Goal: Task Accomplishment & Management: Use online tool/utility

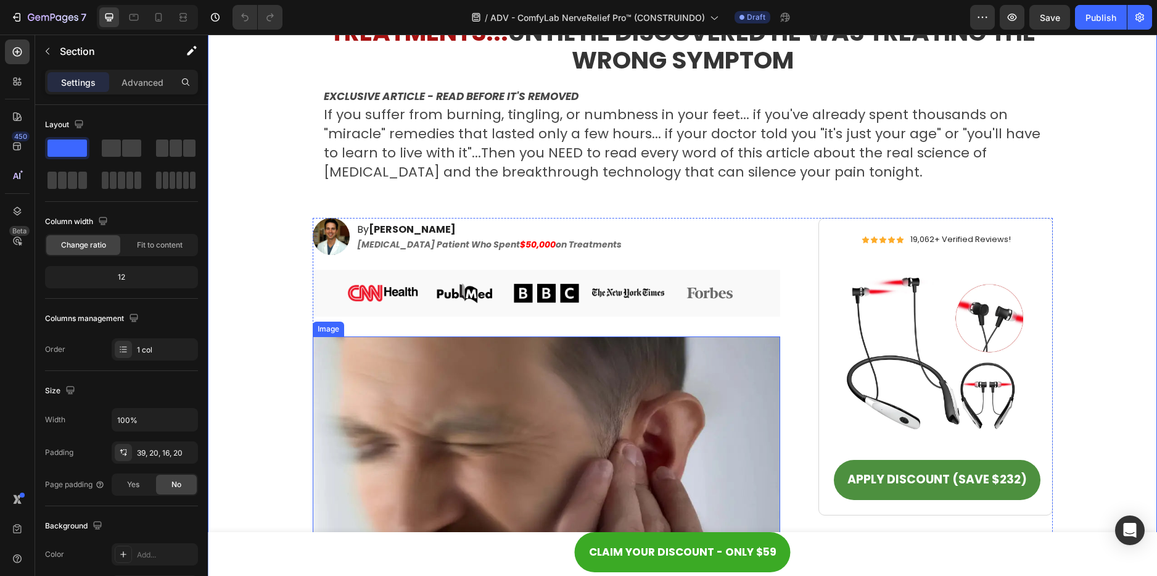
scroll to position [247, 0]
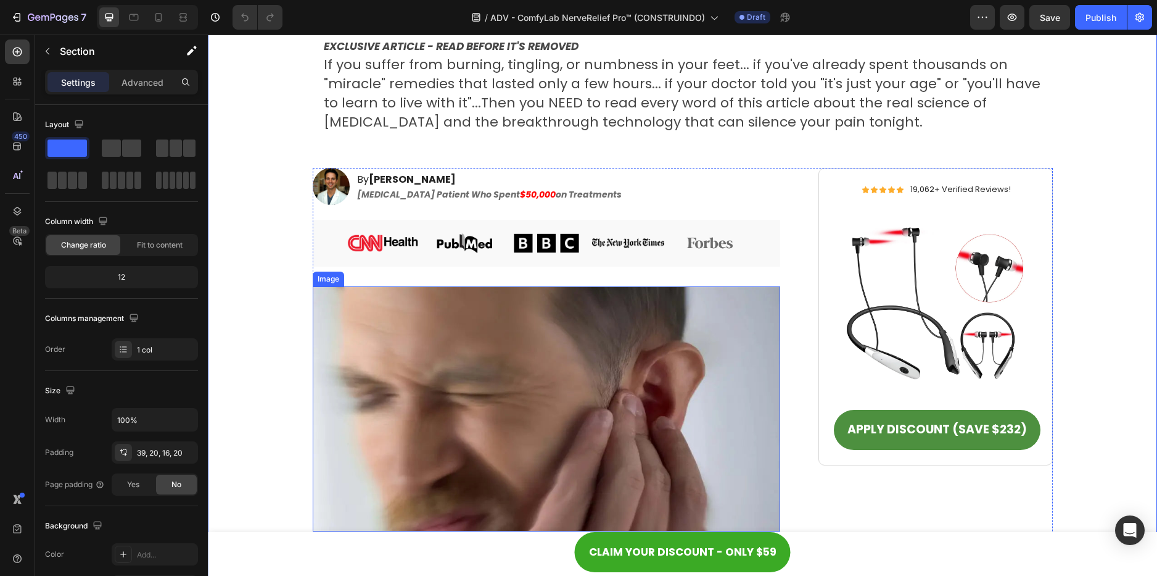
click at [479, 310] on img at bounding box center [547, 408] width 468 height 245
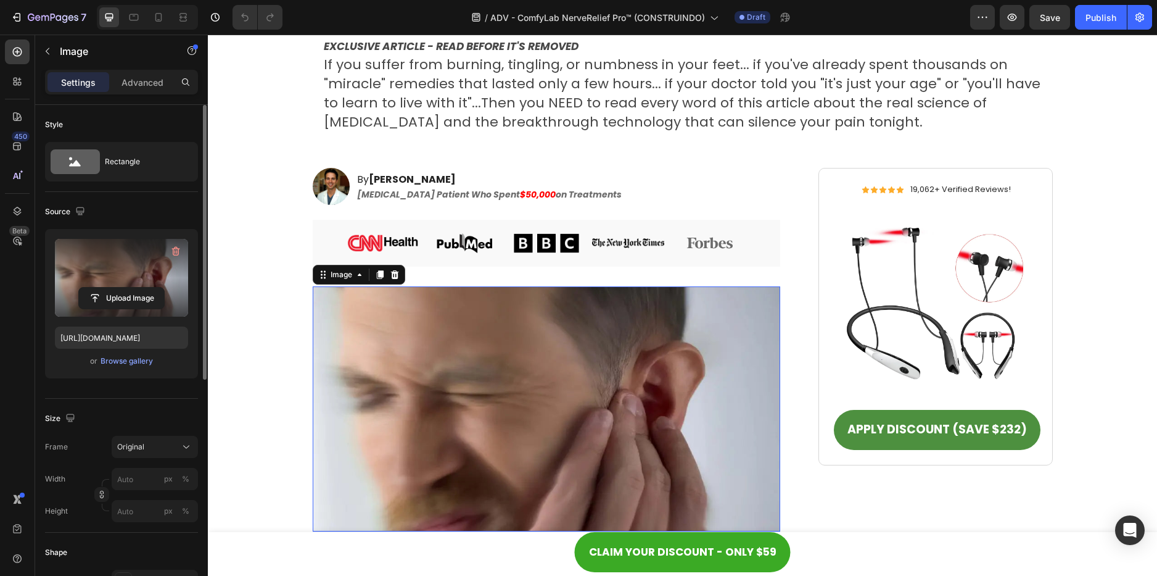
click at [125, 278] on label at bounding box center [121, 278] width 133 height 78
click at [125, 287] on input "file" at bounding box center [121, 297] width 85 height 21
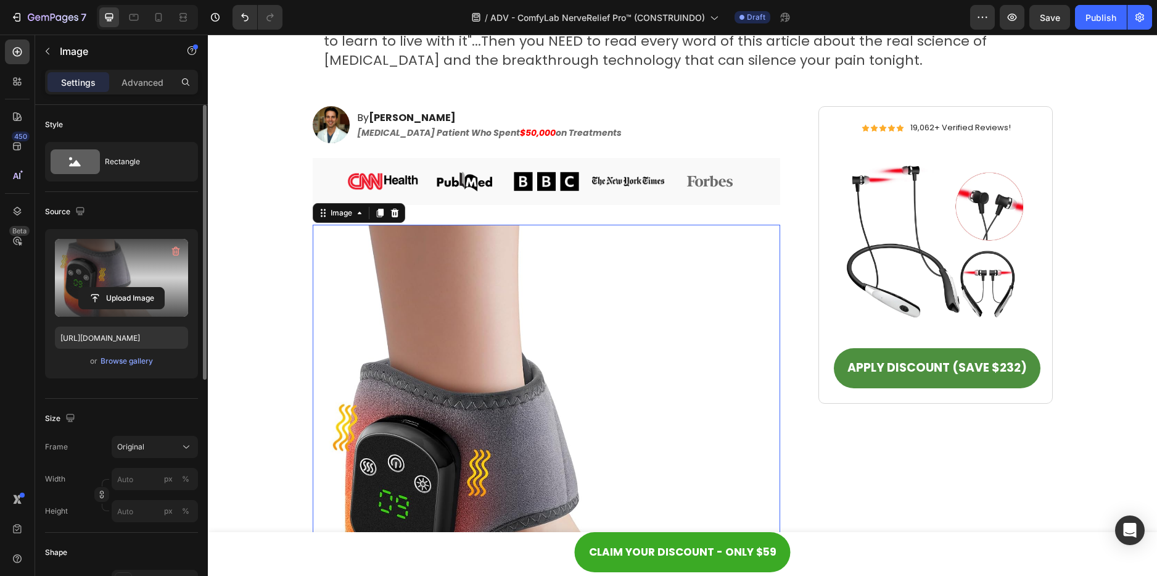
scroll to position [617, 0]
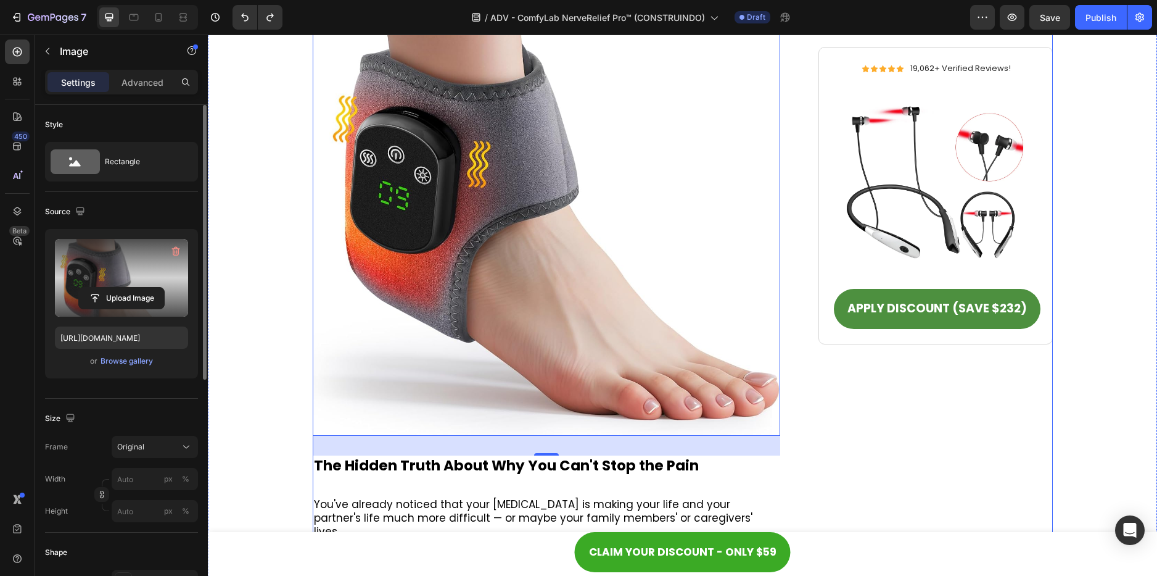
type input "[URL][DOMAIN_NAME]"
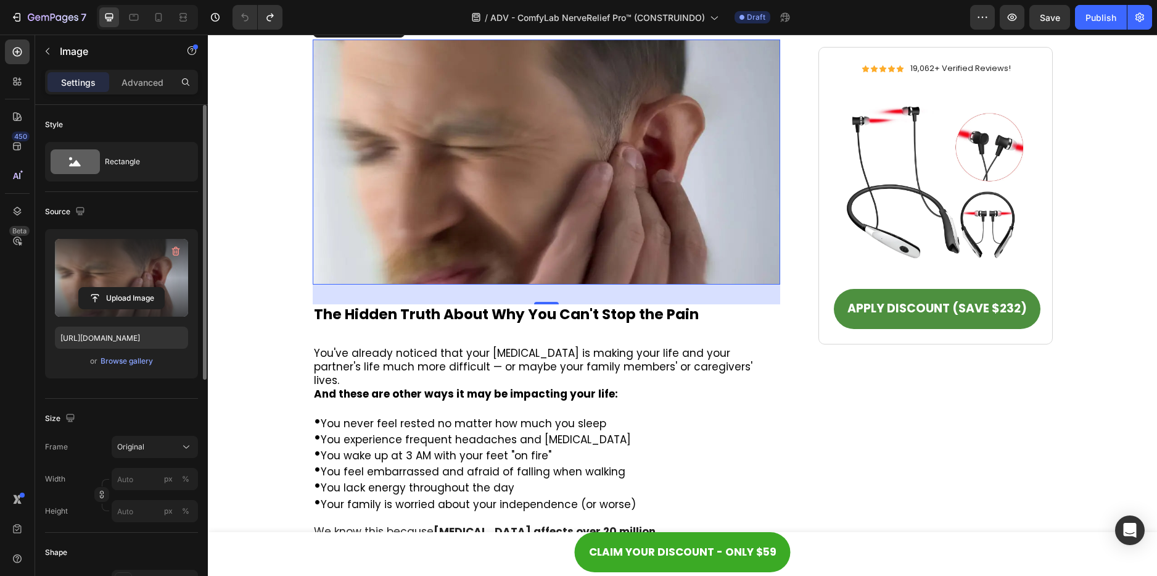
scroll to position [555, 0]
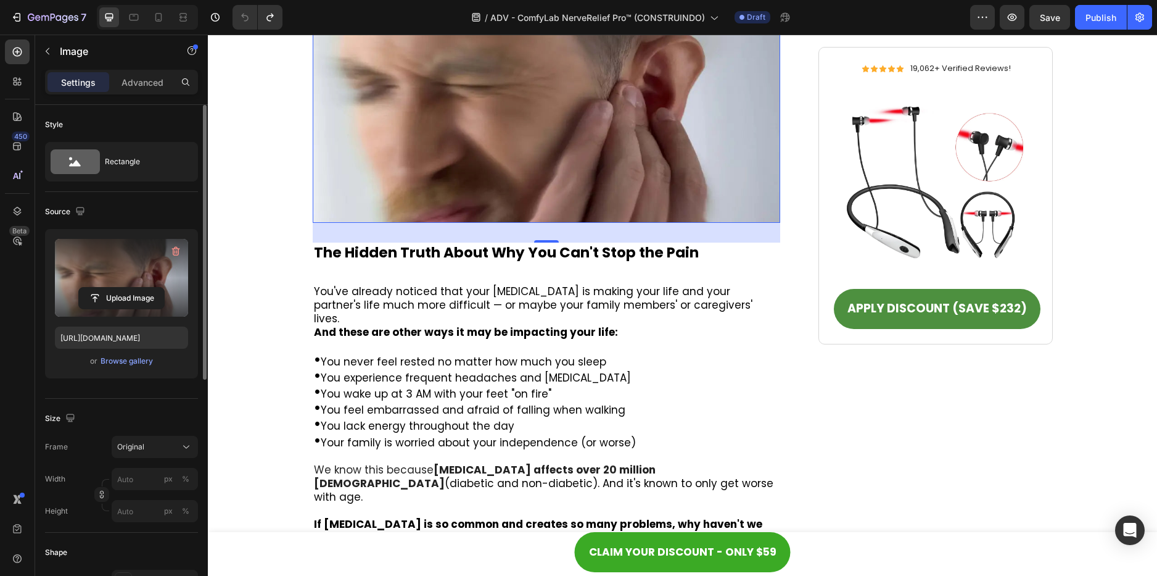
click at [112, 265] on label at bounding box center [121, 278] width 133 height 78
click at [112, 287] on input "file" at bounding box center [121, 297] width 85 height 21
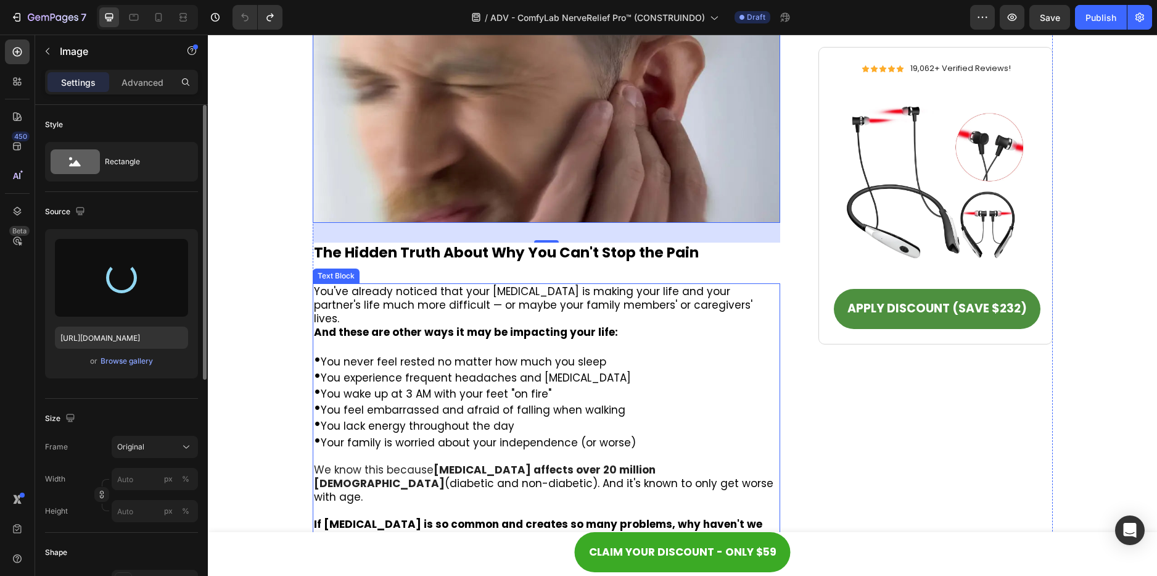
click at [444, 386] on span "You wake up at 3 AM with your feet "on fire"" at bounding box center [436, 393] width 231 height 15
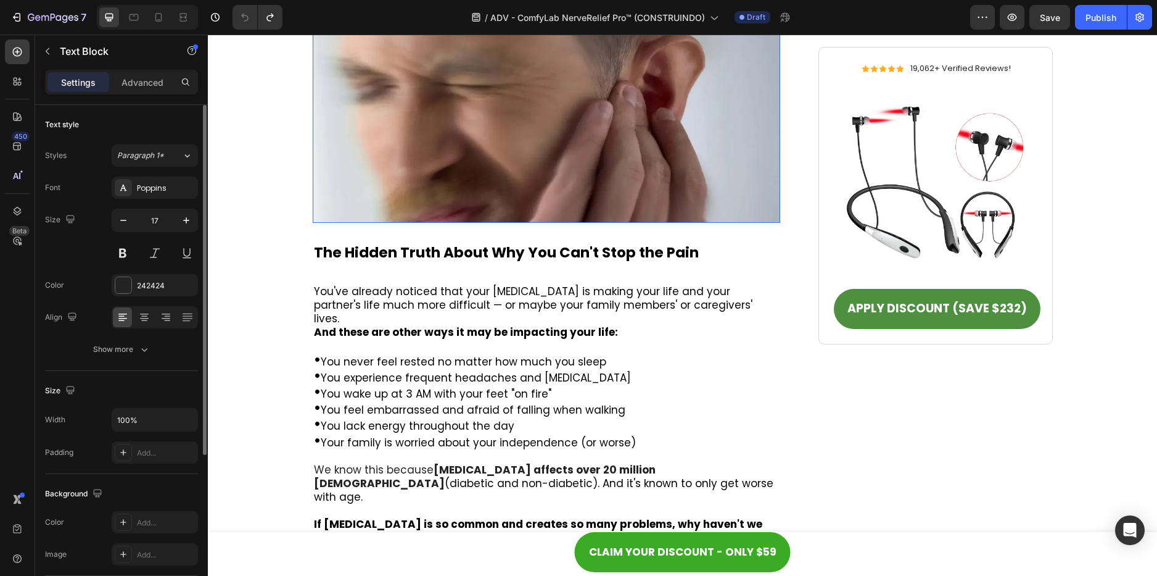
click at [450, 149] on img at bounding box center [547, 100] width 468 height 245
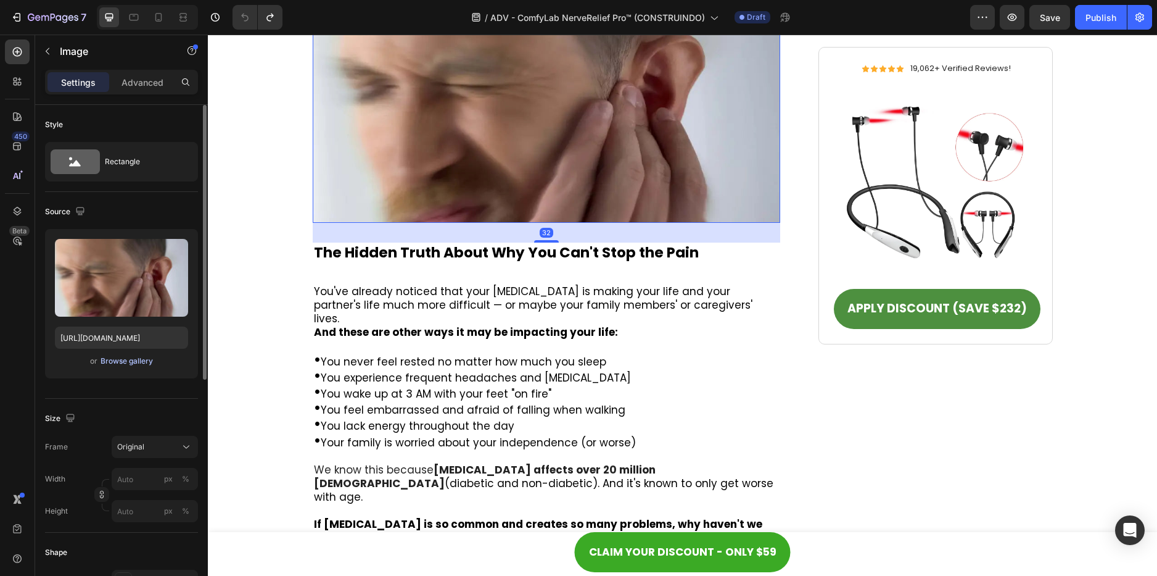
click at [128, 366] on div "Browse gallery" at bounding box center [127, 360] width 52 height 11
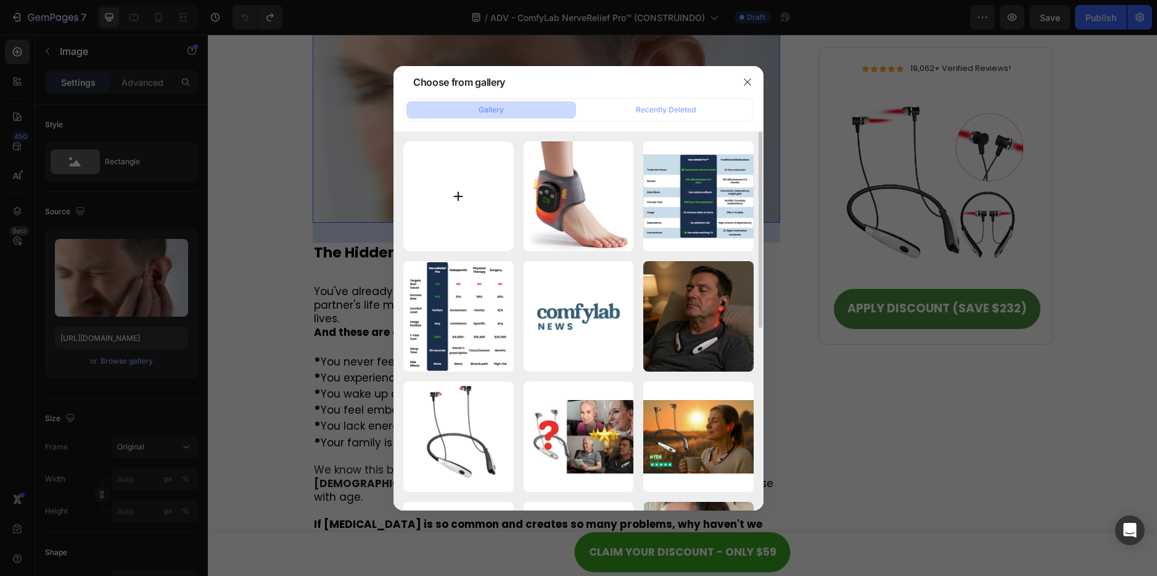
click at [434, 207] on input "file" at bounding box center [458, 196] width 110 height 110
type input "C:\fakepath\freepik__the-style-is-candid-image-photography-with-natural__63176.…"
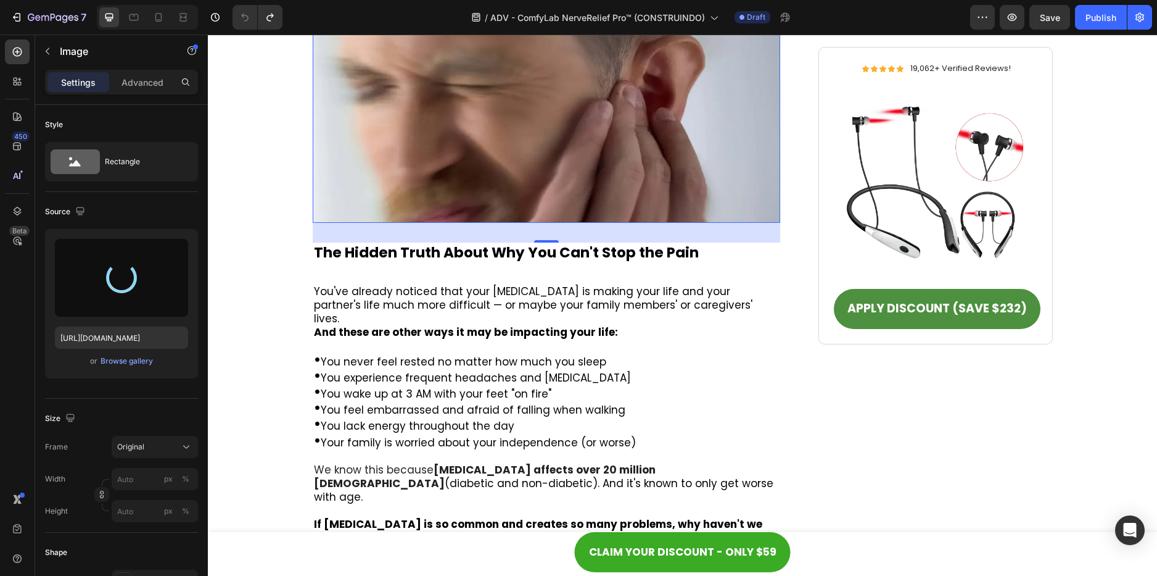
type input "[URL][DOMAIN_NAME]"
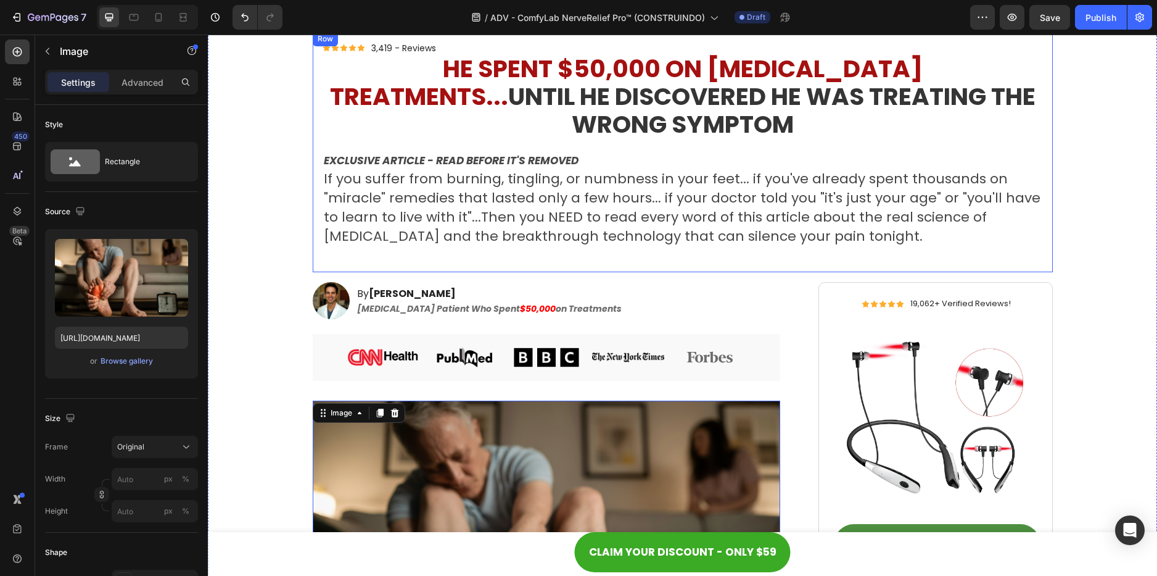
scroll to position [123, 0]
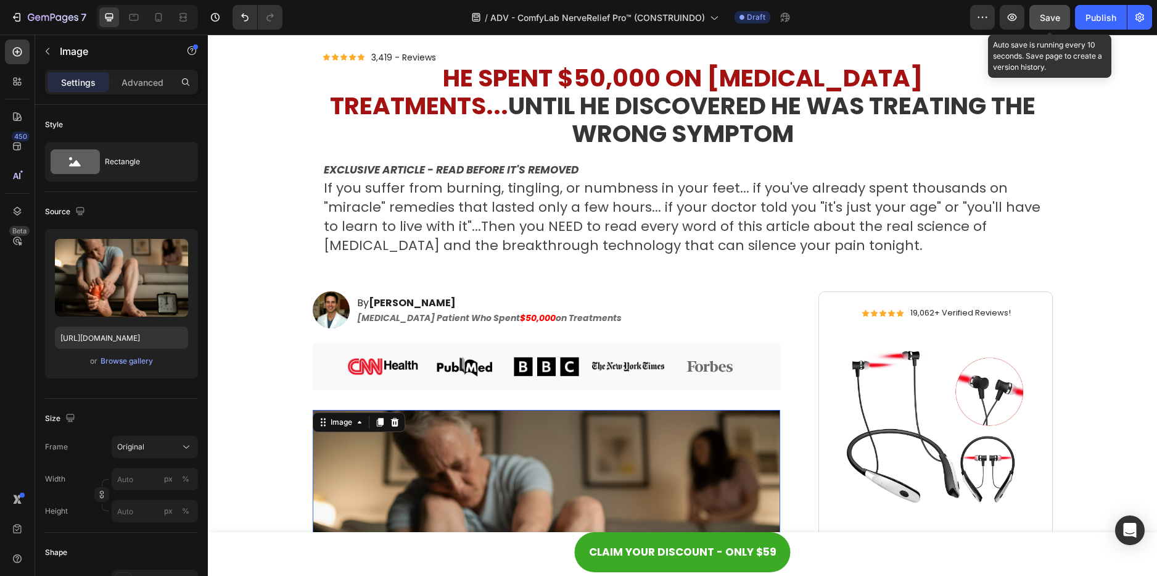
click at [1048, 14] on span "Save" at bounding box center [1050, 17] width 20 height 10
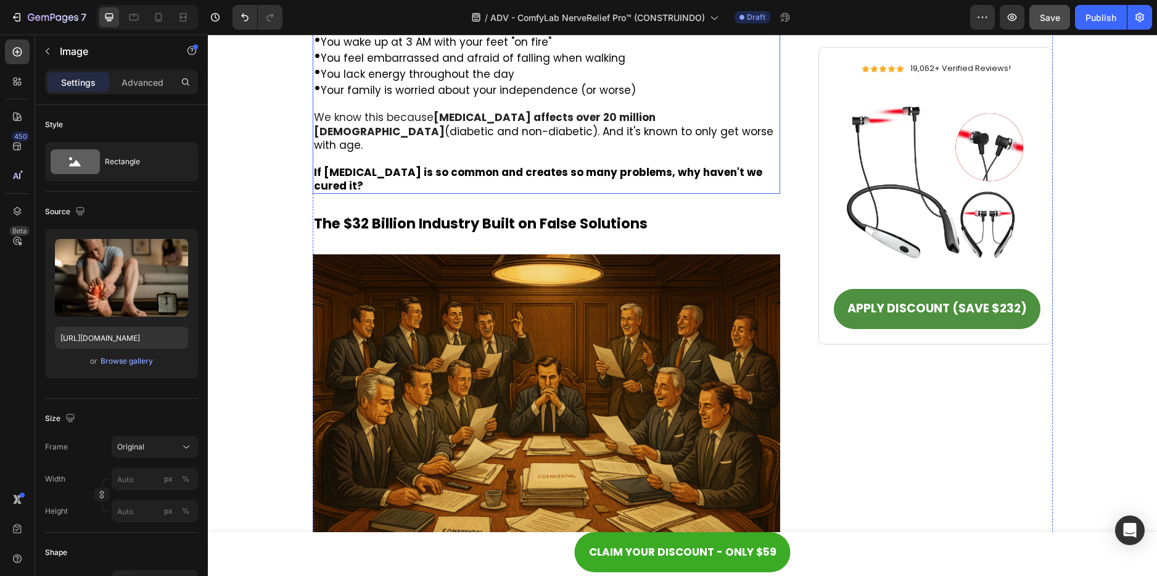
scroll to position [987, 0]
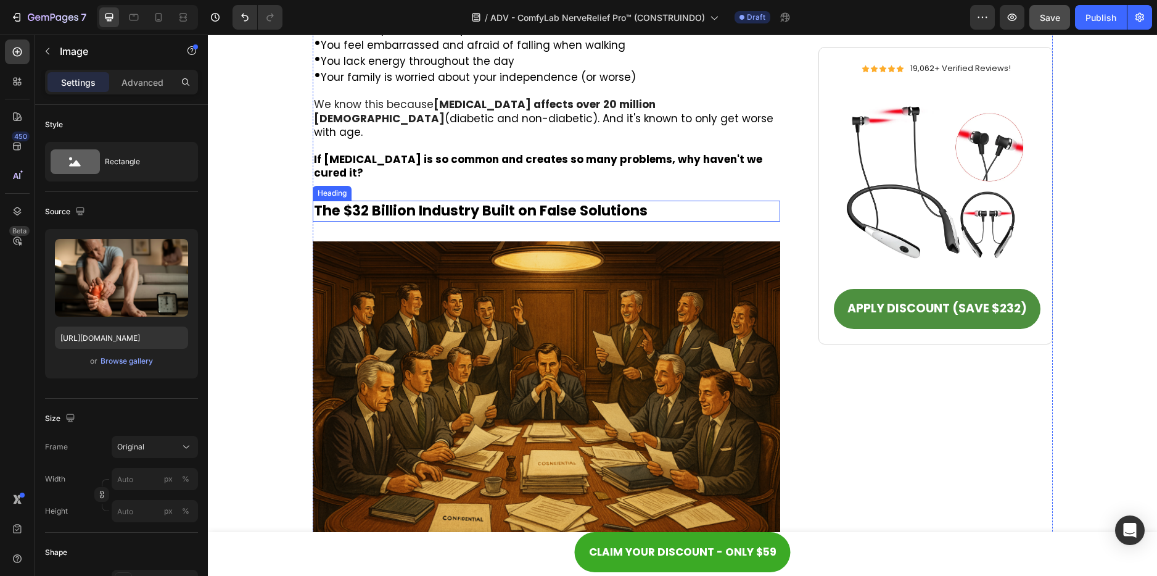
click at [460, 200] on strong "The $32 Billion Industry Built on False Solutions" at bounding box center [481, 210] width 334 height 20
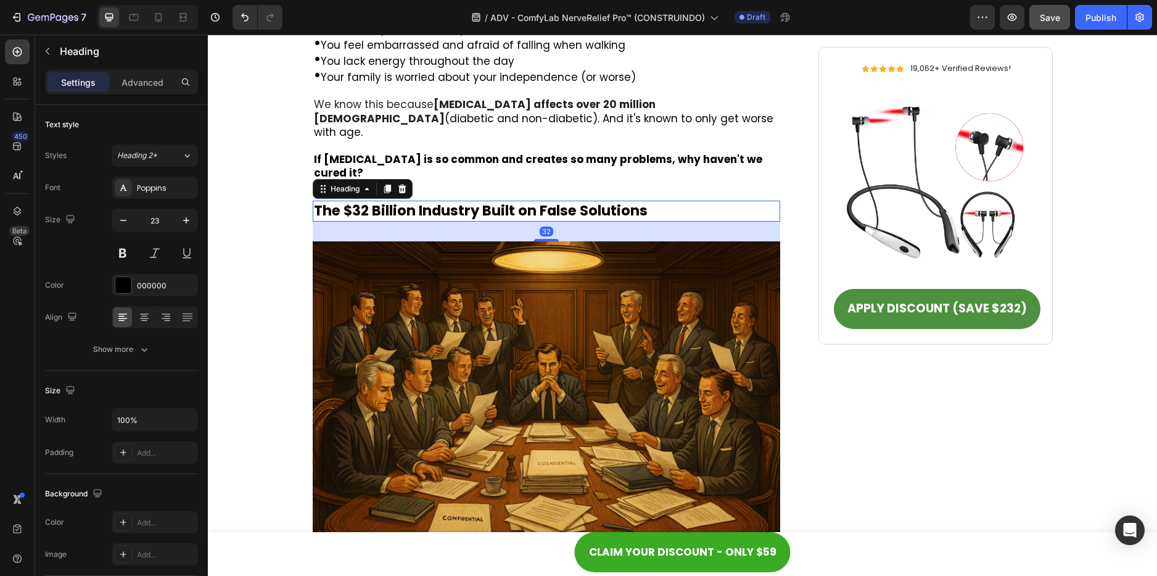
click at [460, 200] on strong "The $32 Billion Industry Built on False Solutions" at bounding box center [481, 210] width 334 height 20
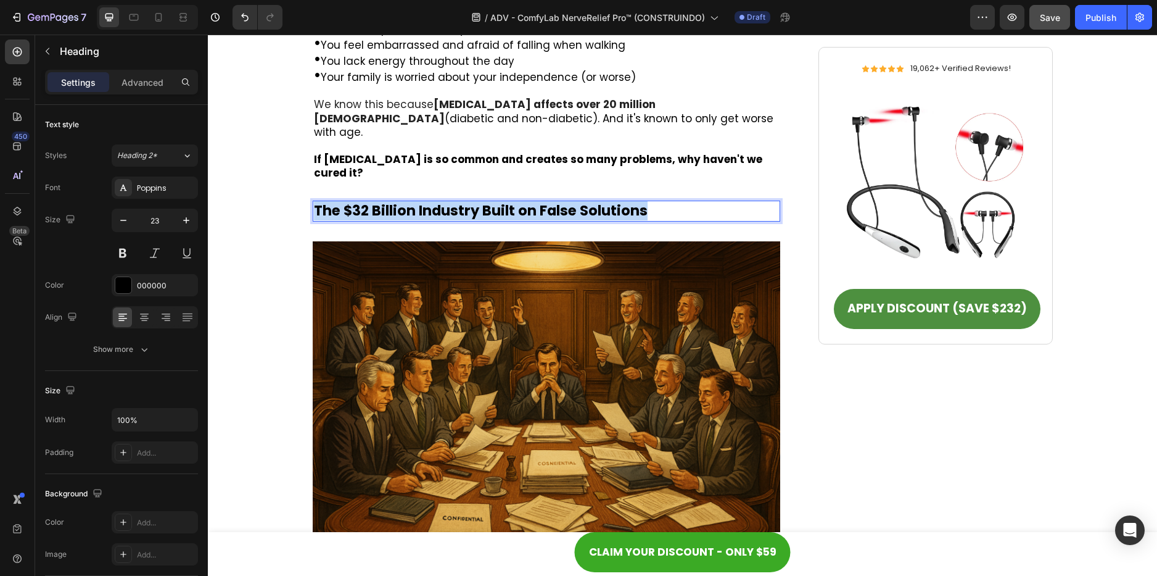
click at [460, 200] on strong "The $32 Billion Industry Built on False Solutions" at bounding box center [481, 210] width 334 height 20
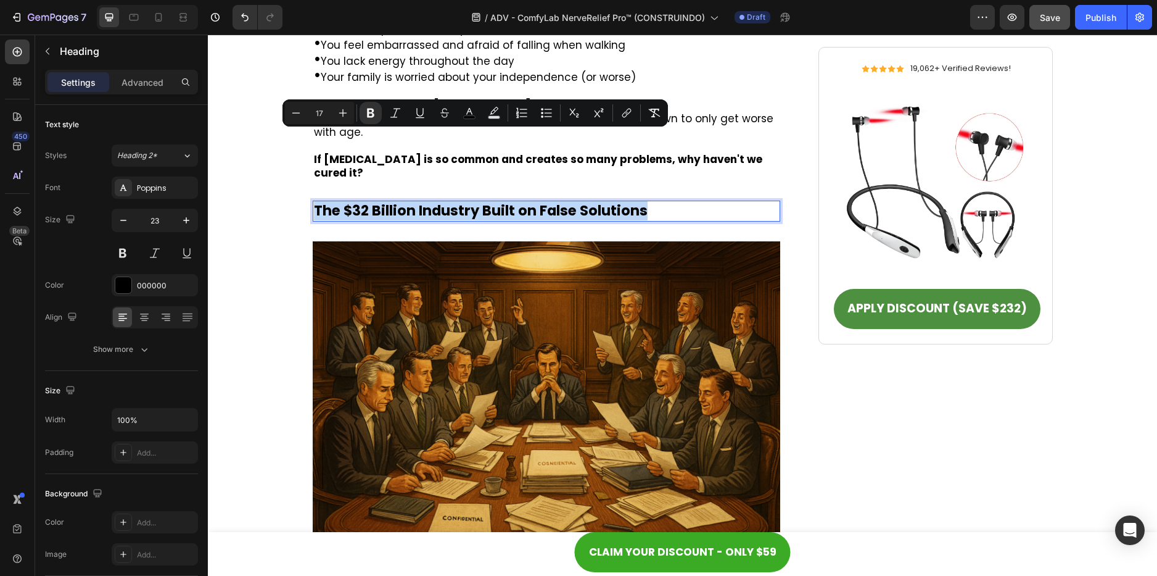
copy strong "The $32 Billion Industry Built on False Solutions"
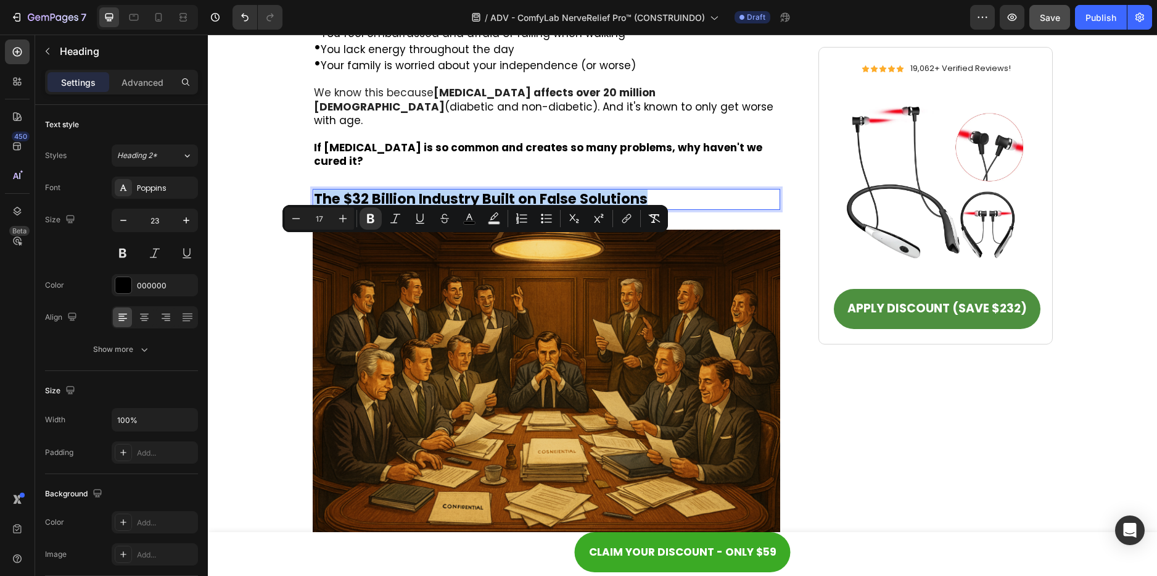
scroll to position [1049, 0]
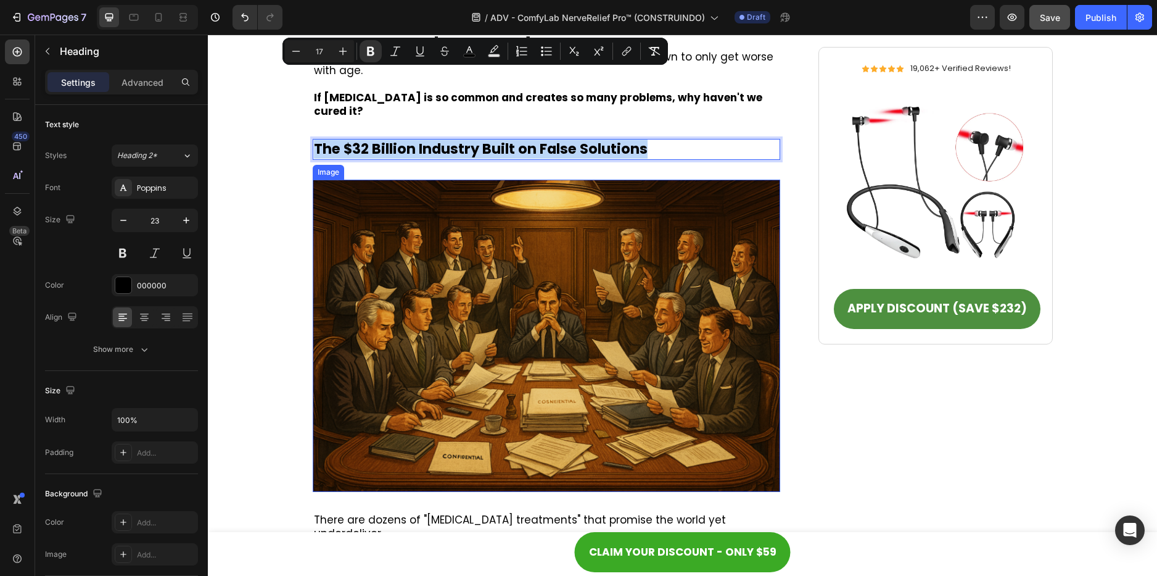
click at [514, 226] on img at bounding box center [547, 336] width 468 height 312
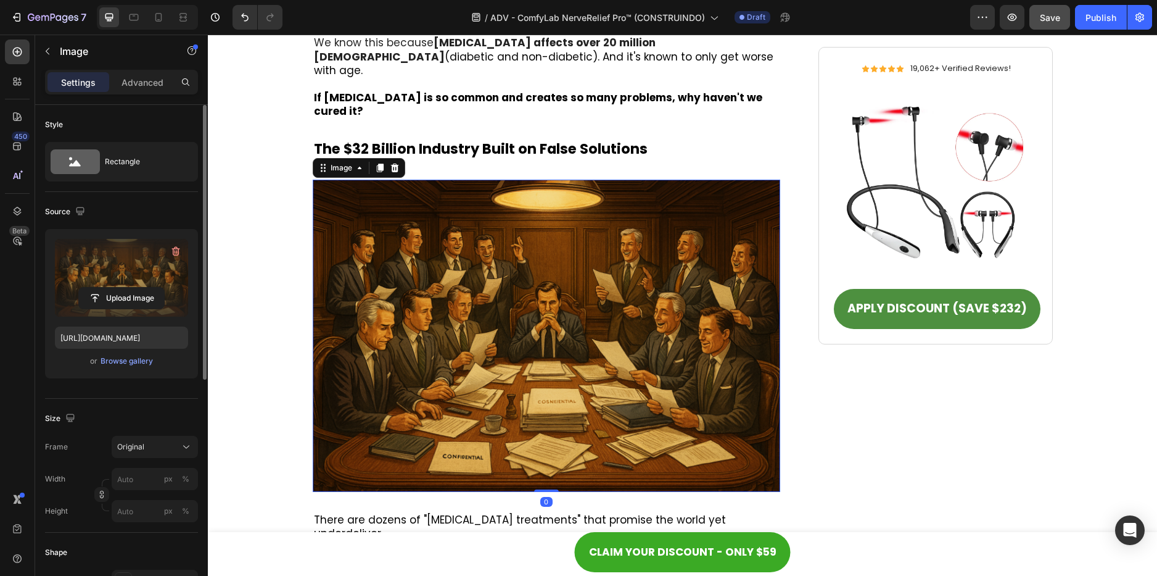
click at [88, 279] on label at bounding box center [121, 278] width 133 height 78
click at [88, 287] on input "file" at bounding box center [121, 297] width 85 height 21
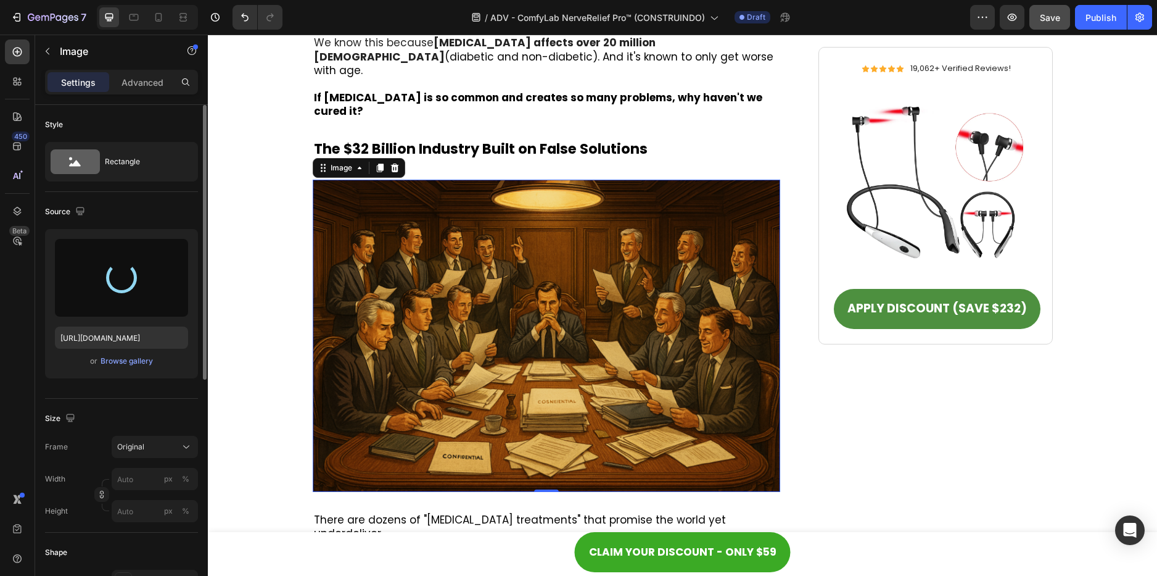
type input "[URL][DOMAIN_NAME]"
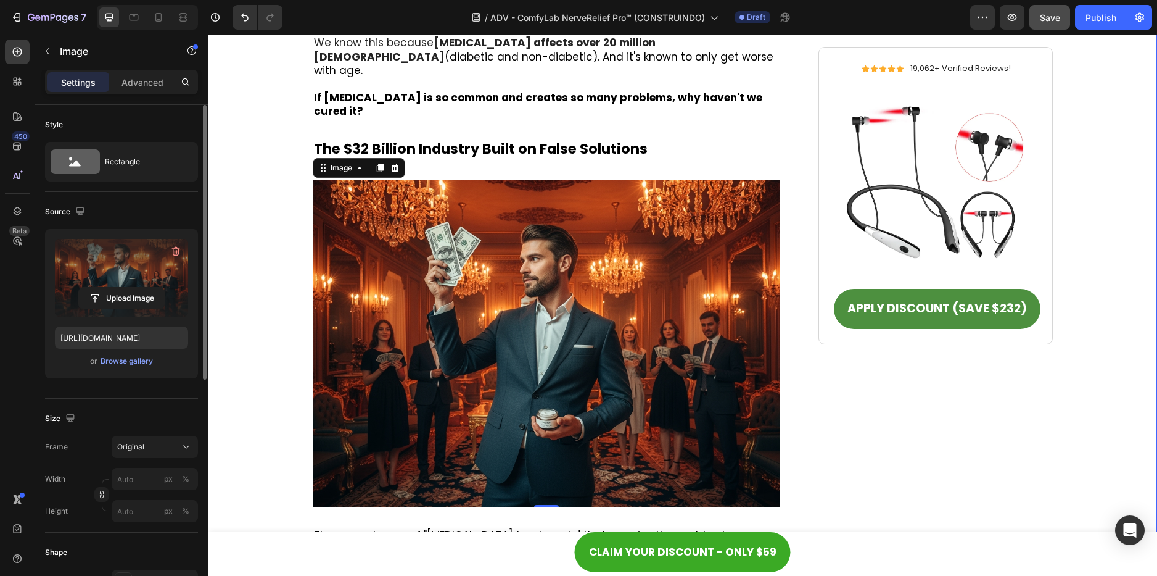
drag, startPoint x: 1061, startPoint y: 418, endPoint x: 1029, endPoint y: 254, distance: 167.2
click at [1060, 418] on div "Icon Icon Icon Icon Icon Icon List 3,419 - Reviews Text Block Row Row He Spent …" at bounding box center [682, 193] width 925 height 2157
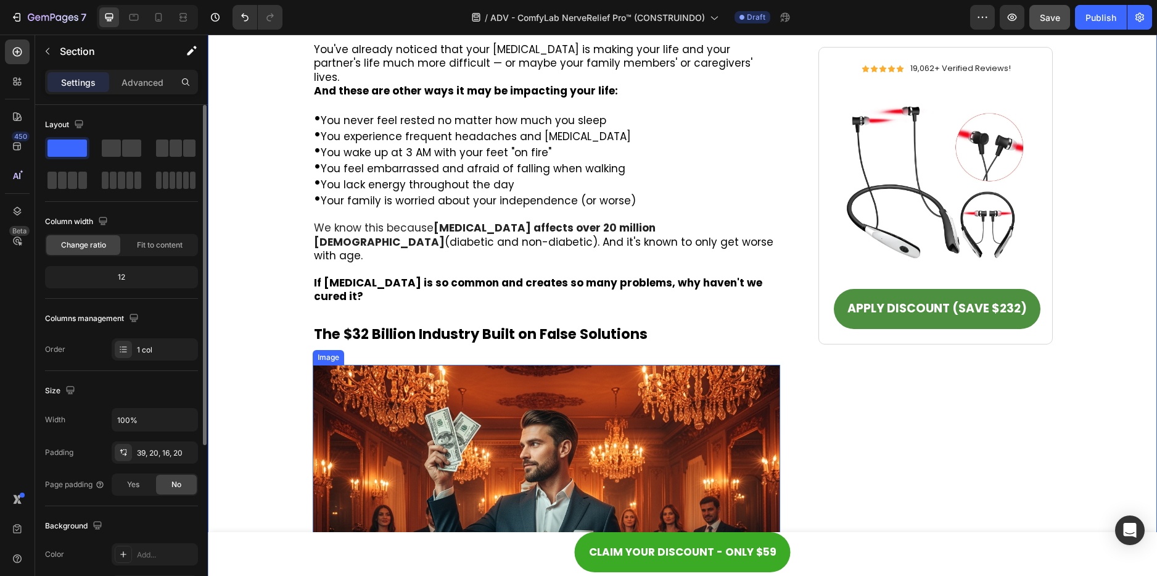
scroll to position [987, 0]
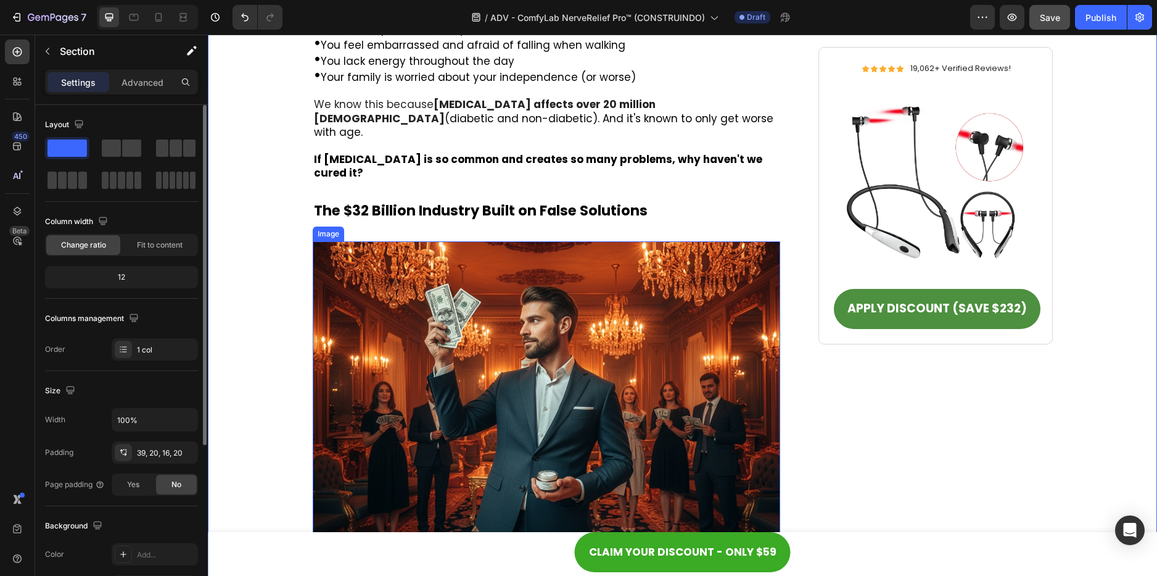
click at [442, 287] on img at bounding box center [547, 405] width 468 height 328
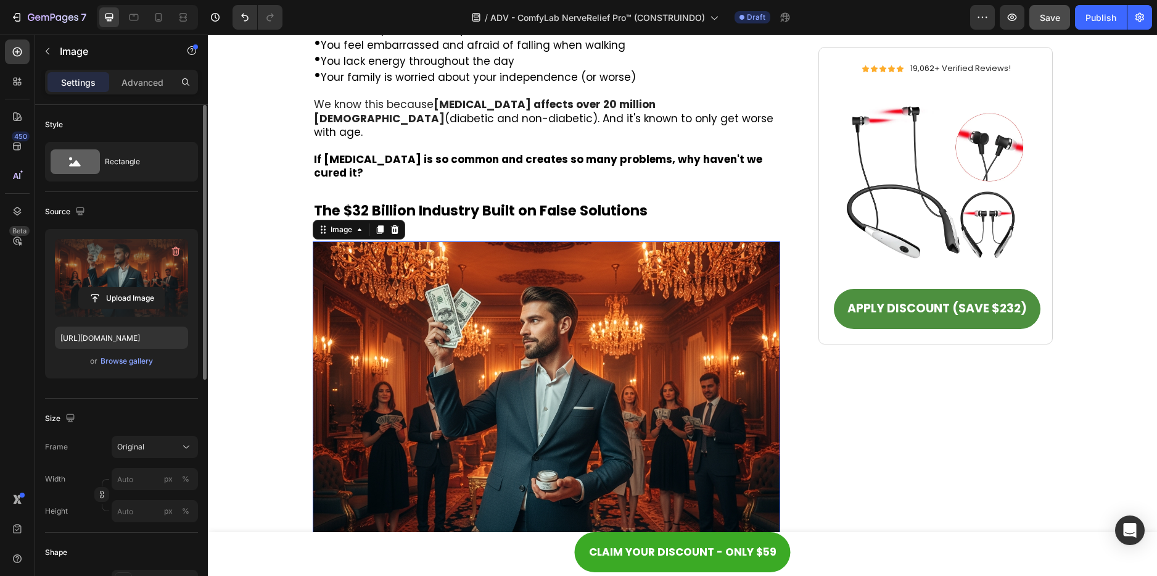
click at [109, 276] on label at bounding box center [121, 278] width 133 height 78
click at [109, 287] on input "file" at bounding box center [121, 297] width 85 height 21
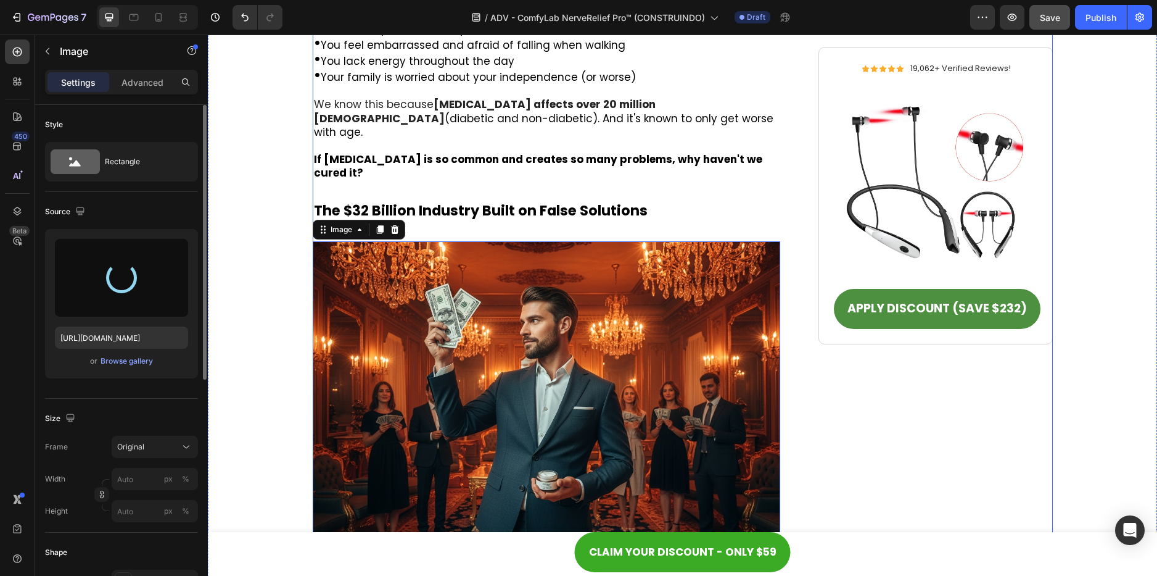
type input "[URL][DOMAIN_NAME]"
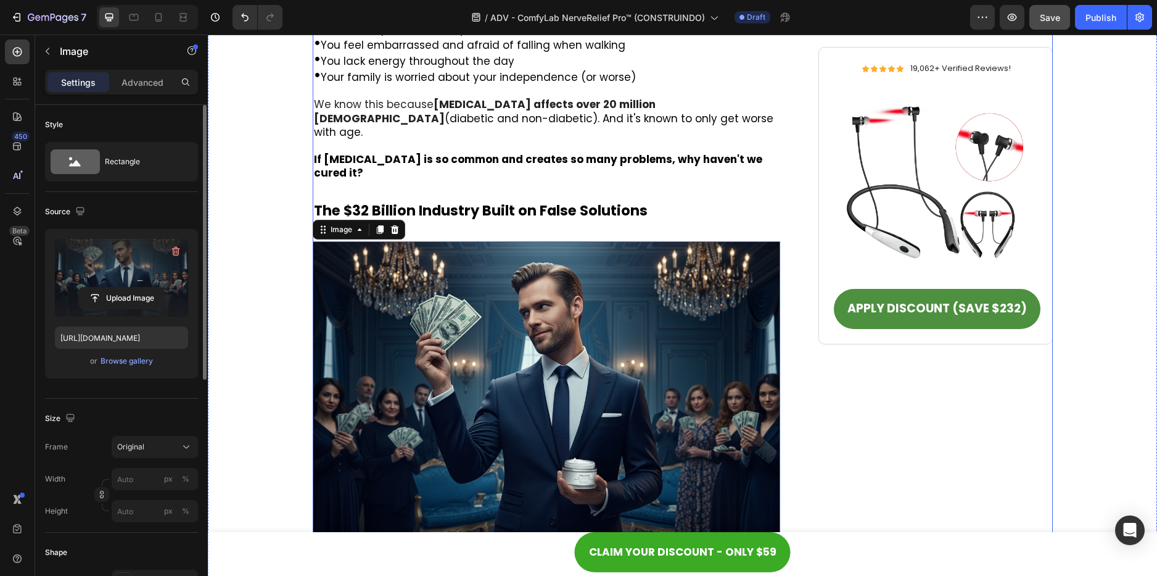
click at [868, 431] on div "Icon Icon Icon Icon Icon Icon List 19,062+ Verified Reviews! Text Block Row Ima…" at bounding box center [936, 381] width 234 height 1906
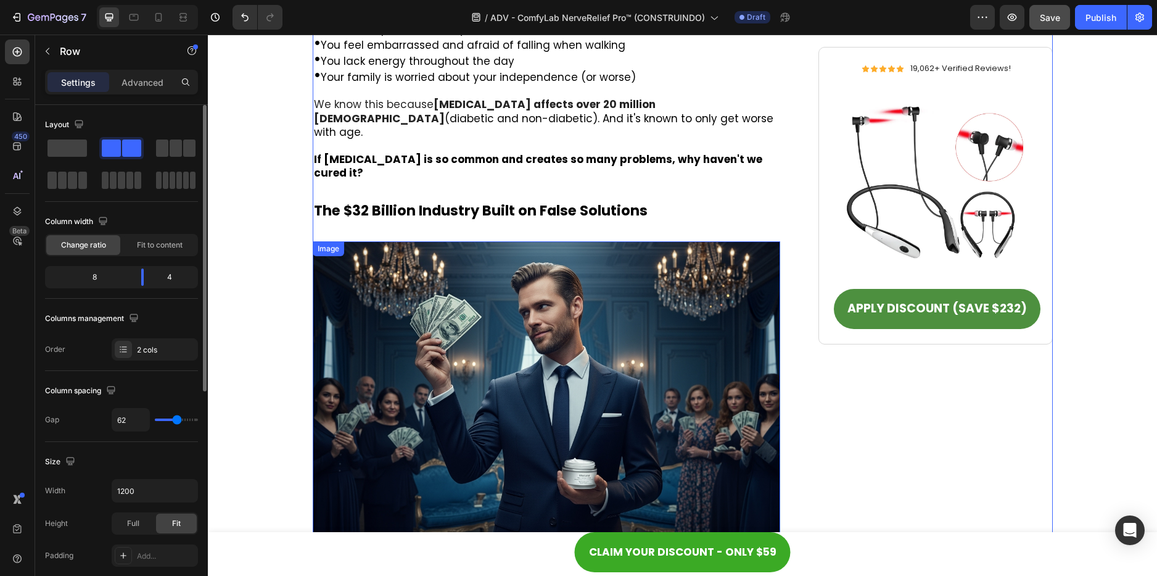
click at [471, 241] on img at bounding box center [547, 405] width 468 height 328
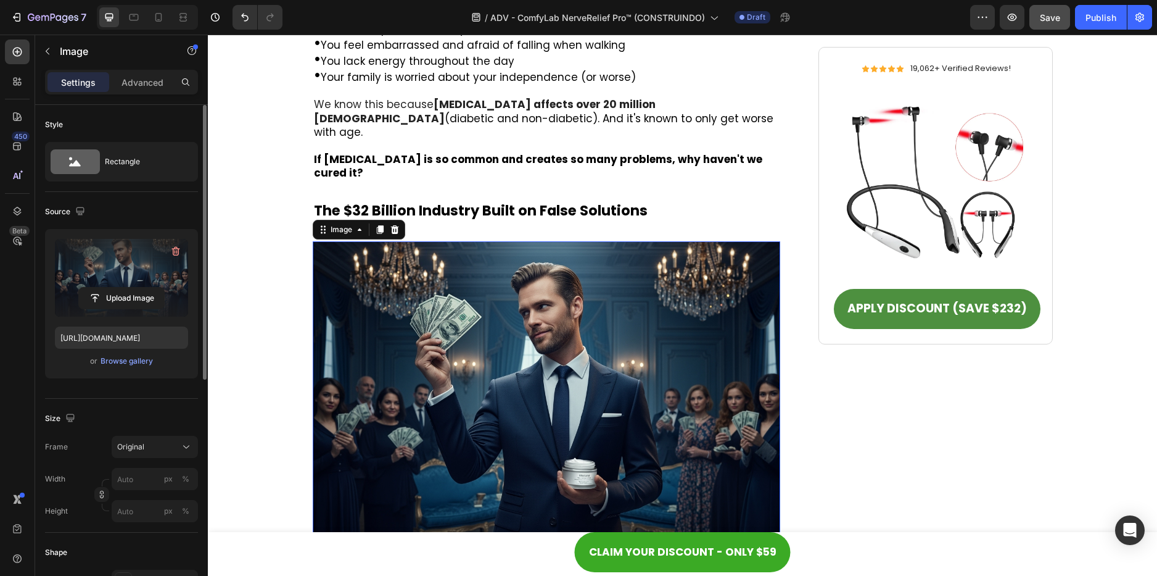
click at [131, 269] on label at bounding box center [121, 278] width 133 height 78
click at [131, 287] on input "file" at bounding box center [121, 297] width 85 height 21
type input "[URL][DOMAIN_NAME]"
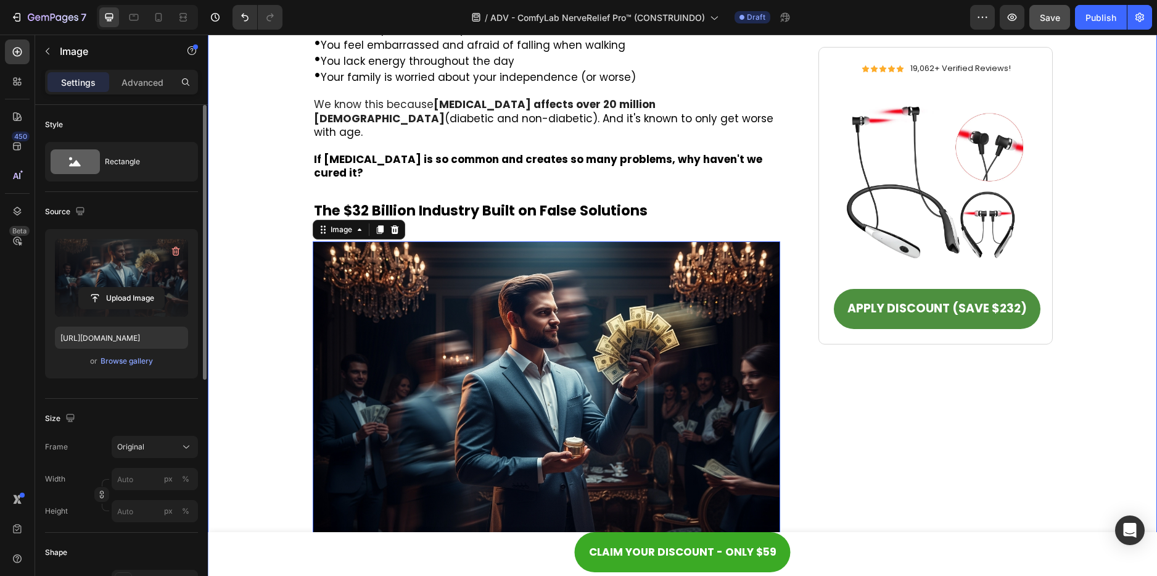
click at [1102, 319] on div "Icon Icon Icon Icon Icon Icon List 3,419 - Reviews Text Block Row Row He Spent …" at bounding box center [682, 255] width 925 height 2157
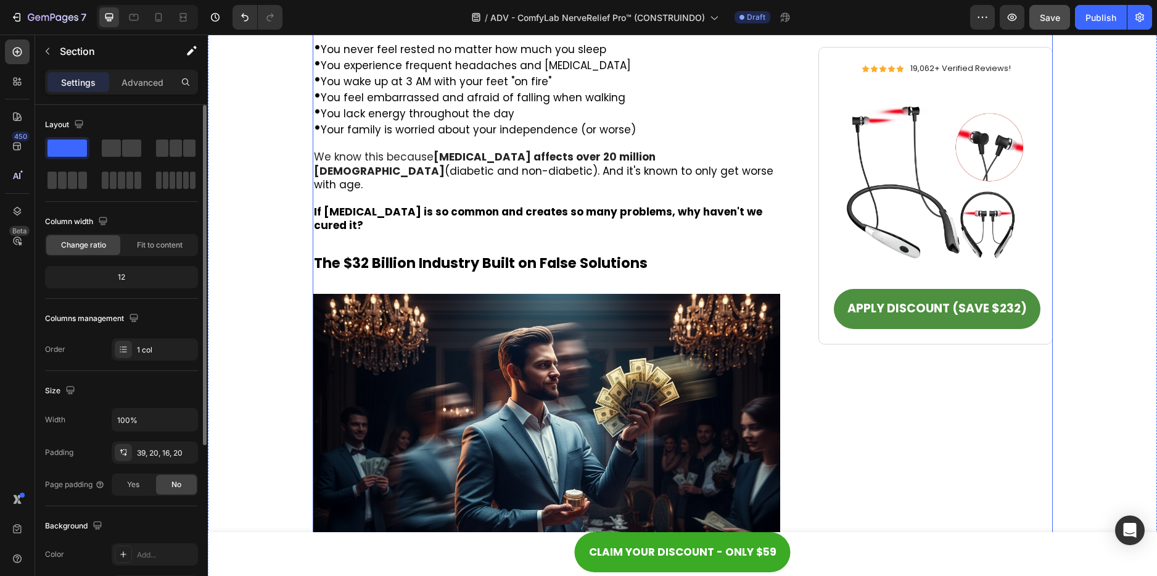
scroll to position [1049, 0]
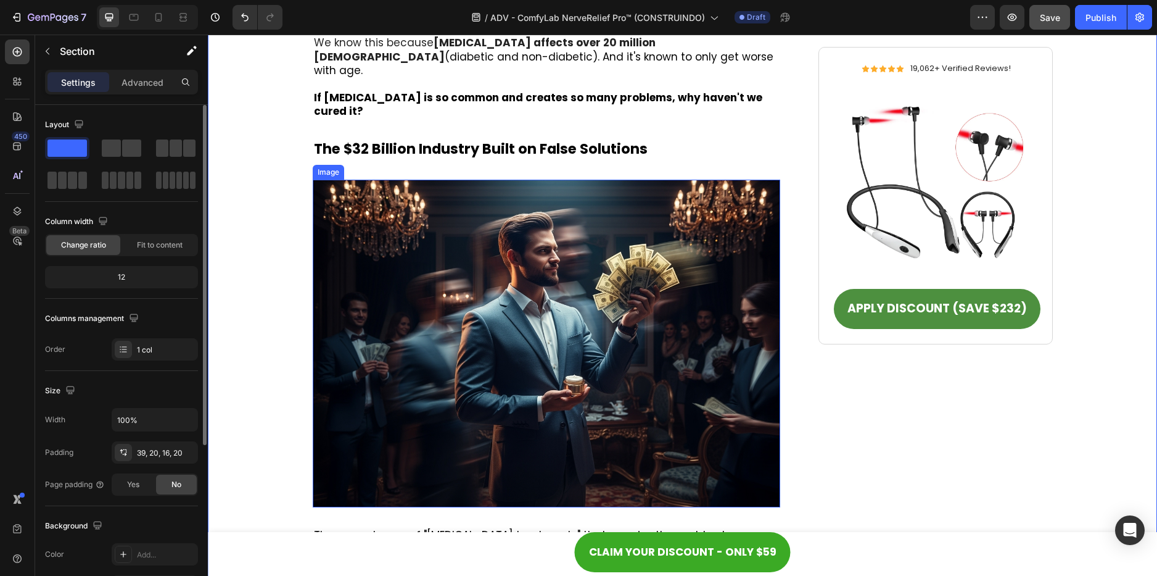
click at [506, 236] on img at bounding box center [547, 344] width 468 height 328
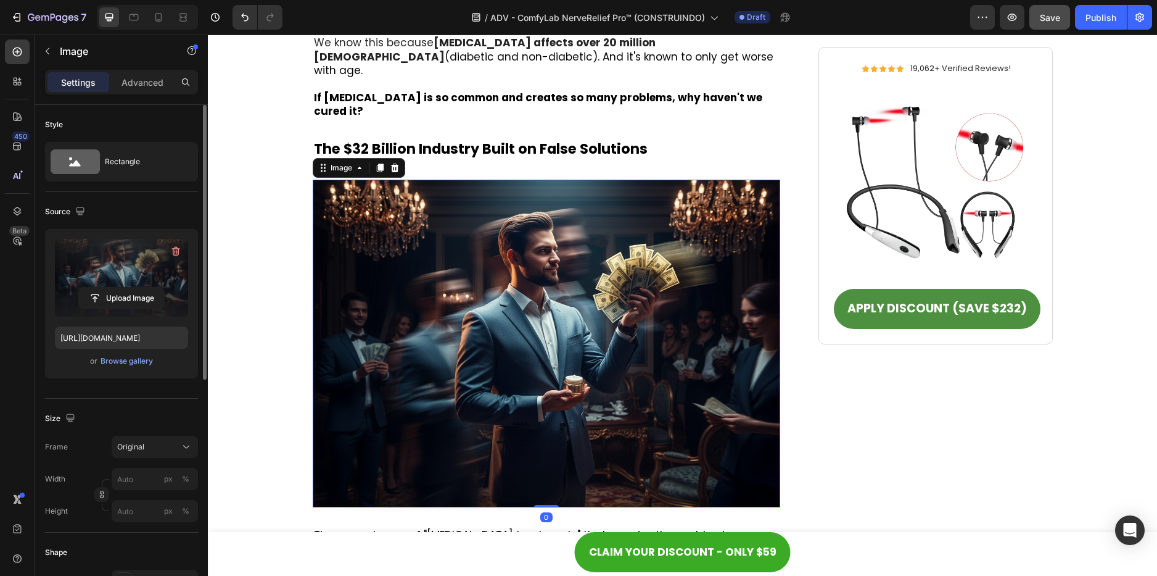
click at [120, 267] on label at bounding box center [121, 278] width 133 height 78
click at [120, 287] on input "file" at bounding box center [121, 297] width 85 height 21
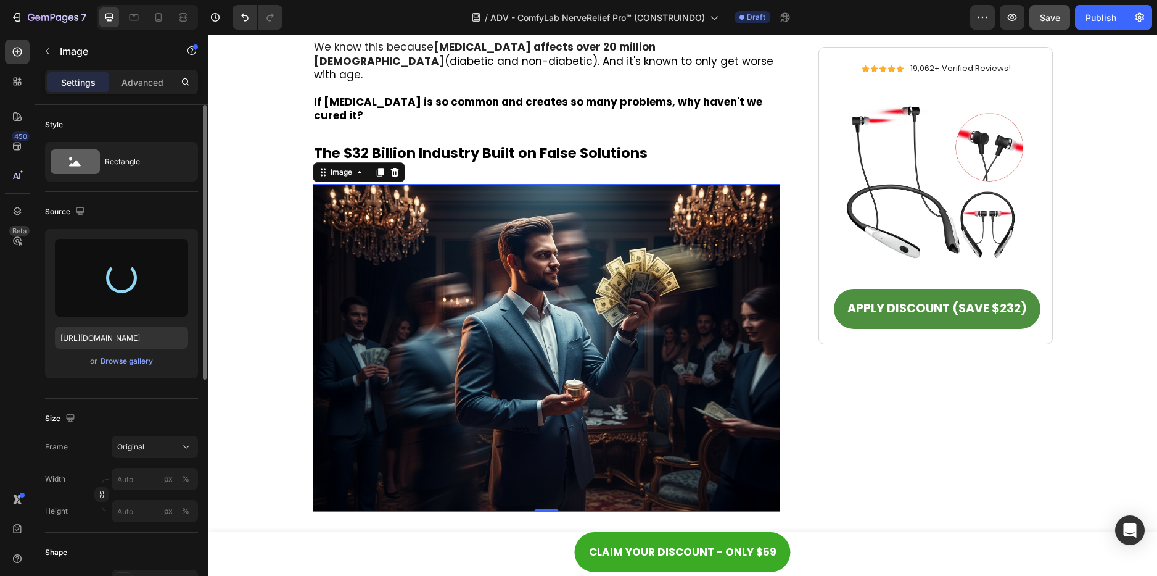
scroll to position [1110, 0]
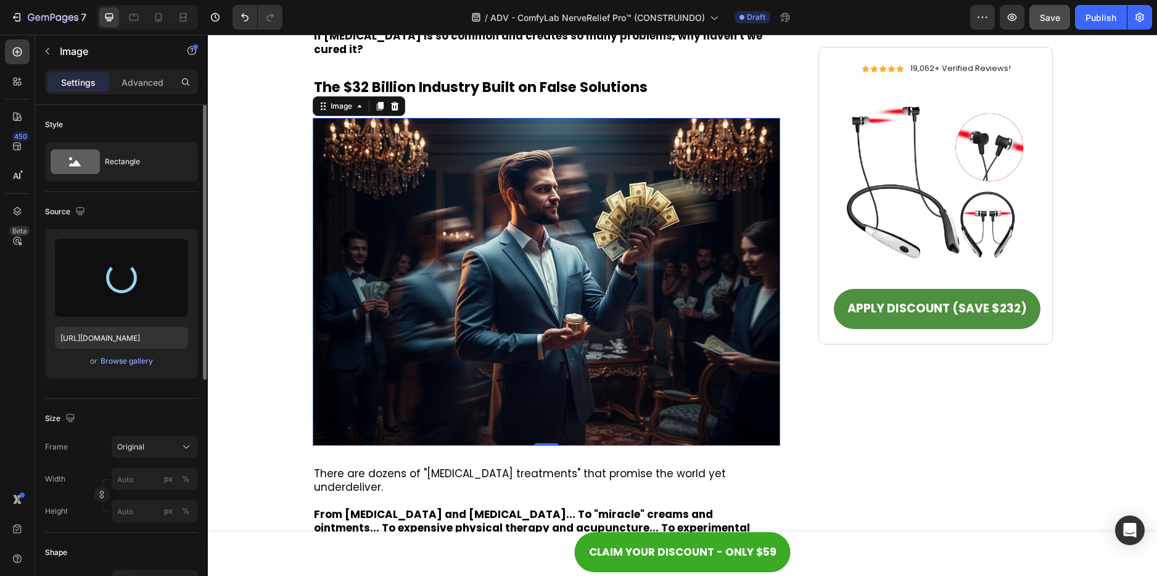
type input "[URL][DOMAIN_NAME]"
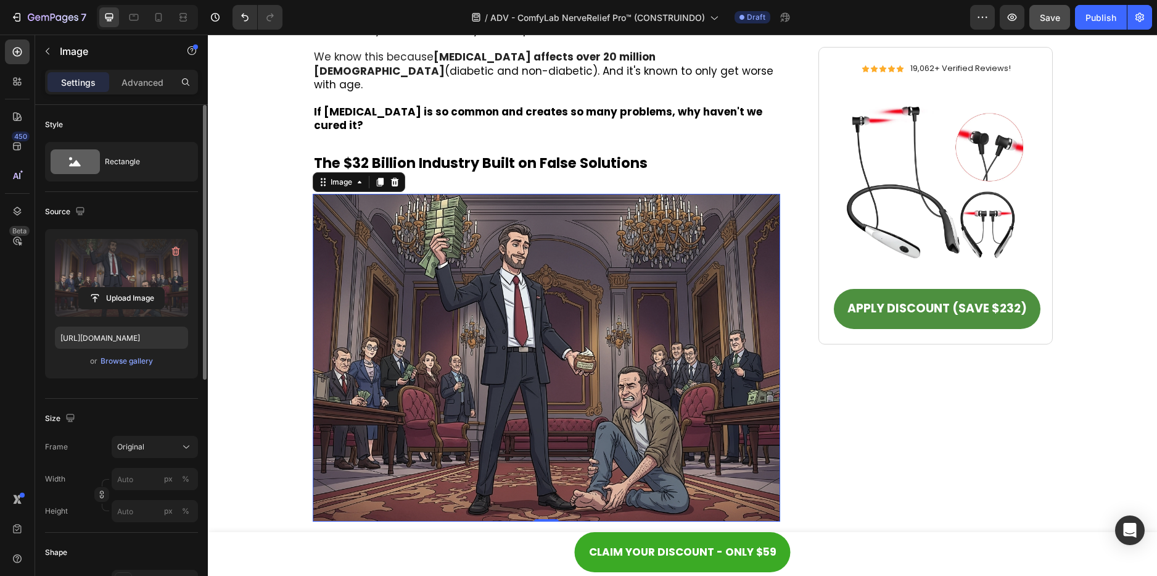
scroll to position [1049, 0]
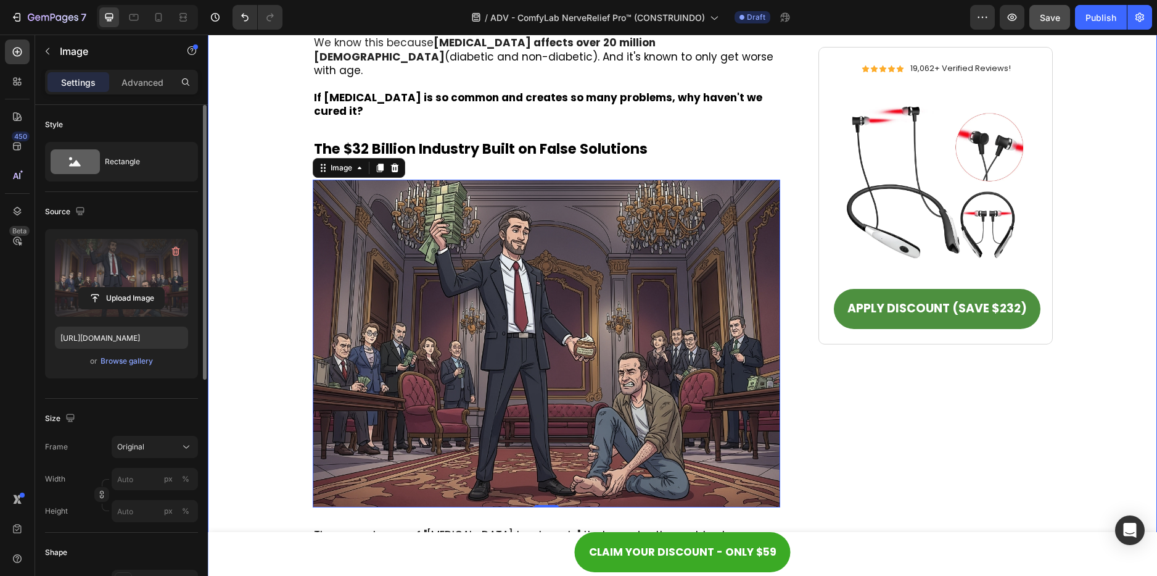
click at [278, 269] on div "Icon Icon Icon Icon Icon Icon List 3,419 - Reviews Text Block Row Row He Spent …" at bounding box center [682, 193] width 925 height 2157
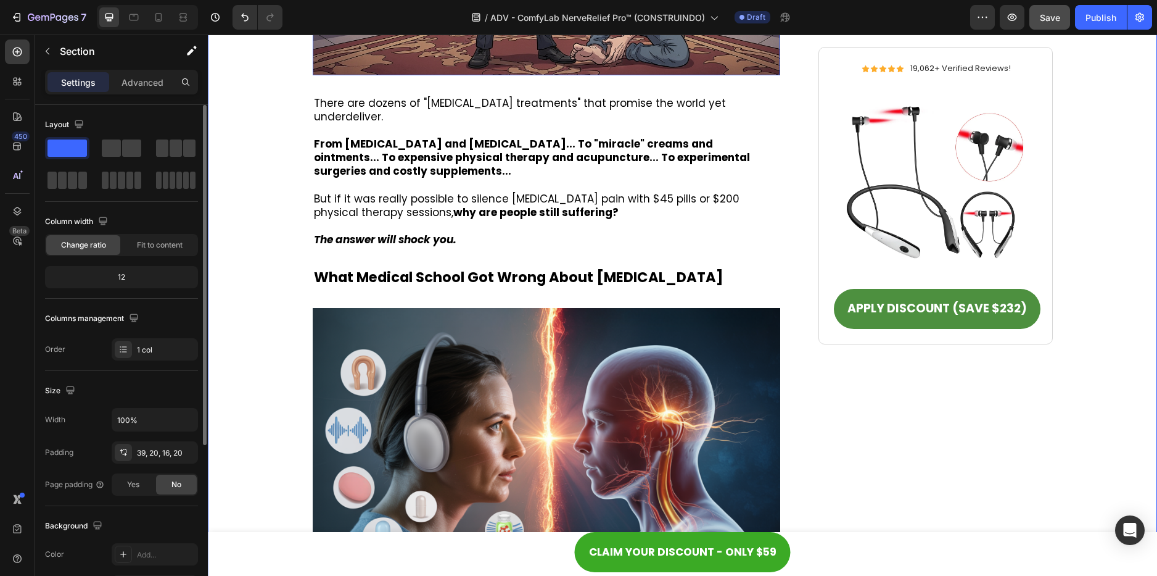
scroll to position [1542, 0]
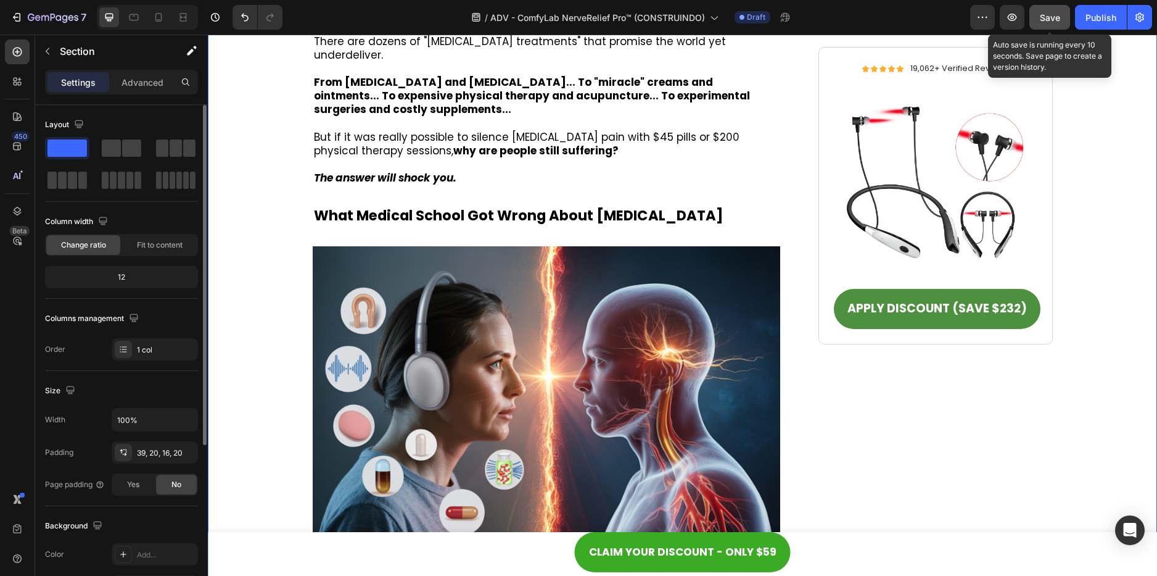
click at [1039, 14] on button "Save" at bounding box center [1050, 17] width 41 height 25
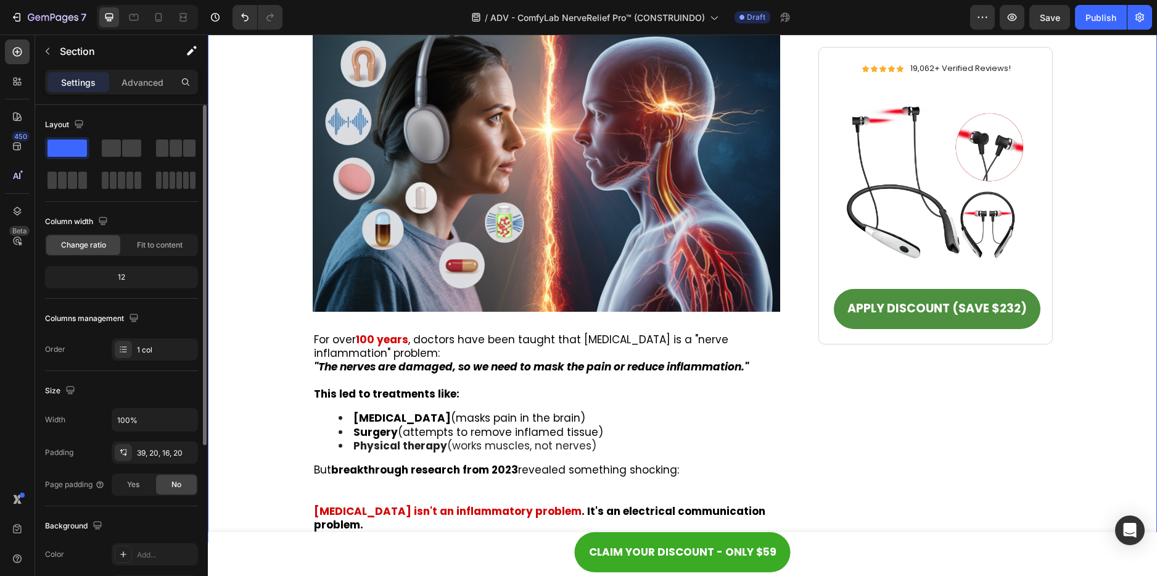
scroll to position [1912, 0]
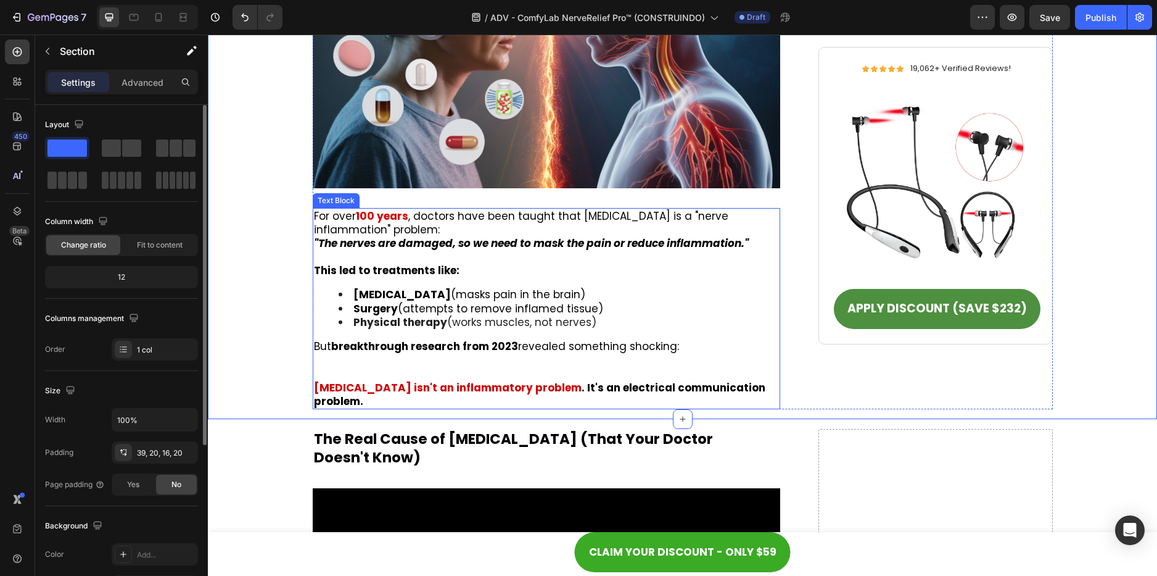
click at [409, 315] on strong "Physical therapy" at bounding box center [400, 322] width 94 height 15
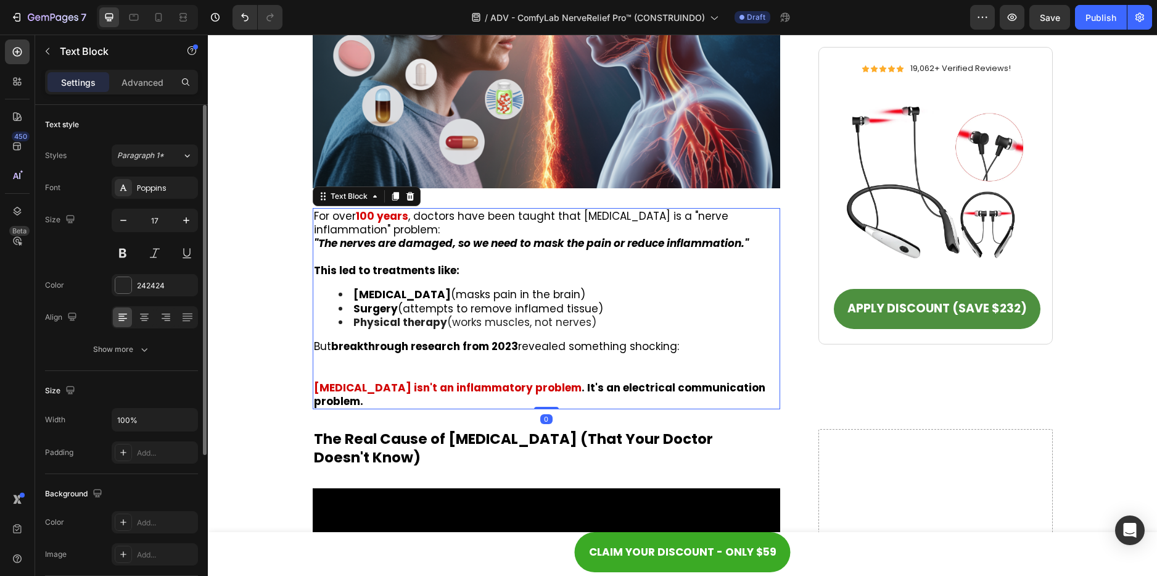
click at [409, 315] on strong "Physical therapy" at bounding box center [400, 322] width 94 height 15
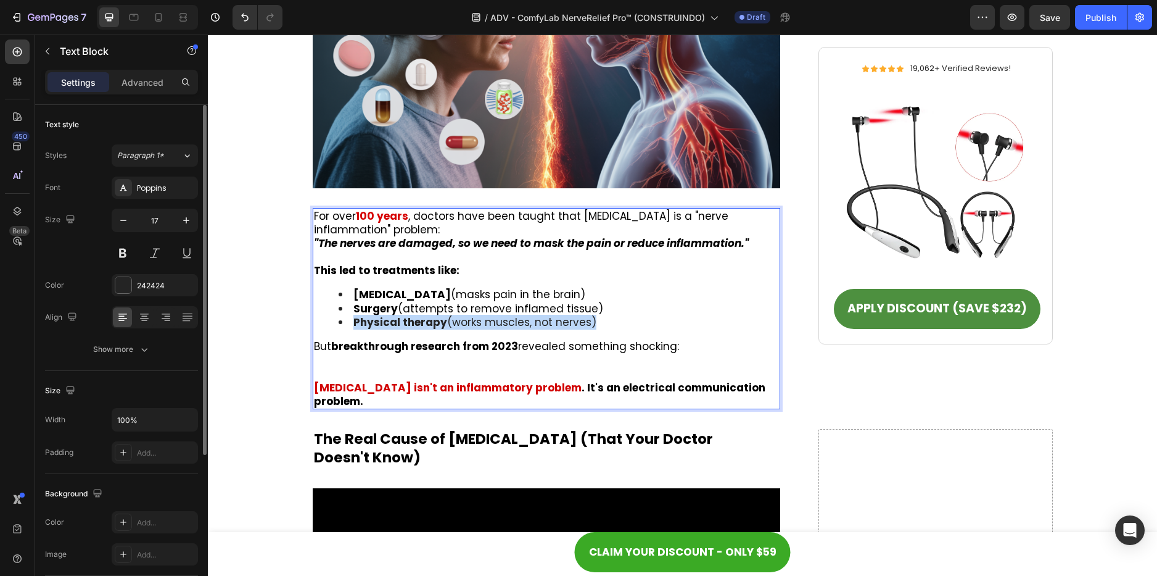
click at [409, 315] on strong "Physical therapy" at bounding box center [400, 322] width 94 height 15
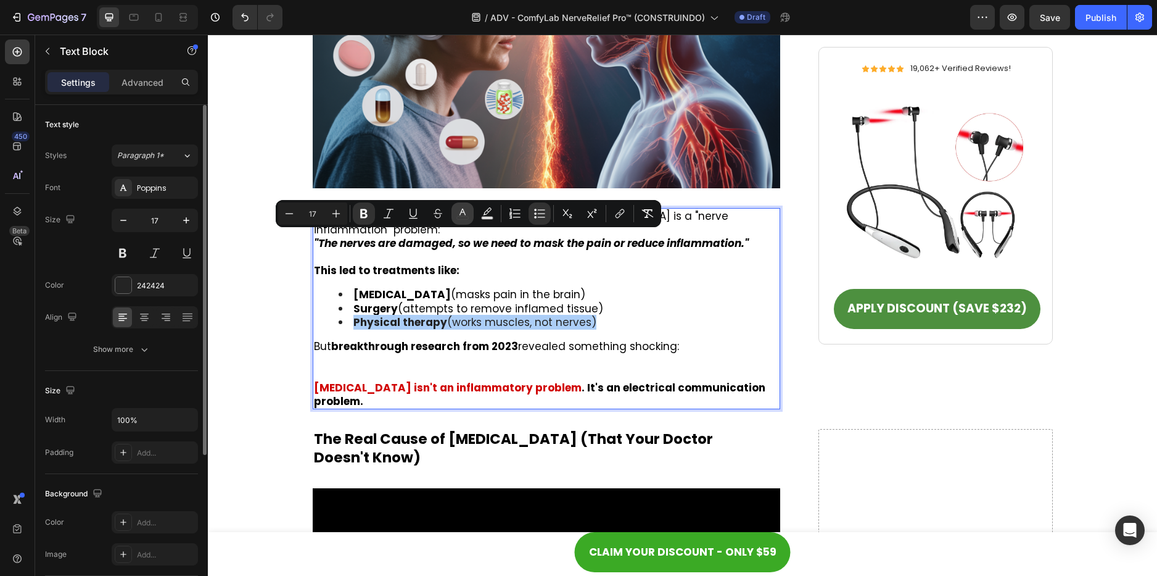
click at [461, 212] on icon "Editor contextual toolbar" at bounding box center [463, 211] width 6 height 7
type input "242424"
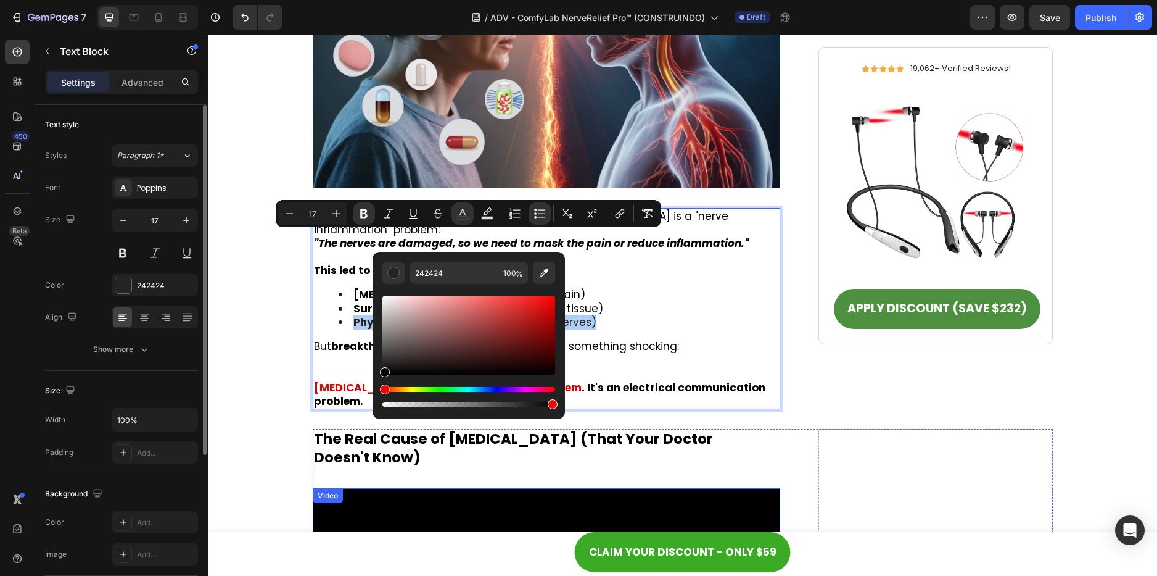
drag, startPoint x: 621, startPoint y: 394, endPoint x: 360, endPoint y: 399, distance: 261.0
type input "000000"
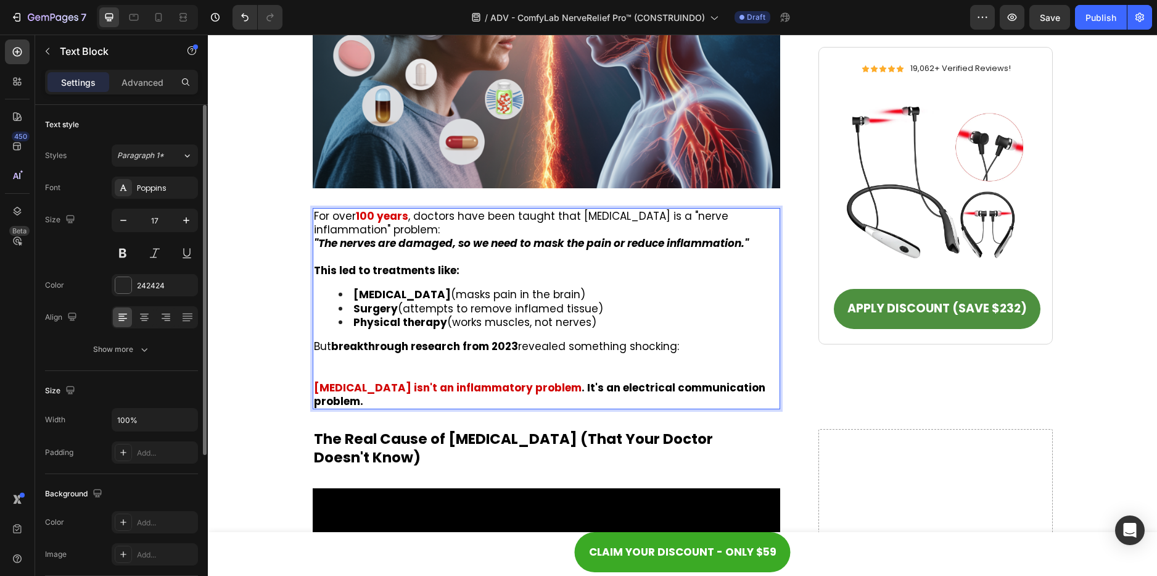
click at [638, 339] on span "But breakthrough research from 2023 revealed something shocking:" at bounding box center [496, 346] width 365 height 15
click at [1055, 17] on span "Save" at bounding box center [1050, 17] width 20 height 10
click at [423, 380] on strong "[MEDICAL_DATA] isn't an inflammatory problem" at bounding box center [448, 387] width 268 height 15
click at [314, 339] on span "But breakthrough research from 2023 revealed something shocking:" at bounding box center [496, 346] width 365 height 15
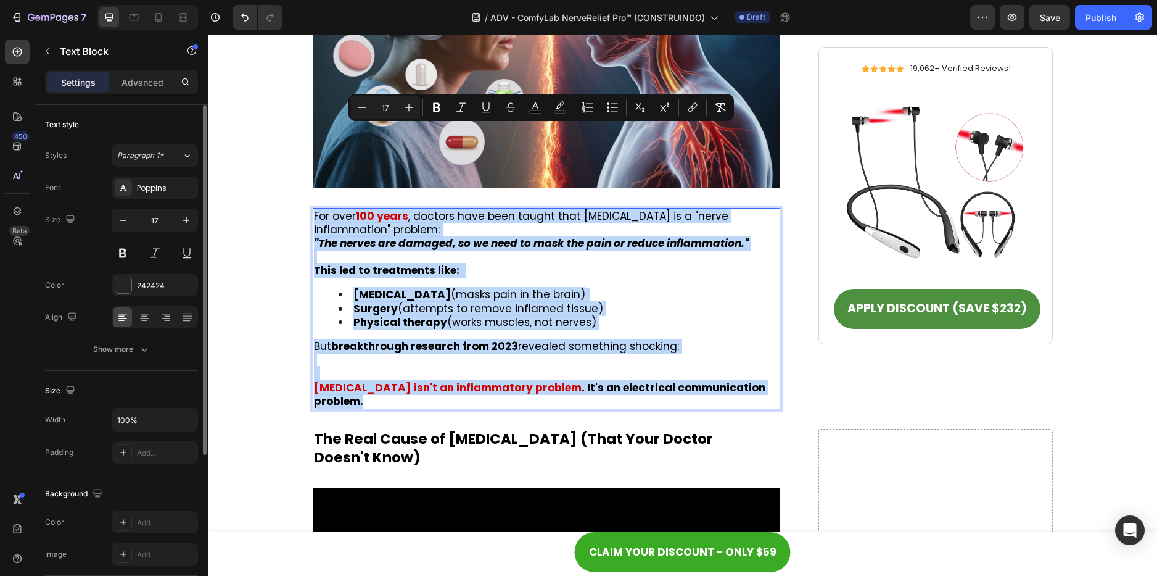
drag, startPoint x: 310, startPoint y: 130, endPoint x: 773, endPoint y: 301, distance: 493.8
click at [773, 301] on div "For over 100 years , doctors have been taught that [MEDICAL_DATA] is a "nerve i…" at bounding box center [547, 308] width 468 height 201
copy div "For over 100 years , doctors have been taught that [MEDICAL_DATA] is a "nerve i…"
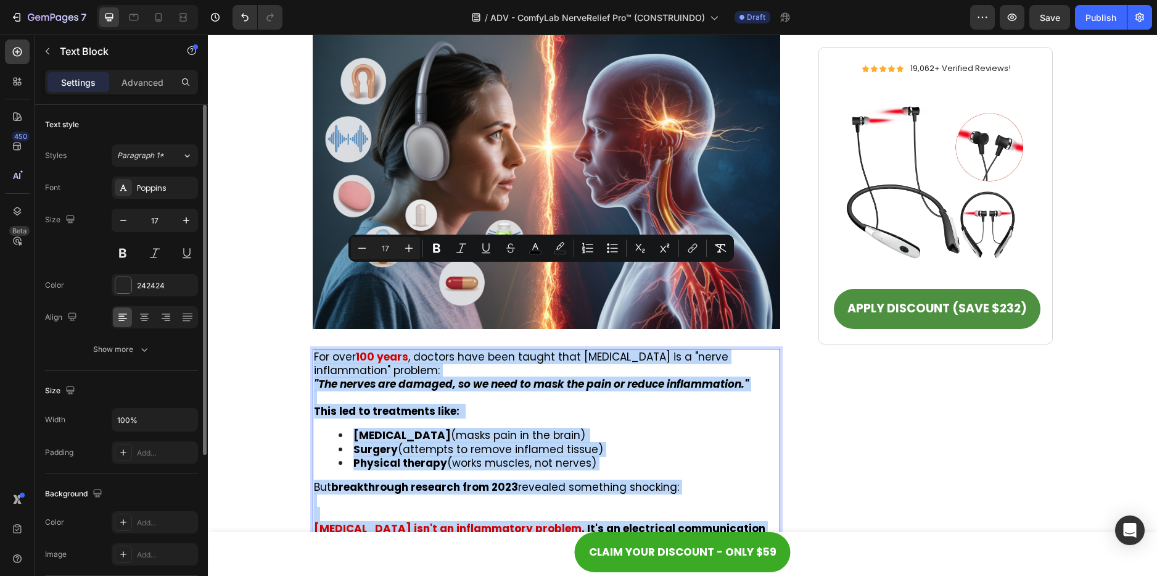
scroll to position [1727, 0]
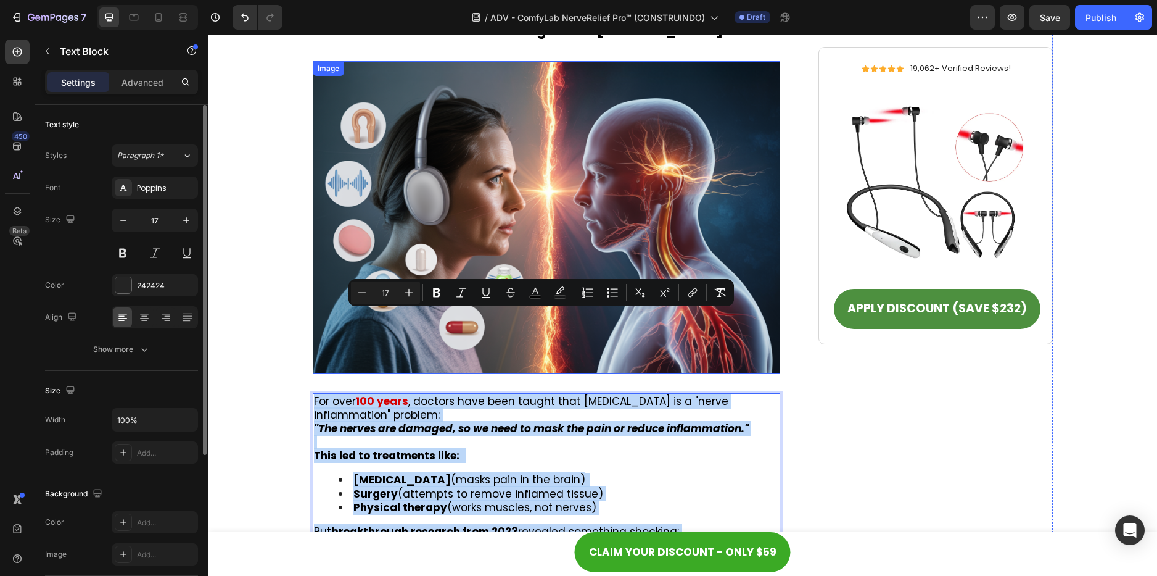
click at [567, 200] on img at bounding box center [547, 217] width 468 height 312
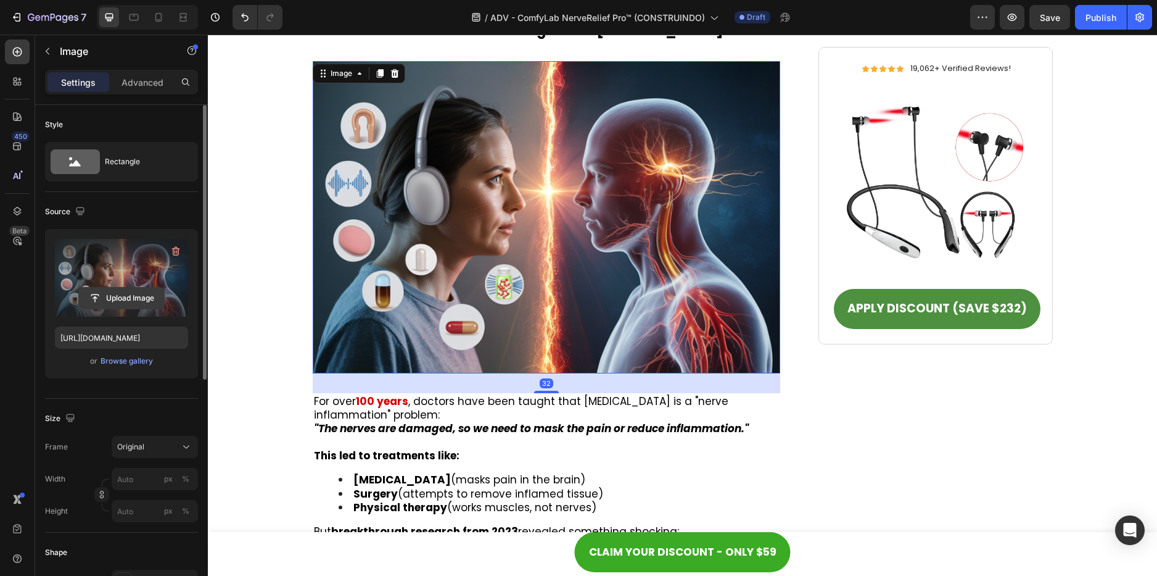
click at [87, 287] on button "Upload Image" at bounding box center [121, 298] width 86 height 22
click at [105, 296] on input "file" at bounding box center [121, 297] width 85 height 21
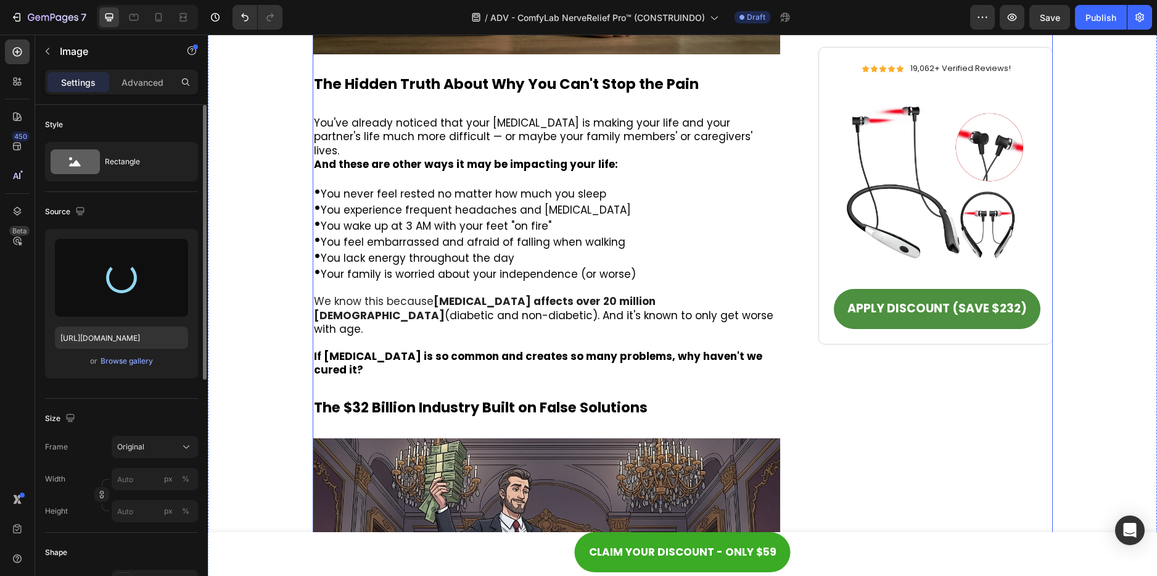
type input "[URL][DOMAIN_NAME]"
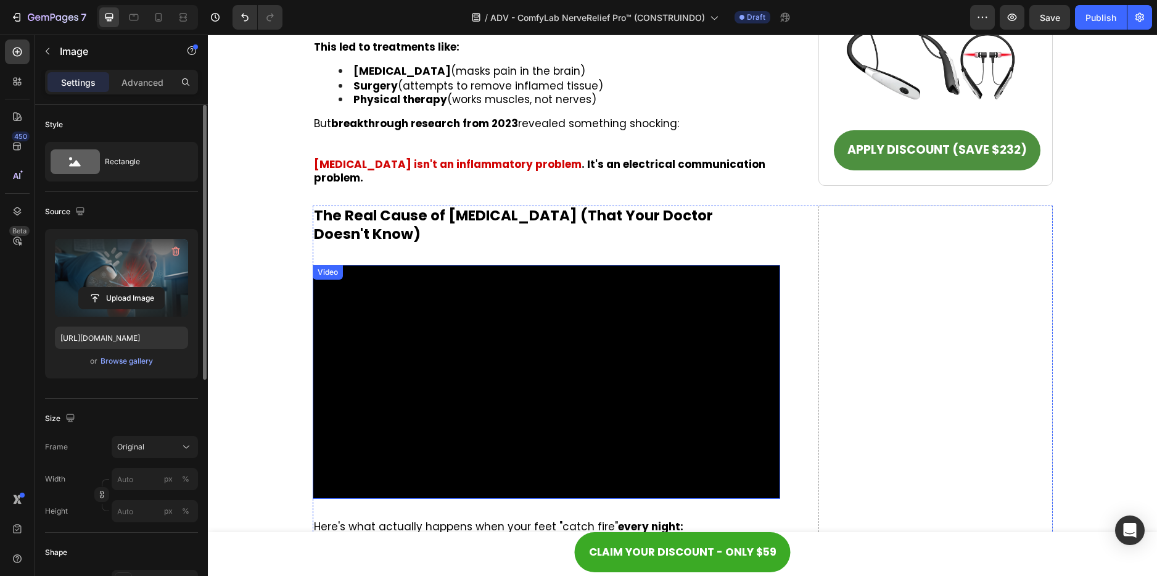
scroll to position [2159, 0]
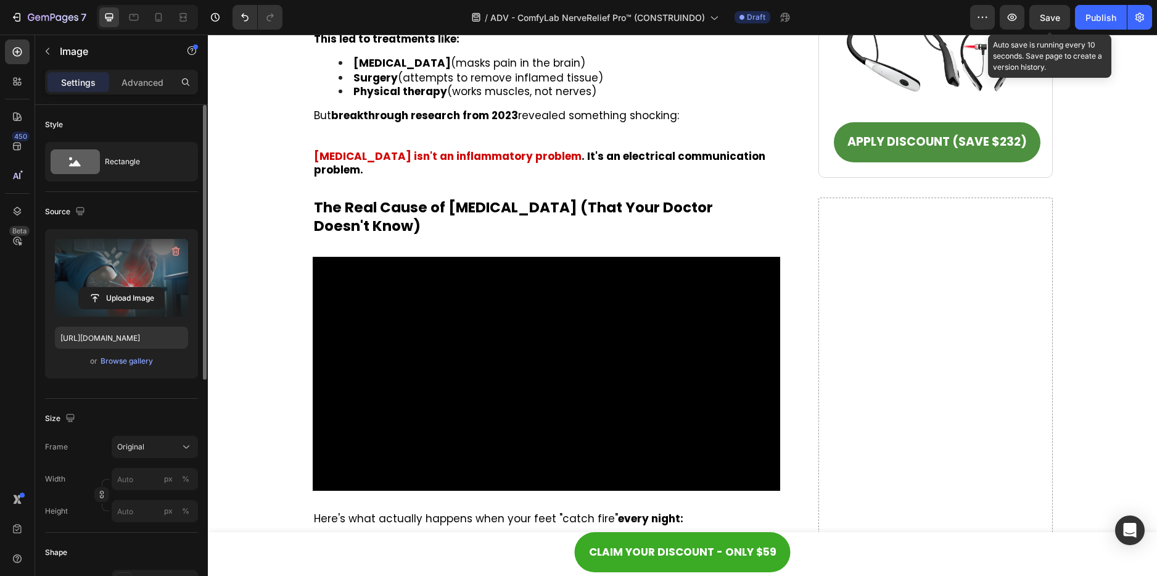
click at [1049, 14] on span "Save" at bounding box center [1050, 17] width 20 height 10
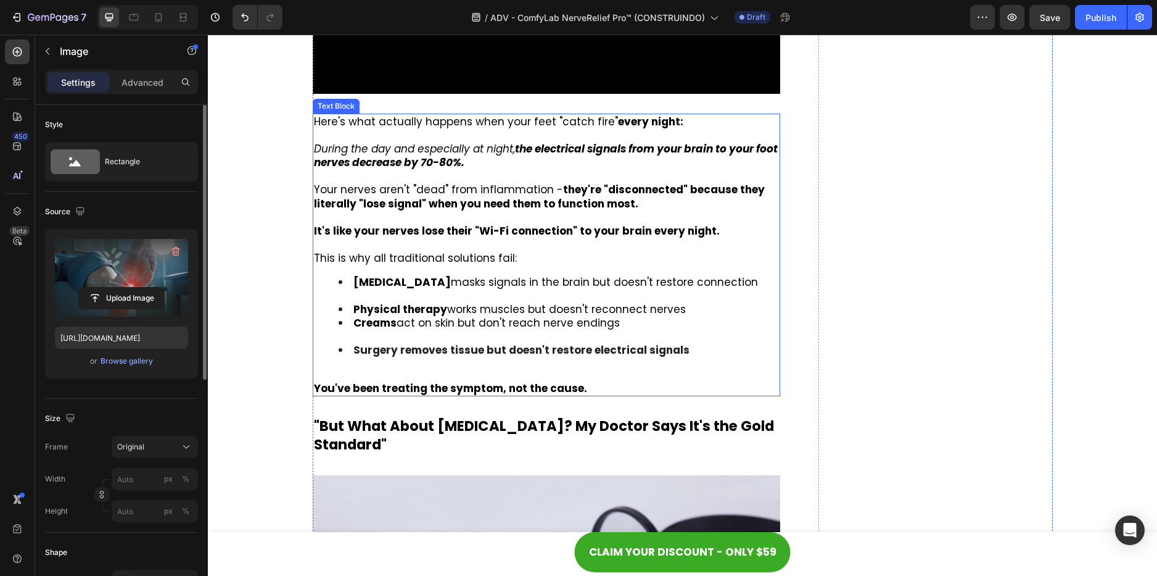
scroll to position [2467, 0]
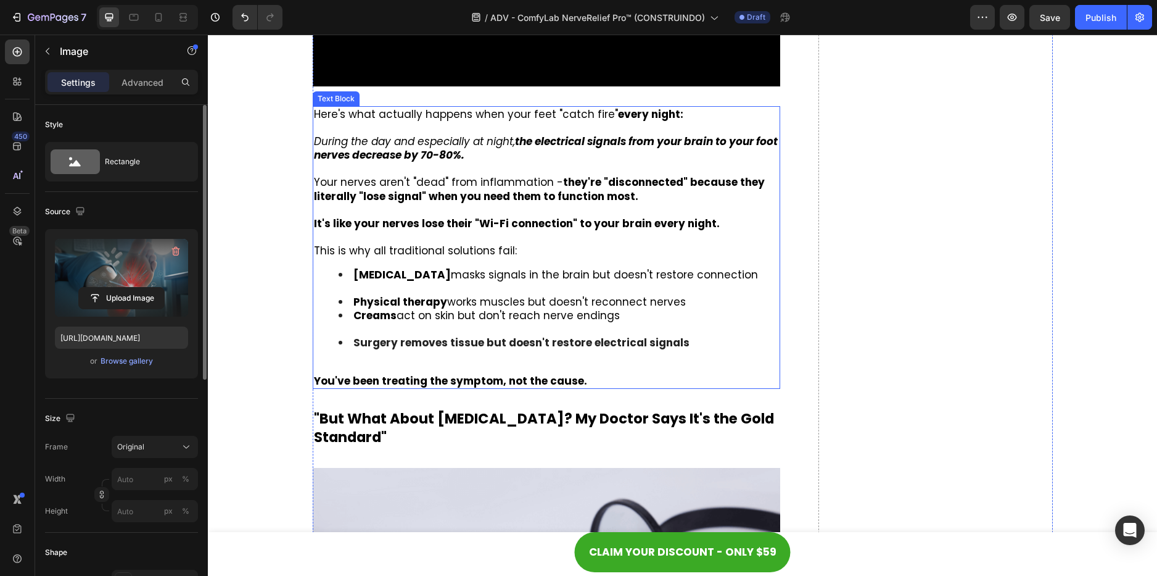
click at [337, 162] on icon "During the day and especially at night, the electrical signals from your brain …" at bounding box center [546, 148] width 464 height 28
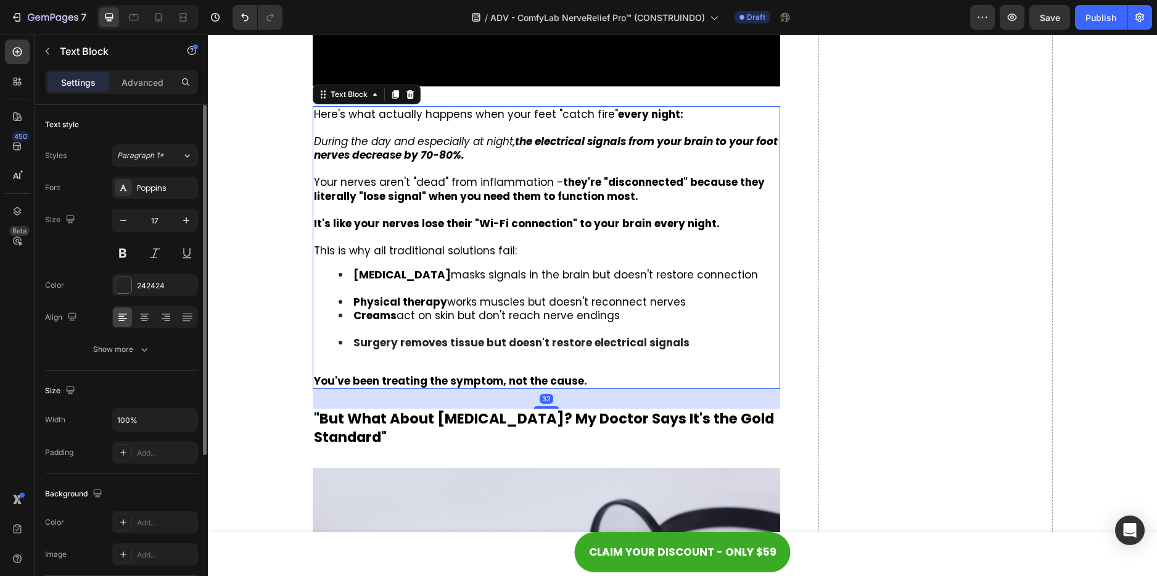
click at [314, 162] on icon "During the day and especially at night, the electrical signals from your brain …" at bounding box center [546, 148] width 464 height 28
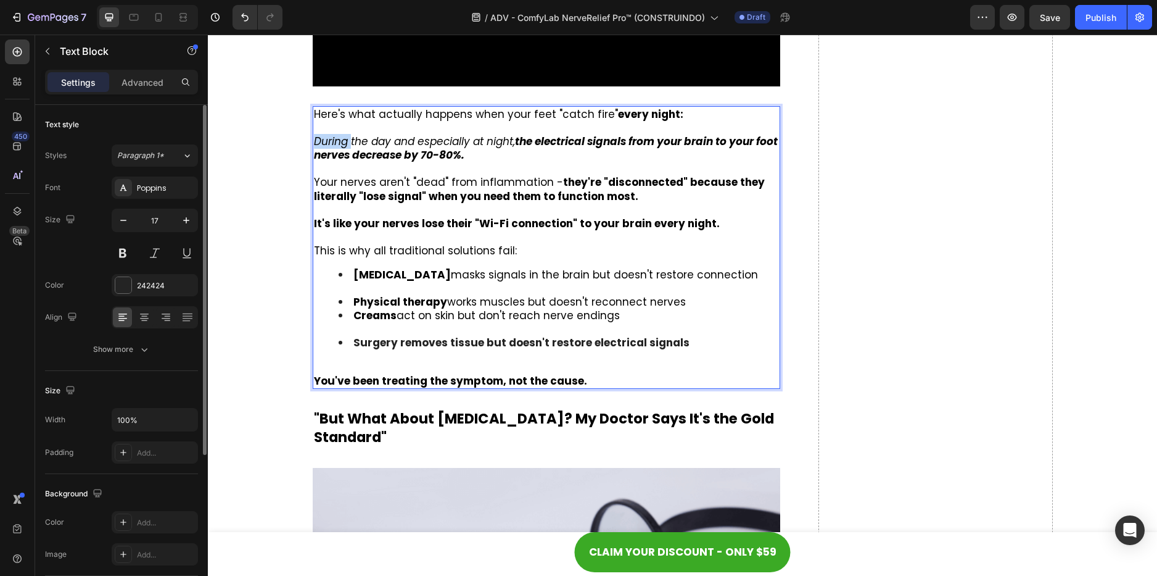
click at [314, 162] on icon "During the day and especially at night, the electrical signals from your brain …" at bounding box center [546, 148] width 464 height 28
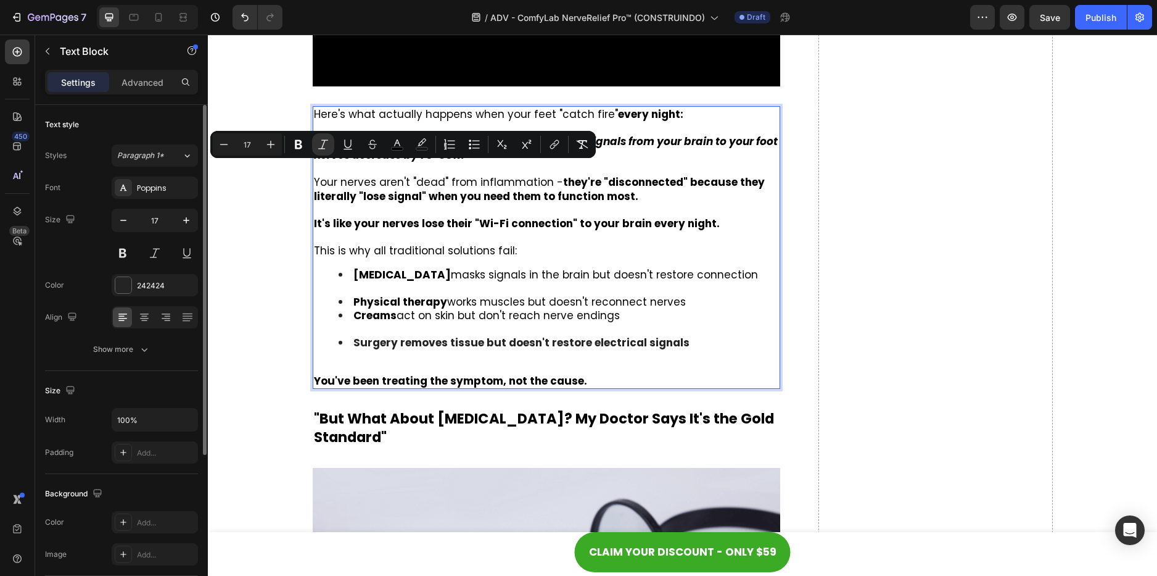
click at [314, 162] on icon "During the day and especially at night, the electrical signals from your brain …" at bounding box center [546, 148] width 464 height 28
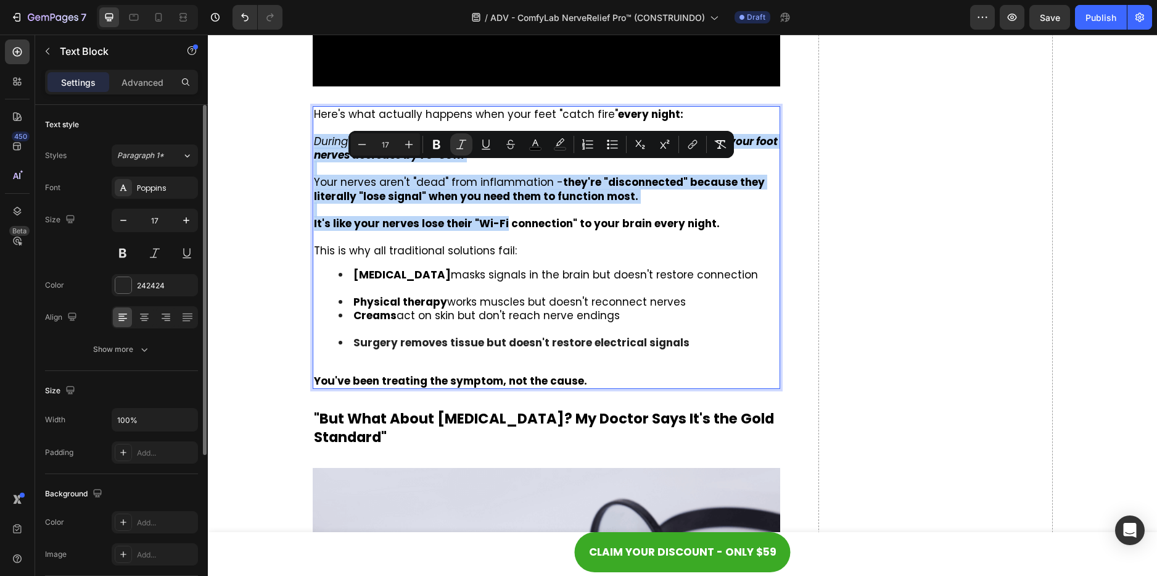
drag, startPoint x: 310, startPoint y: 170, endPoint x: 500, endPoint y: 248, distance: 205.8
click at [500, 248] on div "Here's what actually happens when your feet "catch fire" every night: During th…" at bounding box center [547, 247] width 468 height 283
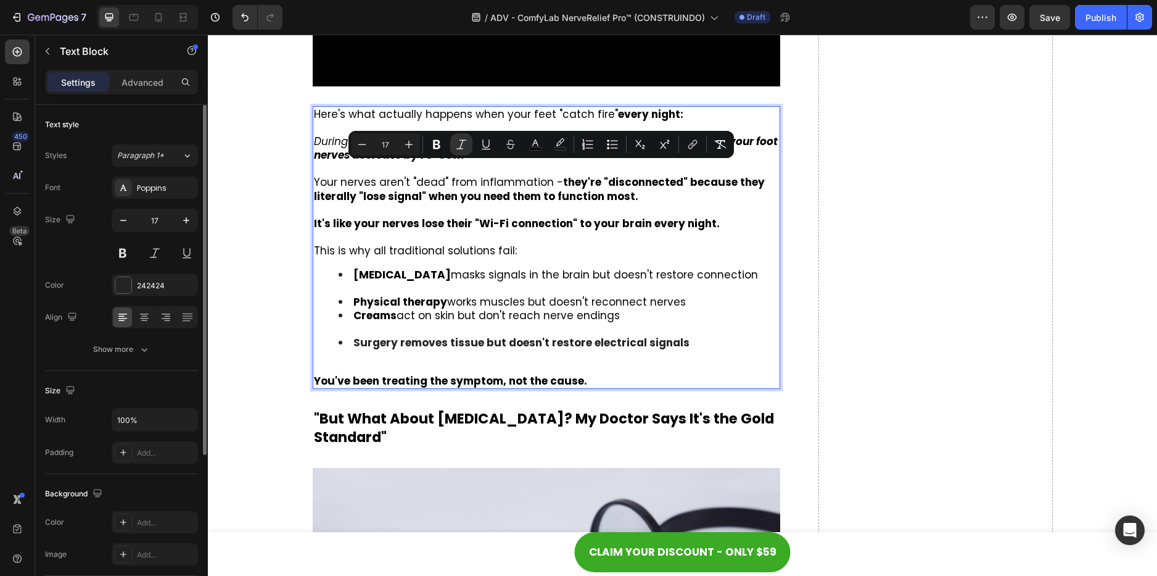
click at [314, 122] on span "Here's what actually happens when your feet "catch fire" every night:" at bounding box center [498, 114] width 369 height 15
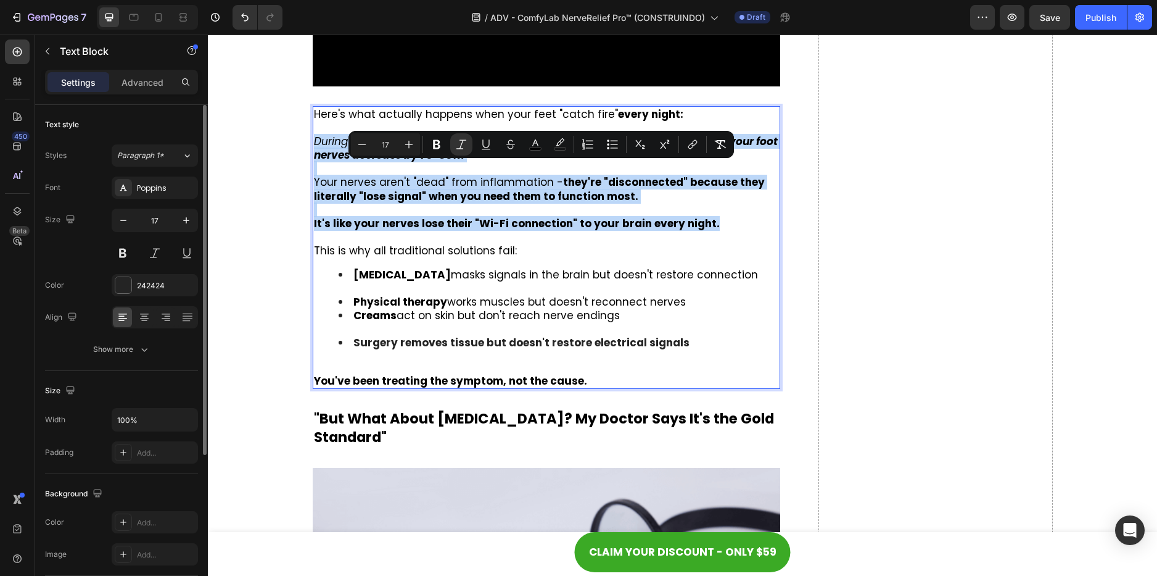
drag, startPoint x: 310, startPoint y: 168, endPoint x: 738, endPoint y: 249, distance: 436.3
click at [738, 249] on div "Here's what actually happens when your feet "catch fire" every night: During th…" at bounding box center [547, 247] width 468 height 283
copy div "During the day and especially at night, the electrical signals from your brain …"
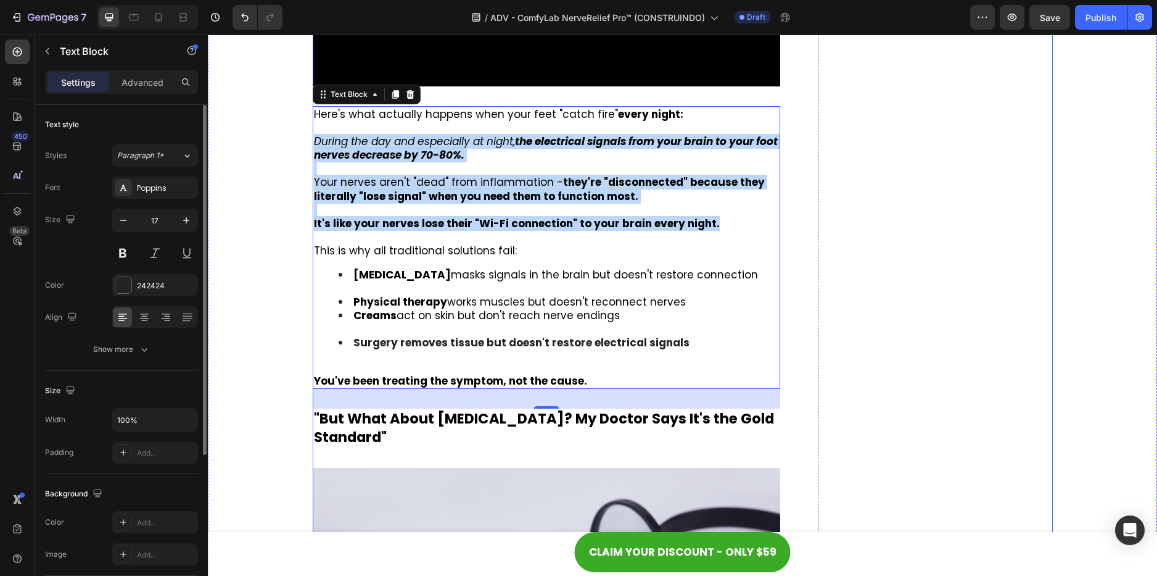
drag, startPoint x: 1032, startPoint y: 185, endPoint x: 996, endPoint y: 70, distance: 121.0
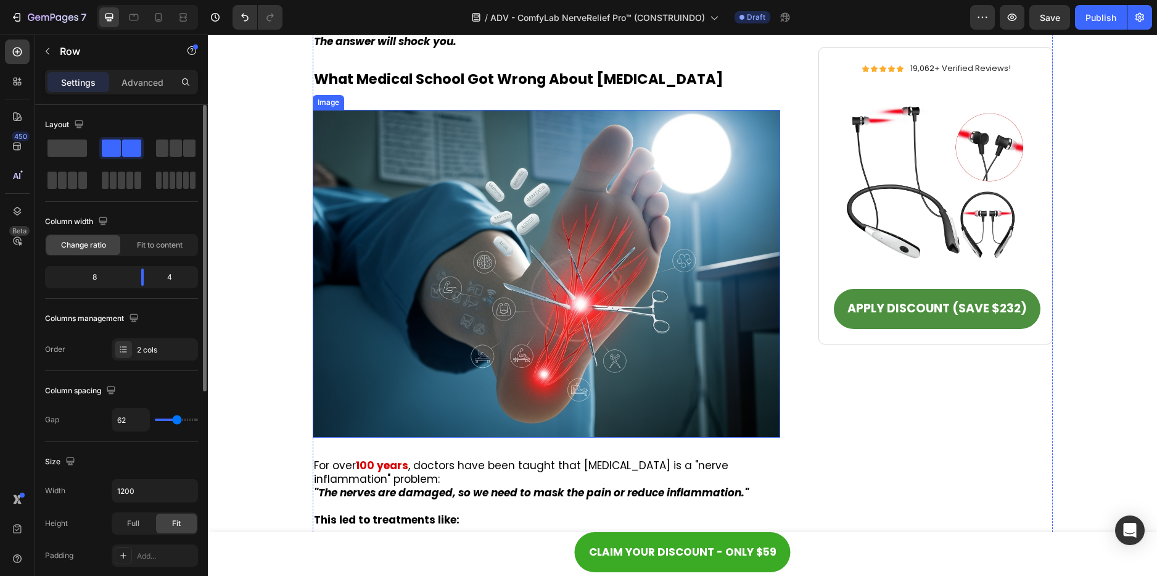
scroll to position [1888, 0]
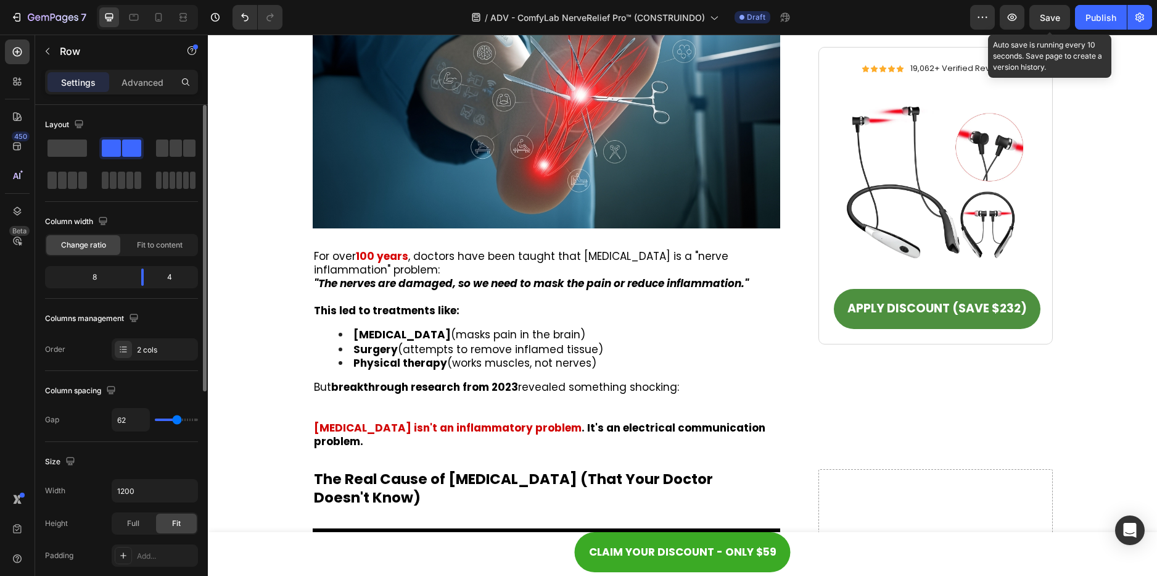
drag, startPoint x: 1048, startPoint y: 22, endPoint x: 1041, endPoint y: 24, distance: 7.0
click at [1048, 22] on span "Save" at bounding box center [1050, 17] width 20 height 10
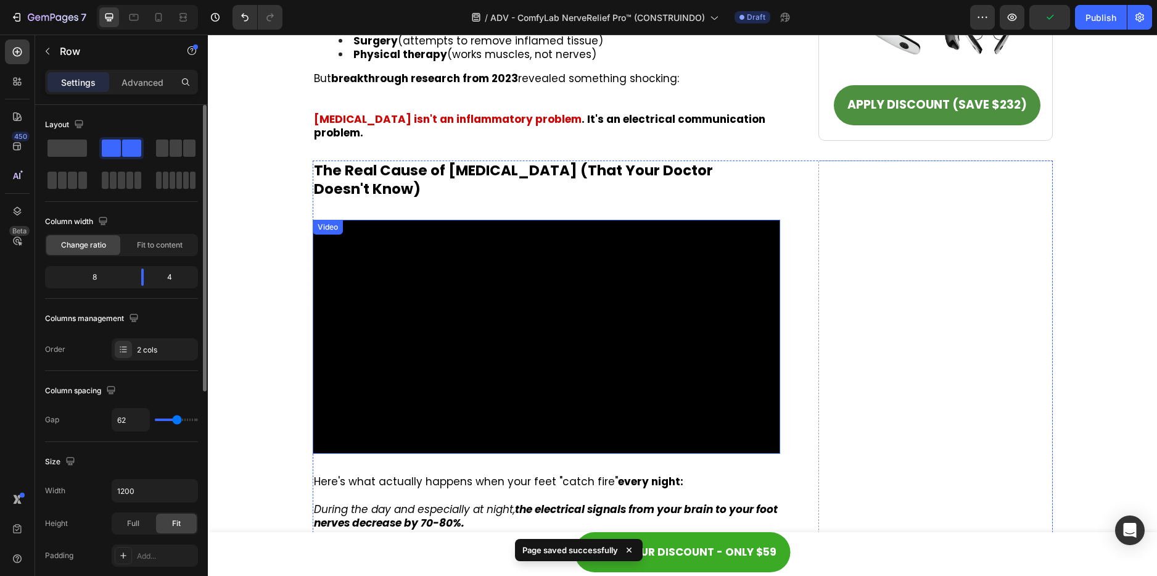
scroll to position [2134, 0]
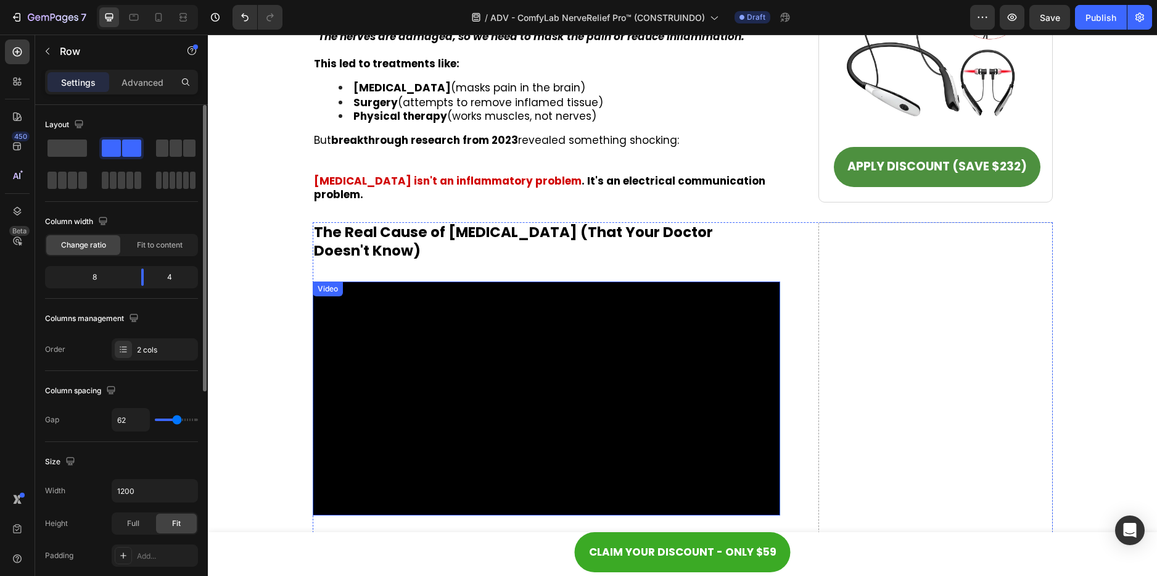
click at [459, 289] on video at bounding box center [547, 398] width 468 height 234
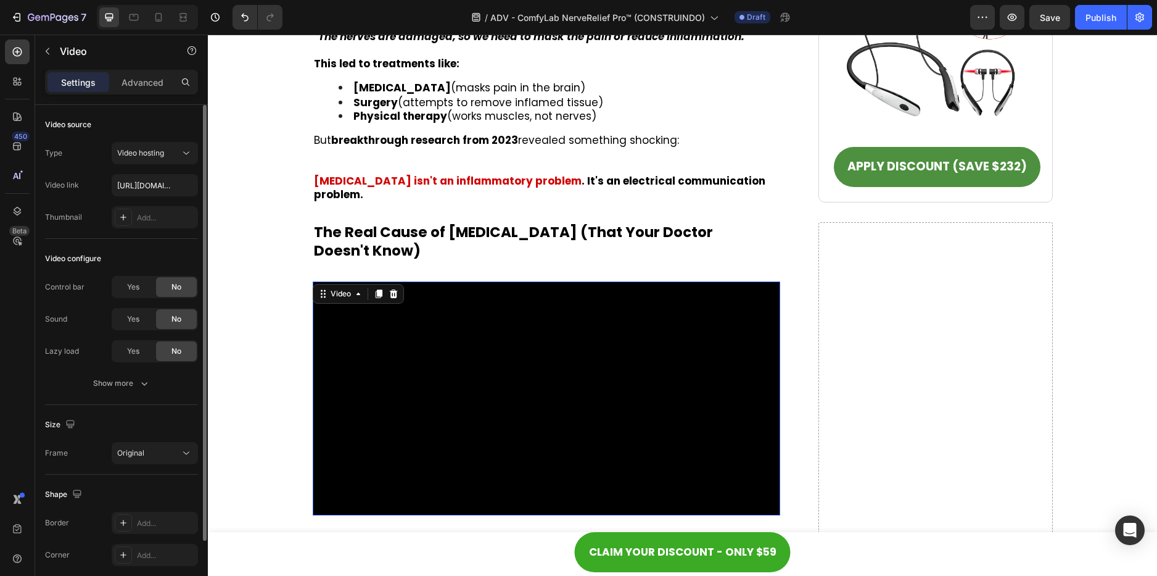
click at [403, 281] on video at bounding box center [547, 398] width 468 height 234
click at [461, 281] on video at bounding box center [547, 398] width 468 height 234
click at [15, 56] on icon at bounding box center [17, 51] width 9 height 9
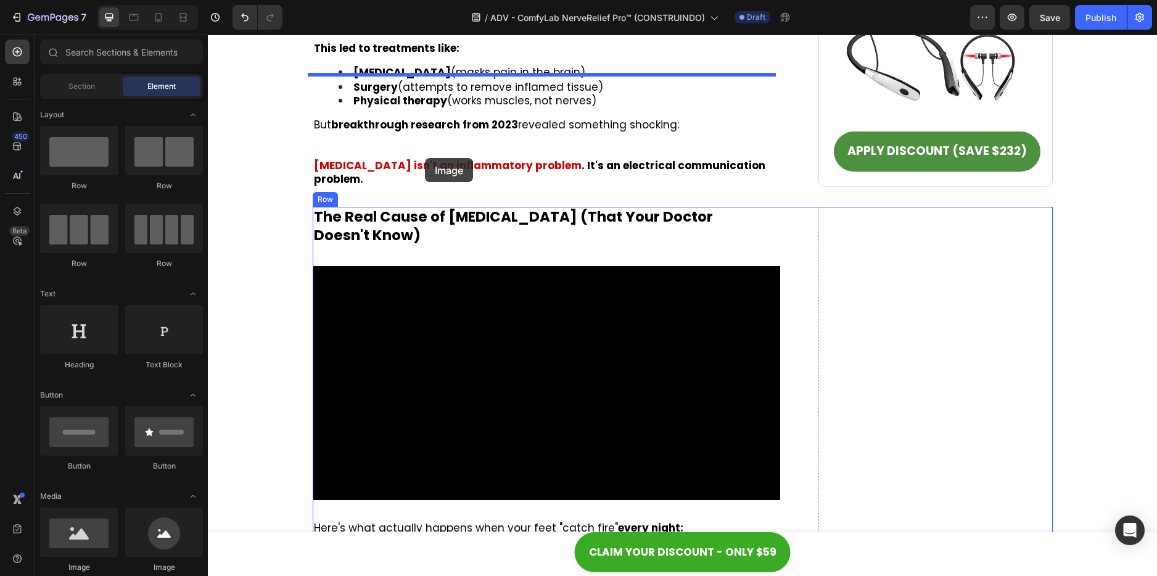
scroll to position [2121, 0]
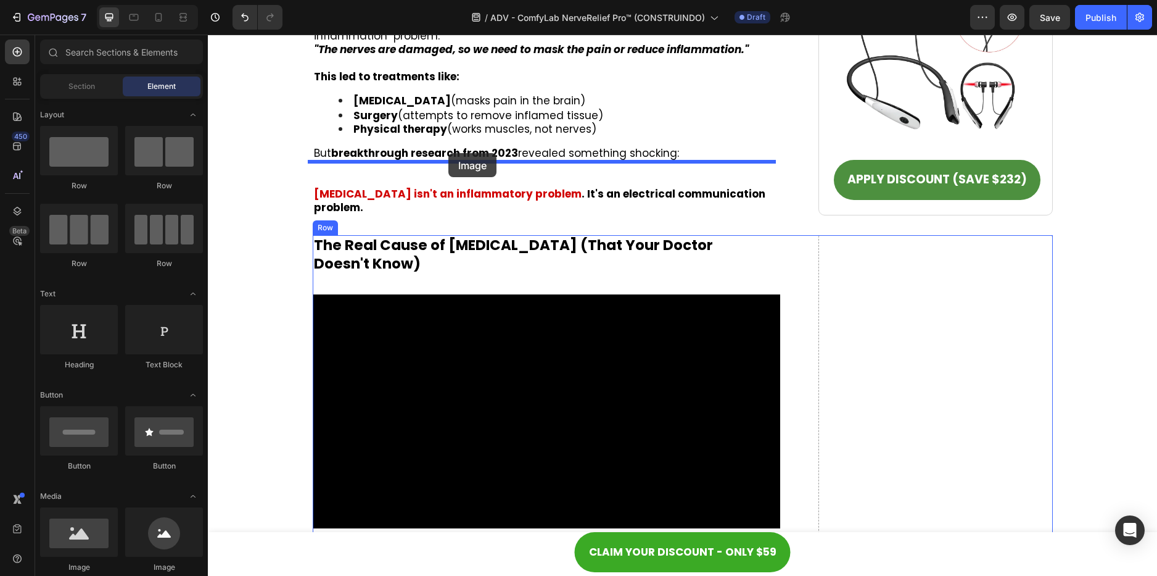
drag, startPoint x: 279, startPoint y: 568, endPoint x: 448, endPoint y: 153, distance: 447.7
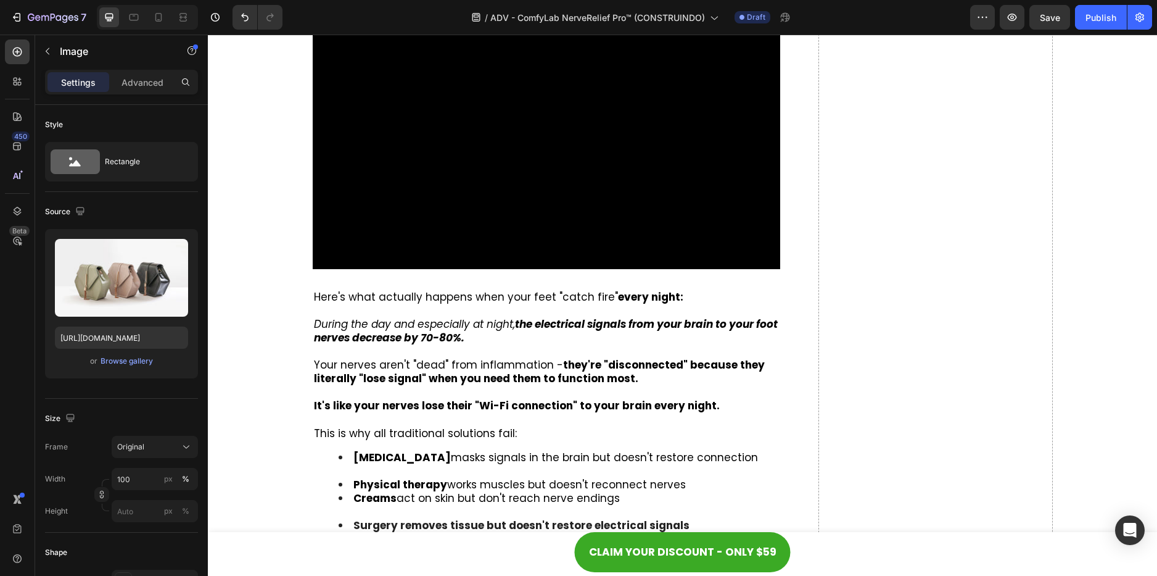
scroll to position [2368, 0]
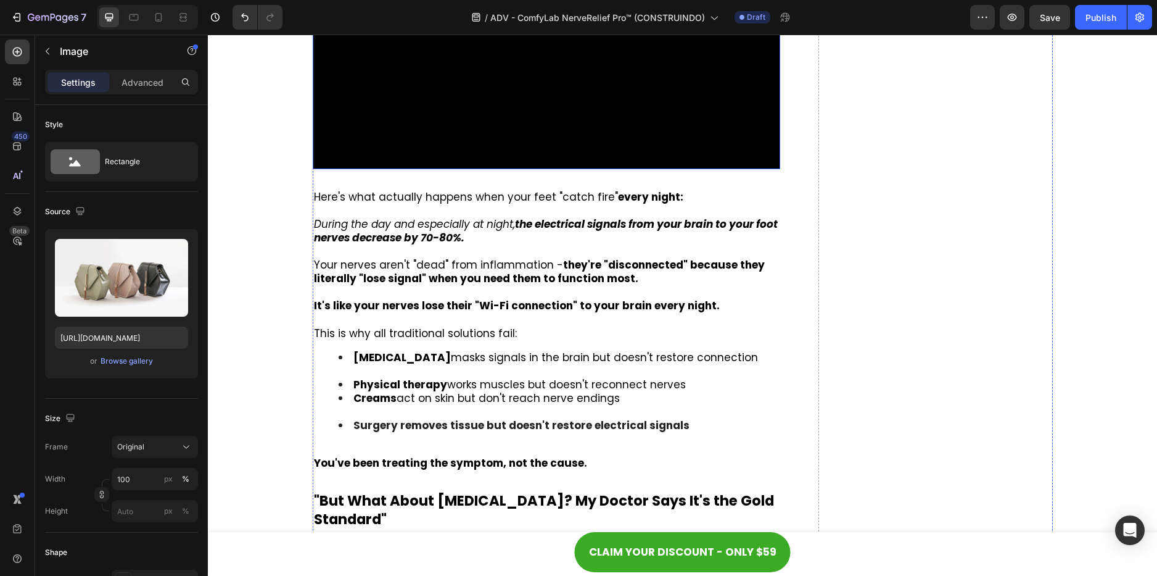
click at [513, 168] on video at bounding box center [547, 52] width 468 height 234
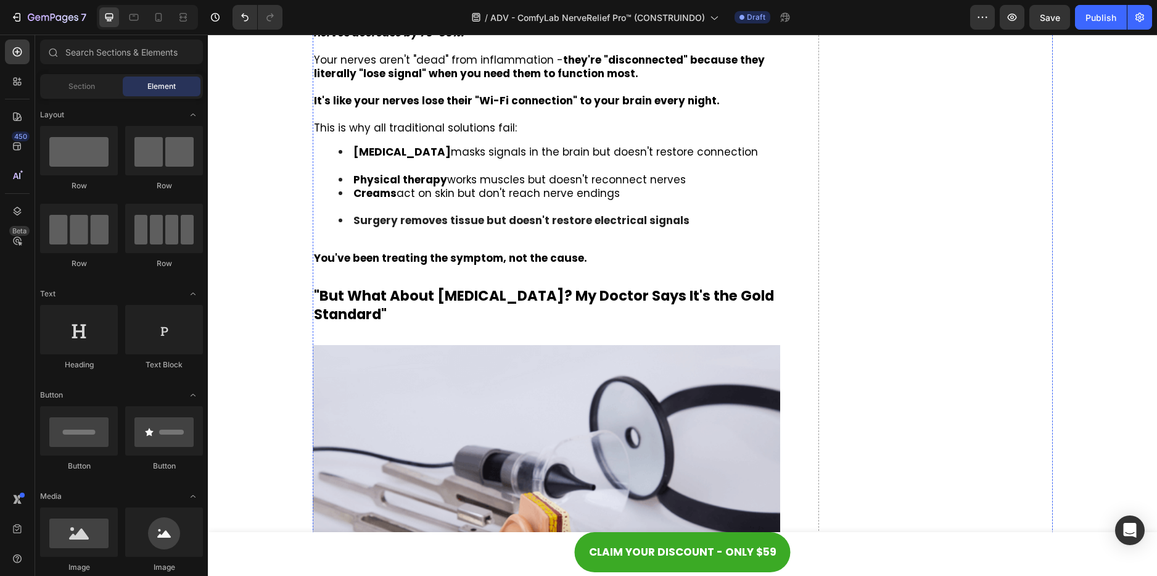
scroll to position [2306, 0]
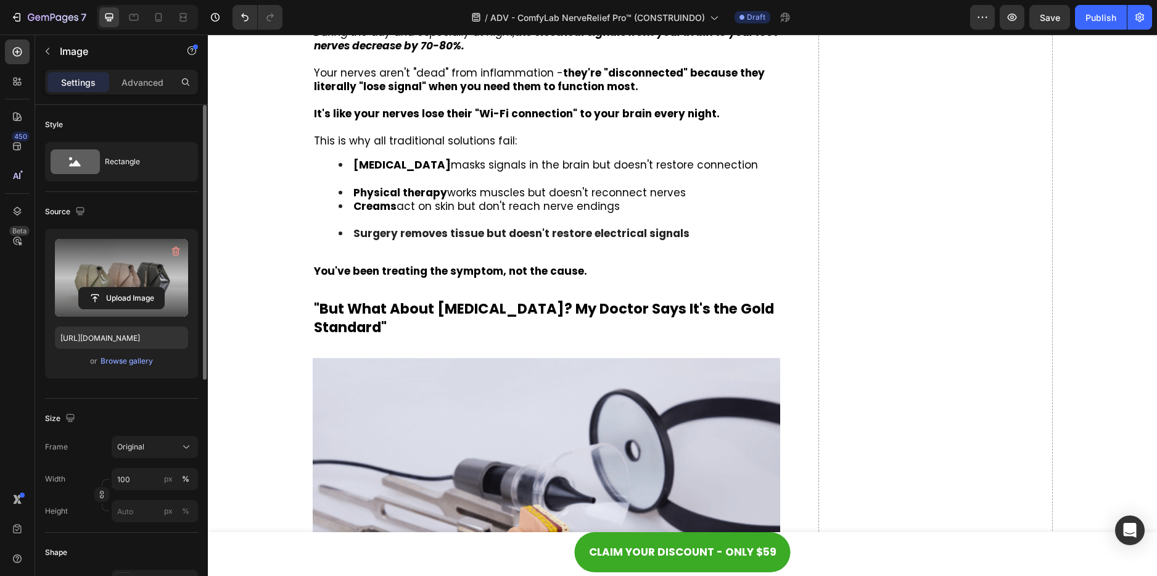
click at [128, 265] on label at bounding box center [121, 278] width 133 height 78
click at [128, 287] on input "file" at bounding box center [121, 297] width 85 height 21
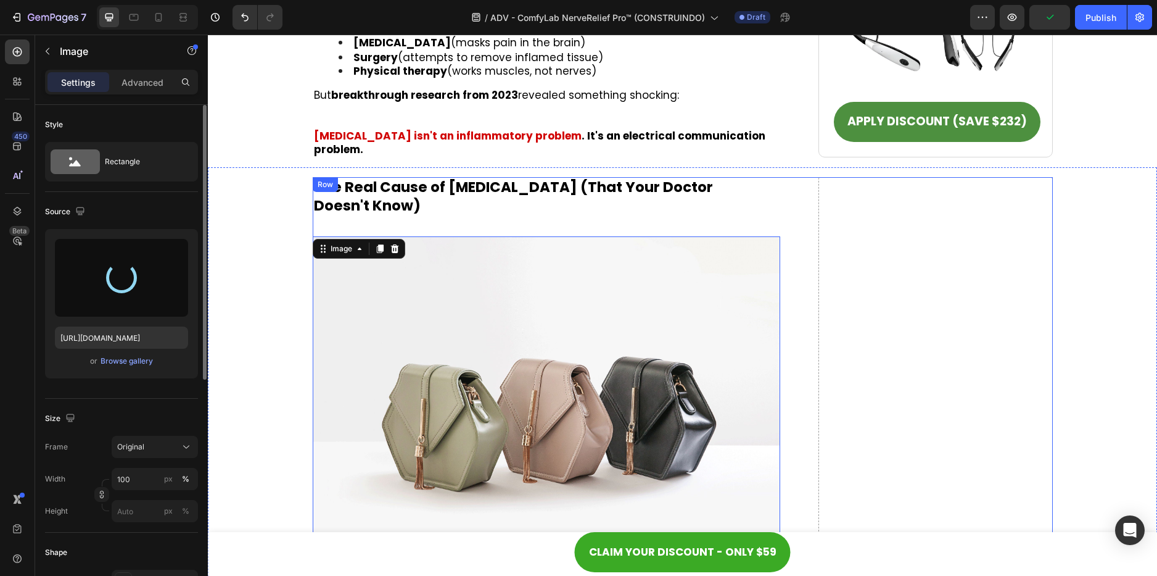
scroll to position [2121, 0]
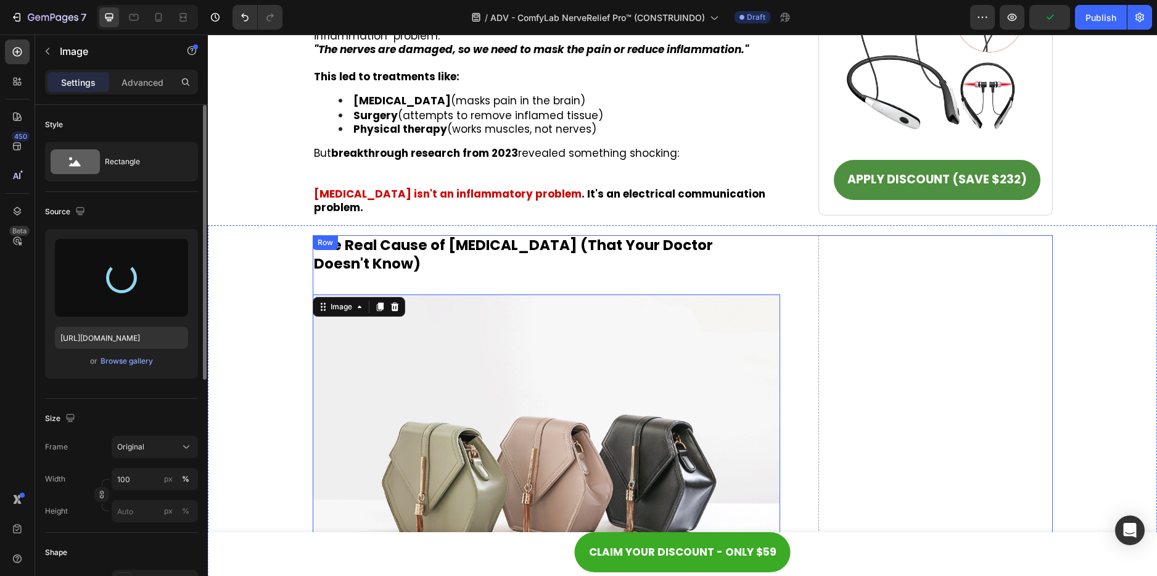
type input "[URL][DOMAIN_NAME]"
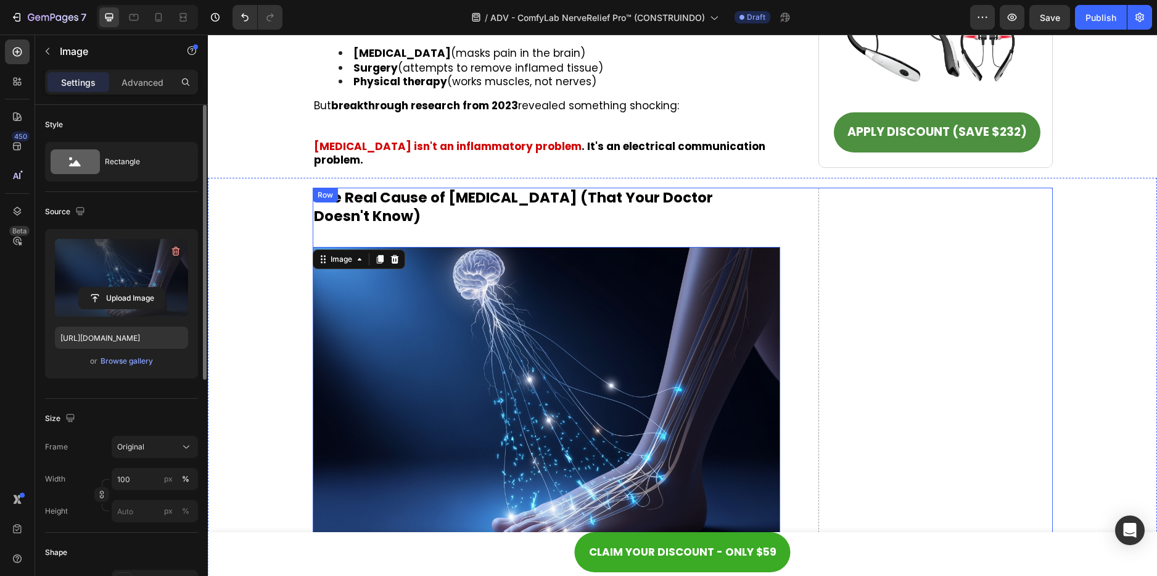
scroll to position [2183, 0]
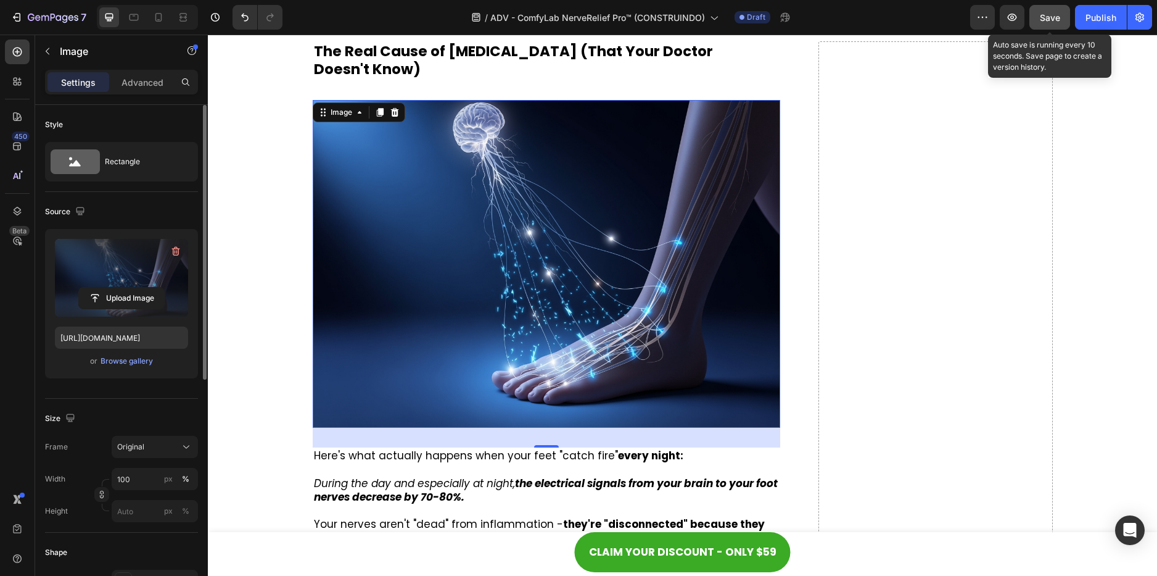
click at [1043, 23] on div "Save" at bounding box center [1050, 17] width 20 height 13
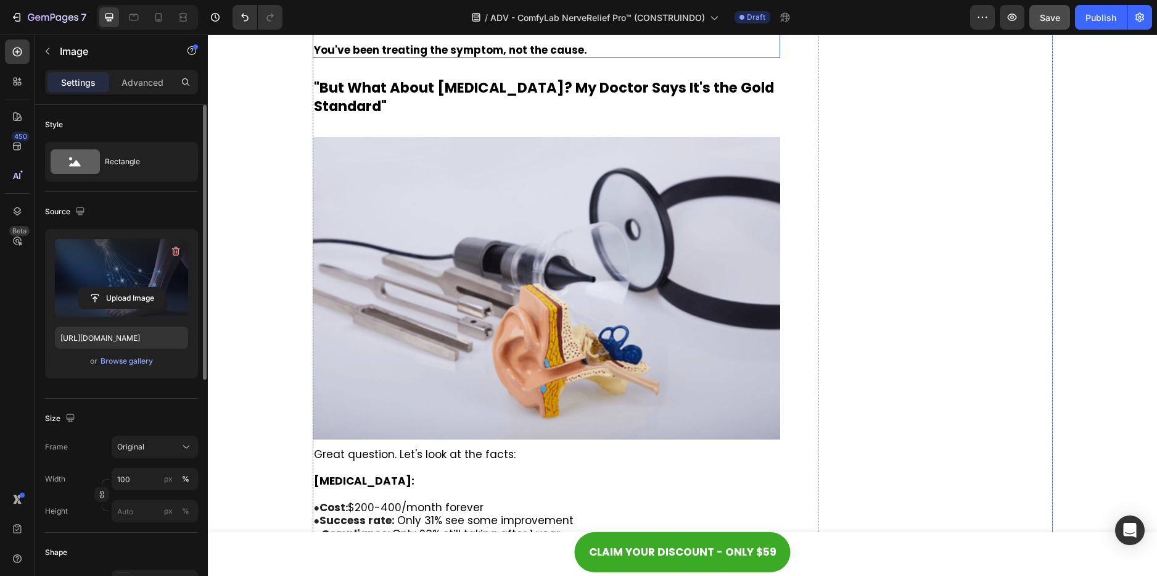
scroll to position [2862, 0]
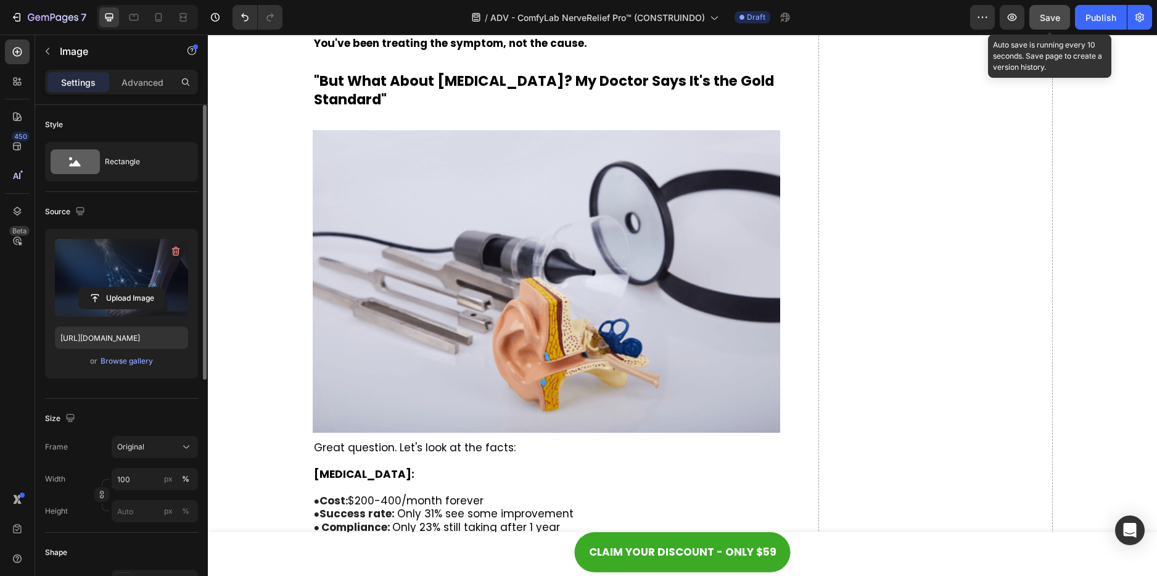
click at [1039, 18] on button "Save" at bounding box center [1050, 17] width 41 height 25
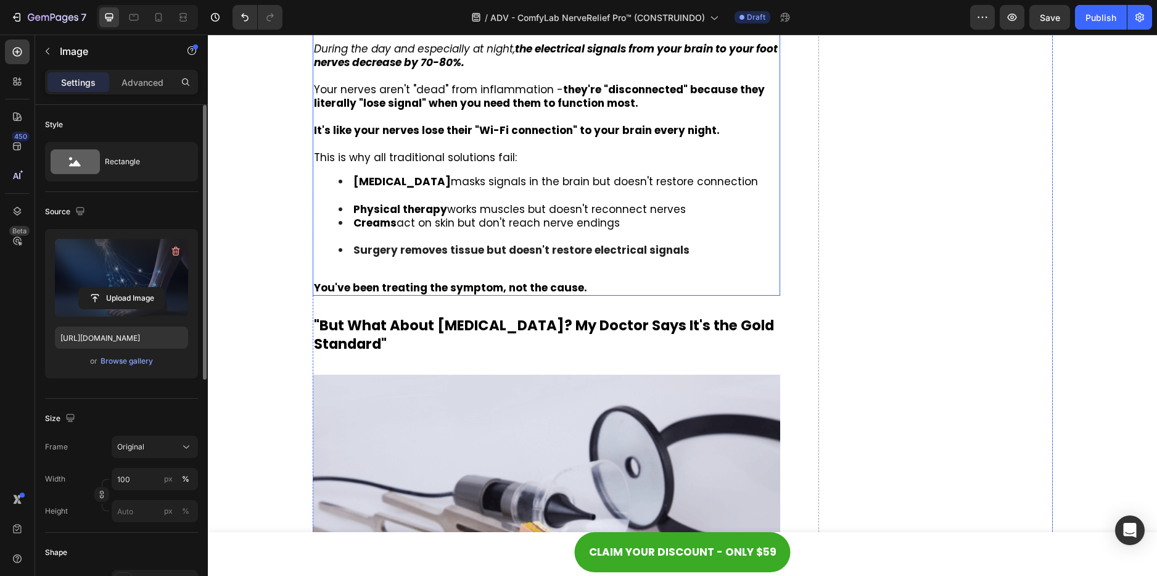
scroll to position [2615, 0]
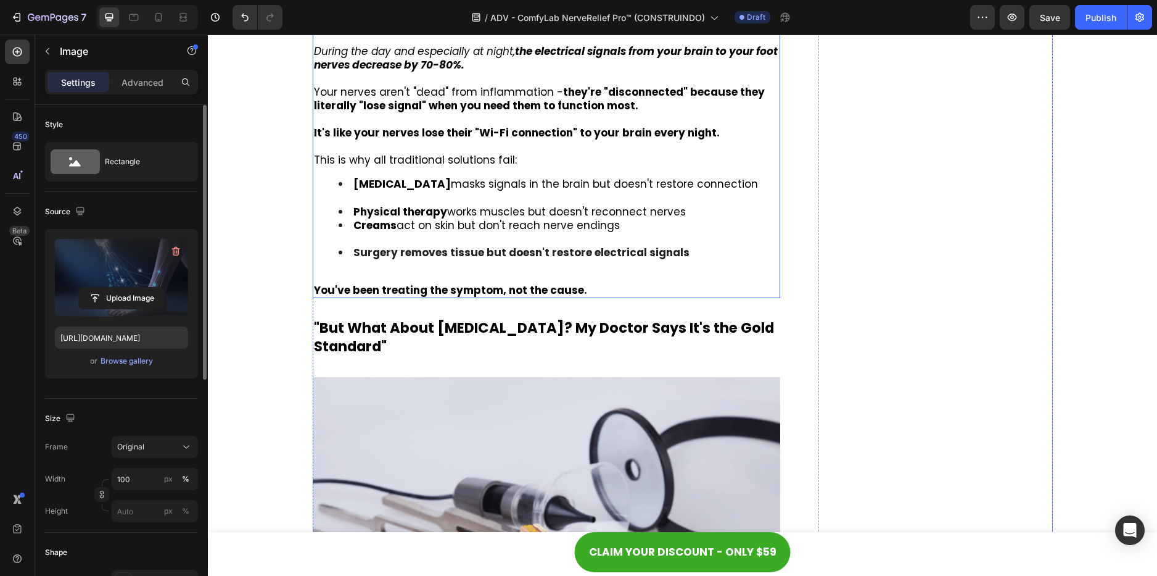
click at [506, 249] on strong "Surgery removes tissue but doesn't restore electrical signals" at bounding box center [521, 252] width 336 height 15
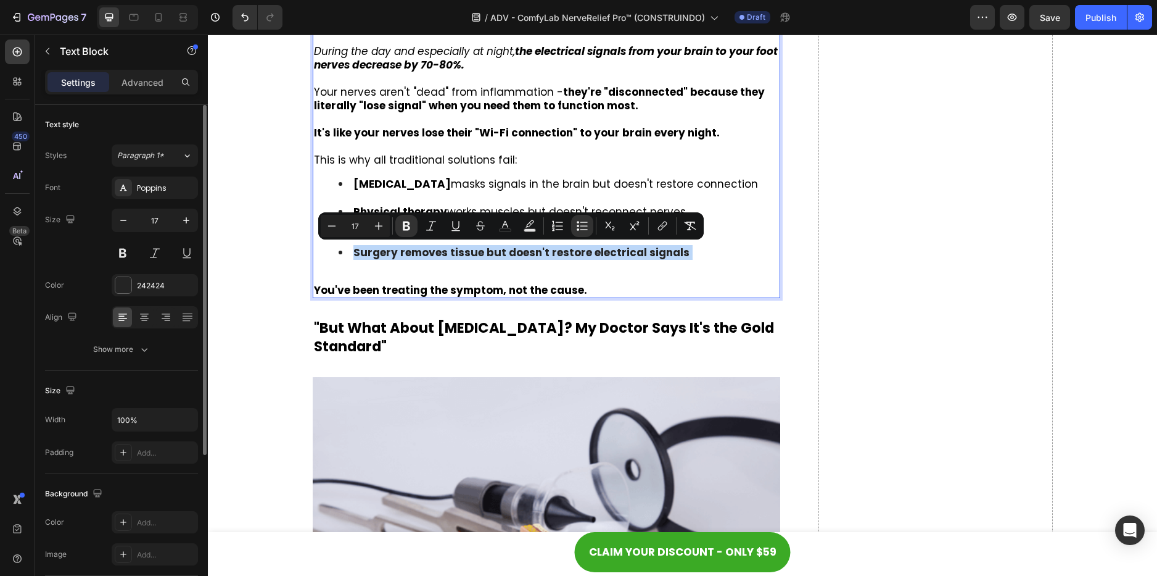
click at [506, 249] on strong "Surgery removes tissue but doesn't restore electrical signals" at bounding box center [521, 252] width 336 height 15
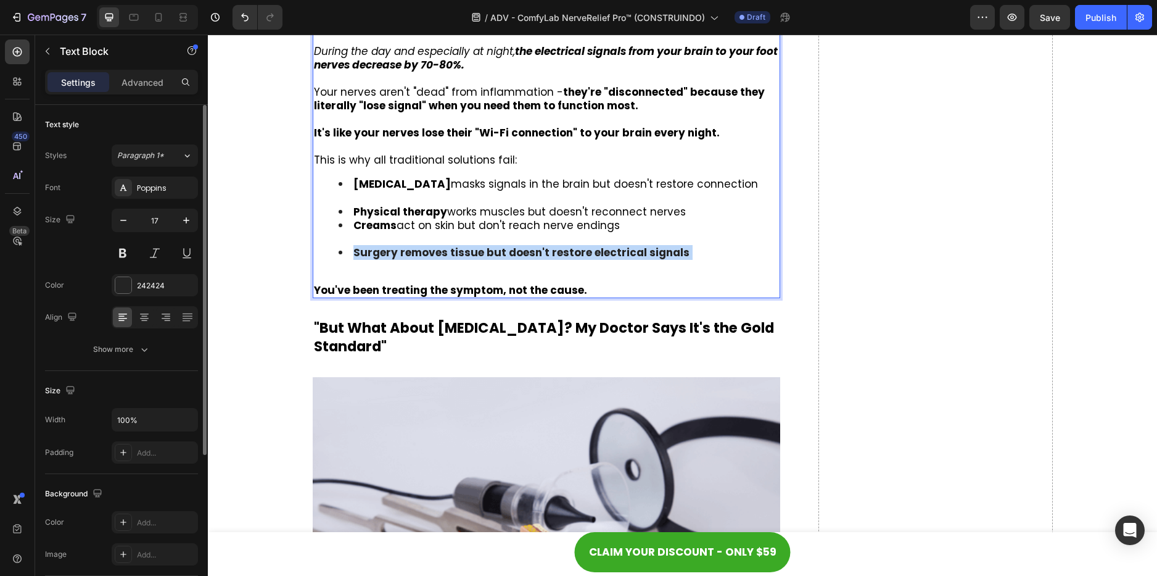
click at [506, 249] on strong "Surgery removes tissue but doesn't restore electrical signals" at bounding box center [521, 252] width 336 height 15
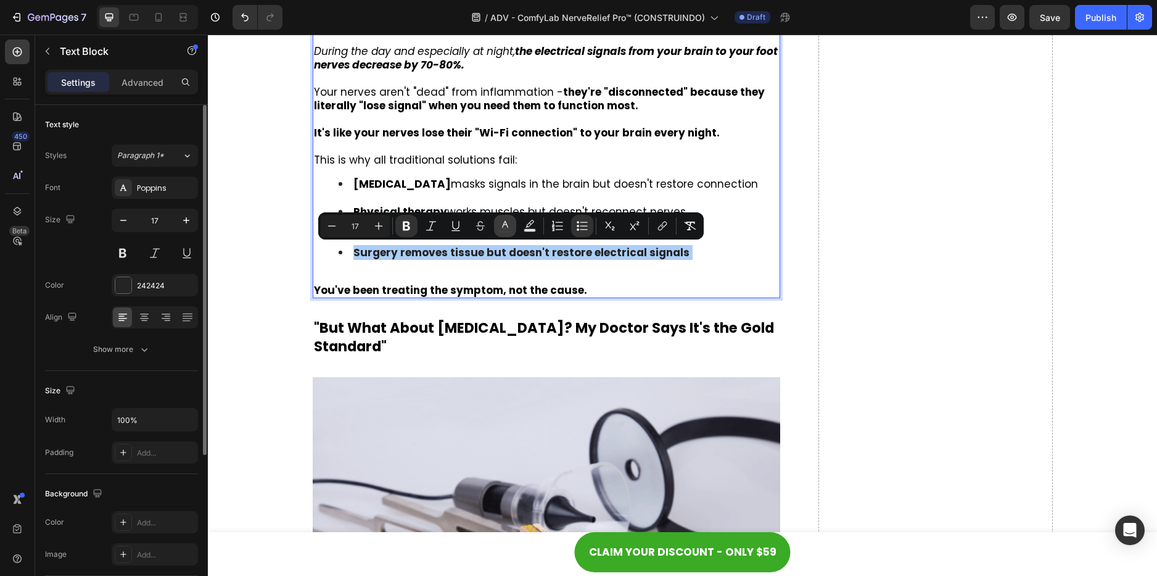
click at [503, 224] on icon "Editor contextual toolbar" at bounding box center [505, 226] width 12 height 12
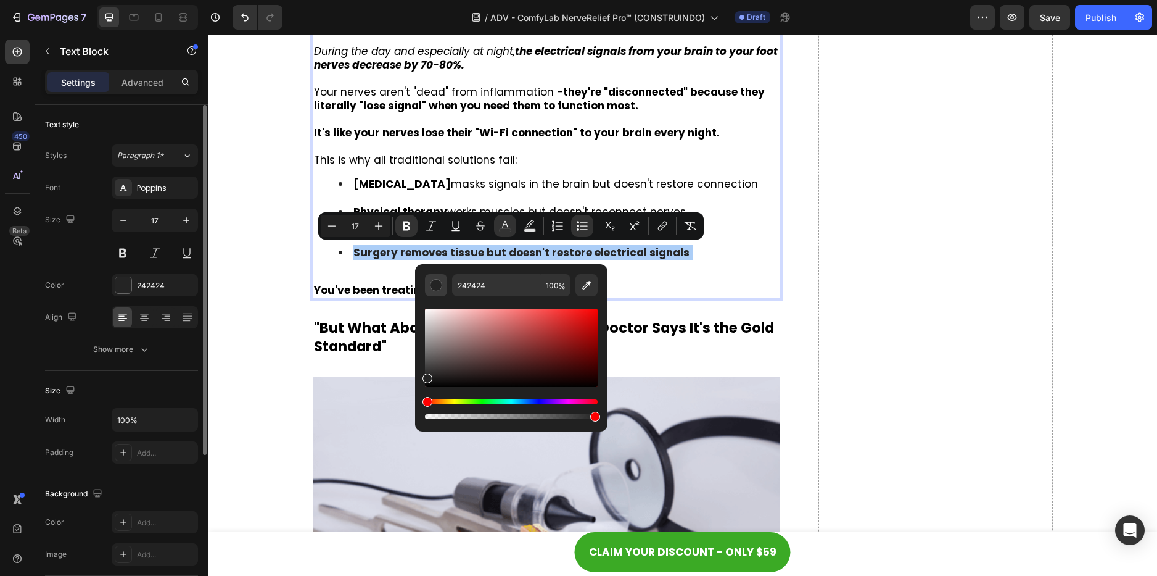
click at [438, 291] on button "Editor contextual toolbar" at bounding box center [436, 285] width 22 height 22
drag, startPoint x: 629, startPoint y: 422, endPoint x: 334, endPoint y: 374, distance: 298.7
type input "000000"
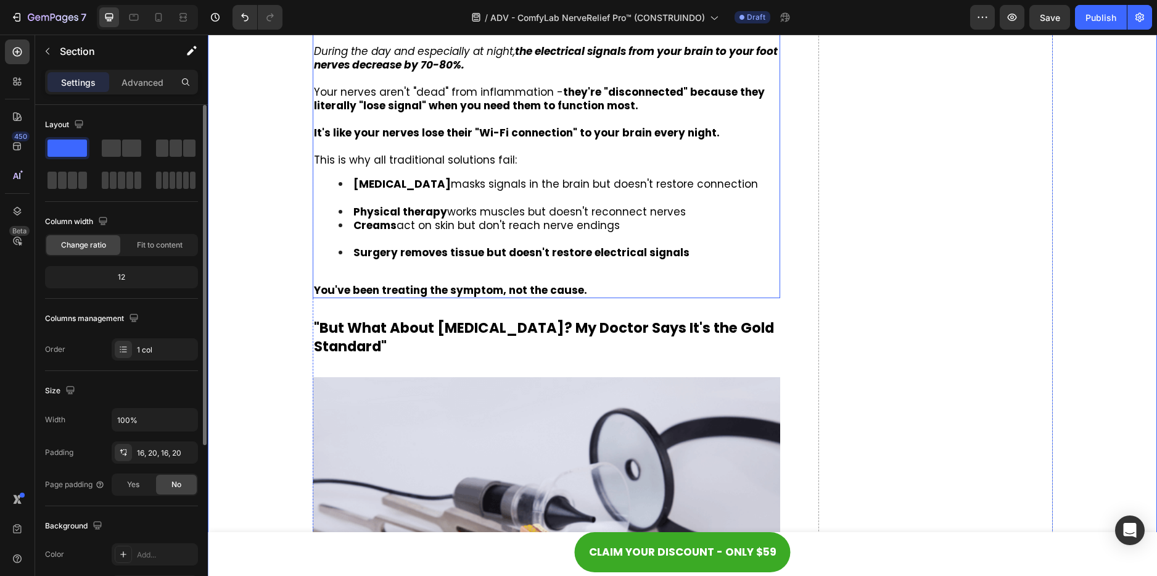
click at [420, 237] on li "Creams act on skin but don't reach nerve endings" at bounding box center [559, 231] width 441 height 27
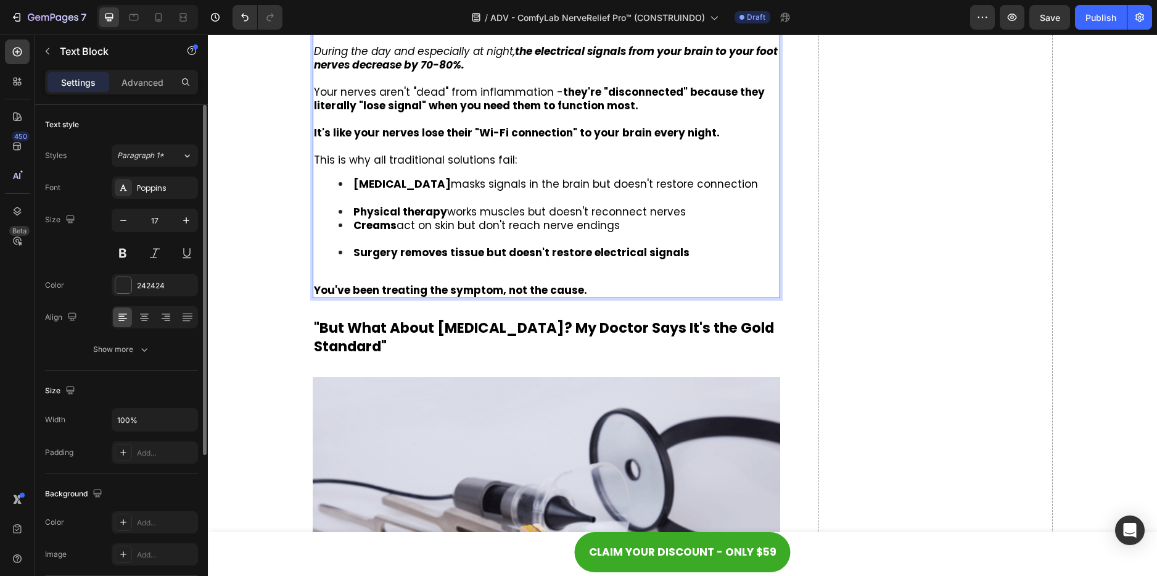
click at [673, 213] on span "Physical therapy works muscles but doesn't reconnect nerves" at bounding box center [519, 211] width 332 height 15
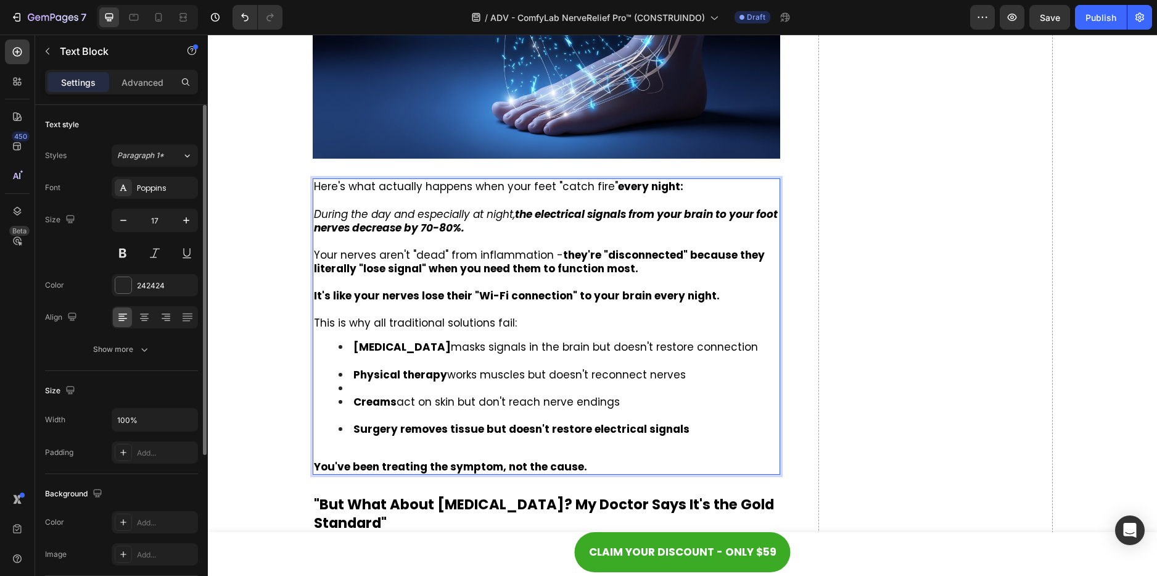
scroll to position [2430, 0]
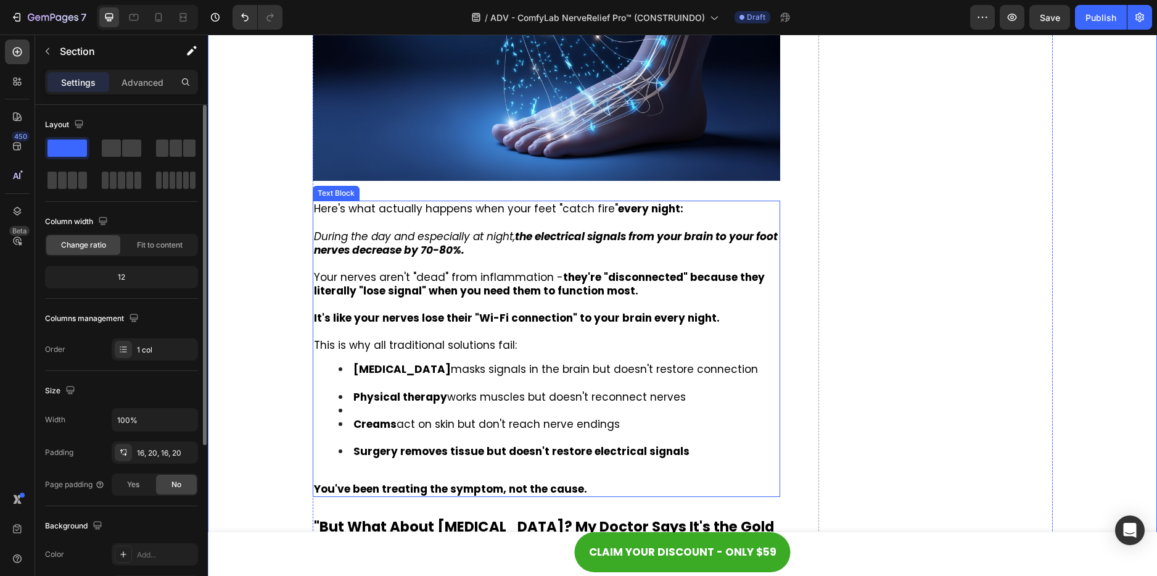
click at [339, 412] on li "Rich Text Editor. Editing area: main" at bounding box center [559, 410] width 441 height 14
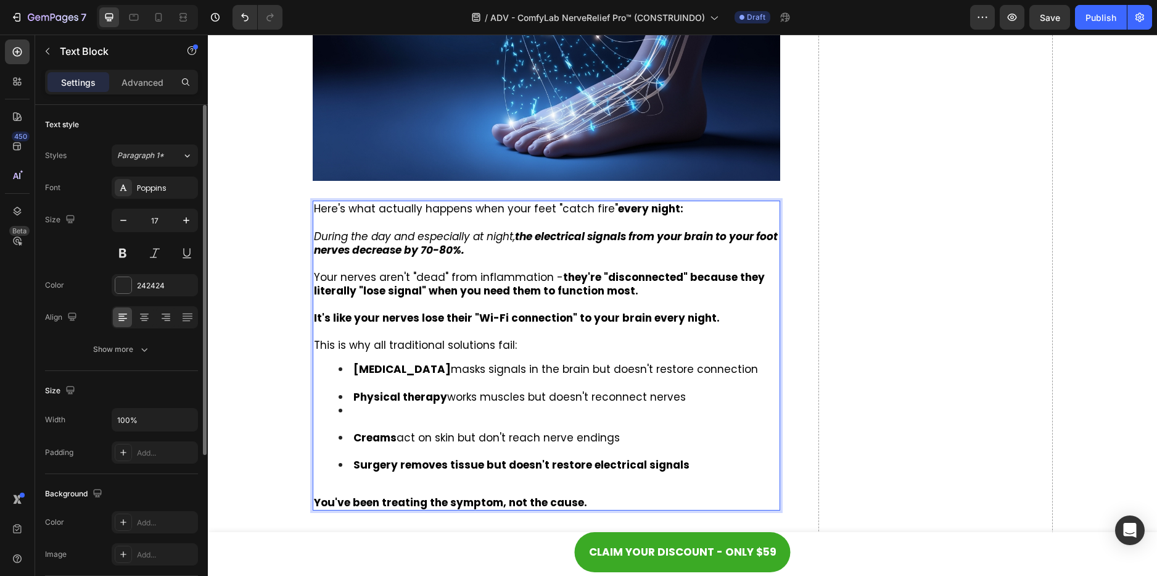
click at [344, 421] on li "Rich Text Editor. Editing area: main" at bounding box center [559, 416] width 441 height 27
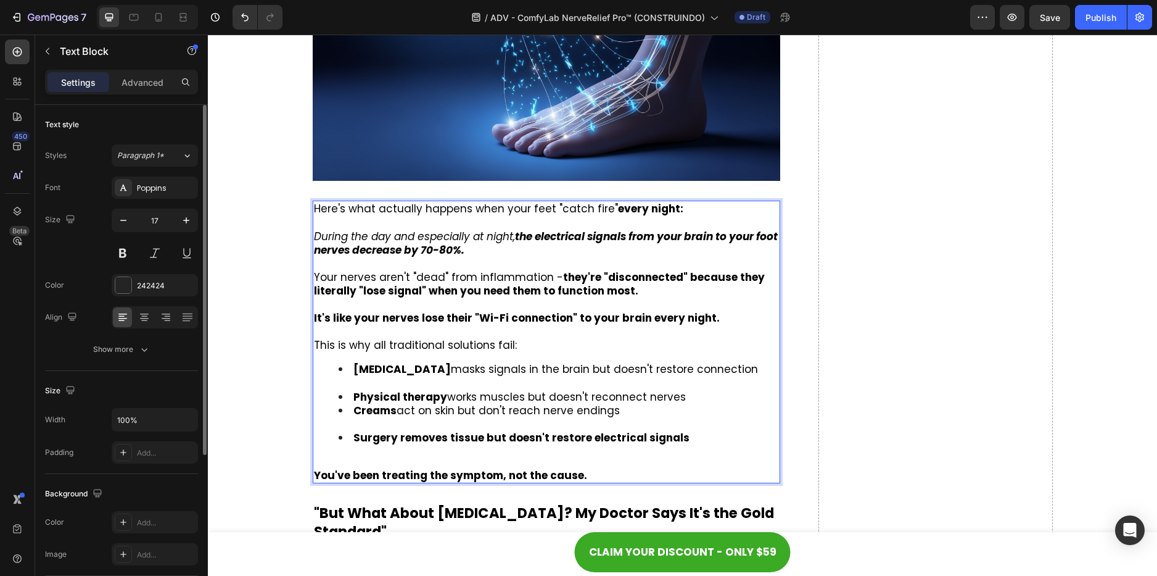
click at [387, 421] on li "Creams act on skin but don't reach nerve endings" at bounding box center [559, 416] width 441 height 27
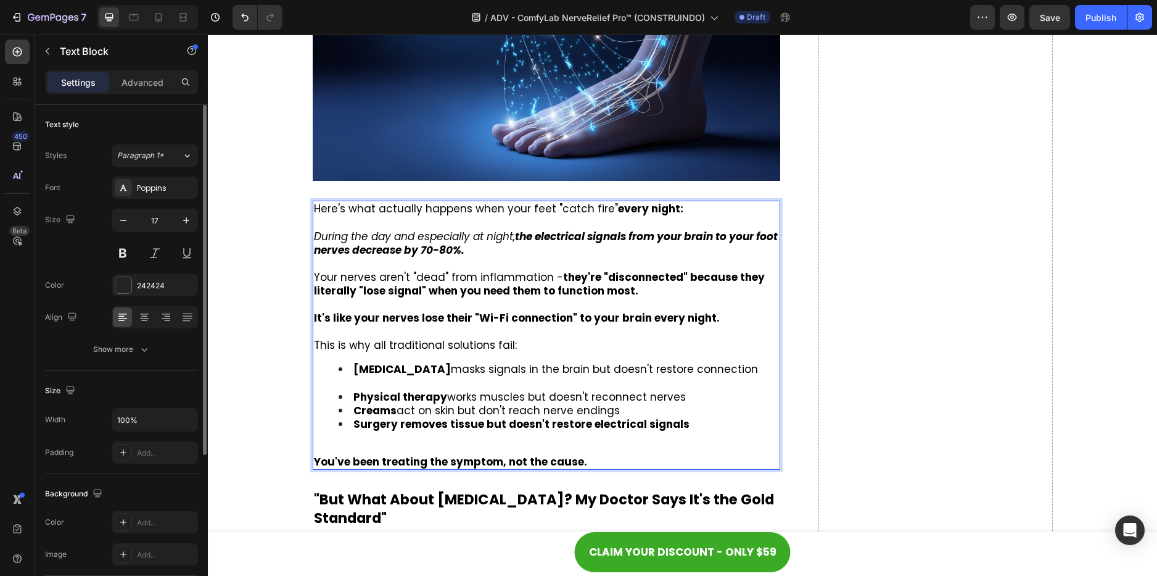
click at [382, 382] on li "[MEDICAL_DATA] masks signals in the brain but doesn't restore connection" at bounding box center [559, 375] width 441 height 27
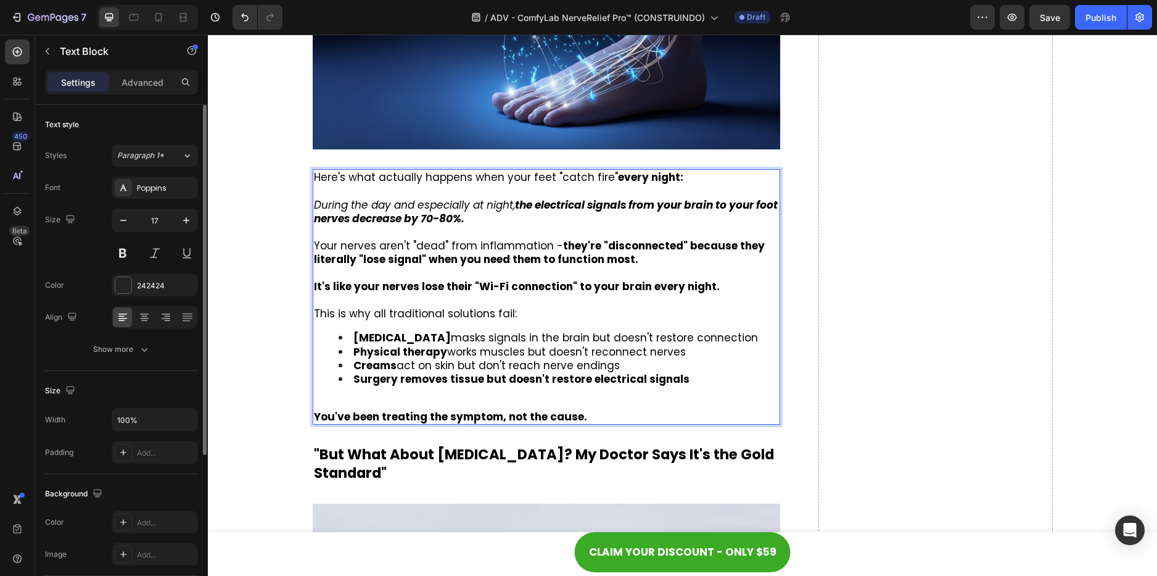
scroll to position [2491, 0]
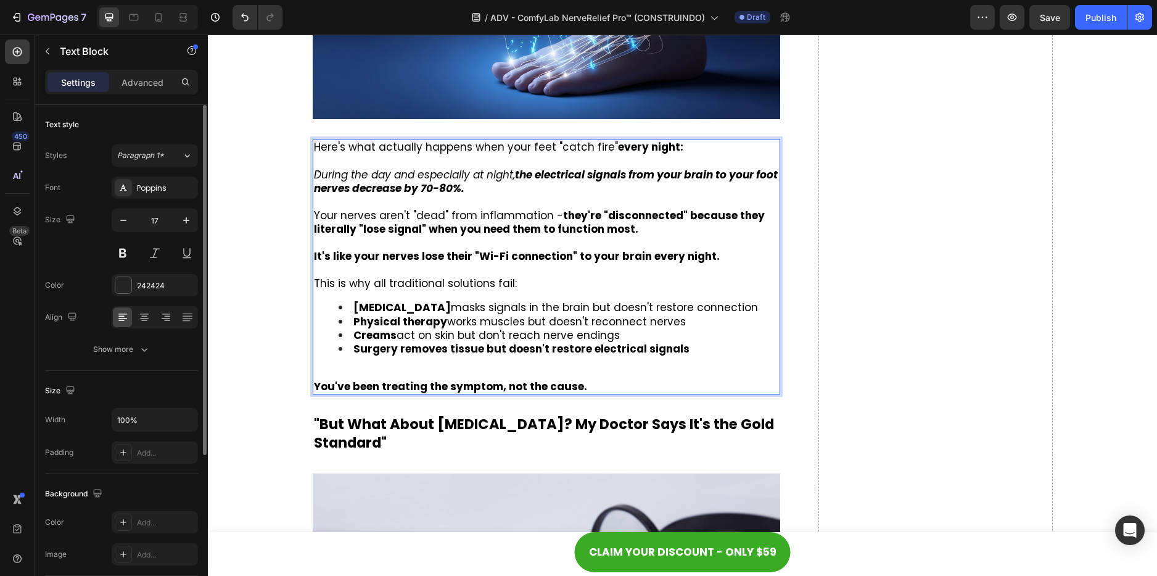
click at [644, 270] on p "Rich Text Editor. Editing area: main" at bounding box center [547, 270] width 466 height 14
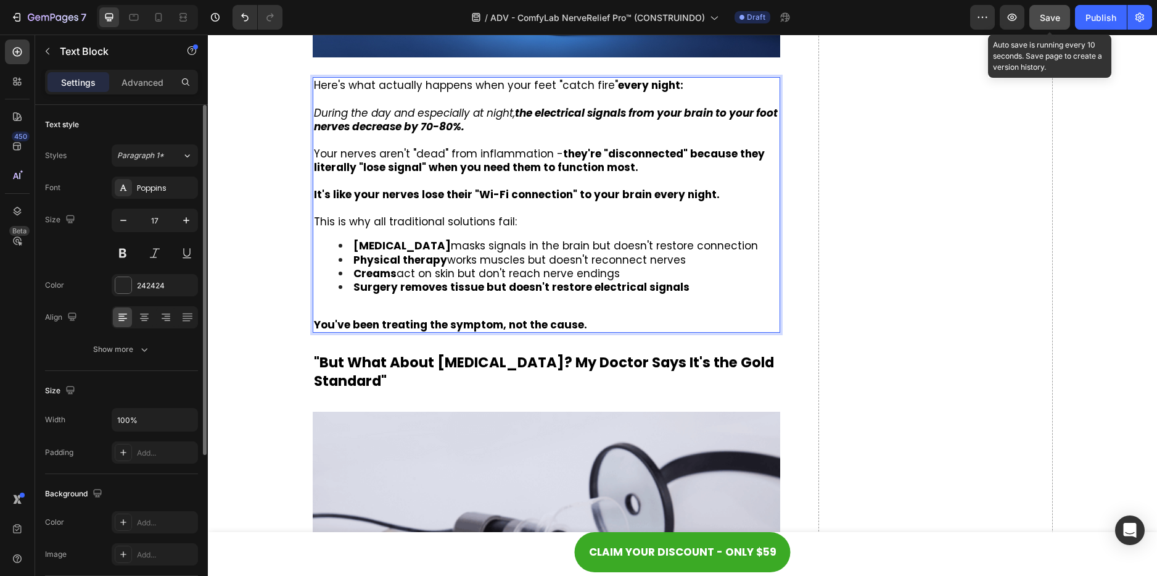
click at [1054, 28] on button "Save" at bounding box center [1050, 17] width 41 height 25
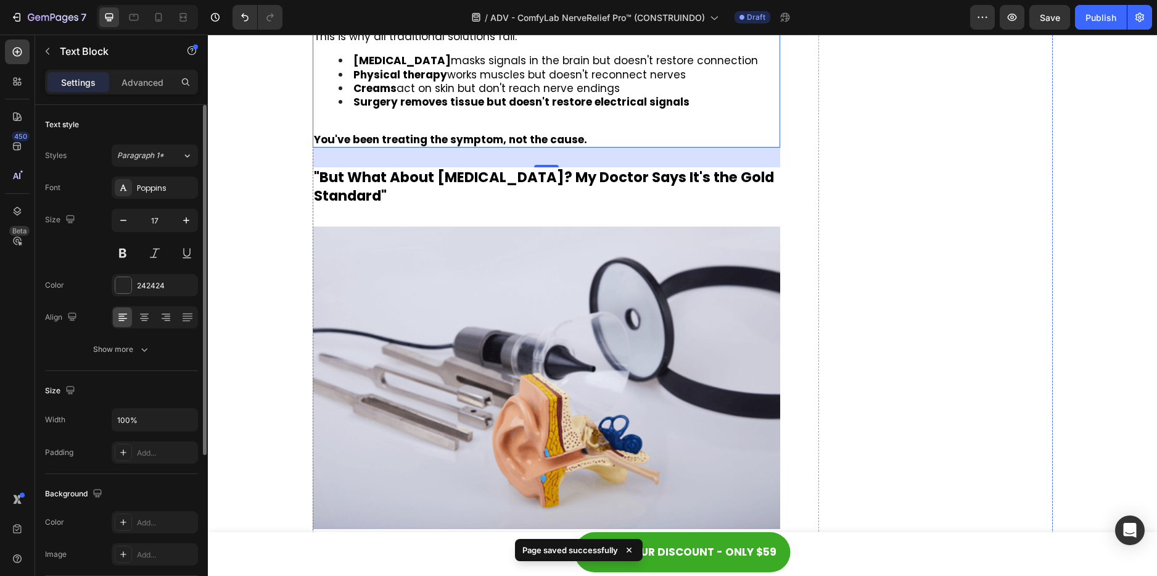
scroll to position [2862, 0]
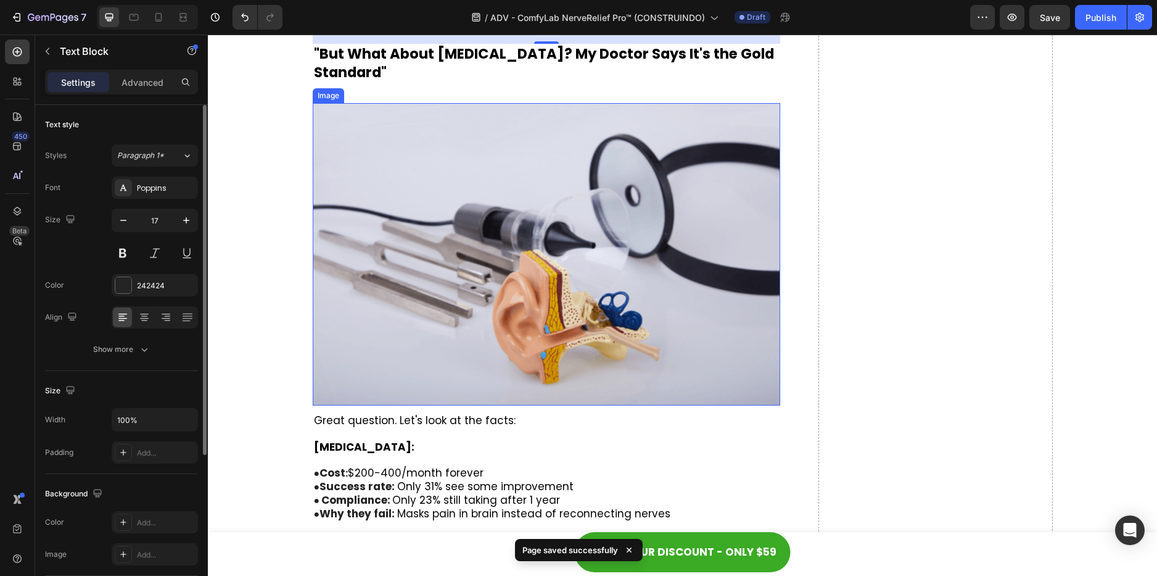
click at [632, 205] on img at bounding box center [547, 254] width 468 height 302
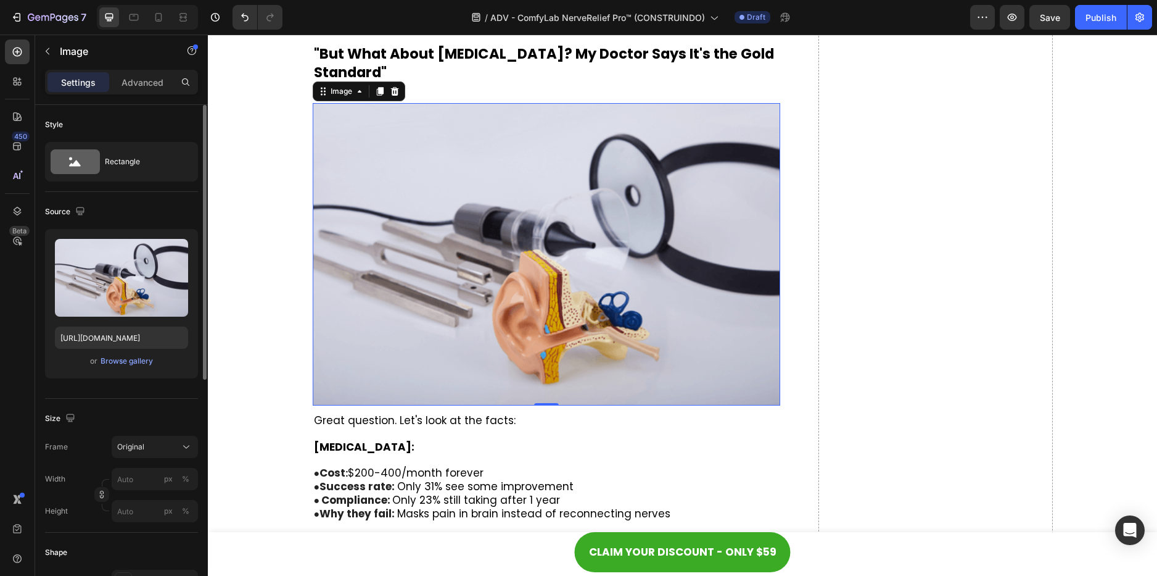
click at [558, 190] on img at bounding box center [547, 254] width 468 height 302
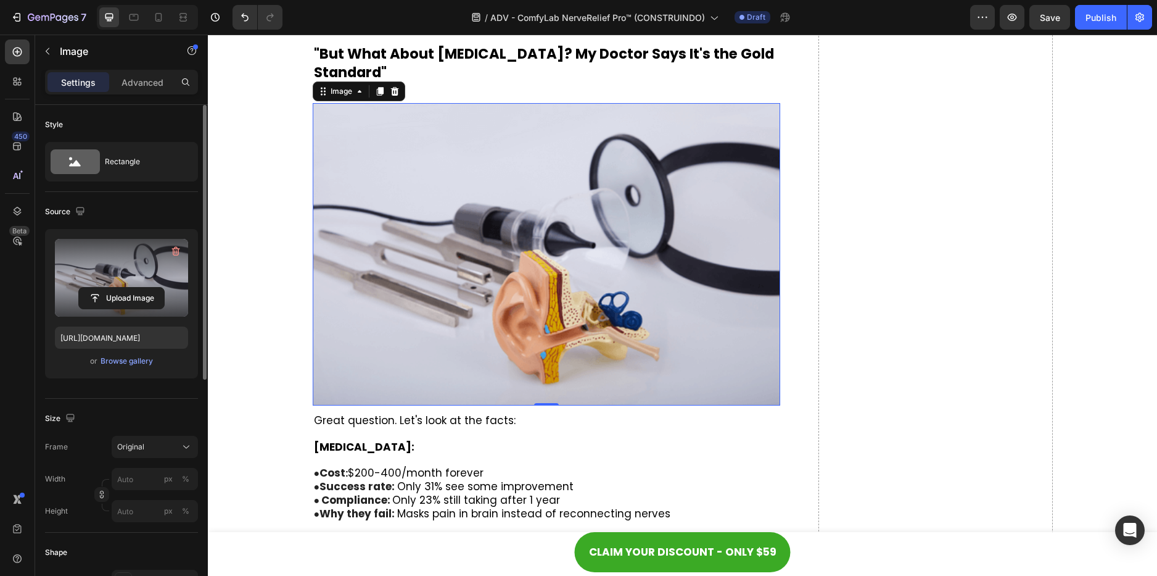
click at [136, 270] on label at bounding box center [121, 278] width 133 height 78
click at [136, 287] on input "file" at bounding box center [121, 297] width 85 height 21
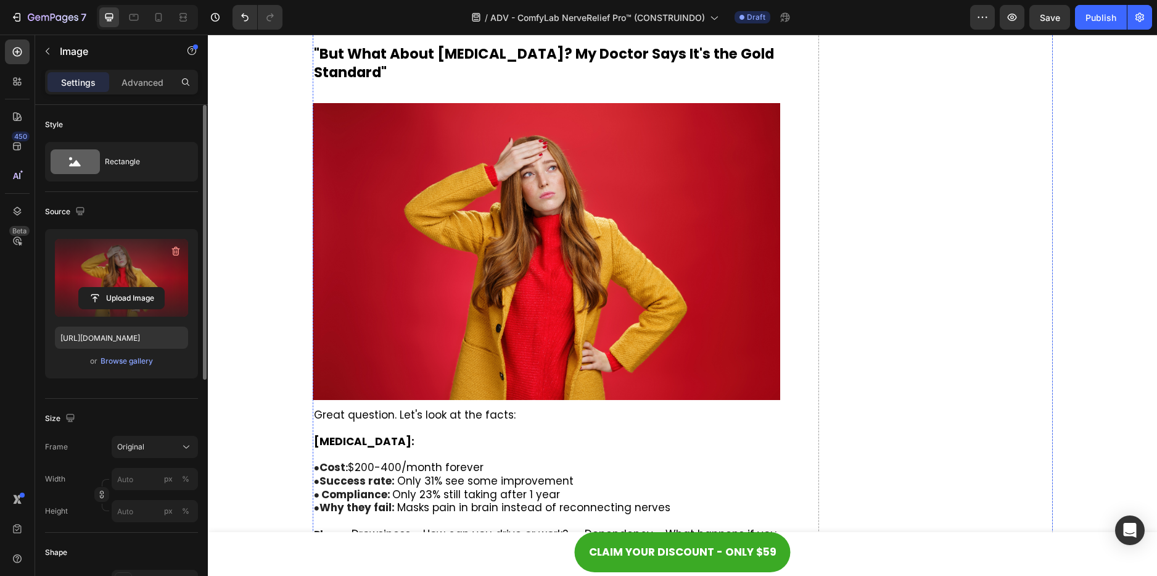
scroll to position [2899, 0]
click at [551, 236] on img at bounding box center [547, 250] width 468 height 297
click at [578, 217] on img at bounding box center [547, 250] width 468 height 297
click at [124, 279] on label at bounding box center [121, 278] width 133 height 78
click at [124, 287] on input "file" at bounding box center [121, 297] width 85 height 21
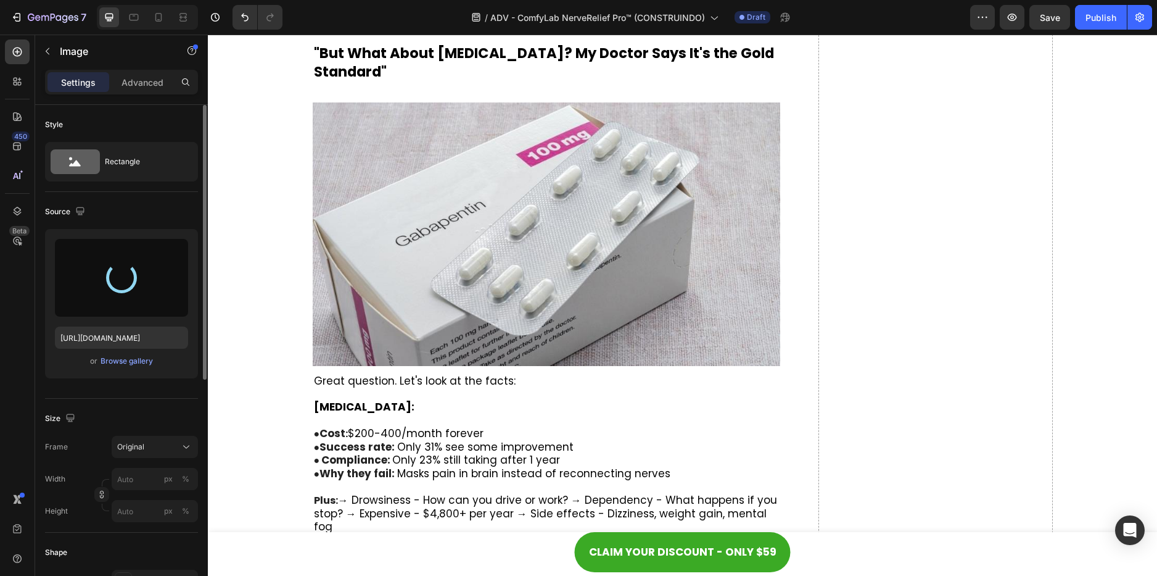
type input "[URL][DOMAIN_NAME]"
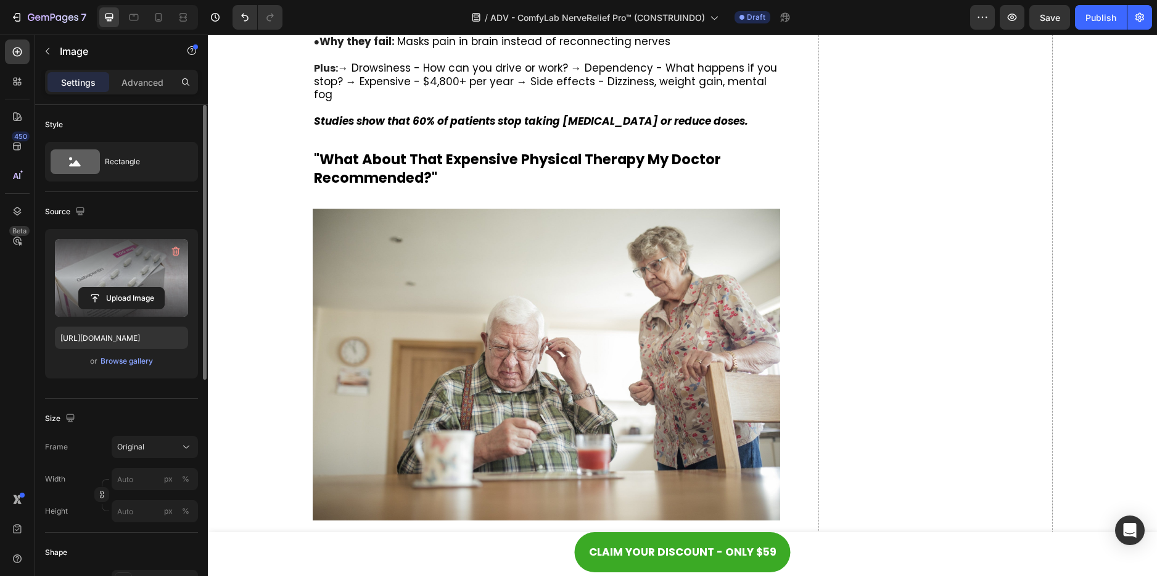
scroll to position [3392, 0]
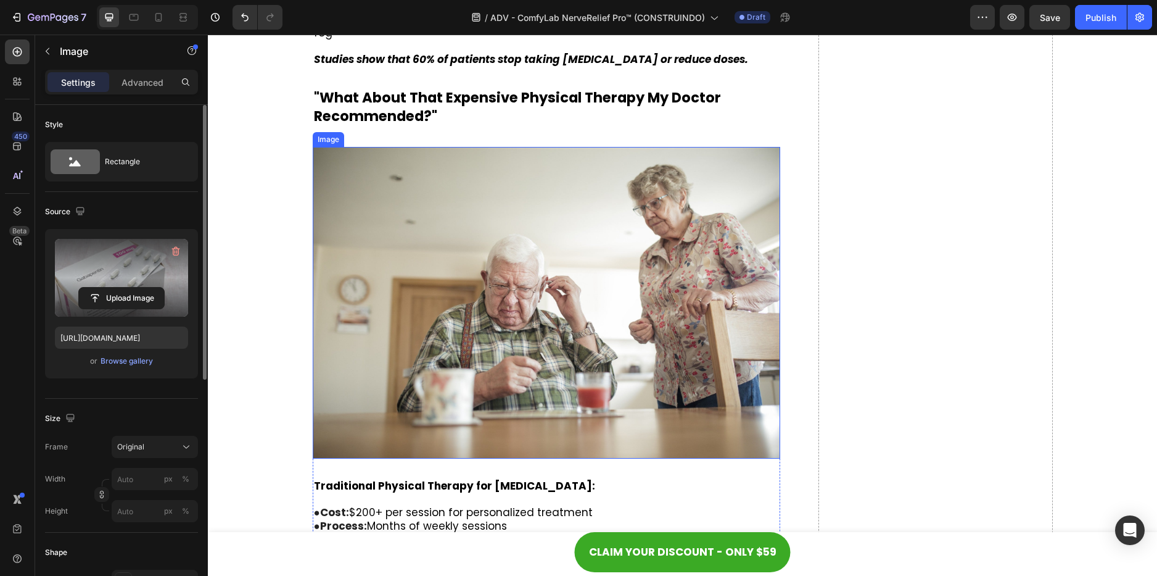
click at [555, 284] on img at bounding box center [547, 303] width 468 height 312
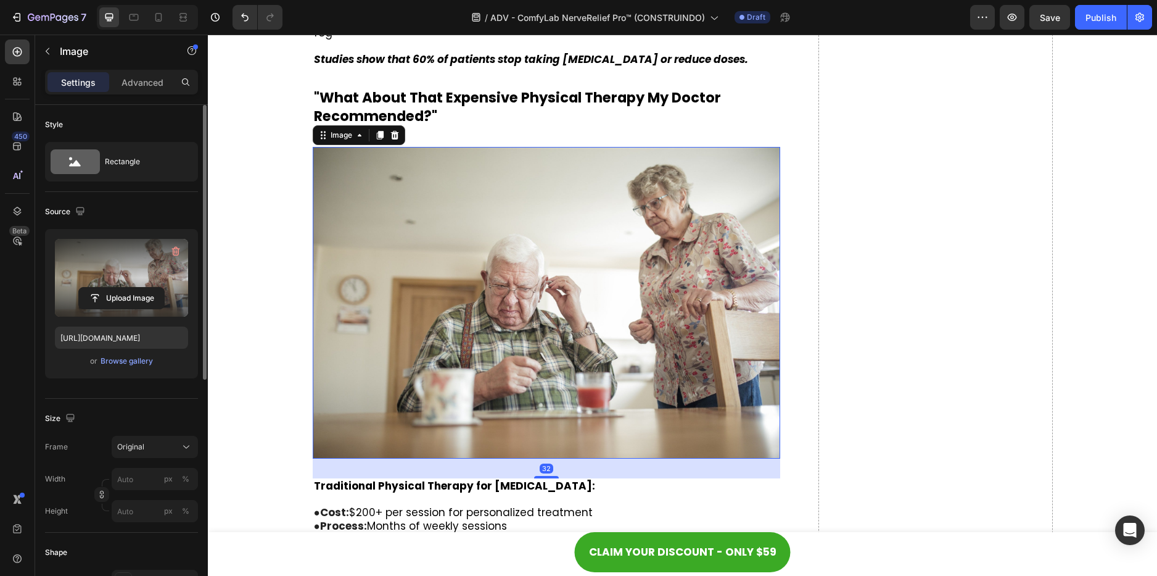
click at [107, 274] on label at bounding box center [121, 278] width 133 height 78
click at [107, 287] on input "file" at bounding box center [121, 297] width 85 height 21
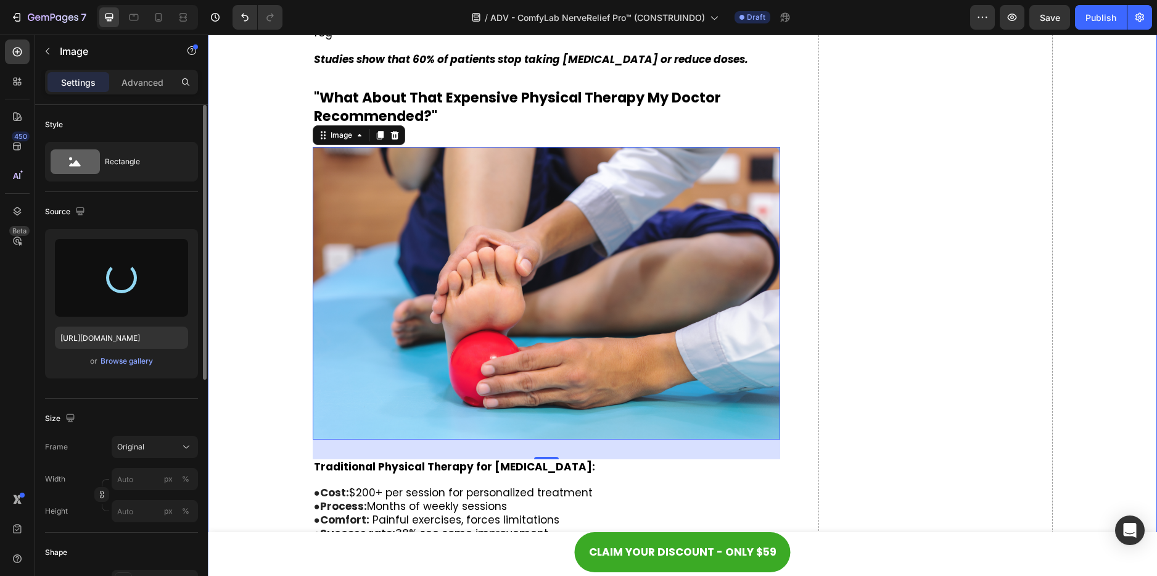
type input "[URL][DOMAIN_NAME]"
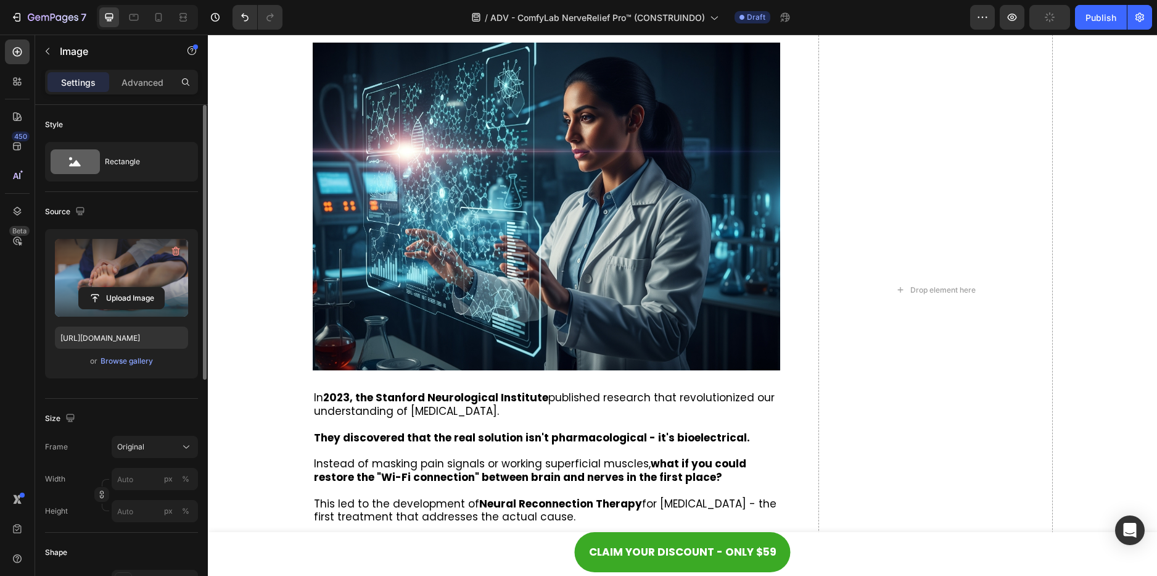
scroll to position [3886, 0]
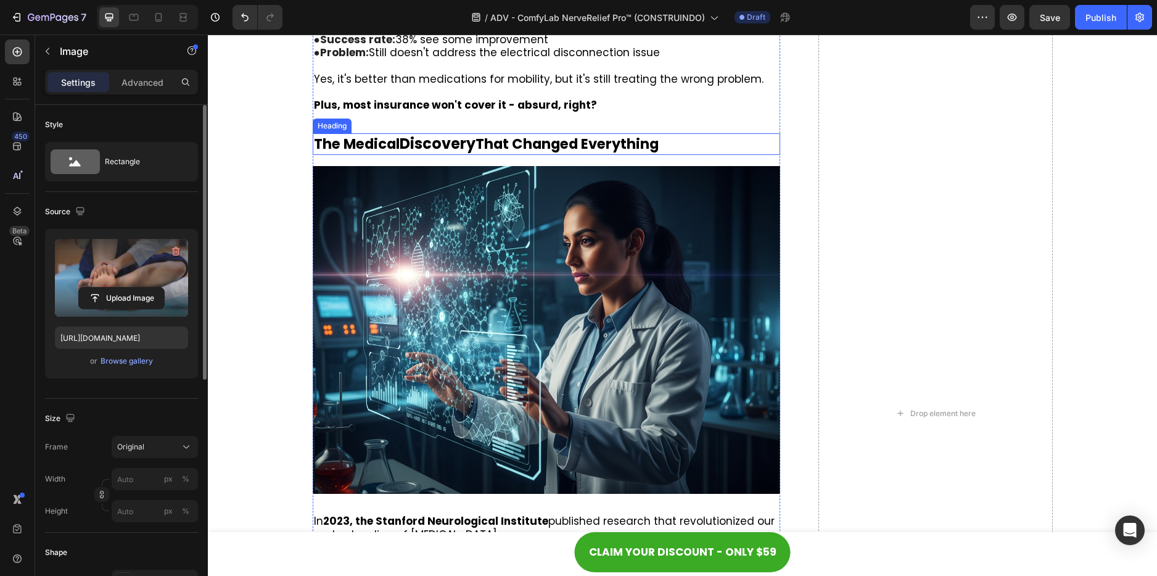
click at [480, 134] on strong "That Changed Everything" at bounding box center [567, 144] width 183 height 20
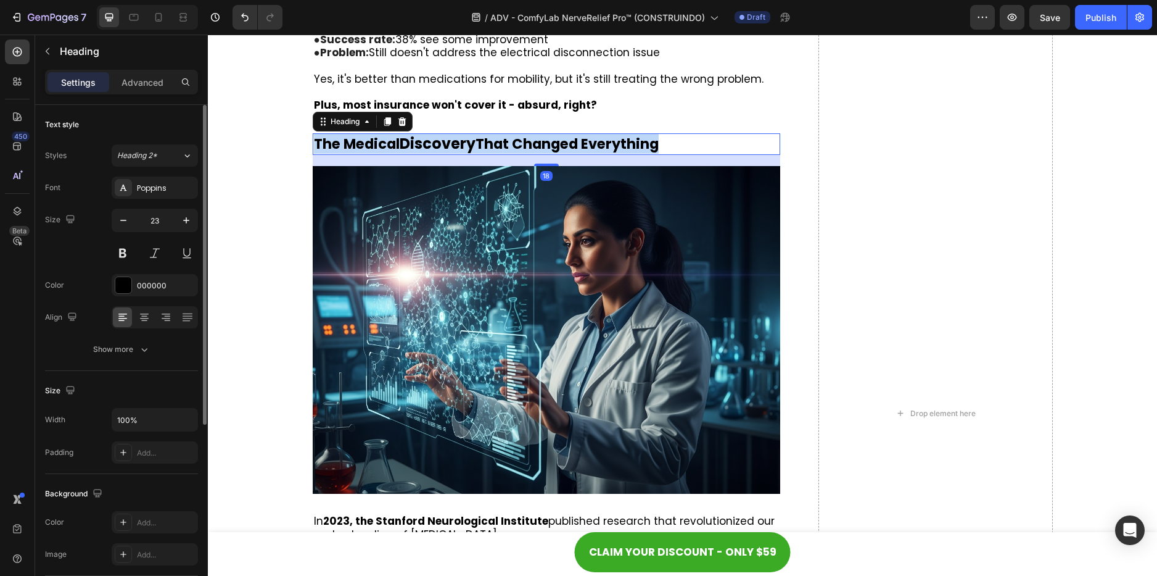
click at [480, 134] on strong "That Changed Everything" at bounding box center [567, 144] width 183 height 20
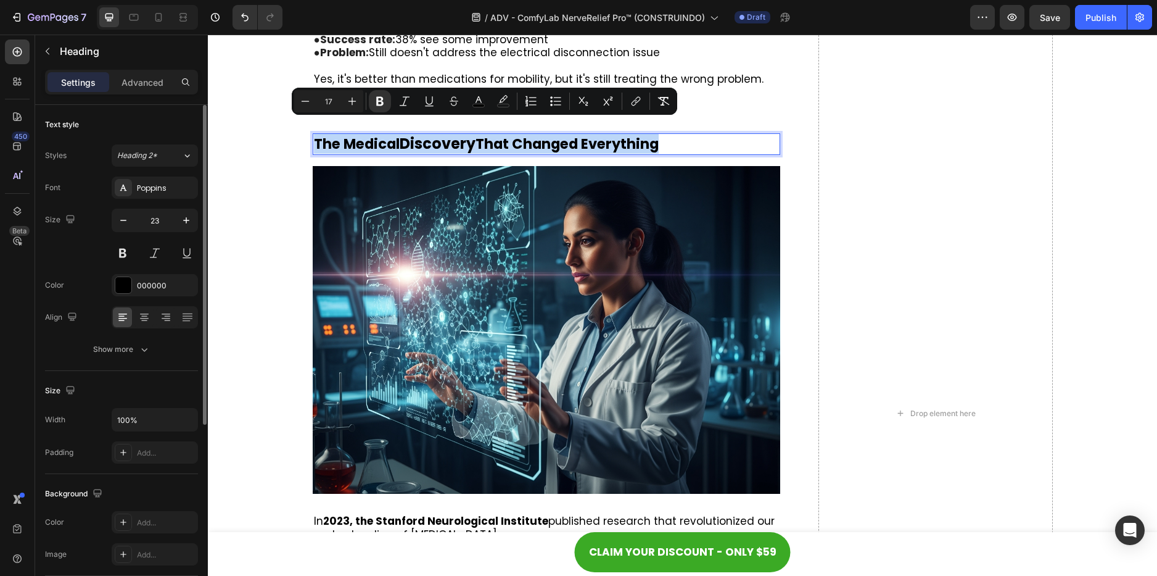
copy p "The Medical Discovery That Changed Everything"
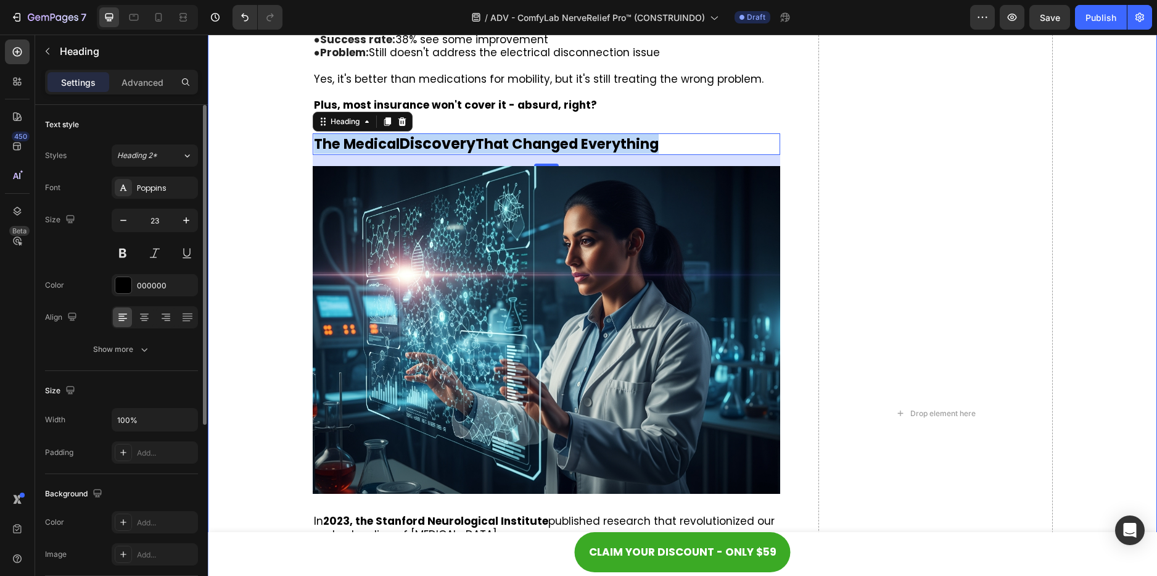
click at [1091, 189] on div "The Real Cause of [MEDICAL_DATA] (That Your Doctor Doesn't Know) Heading Image …" at bounding box center [682, 413] width 925 height 4076
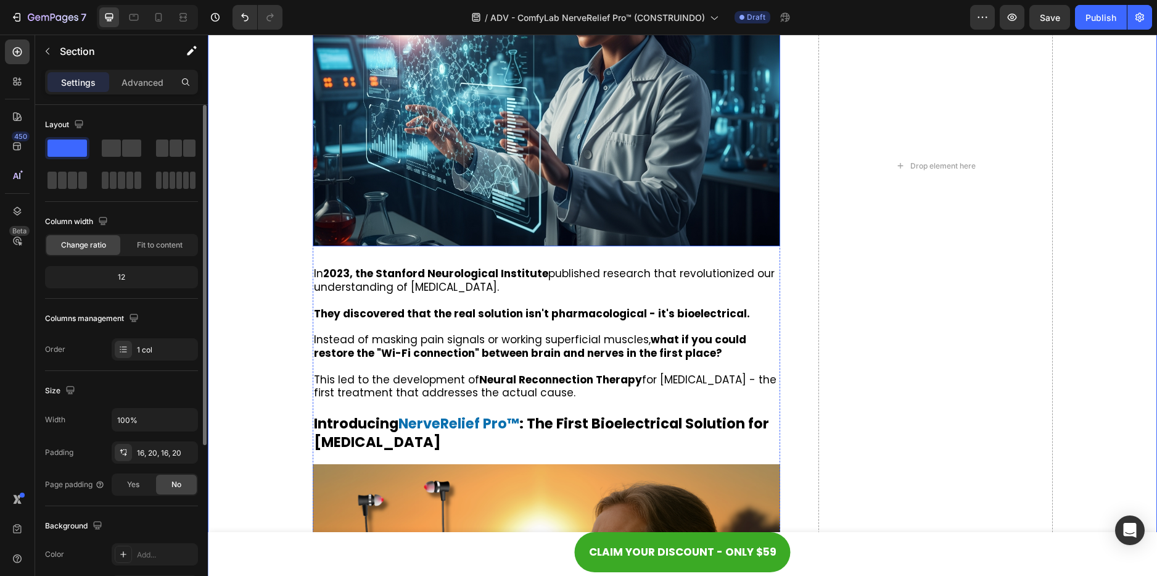
scroll to position [4194, 0]
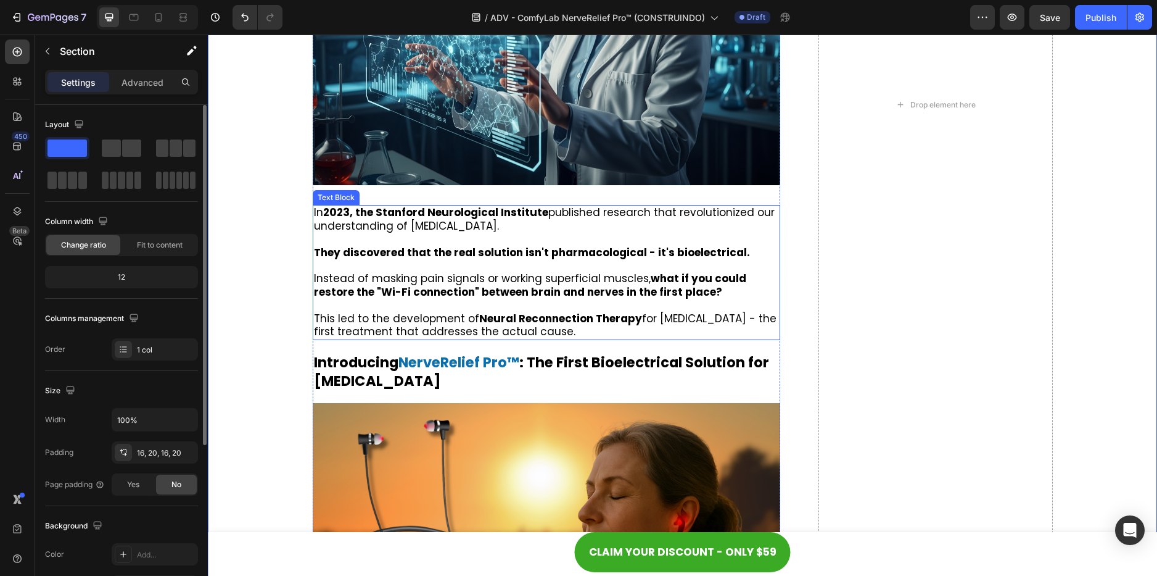
click at [347, 205] on strong "2023, the Stanford Neurological Institute" at bounding box center [435, 212] width 225 height 15
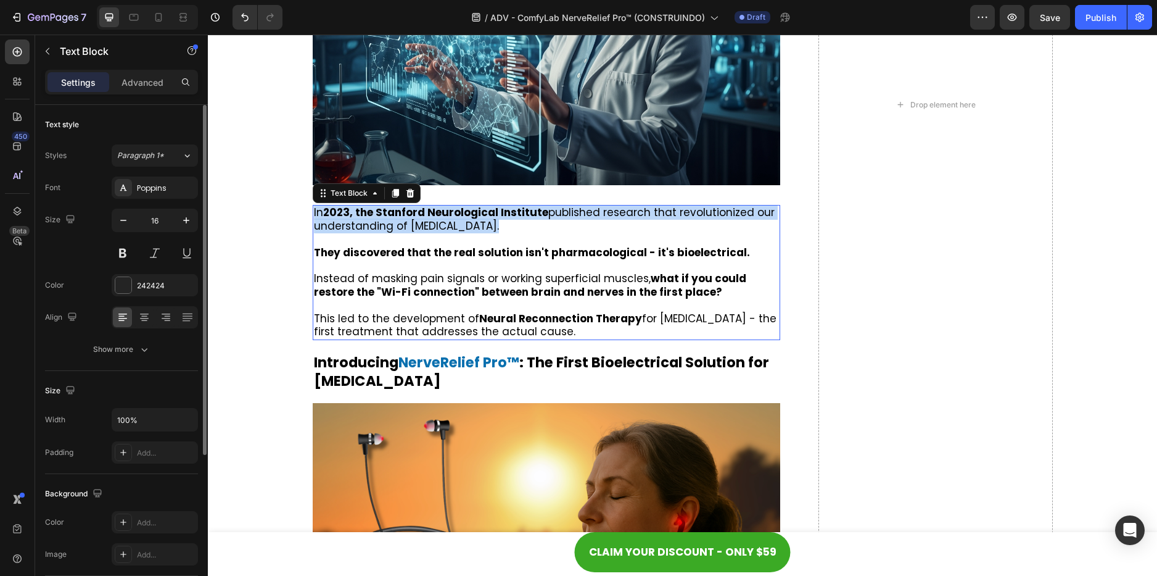
click at [347, 205] on strong "2023, the Stanford Neurological Institute" at bounding box center [435, 212] width 225 height 15
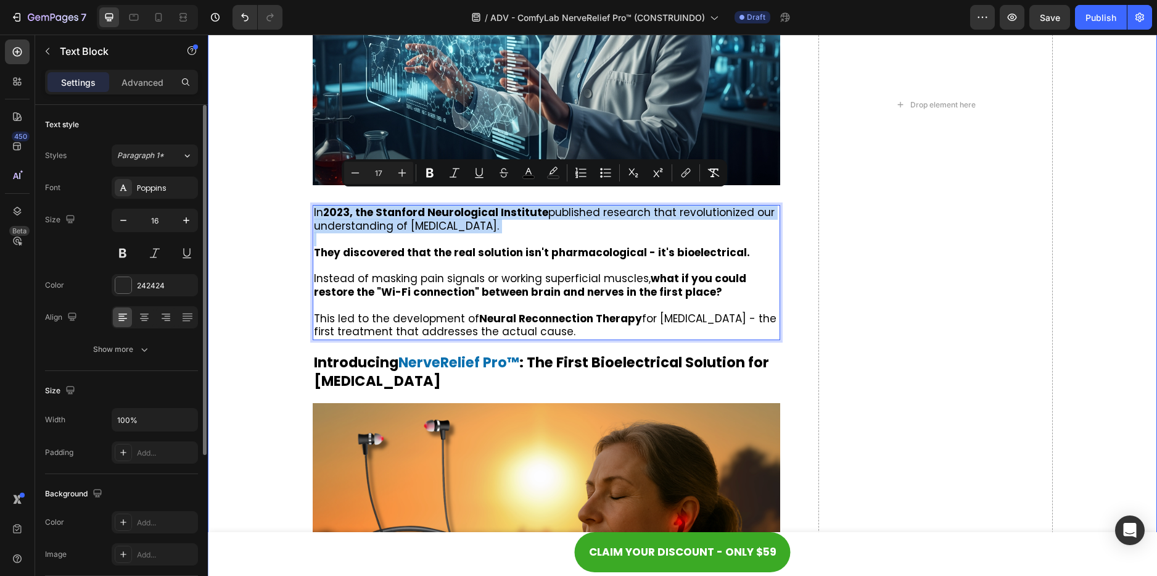
click at [307, 205] on div "The Real Cause of [MEDICAL_DATA] (That Your Doctor Doesn't Know) Heading Image …" at bounding box center [682, 105] width 925 height 4076
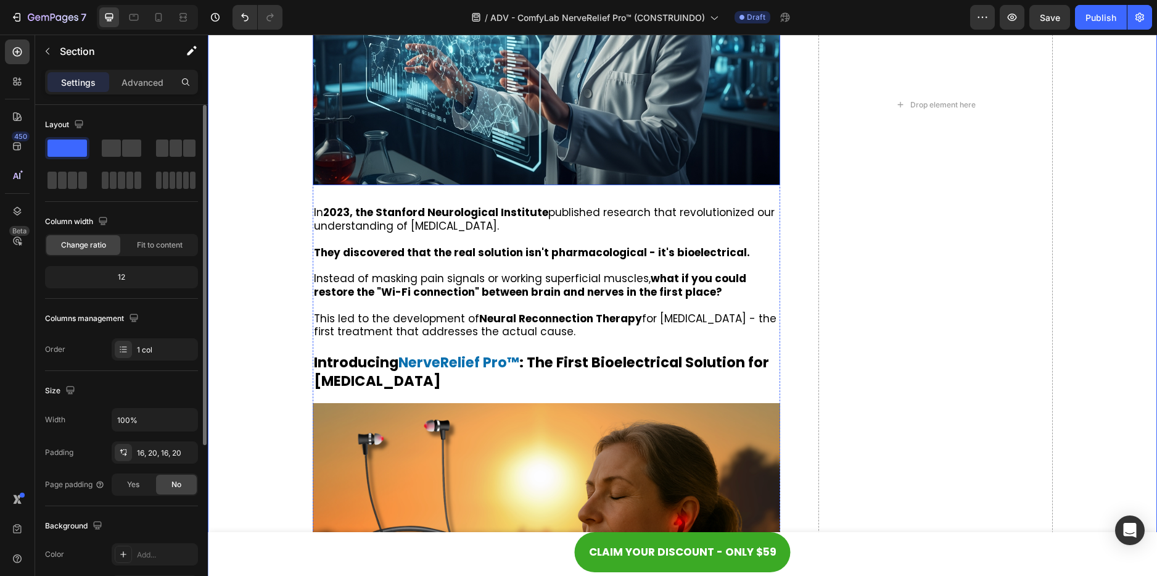
click at [560, 133] on img at bounding box center [547, 22] width 468 height 328
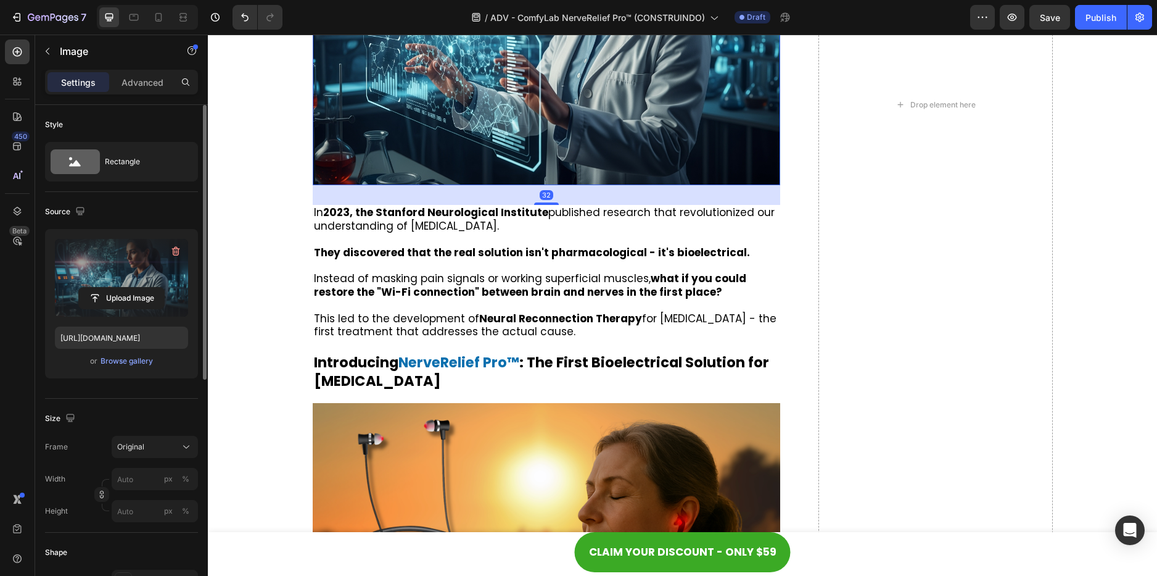
click at [141, 276] on label at bounding box center [121, 278] width 133 height 78
click at [141, 287] on input "file" at bounding box center [121, 297] width 85 height 21
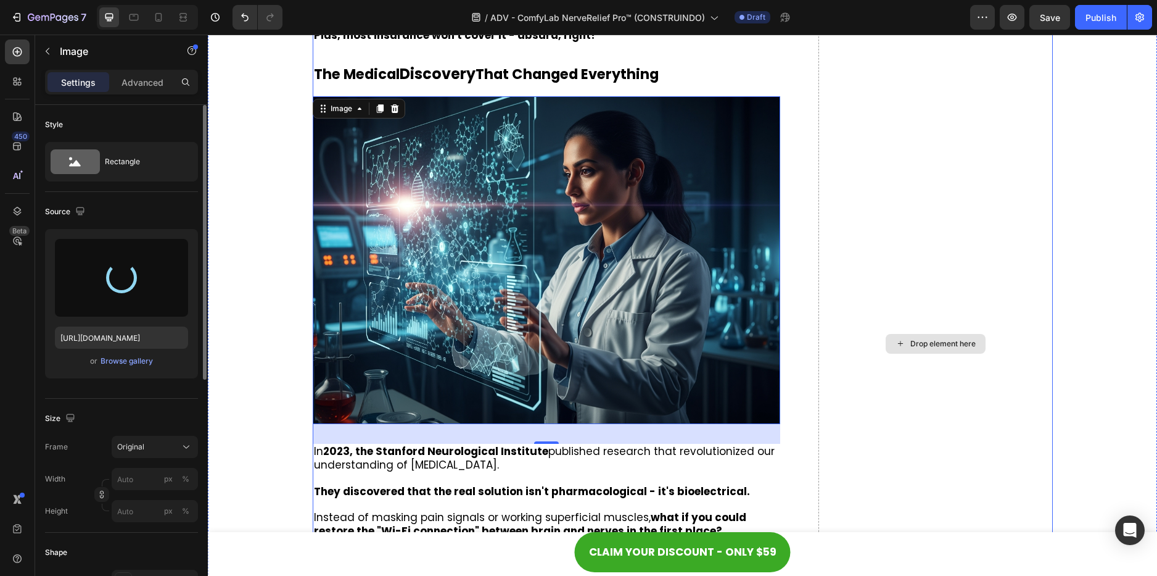
scroll to position [3947, 0]
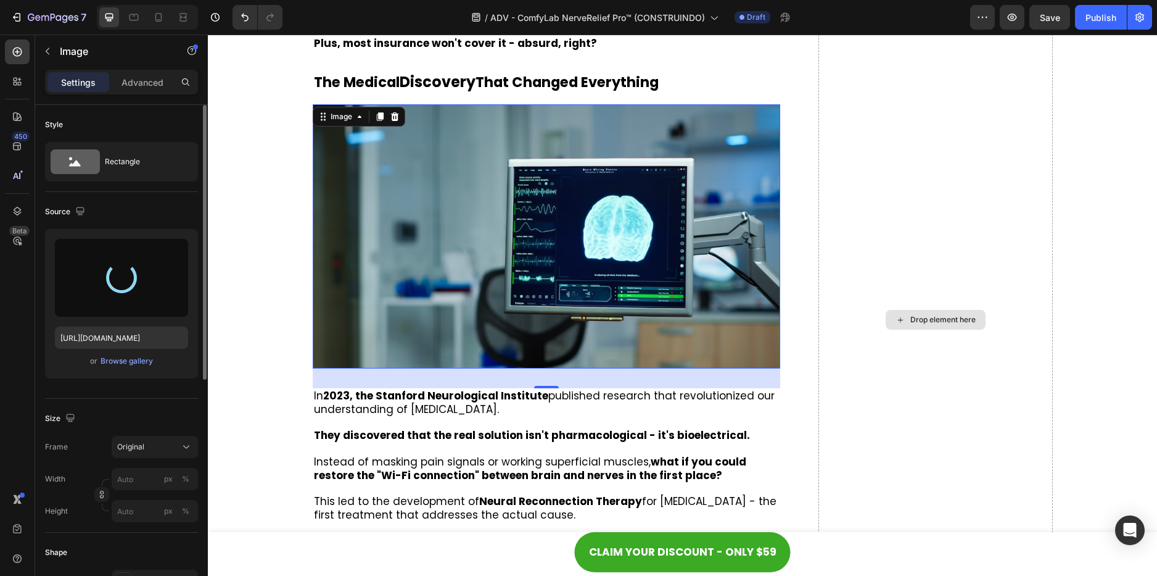
type input "[URL][DOMAIN_NAME]"
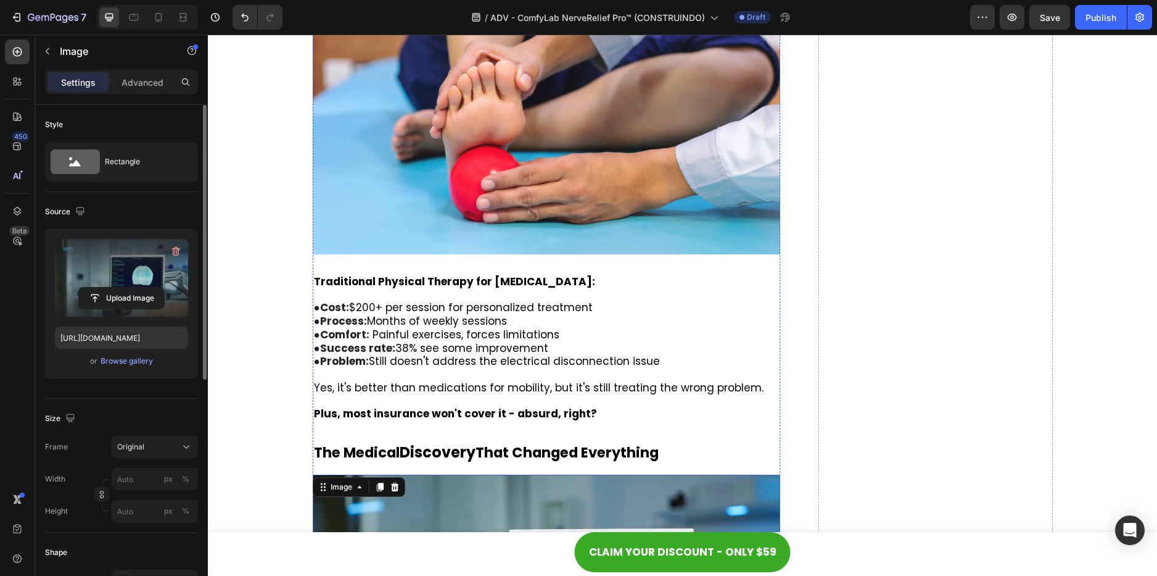
scroll to position [3762, 0]
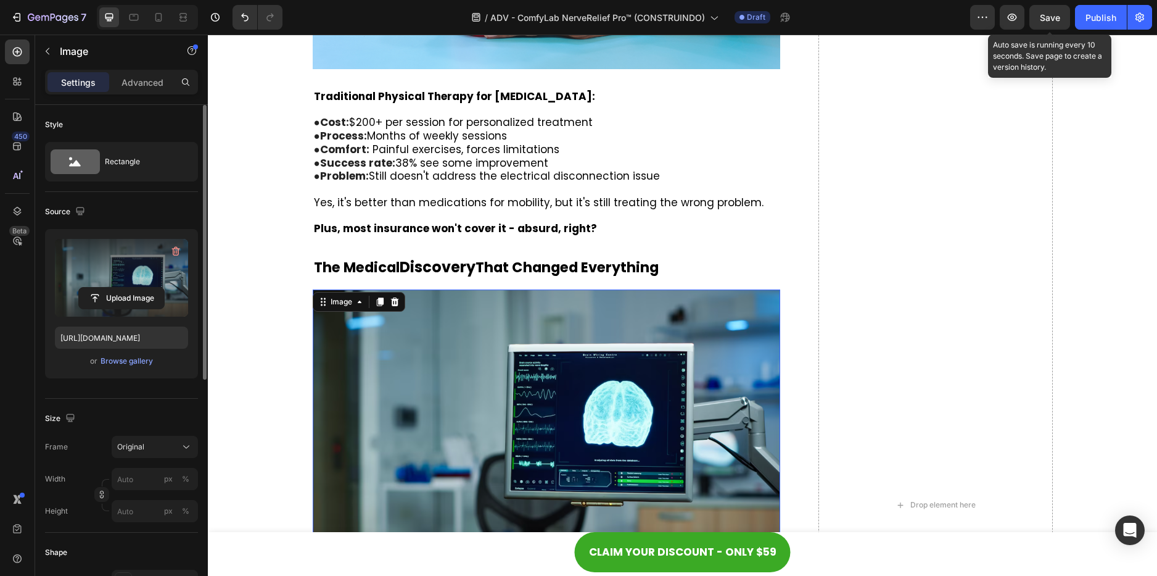
click at [1050, 9] on button "Save" at bounding box center [1050, 17] width 41 height 25
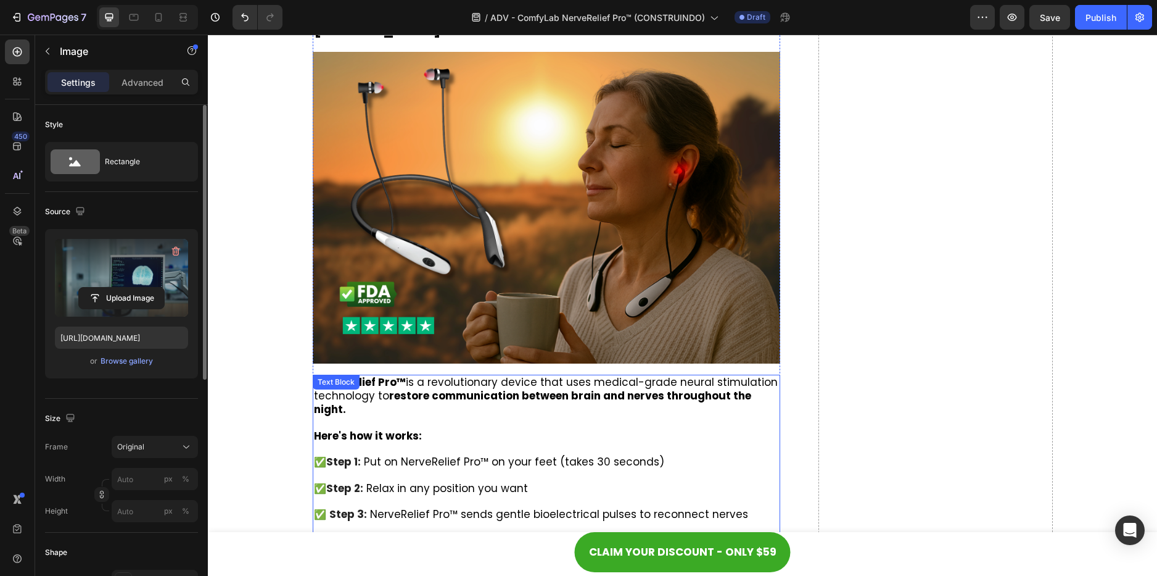
scroll to position [4416, 0]
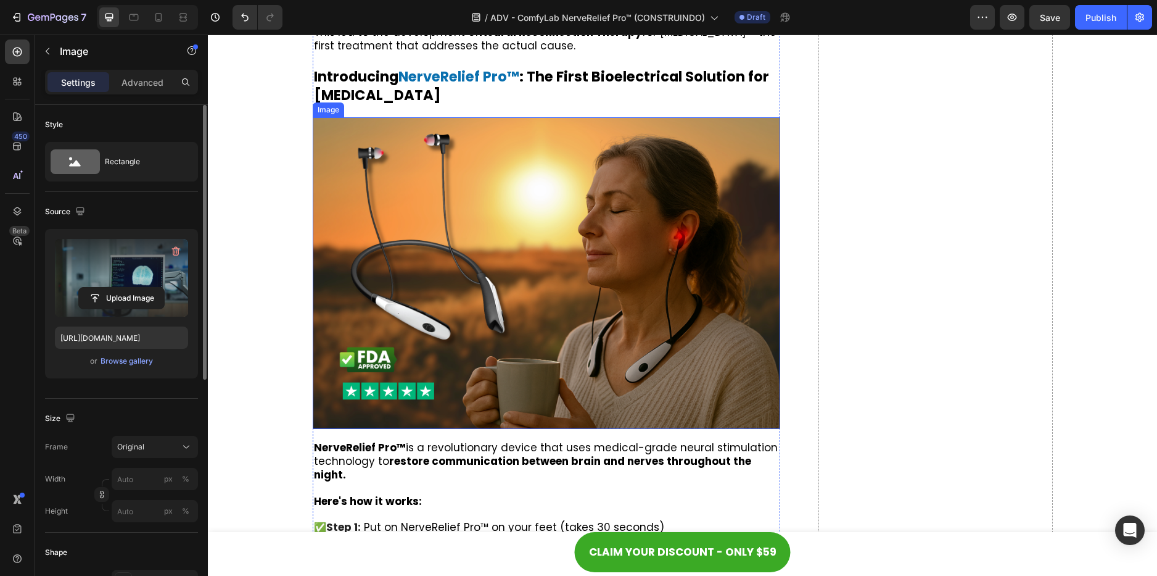
click at [508, 207] on img at bounding box center [547, 273] width 468 height 312
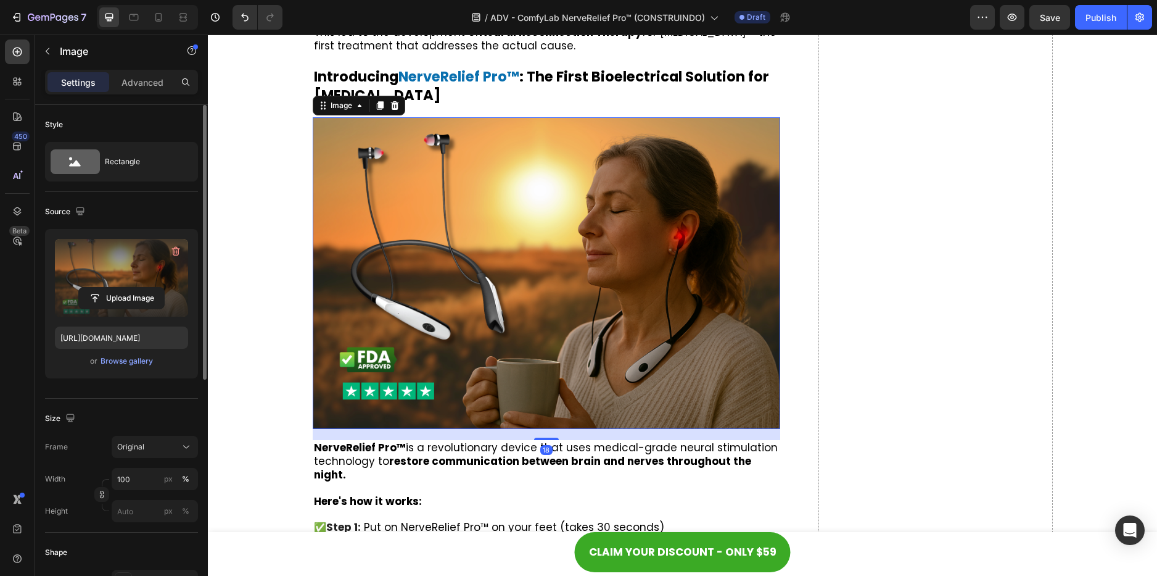
click at [147, 264] on label at bounding box center [121, 278] width 133 height 78
click at [147, 287] on input "file" at bounding box center [121, 297] width 85 height 21
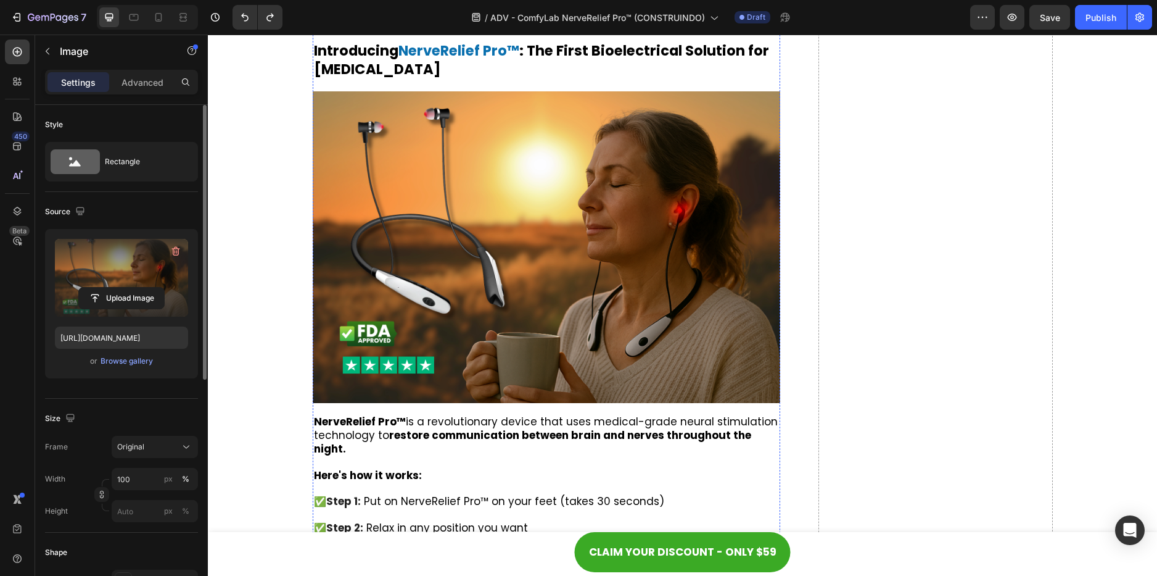
scroll to position [4372, 0]
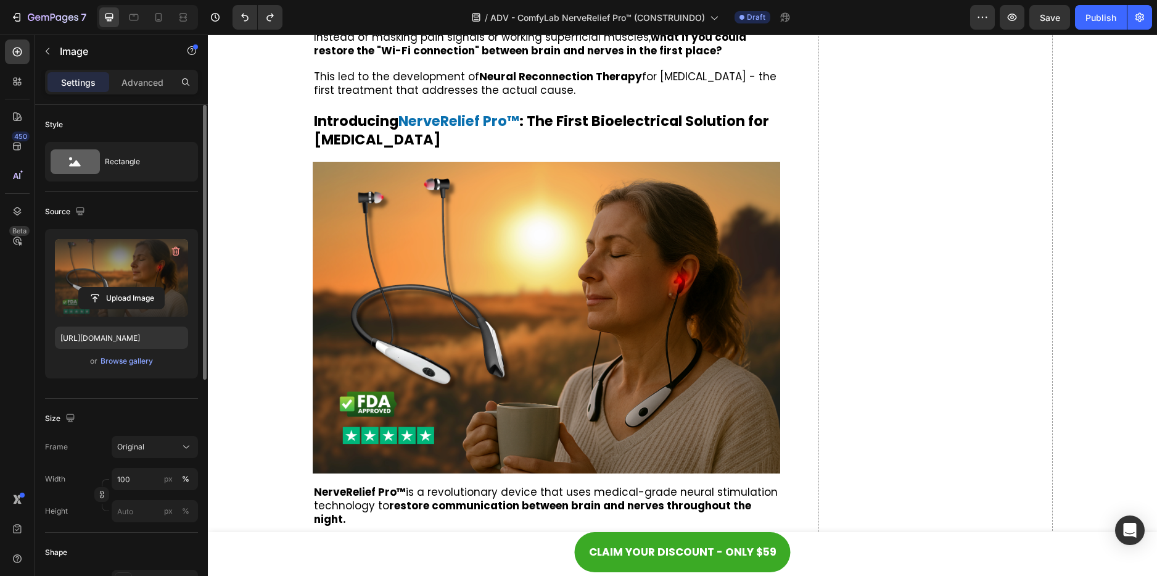
click at [545, 266] on img at bounding box center [547, 318] width 468 height 312
click at [133, 279] on label at bounding box center [121, 278] width 133 height 78
click at [133, 287] on input "file" at bounding box center [121, 297] width 85 height 21
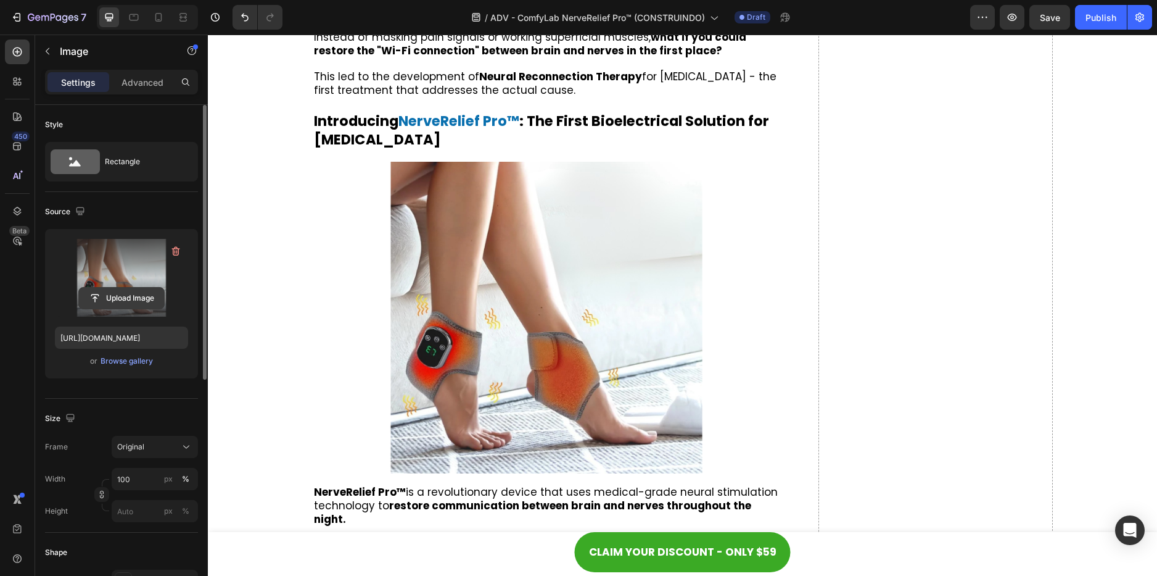
click at [121, 290] on input "file" at bounding box center [121, 297] width 85 height 21
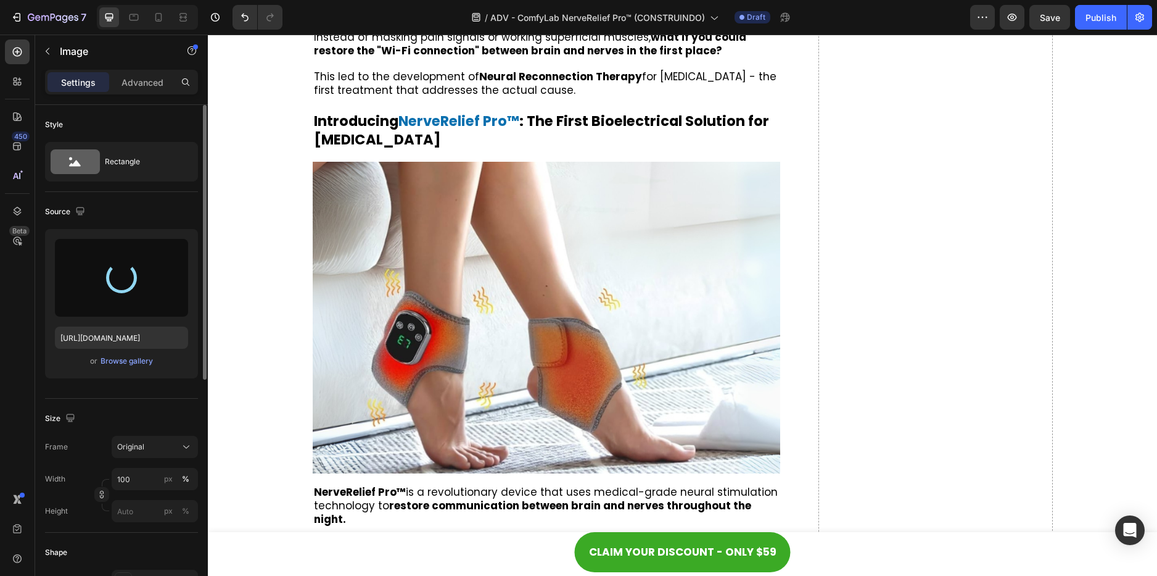
type input "[URL][DOMAIN_NAME]"
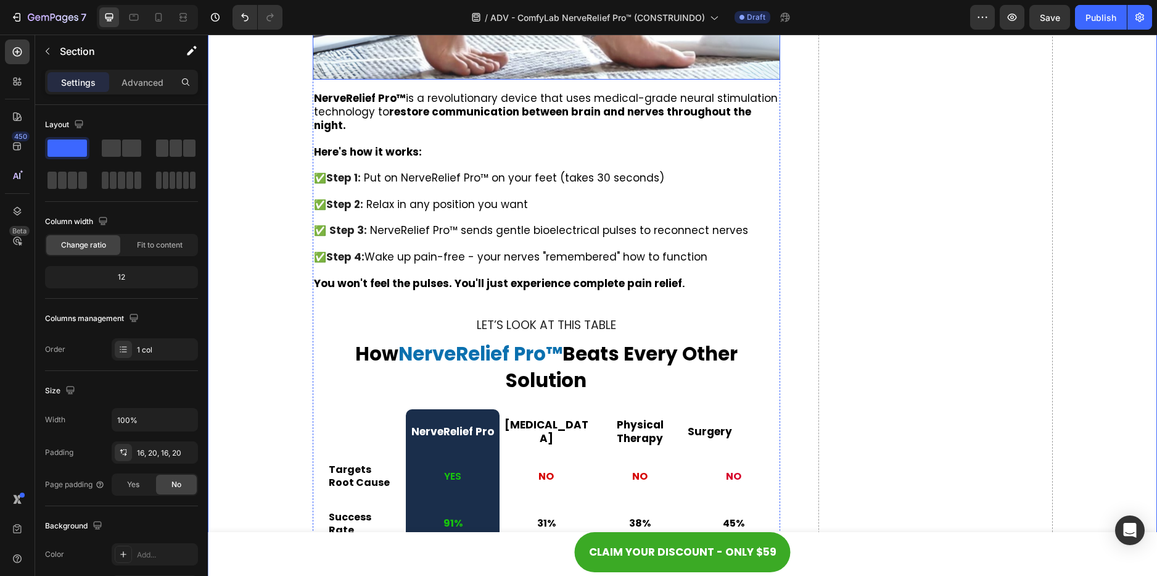
scroll to position [4803, 0]
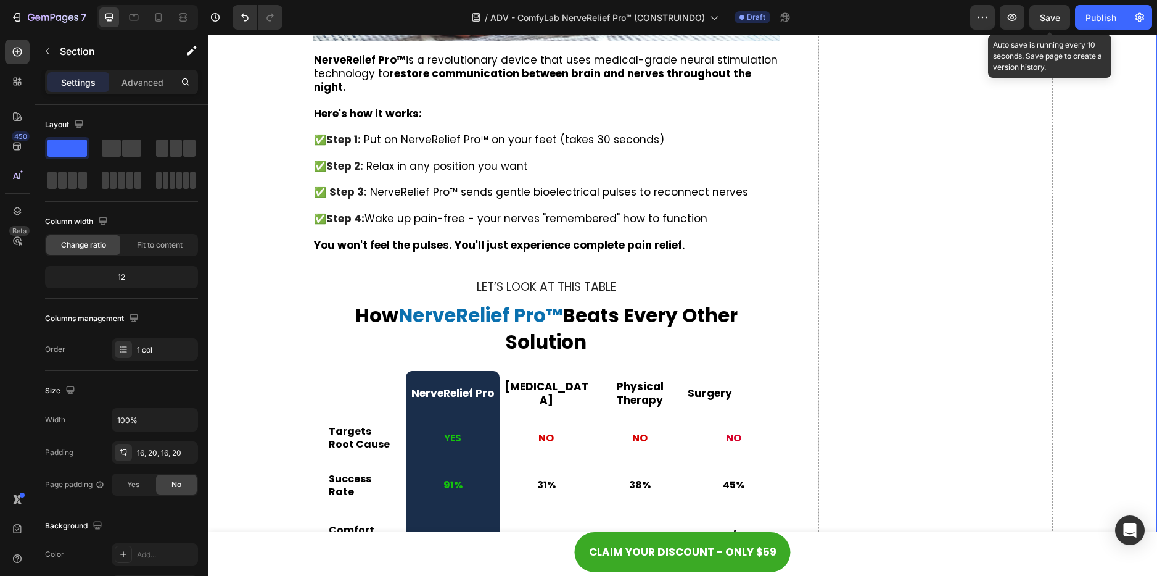
click at [1050, 23] on div "Save" at bounding box center [1050, 17] width 20 height 13
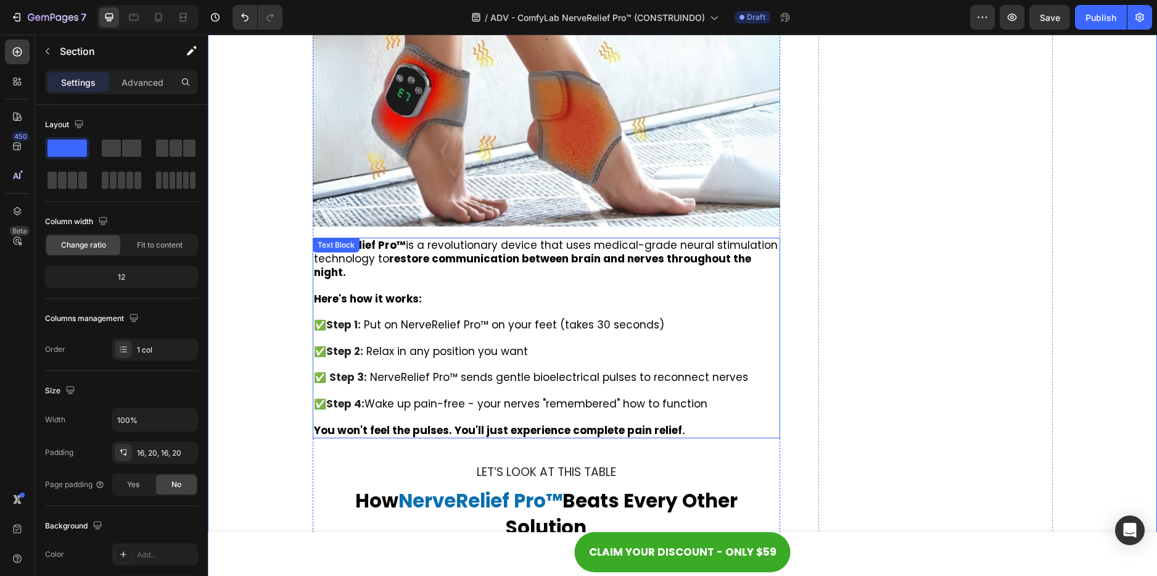
scroll to position [4433, 0]
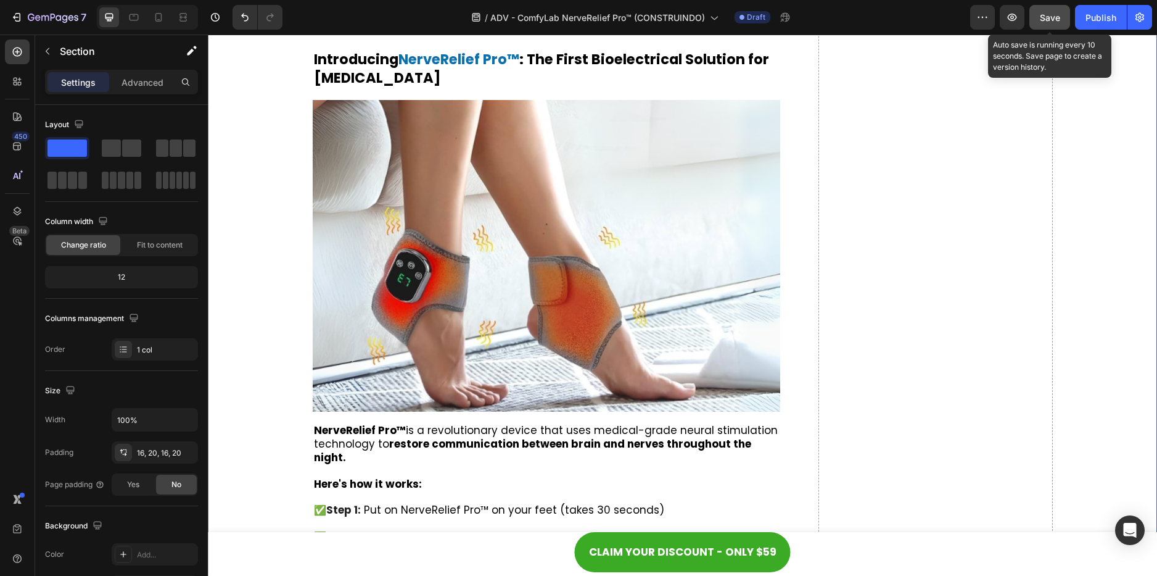
click at [1050, 20] on span "Save" at bounding box center [1050, 17] width 20 height 10
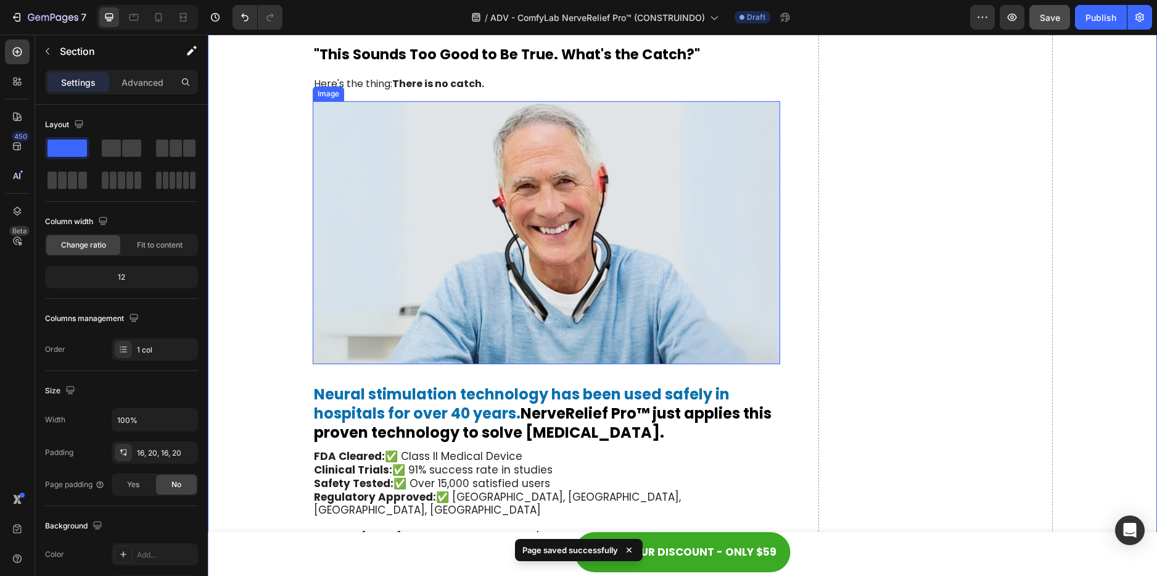
scroll to position [5544, 0]
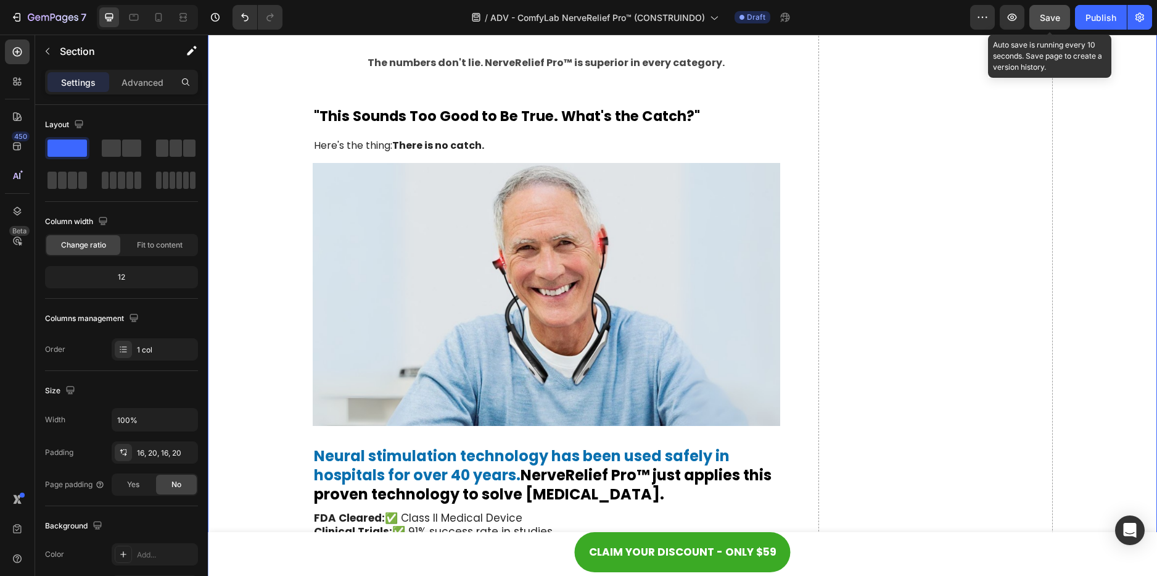
click at [1045, 17] on span "Save" at bounding box center [1050, 17] width 20 height 10
click at [1039, 10] on button "Save" at bounding box center [1050, 17] width 41 height 25
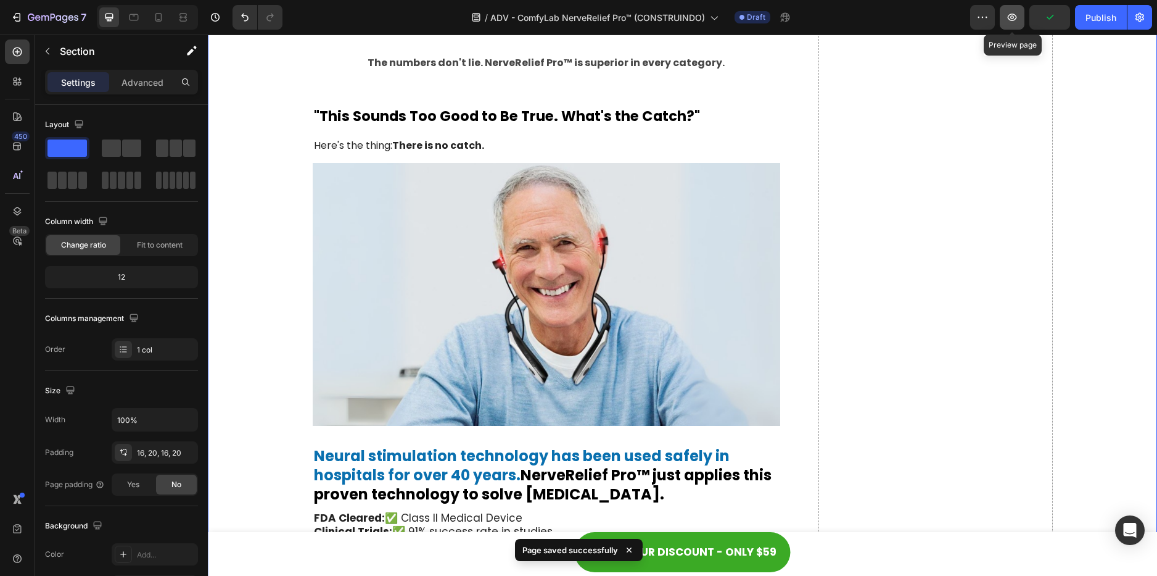
click at [1007, 20] on icon "button" at bounding box center [1012, 17] width 12 height 12
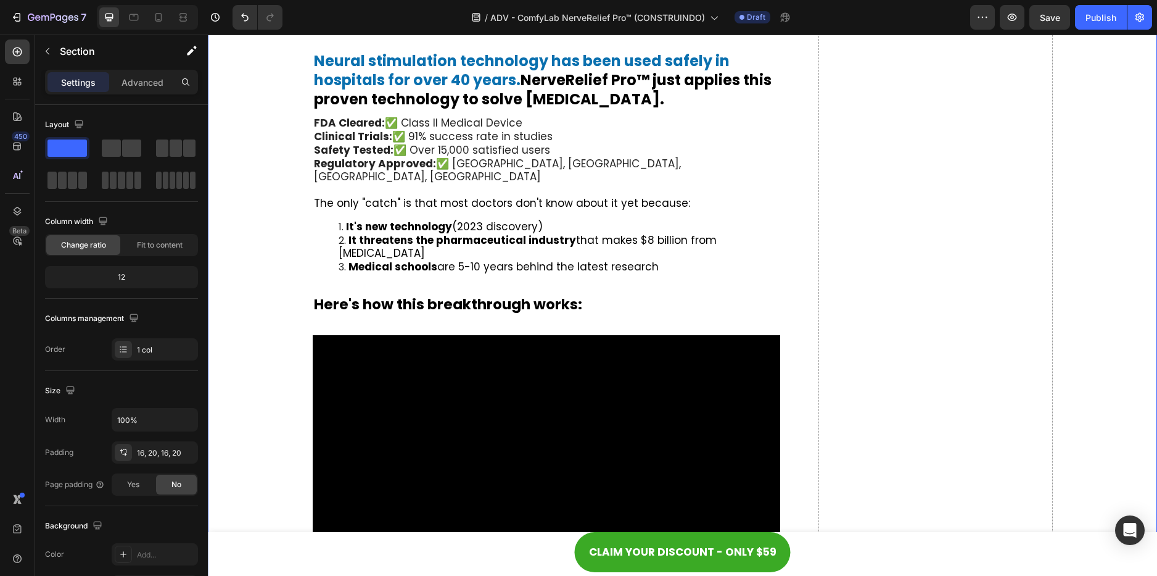
scroll to position [6037, 0]
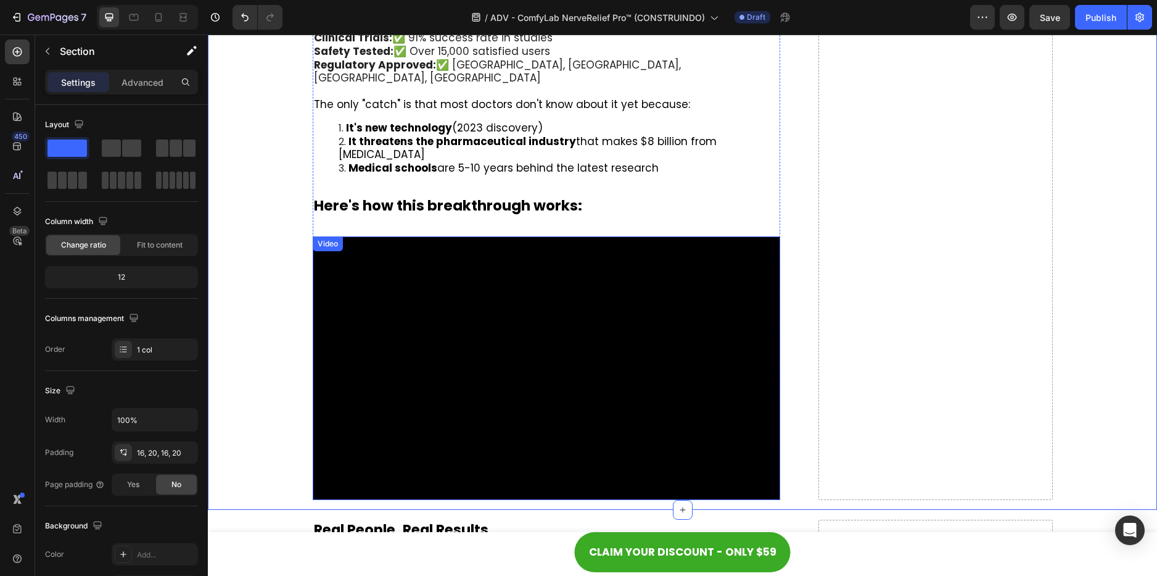
click at [513, 295] on video at bounding box center [547, 367] width 468 height 263
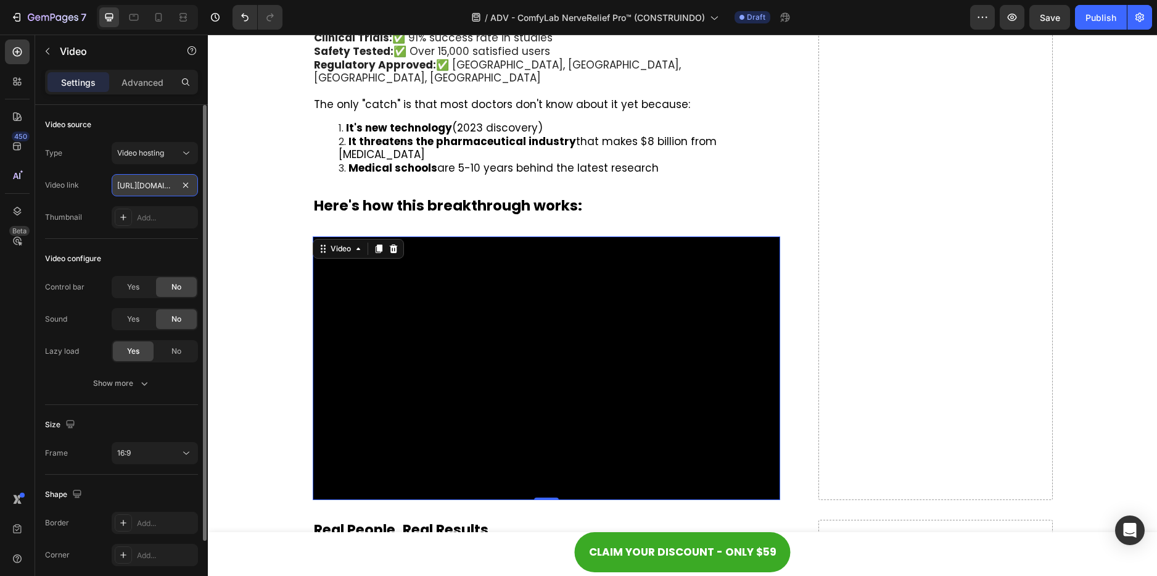
click at [141, 184] on input "[URL][DOMAIN_NAME]" at bounding box center [155, 185] width 86 height 22
click at [145, 185] on input "[URL][DOMAIN_NAME]" at bounding box center [155, 185] width 86 height 22
click at [145, 186] on input "[URL][DOMAIN_NAME]" at bounding box center [155, 185] width 86 height 22
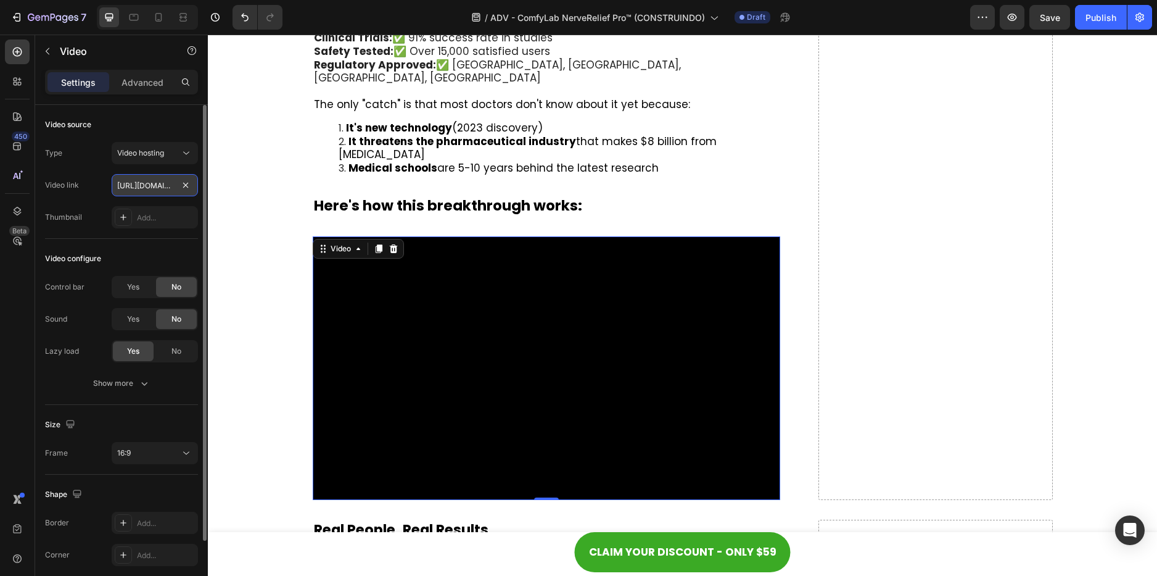
paste input "46652647194f466485869159777635d1"
type input "[URL][DOMAIN_NAME]"
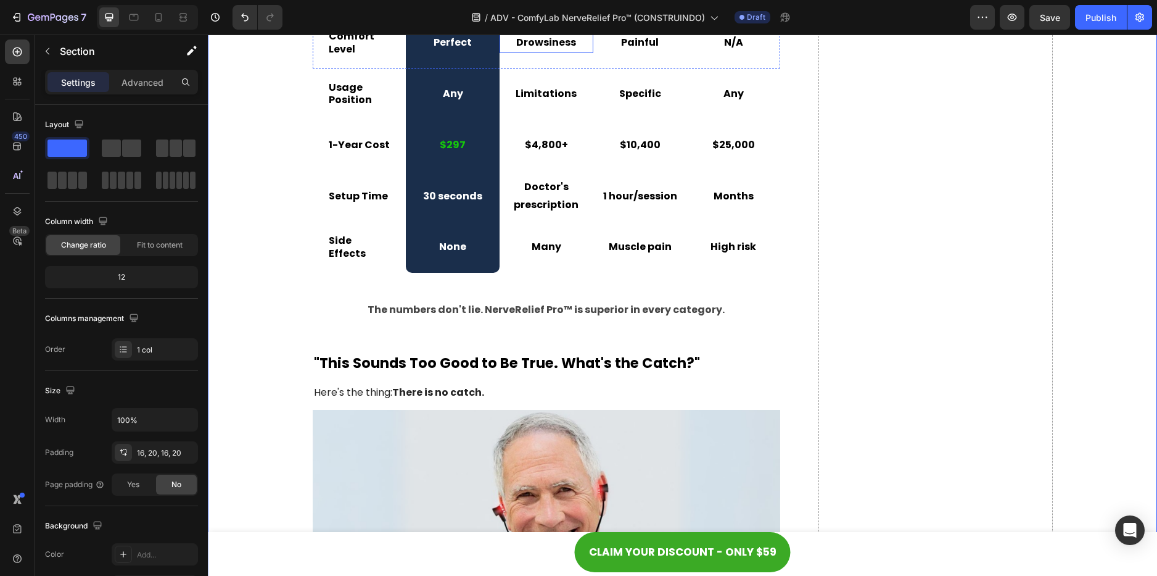
scroll to position [5482, 0]
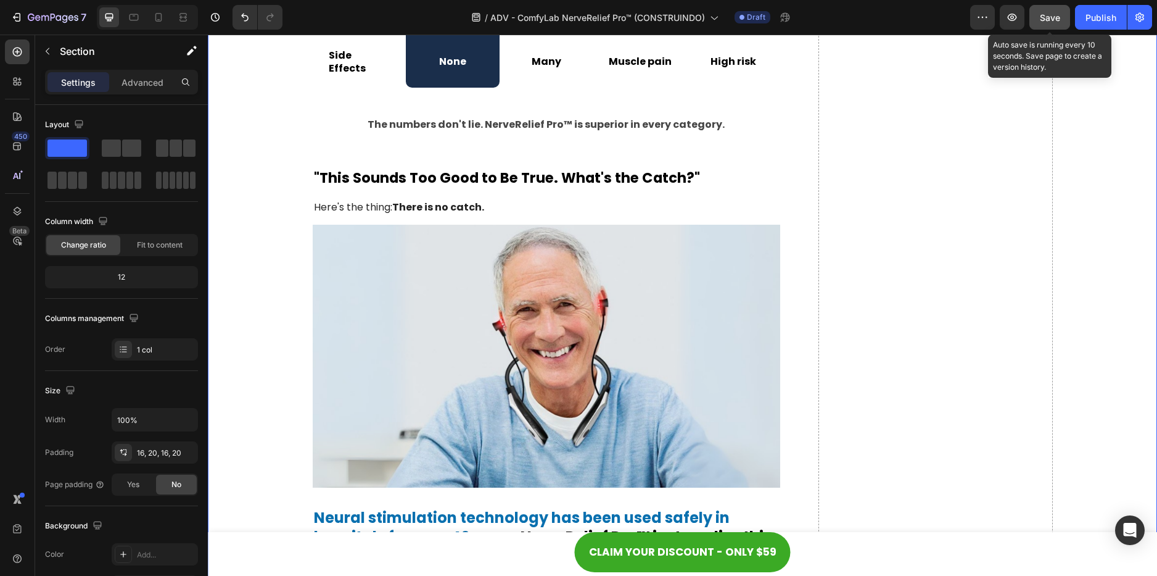
click at [1036, 10] on button "Save" at bounding box center [1050, 17] width 41 height 25
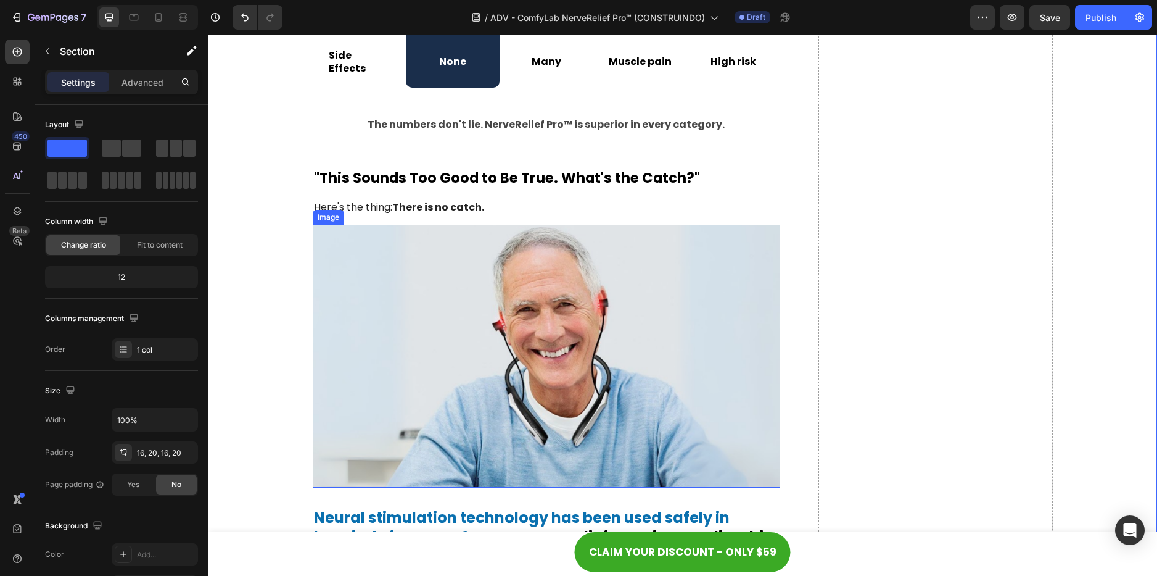
click at [499, 351] on img at bounding box center [547, 356] width 468 height 263
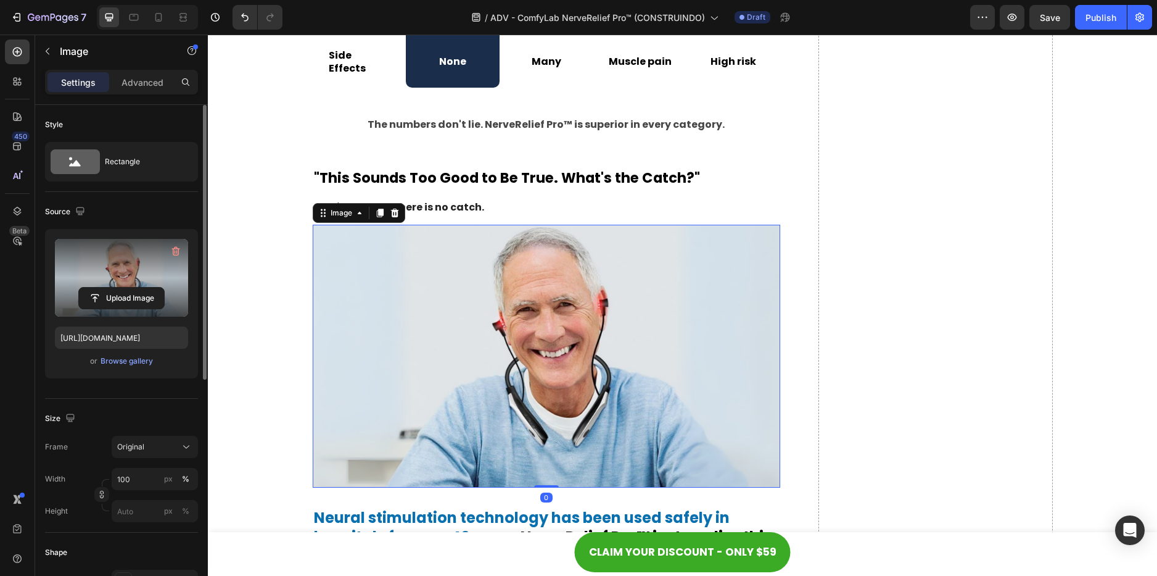
click at [125, 286] on label at bounding box center [121, 278] width 133 height 78
click at [125, 287] on input "file" at bounding box center [121, 297] width 85 height 21
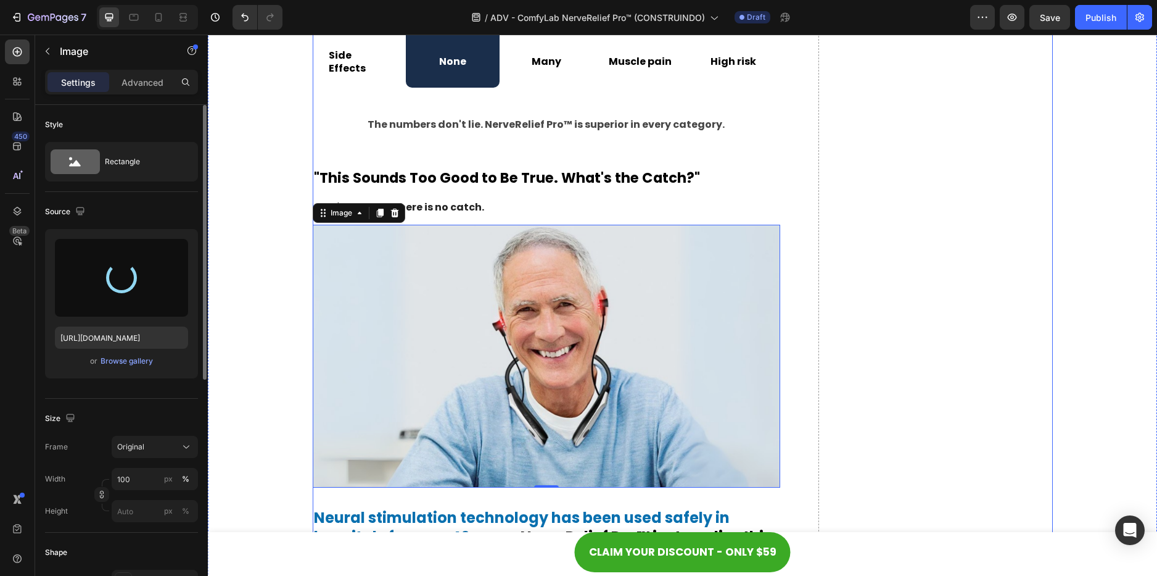
type input "[URL][DOMAIN_NAME]"
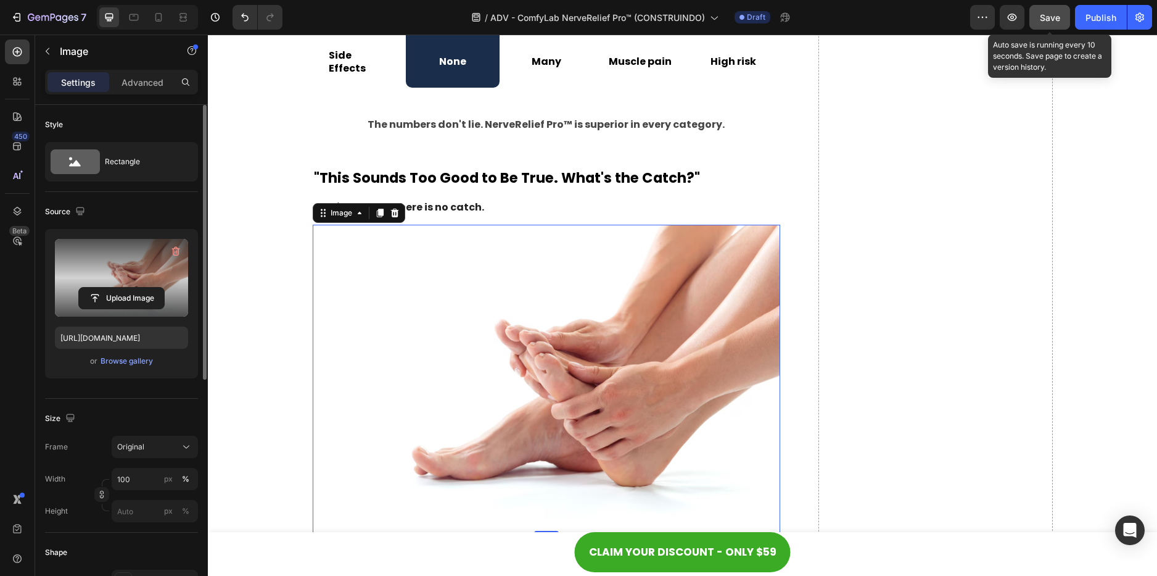
click at [1037, 17] on button "Save" at bounding box center [1050, 17] width 41 height 25
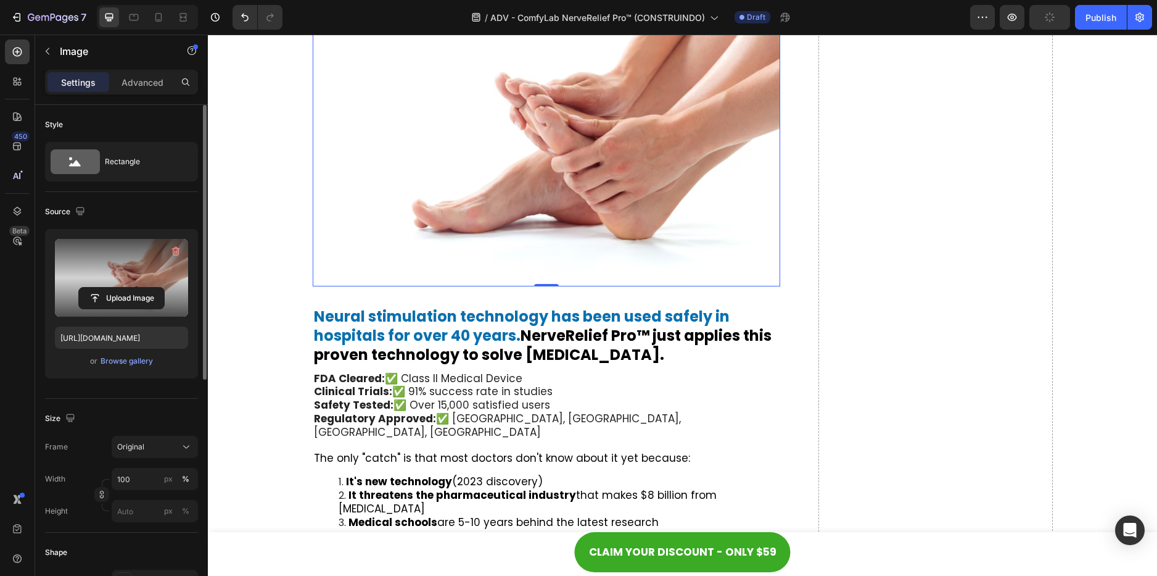
scroll to position [5888, 0]
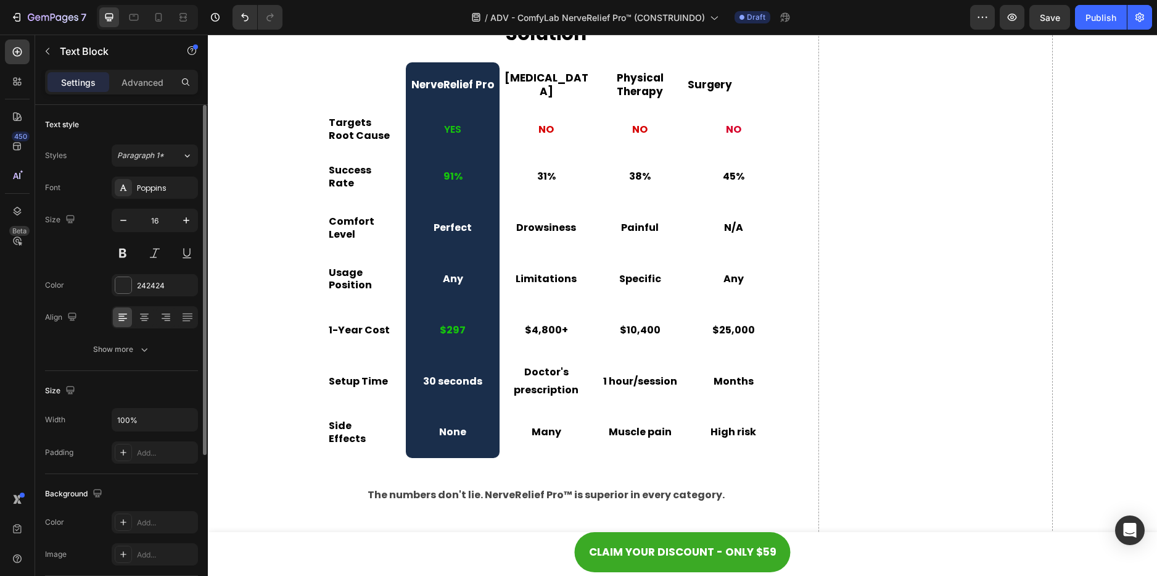
scroll to position [4495, 0]
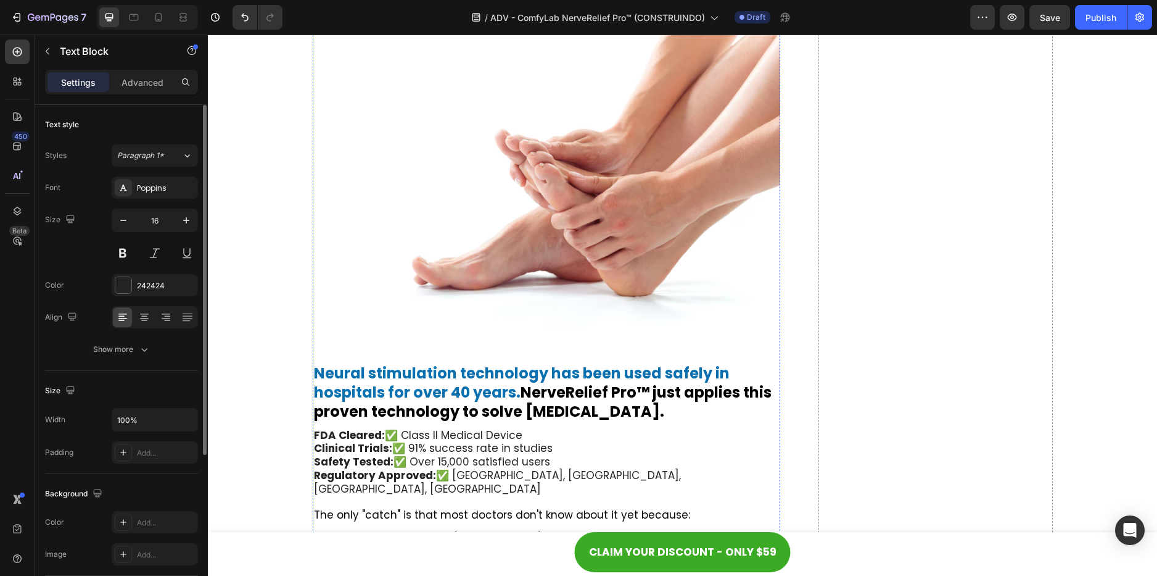
scroll to position [6058, 0]
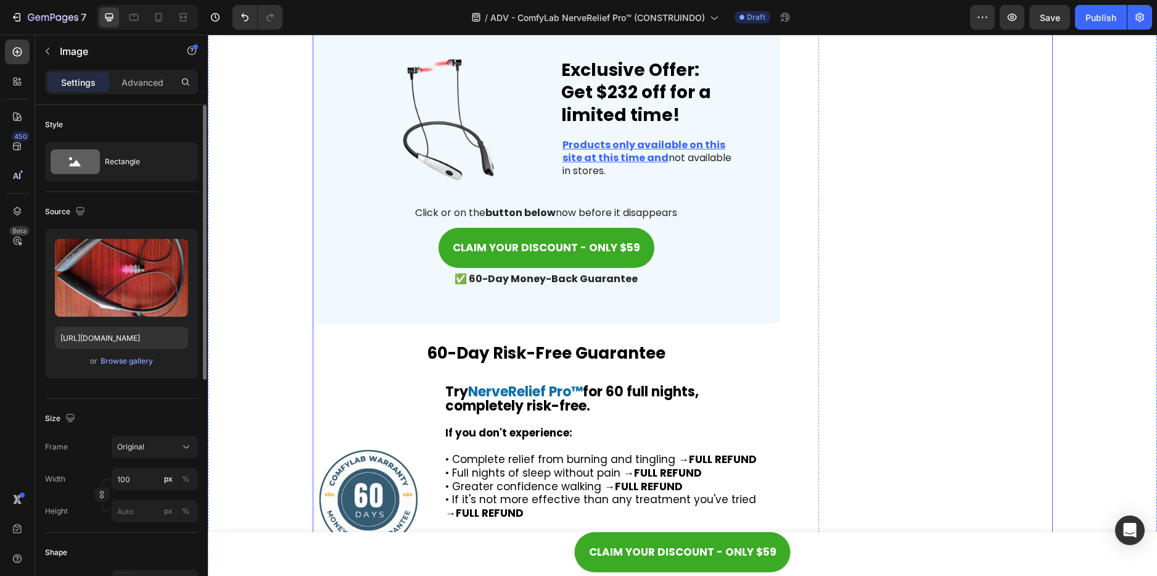
scroll to position [8279, 0]
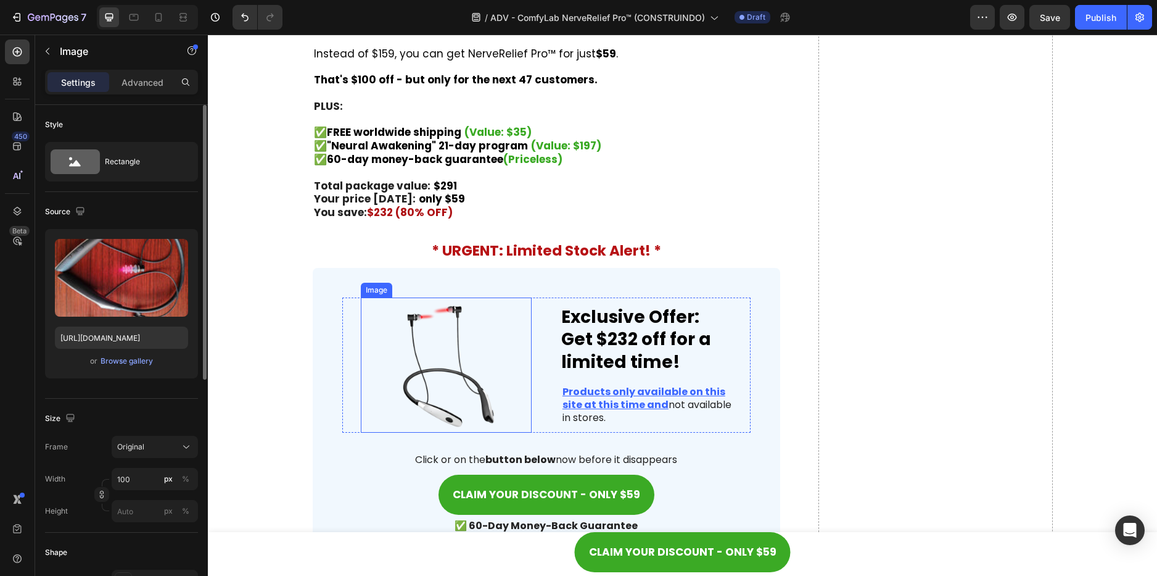
click at [429, 339] on img at bounding box center [446, 365] width 171 height 136
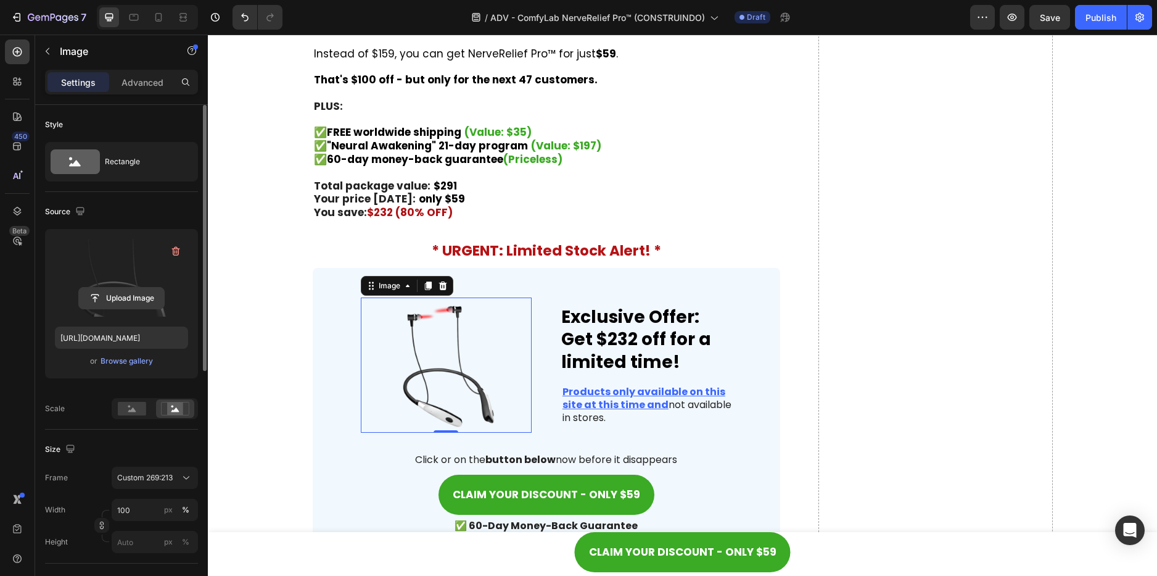
click at [150, 289] on input "file" at bounding box center [121, 297] width 85 height 21
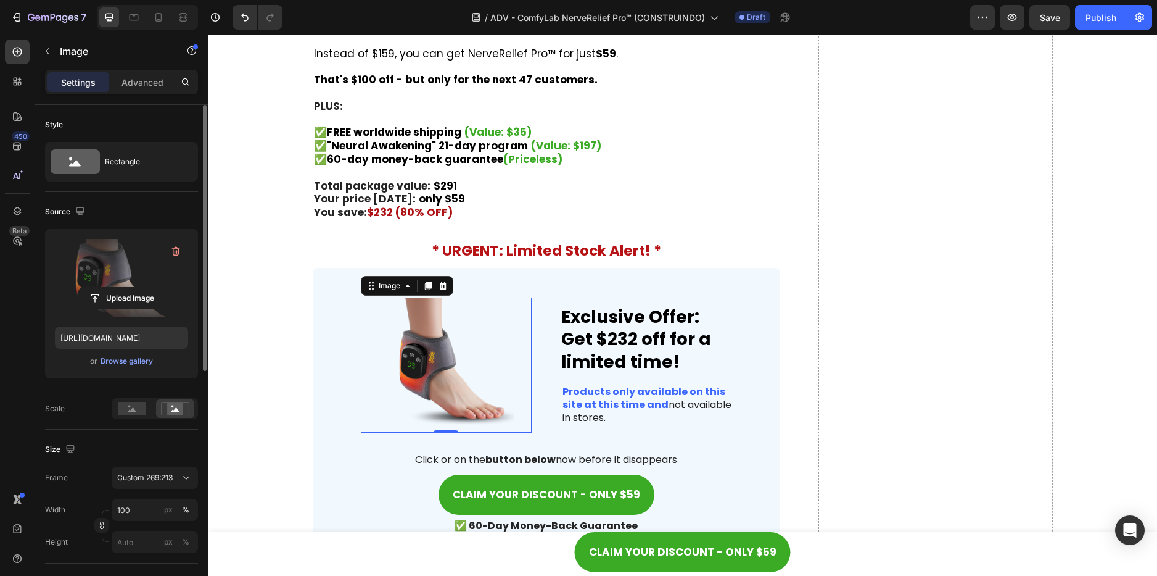
click at [103, 276] on label at bounding box center [121, 278] width 133 height 78
click at [103, 287] on input "file" at bounding box center [121, 297] width 85 height 21
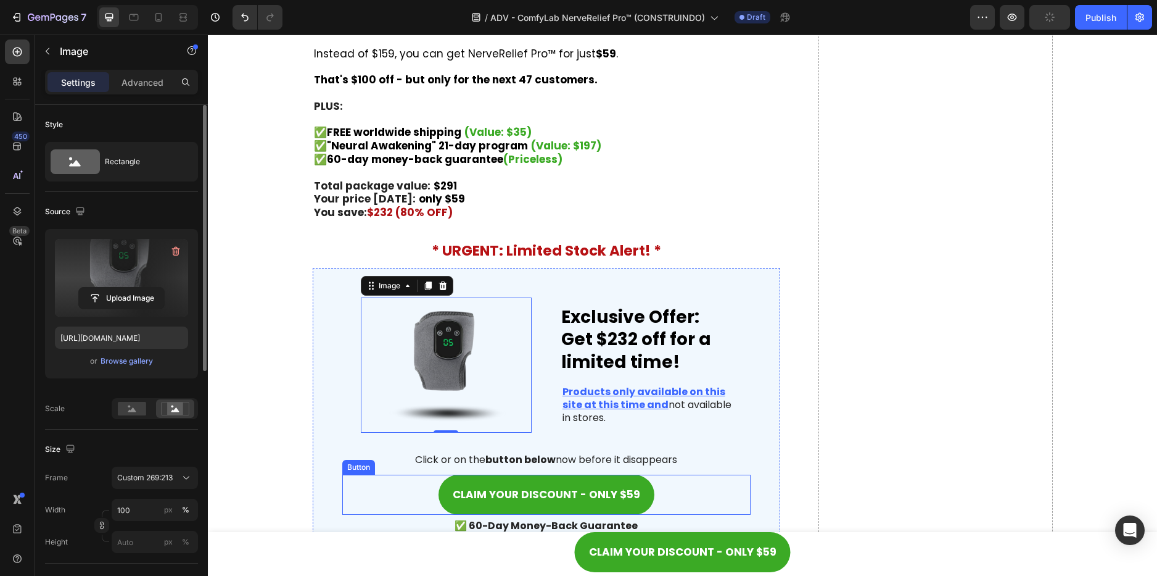
type input "[URL][DOMAIN_NAME]"
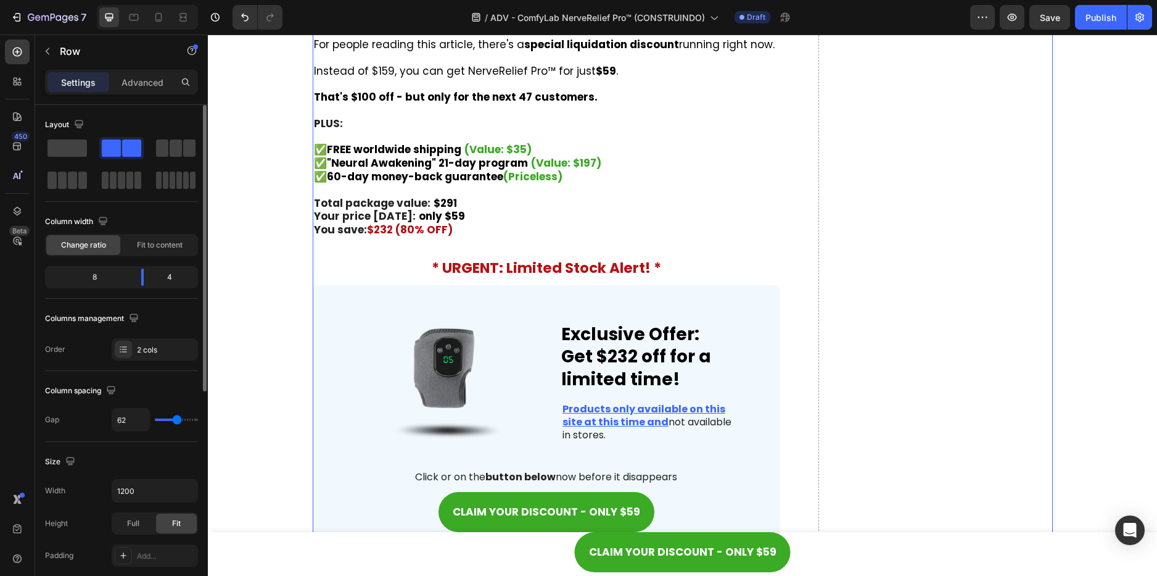
scroll to position [8217, 0]
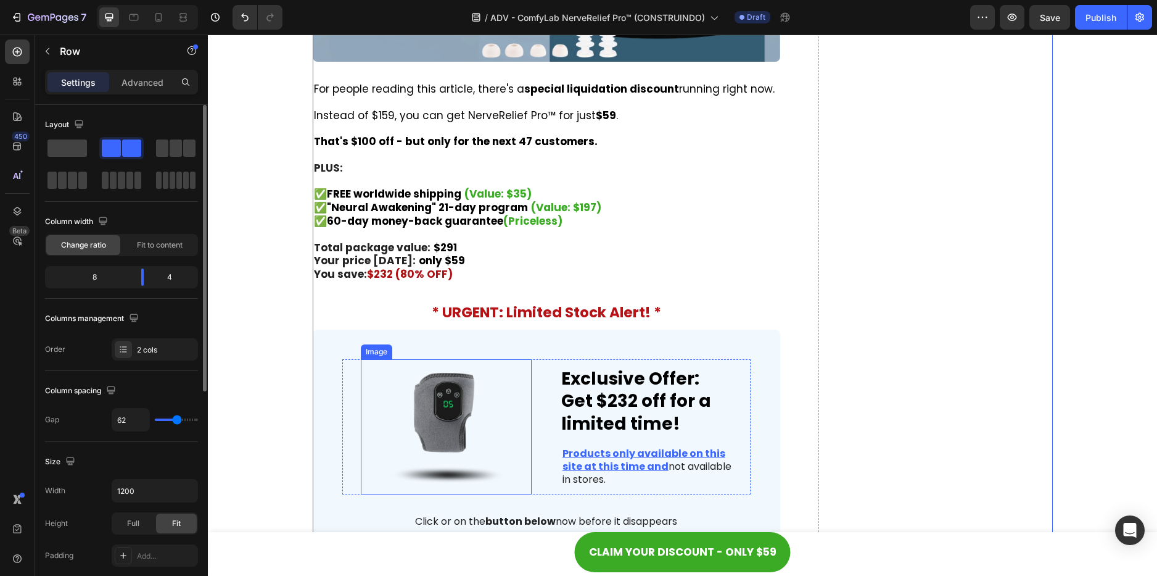
click at [437, 424] on img at bounding box center [446, 427] width 171 height 136
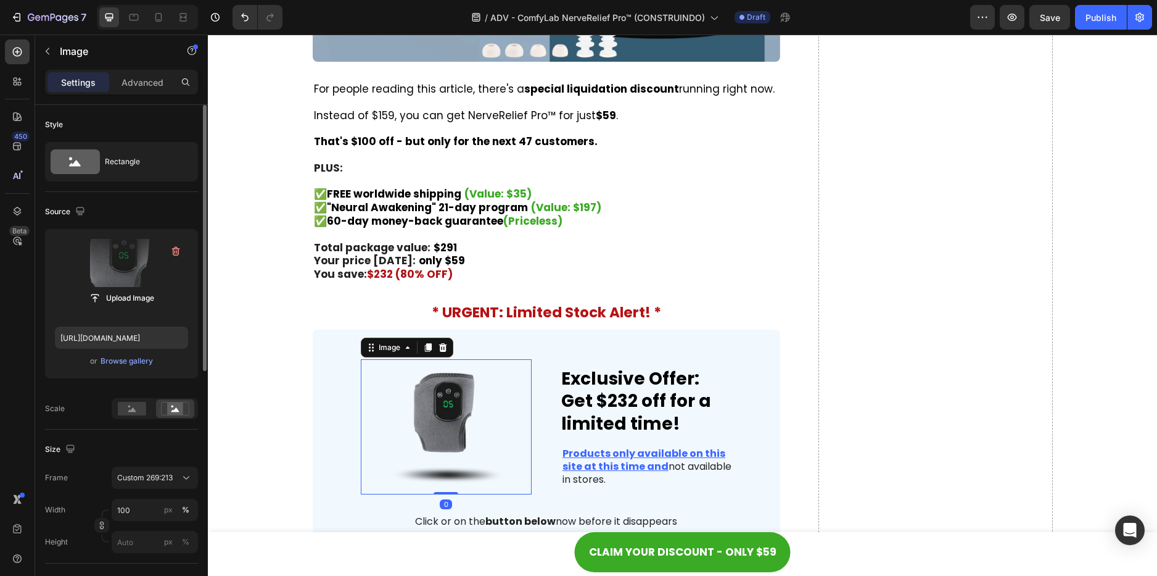
click at [138, 270] on label at bounding box center [121, 278] width 133 height 78
click at [138, 287] on input "file" at bounding box center [121, 297] width 85 height 21
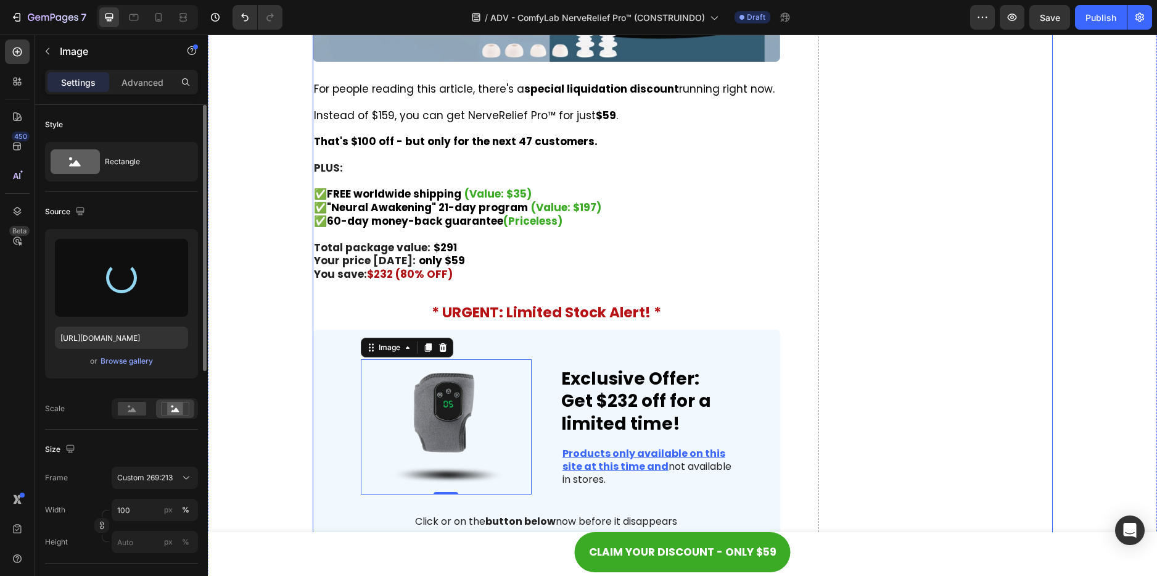
type input "[URL][DOMAIN_NAME]"
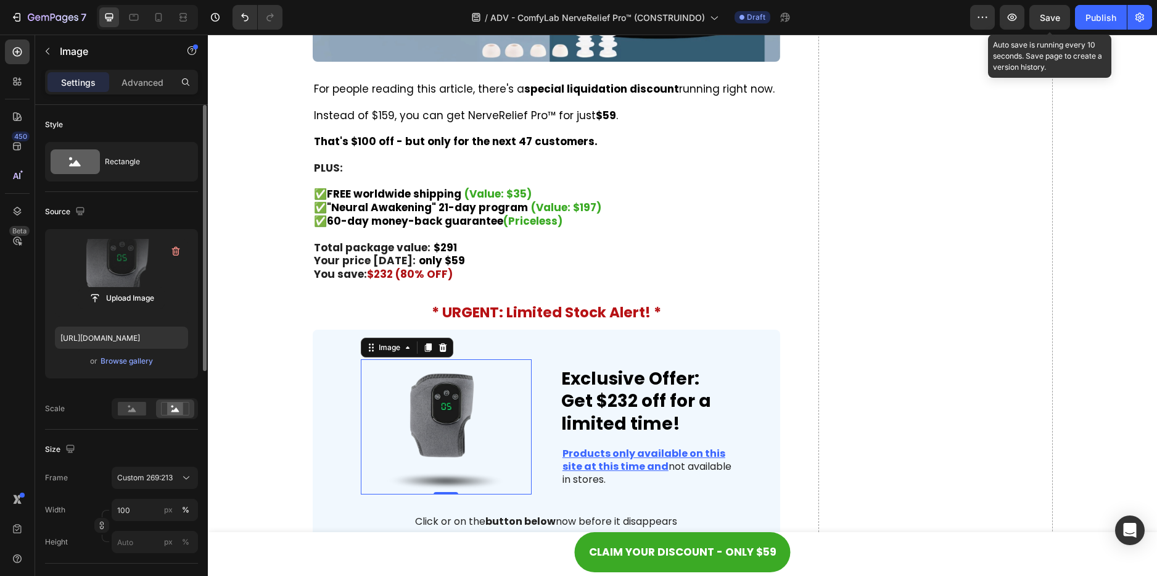
click at [1051, 14] on span "Save" at bounding box center [1050, 17] width 20 height 10
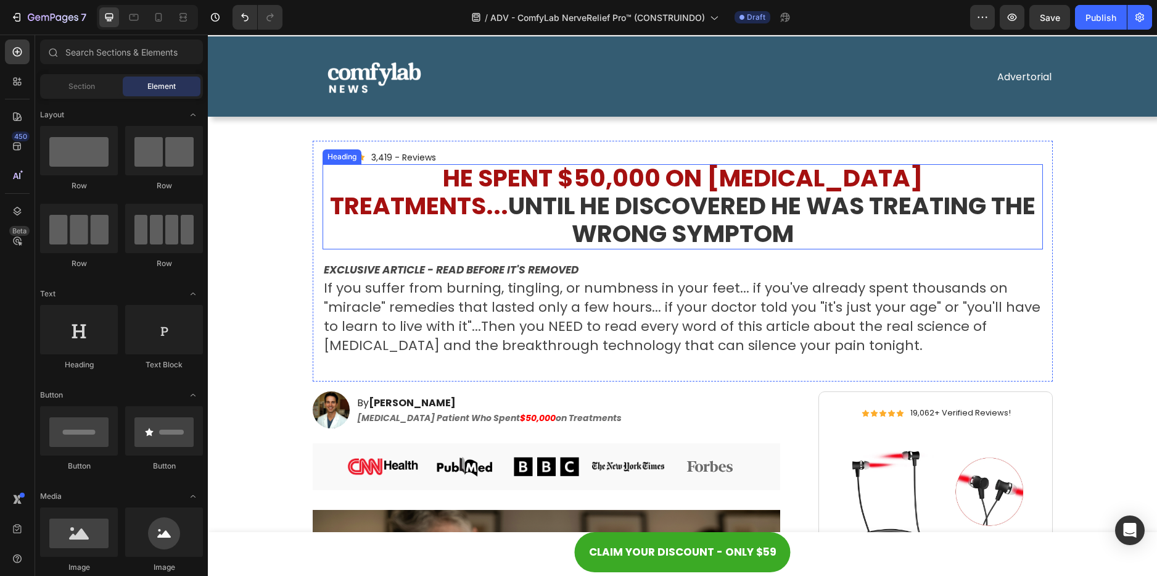
scroll to position [85, 0]
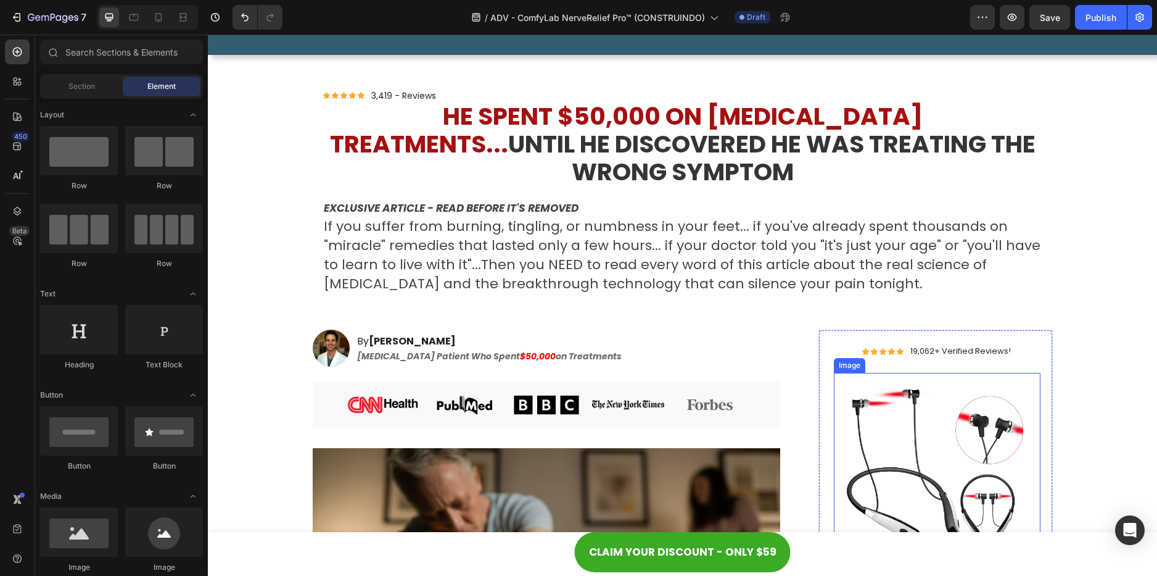
click at [935, 419] on img at bounding box center [937, 465] width 206 height 184
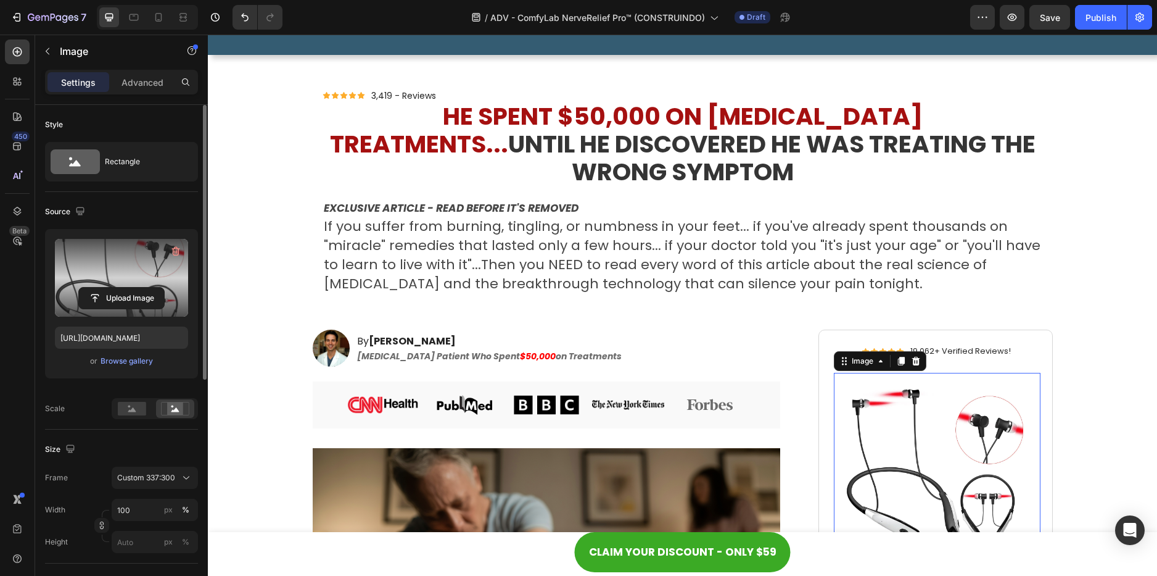
click at [114, 279] on label at bounding box center [121, 278] width 133 height 78
click at [114, 287] on input "file" at bounding box center [121, 297] width 85 height 21
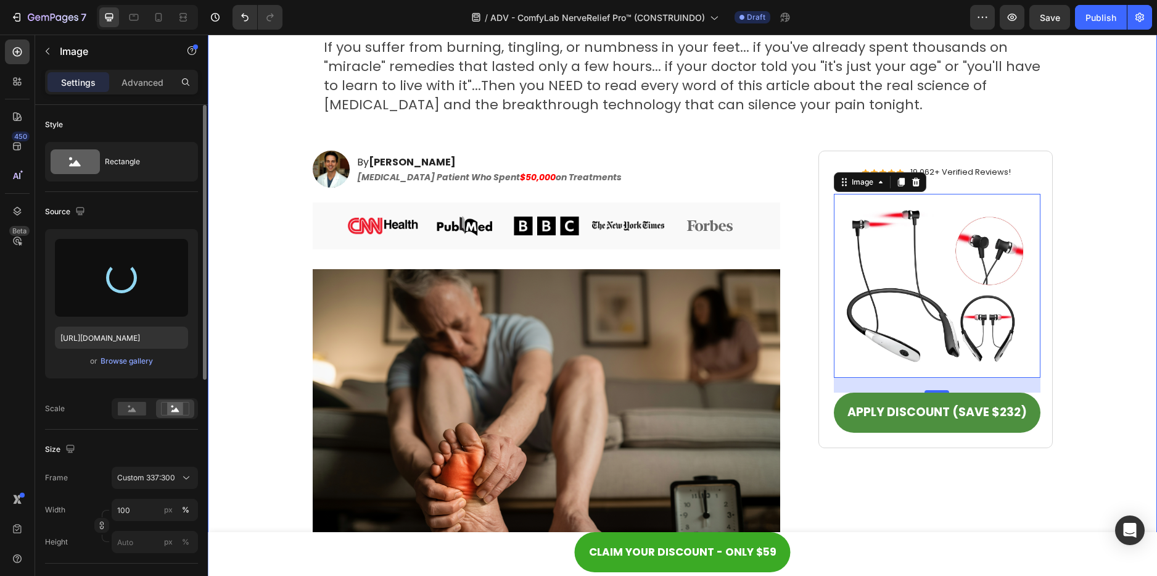
scroll to position [270, 0]
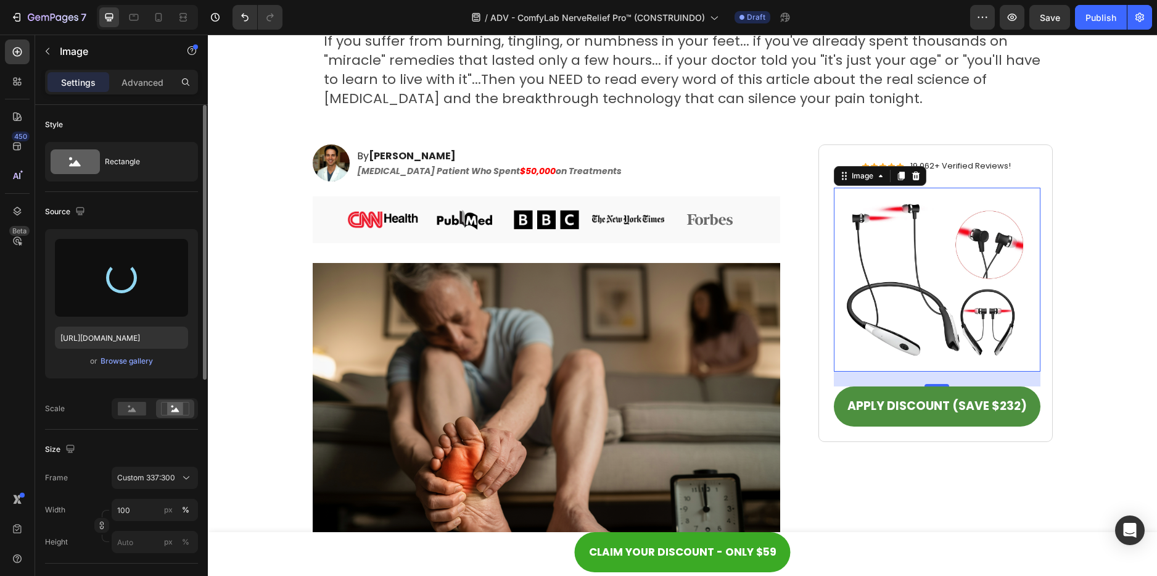
type input "[URL][DOMAIN_NAME]"
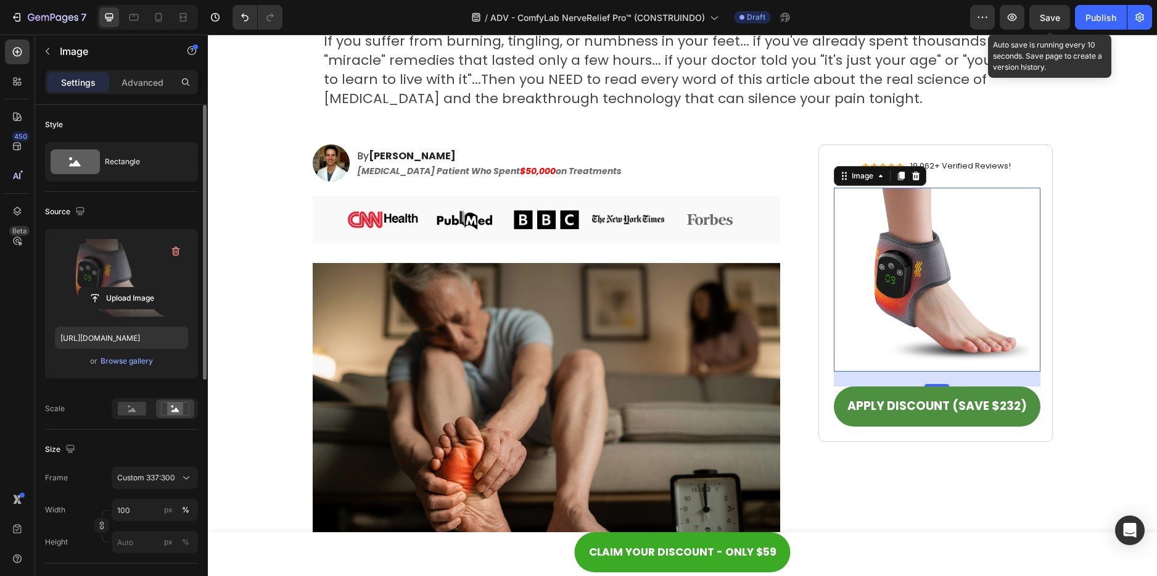
click at [1049, 19] on span "Save" at bounding box center [1050, 17] width 20 height 10
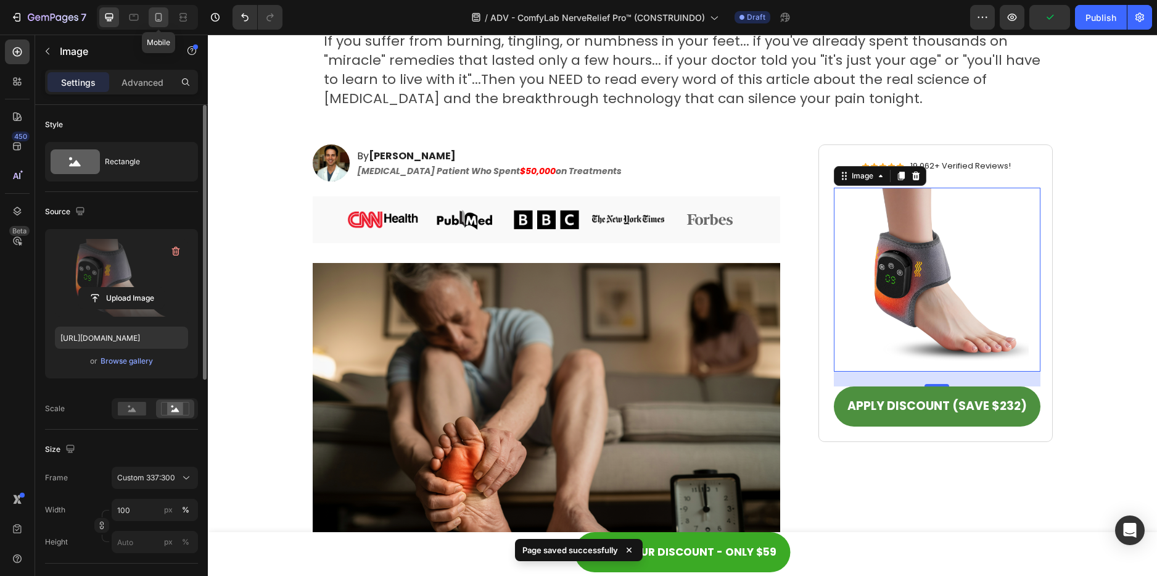
click at [156, 17] on icon at bounding box center [158, 17] width 7 height 9
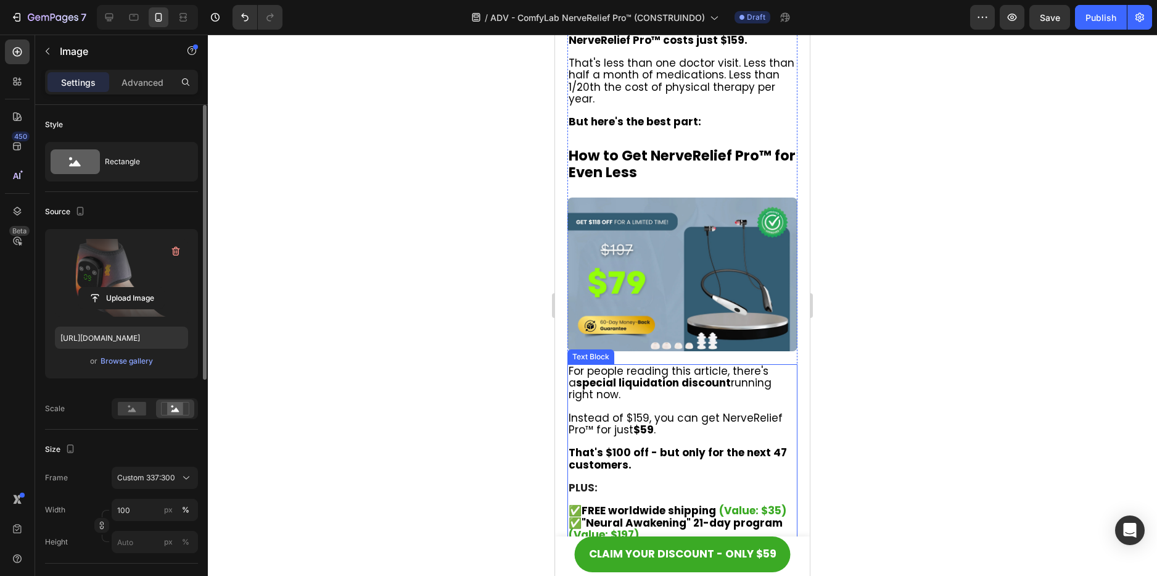
scroll to position [7608, 0]
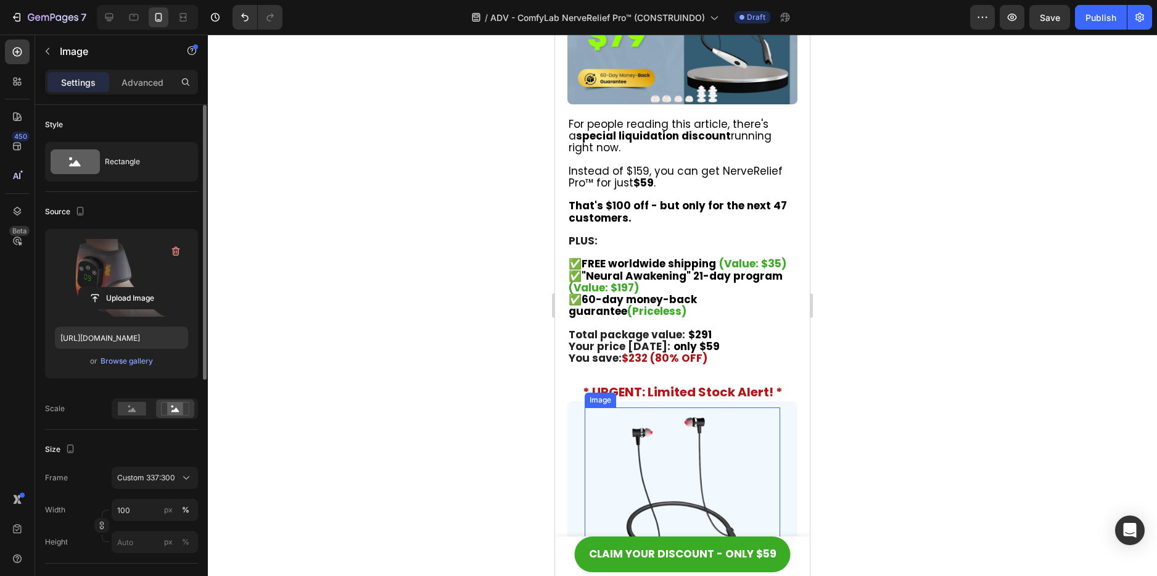
click at [675, 407] on img at bounding box center [683, 507] width 196 height 200
click at [101, 277] on label at bounding box center [121, 278] width 133 height 78
click at [101, 287] on input "file" at bounding box center [121, 297] width 85 height 21
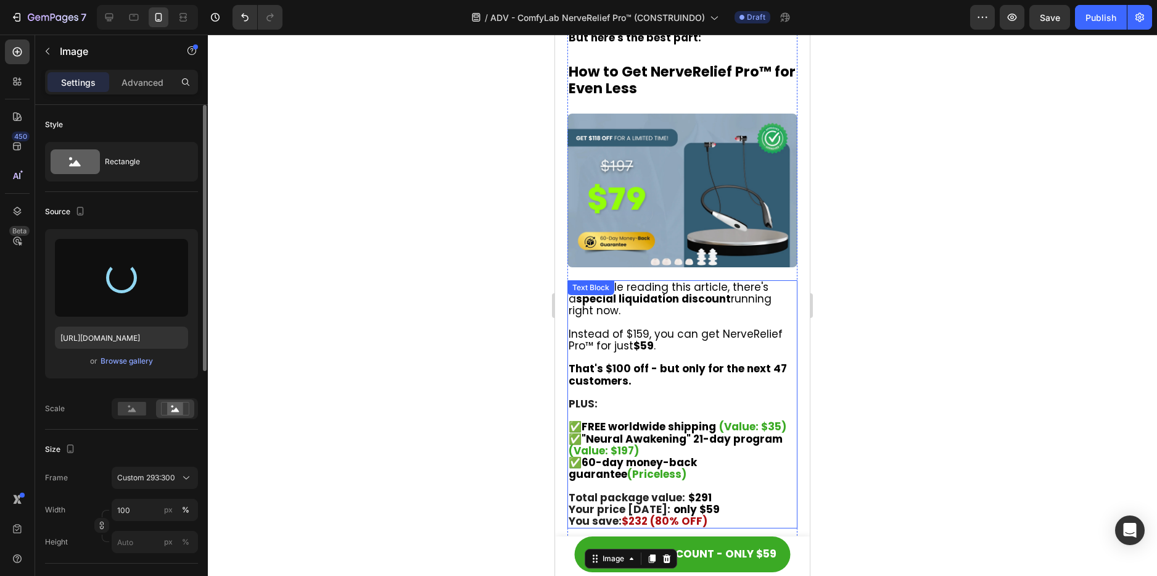
scroll to position [7423, 0]
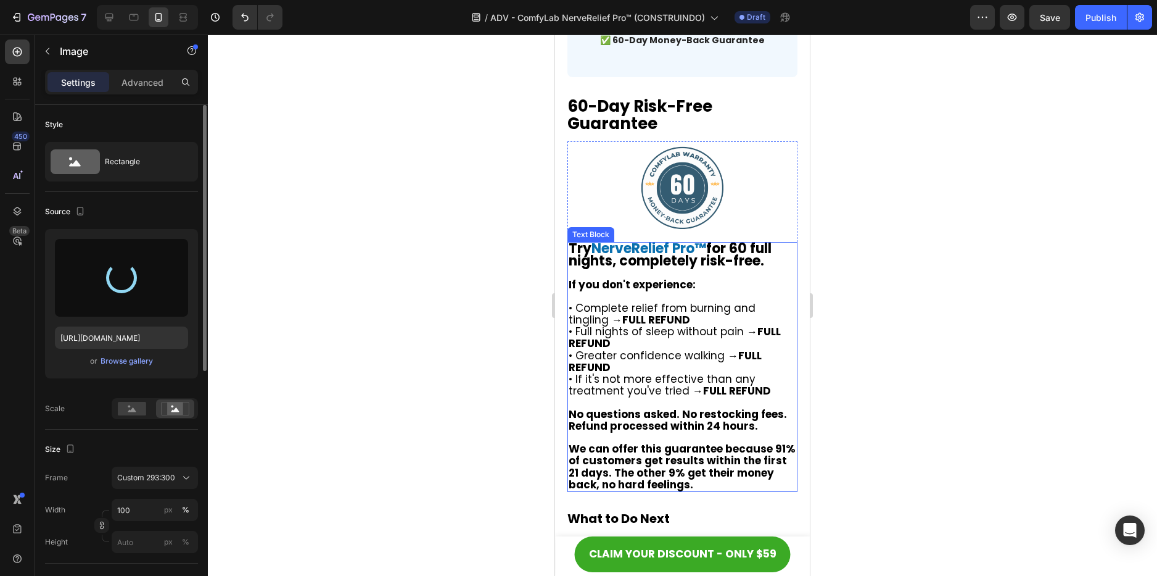
type input "[URL][DOMAIN_NAME]"
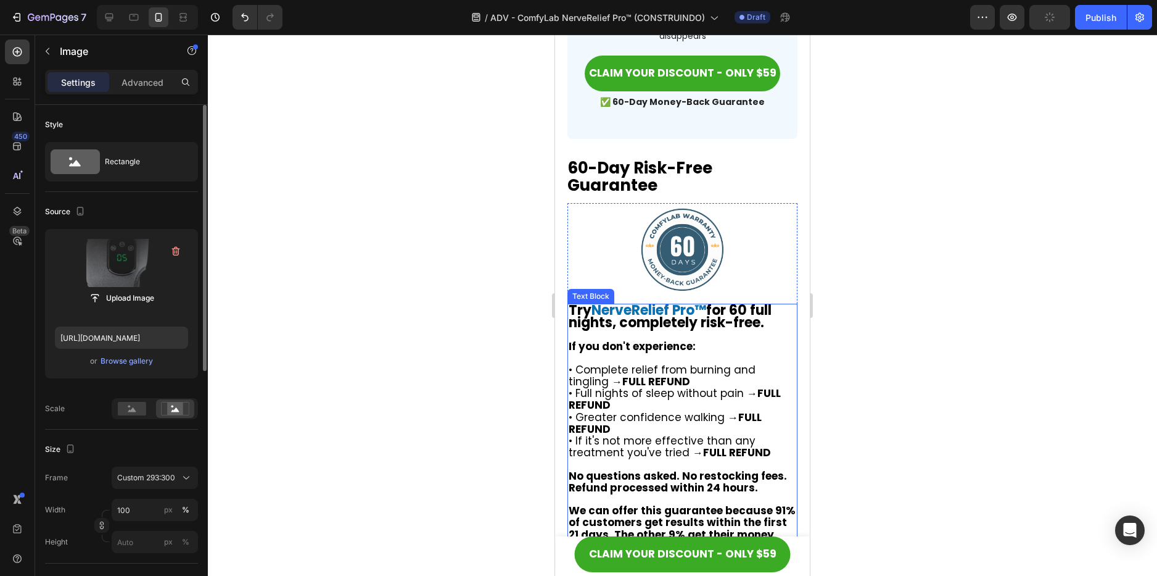
scroll to position [8595, 0]
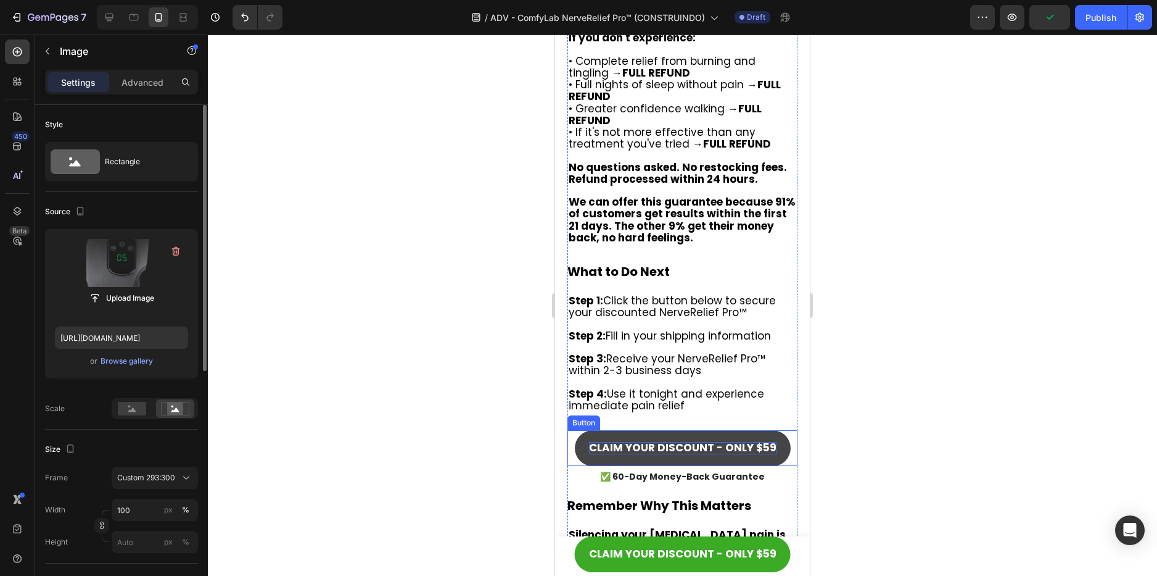
click at [671, 440] on span "CLAIM YOUR DISCOUNT - Only $59" at bounding box center [683, 447] width 188 height 15
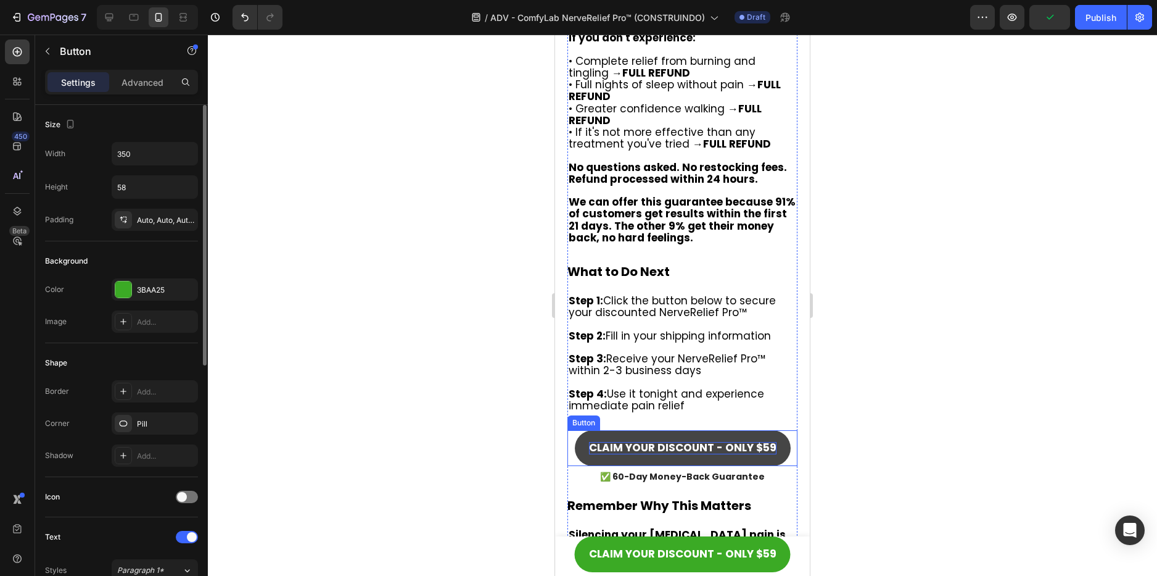
click at [671, 440] on span "CLAIM YOUR DISCOUNT - Only $59" at bounding box center [683, 447] width 188 height 15
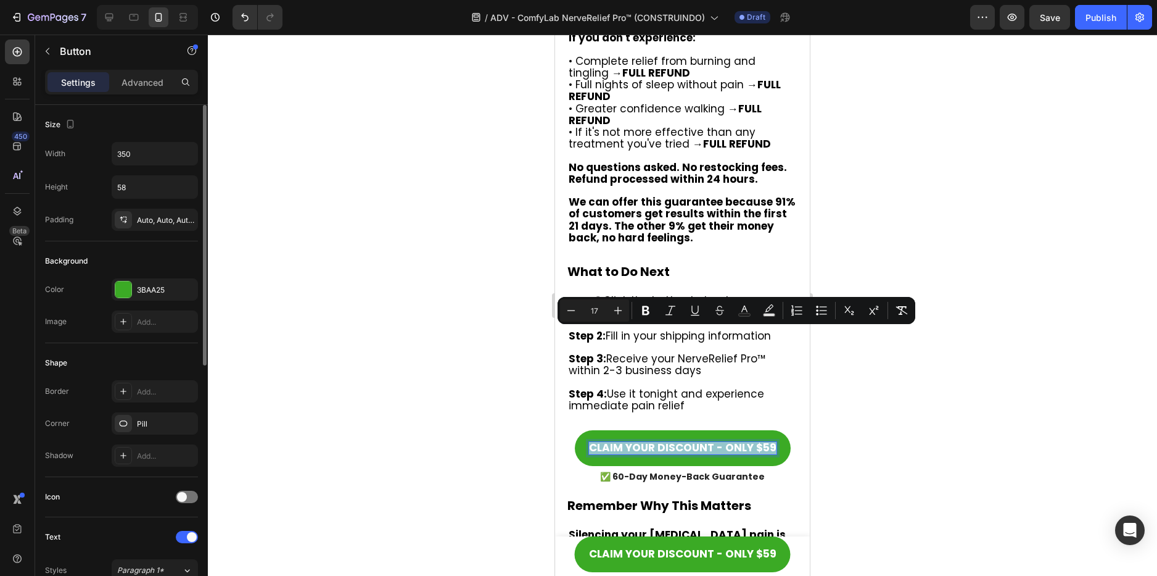
copy span "CLAIM YOUR DISCOUNT - Only $59"
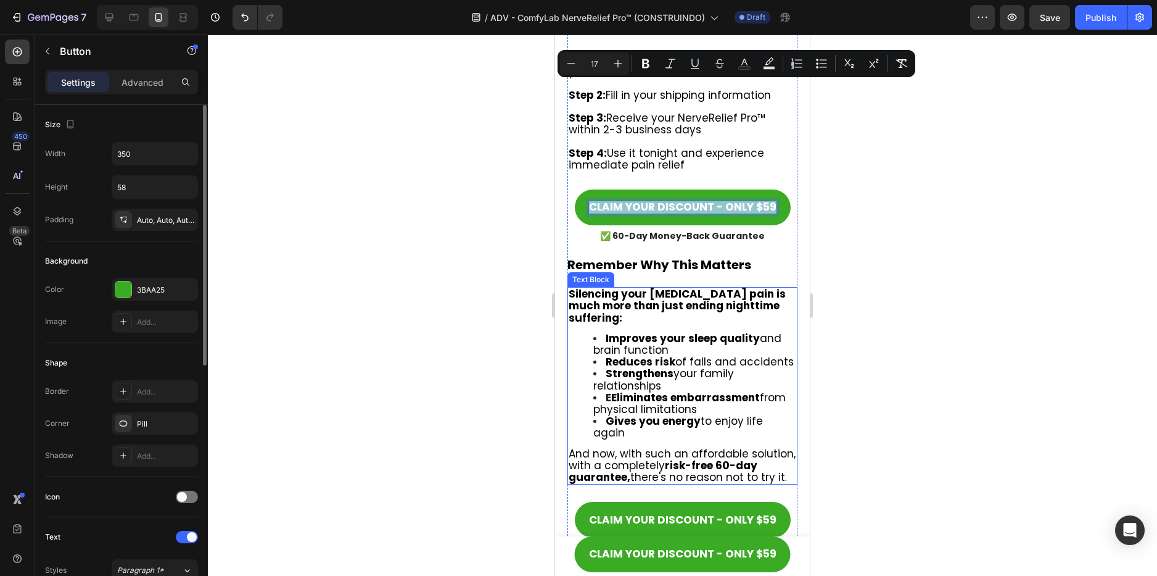
scroll to position [8841, 0]
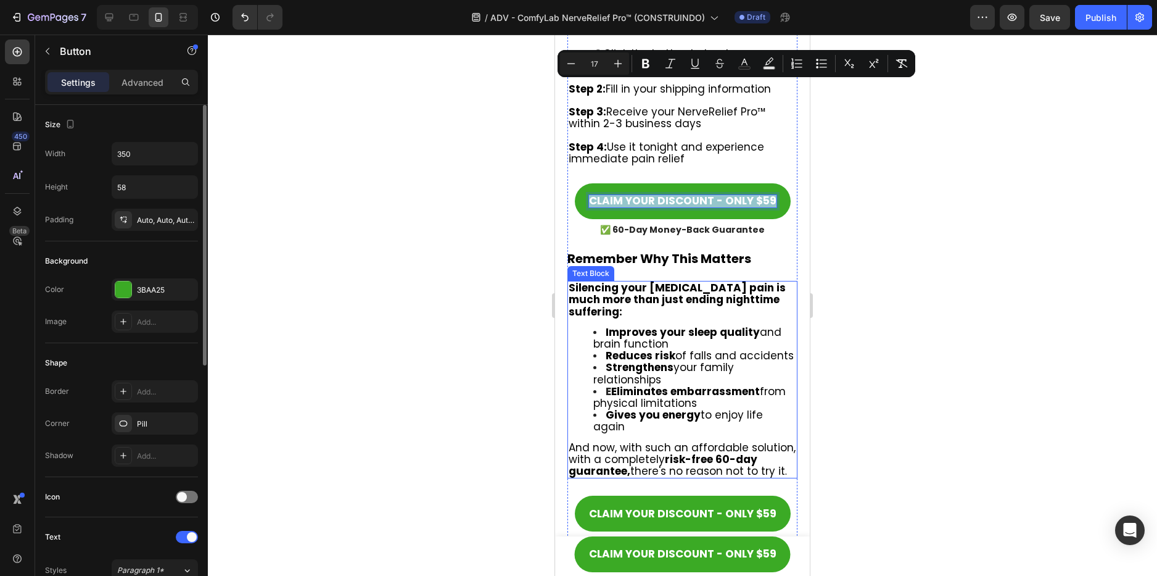
click at [717, 407] on span "Gives you energy to enjoy life again" at bounding box center [678, 420] width 170 height 27
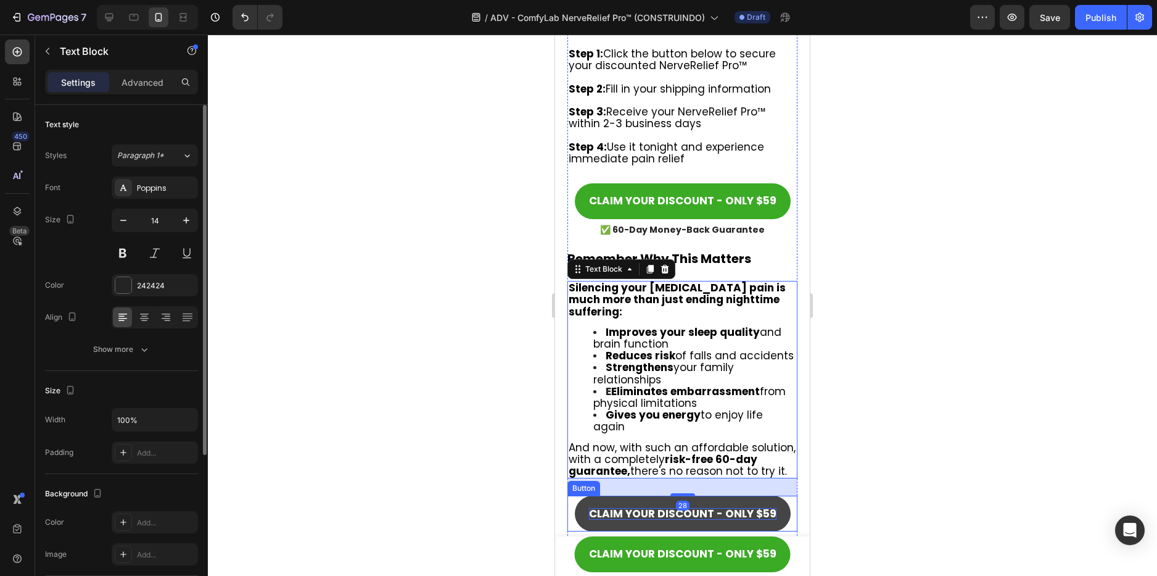
click at [654, 506] on span "CLAIM YOUR DISCOUNT - Only $59" at bounding box center [683, 513] width 188 height 15
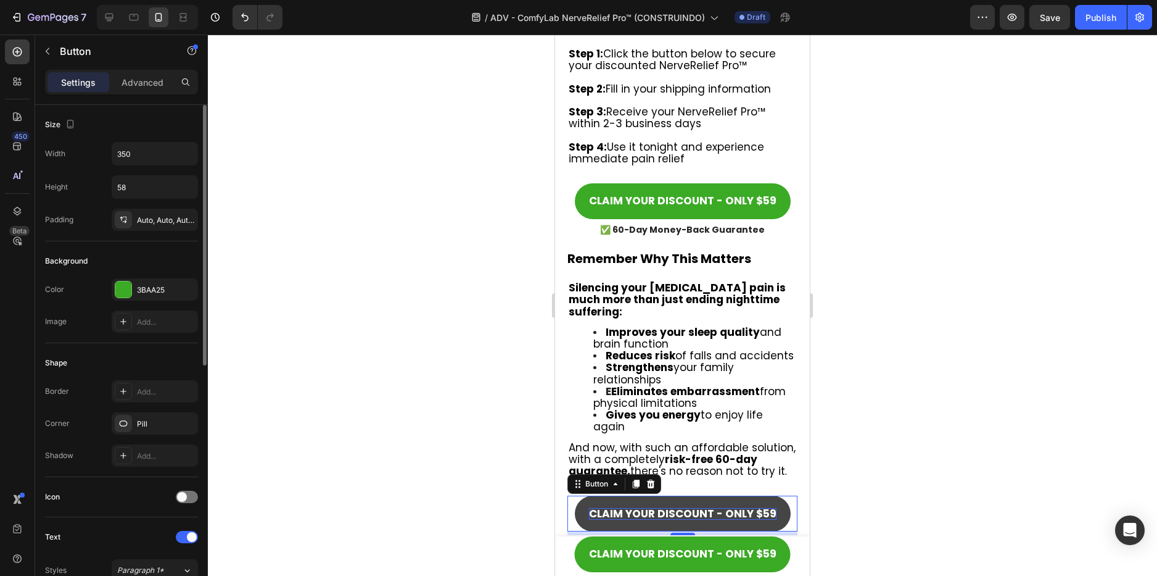
click at [640, 506] on span "CLAIM YOUR DISCOUNT - Only $59" at bounding box center [683, 513] width 188 height 15
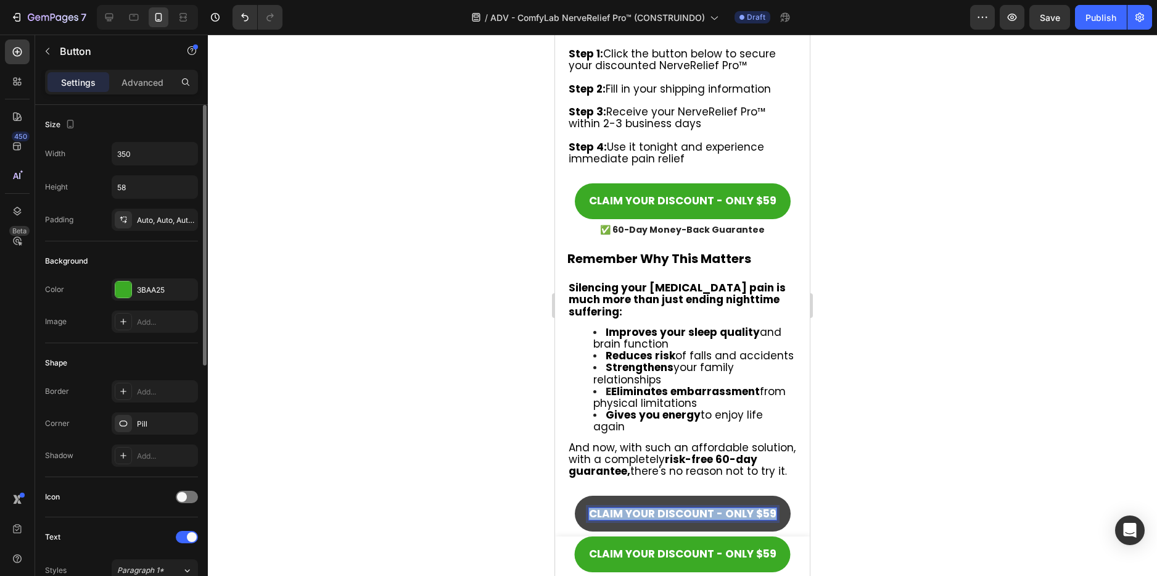
click at [640, 506] on span "CLAIM YOUR DISCOUNT - Only $59" at bounding box center [683, 513] width 188 height 15
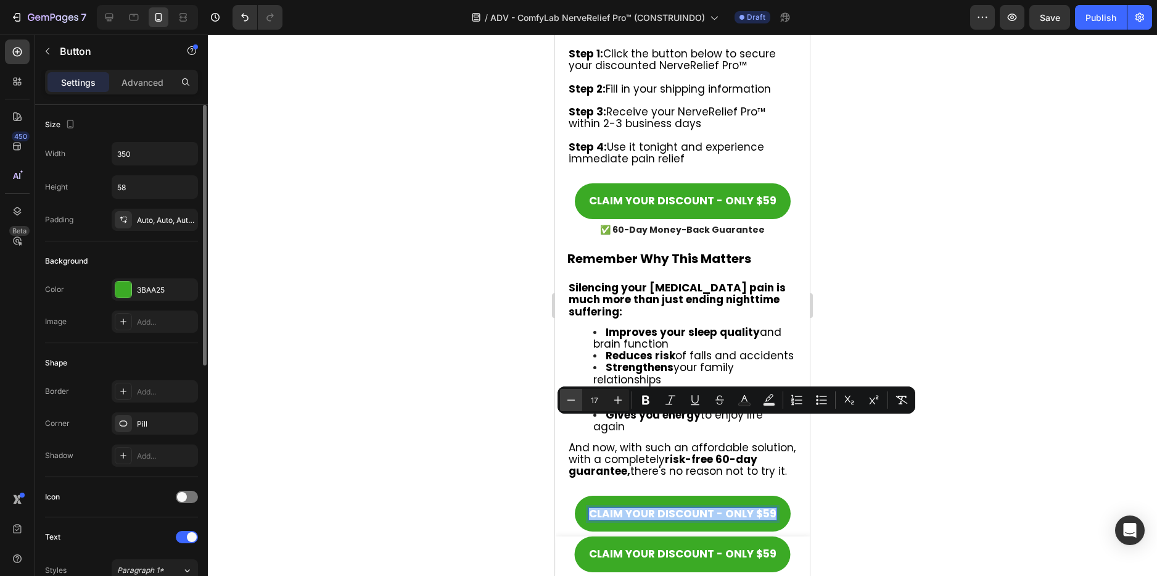
click at [569, 398] on icon "Editor contextual toolbar" at bounding box center [571, 400] width 12 height 12
type input "16"
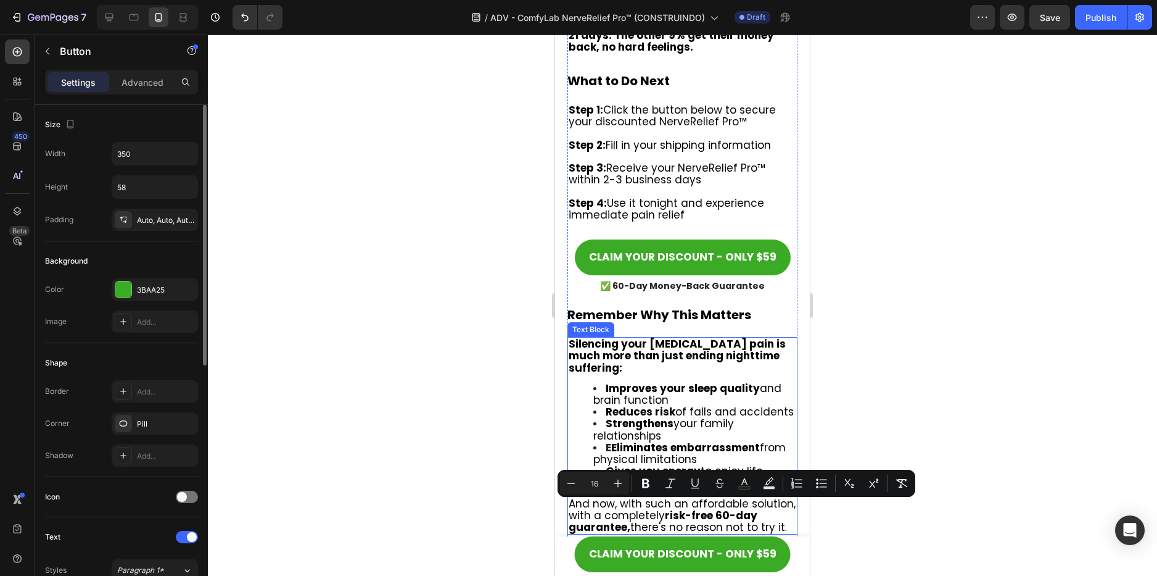
scroll to position [8718, 0]
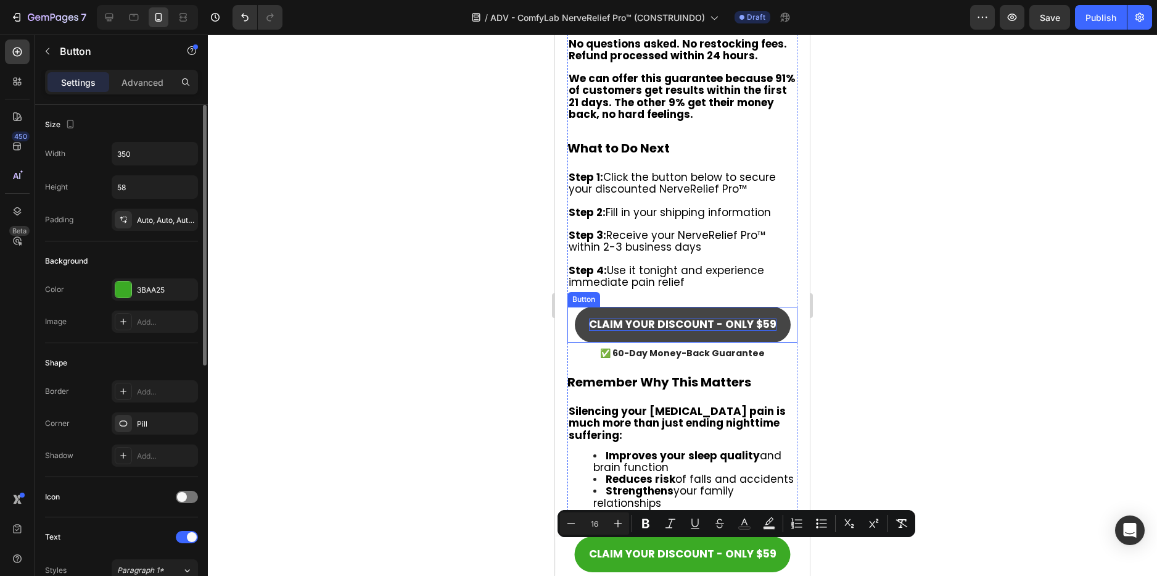
click at [691, 316] on span "CLAIM YOUR DISCOUNT - Only $59" at bounding box center [683, 323] width 188 height 15
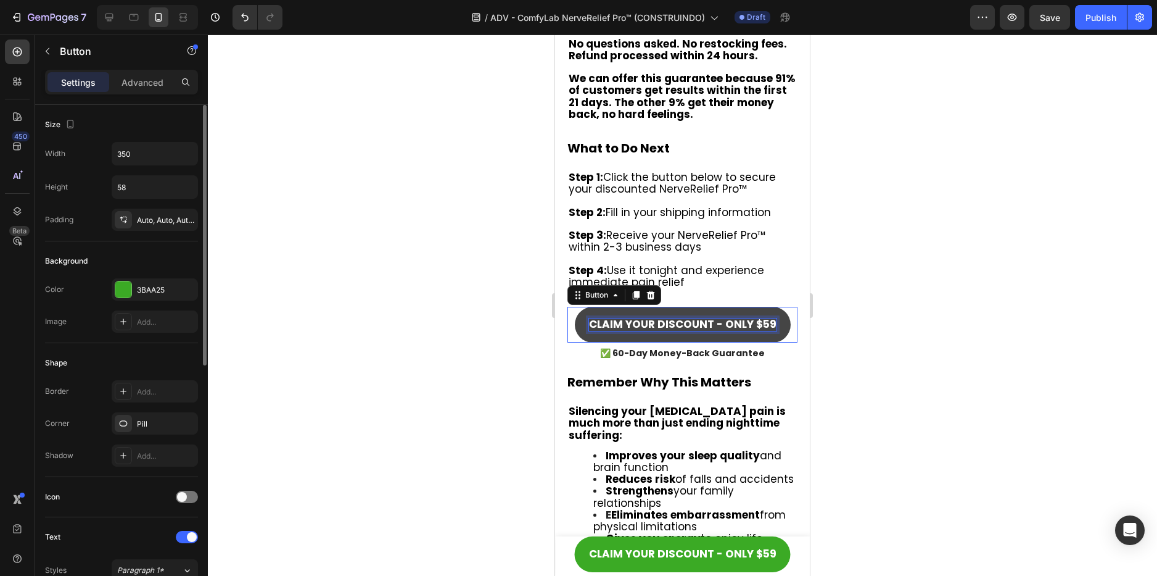
click at [691, 316] on span "CLAIM YOUR DISCOUNT - Only $59" at bounding box center [683, 323] width 188 height 15
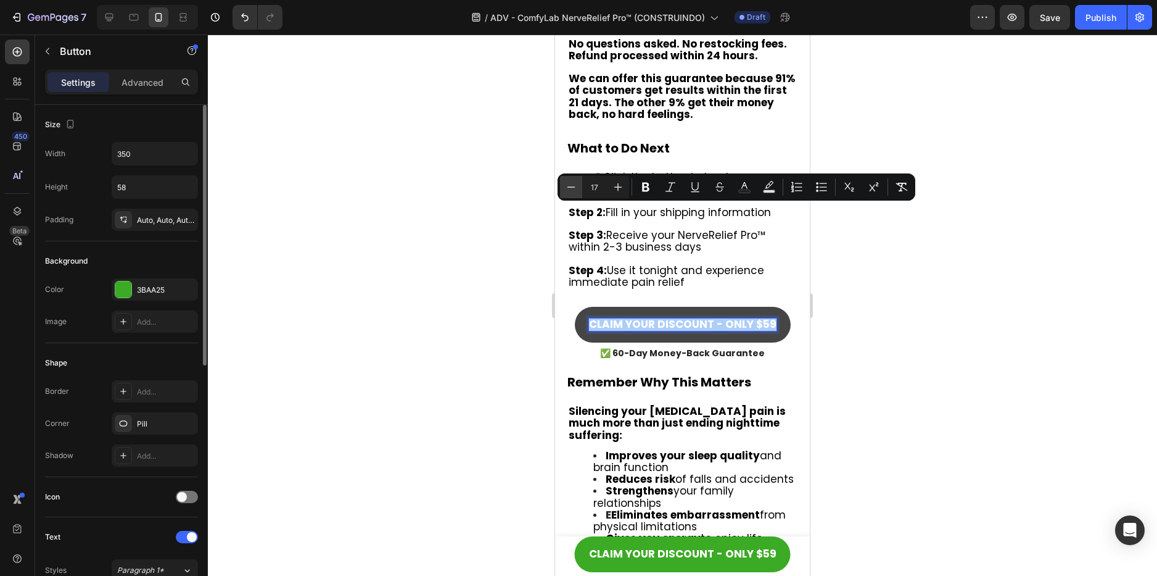
click at [567, 184] on icon "Editor contextual toolbar" at bounding box center [571, 187] width 12 height 12
type input "16"
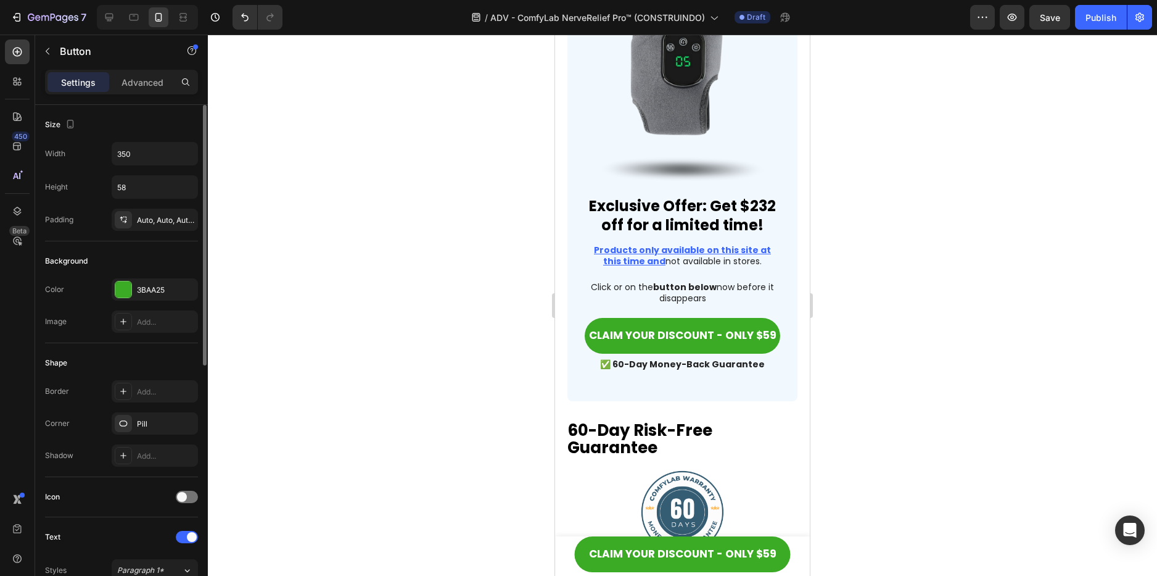
scroll to position [8039, 0]
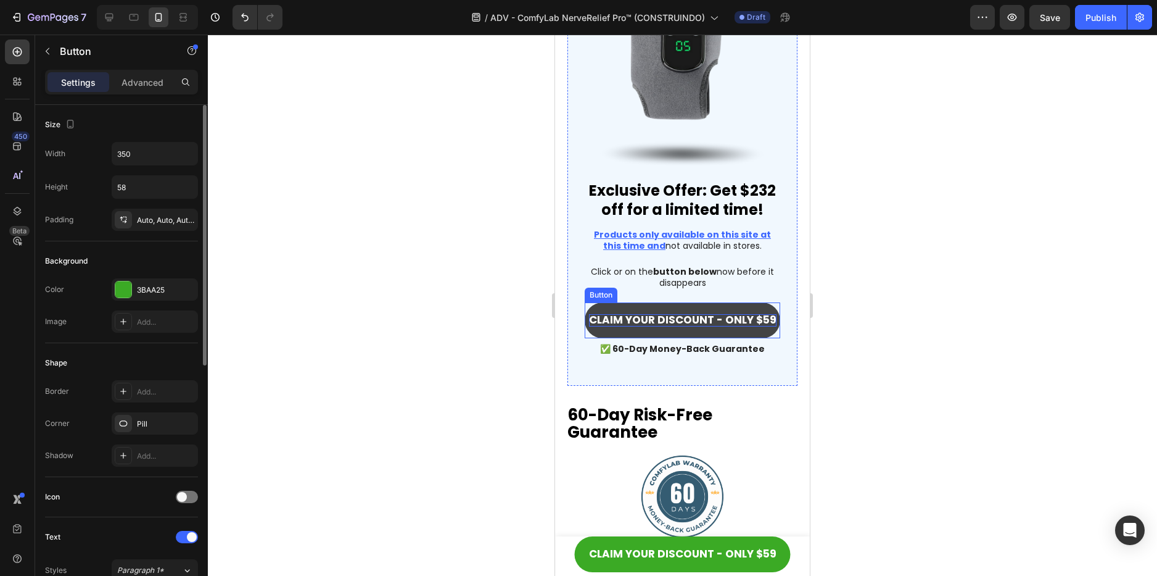
click at [669, 312] on span "CLAIM YOUR DISCOUNT - Only $59" at bounding box center [683, 319] width 188 height 15
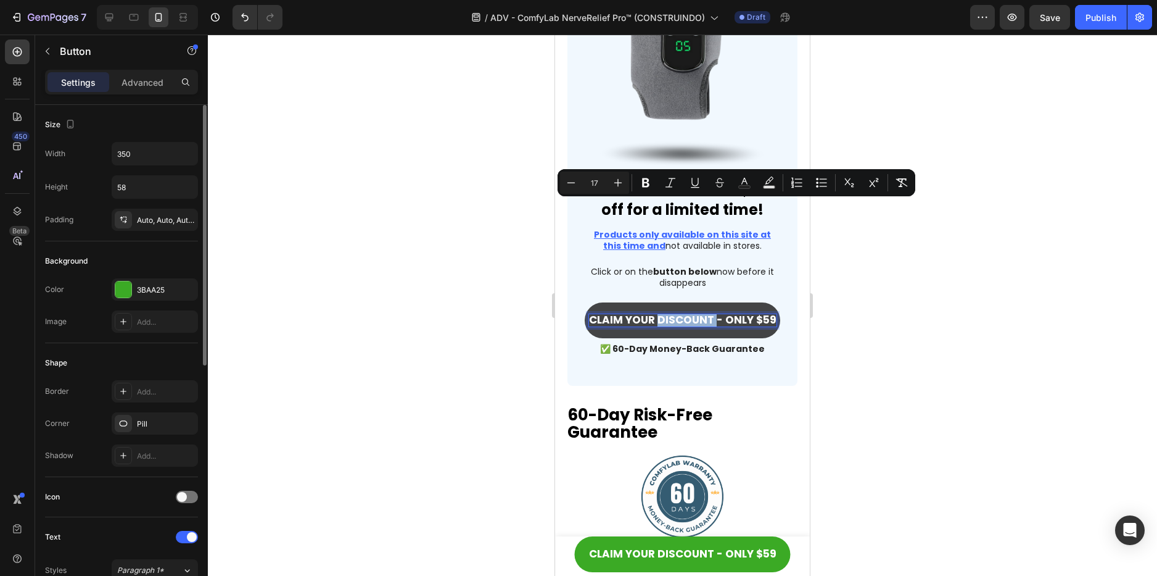
click at [669, 312] on span "CLAIM YOUR DISCOUNT - Only $59" at bounding box center [683, 319] width 188 height 15
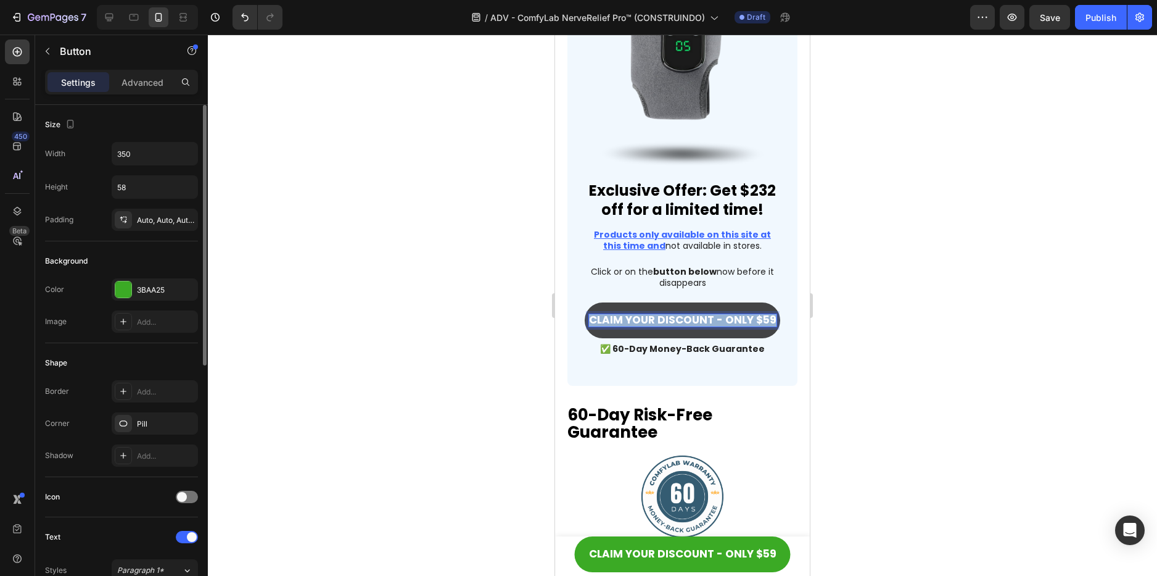
click at [669, 312] on span "CLAIM YOUR DISCOUNT - Only $59" at bounding box center [683, 319] width 188 height 15
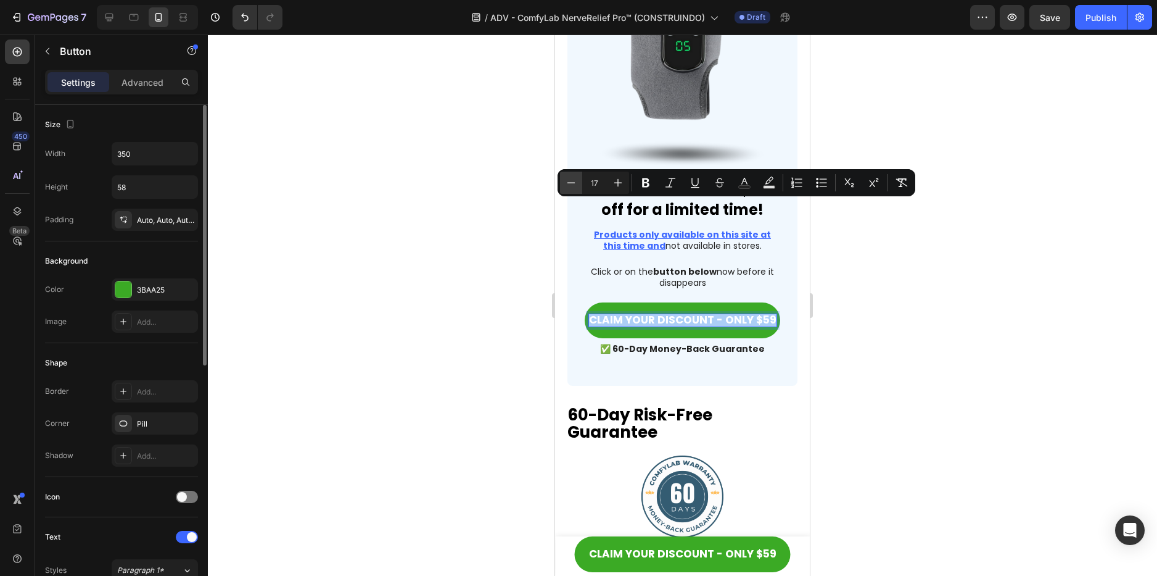
click at [570, 183] on icon "Editor contextual toolbar" at bounding box center [571, 182] width 12 height 12
type input "16"
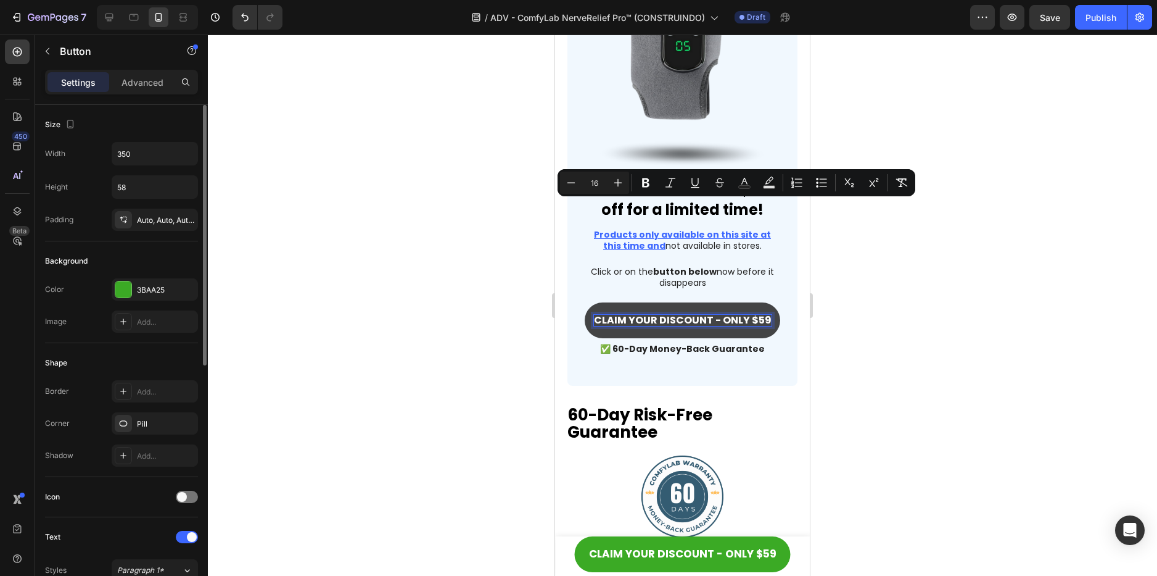
click at [710, 302] on link "CLAIM YOUR DISCOUNT - Only $59" at bounding box center [683, 320] width 196 height 36
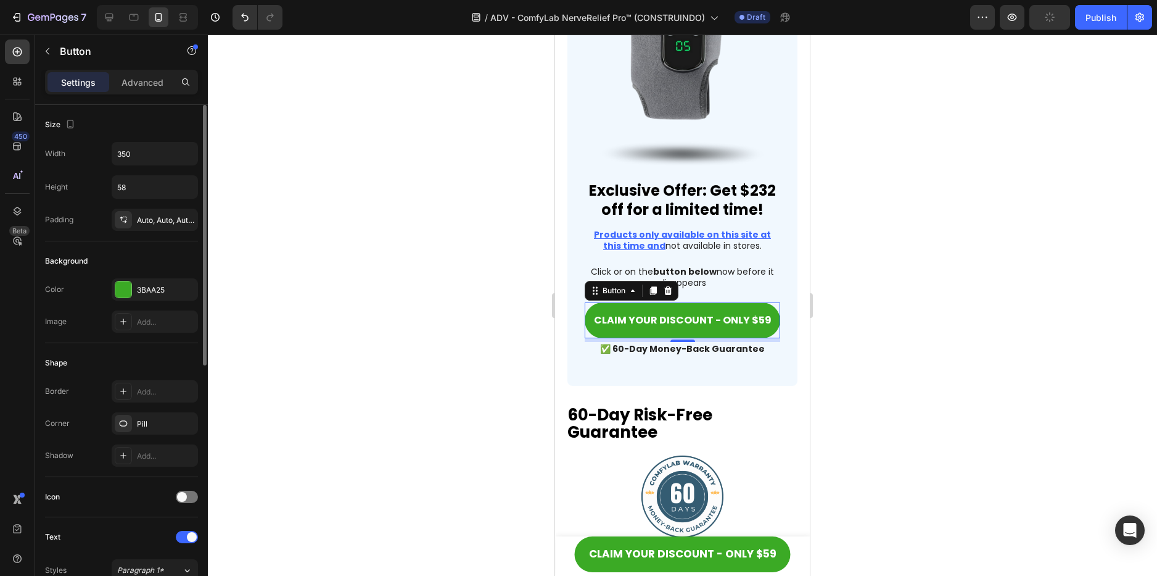
click at [852, 233] on div at bounding box center [682, 305] width 949 height 541
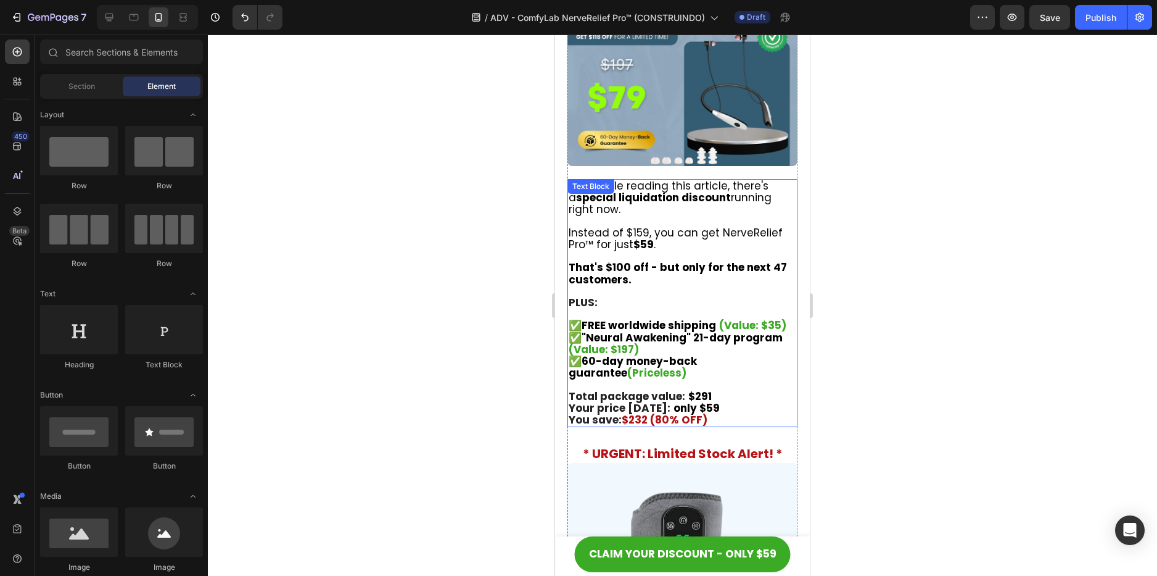
scroll to position [7484, 0]
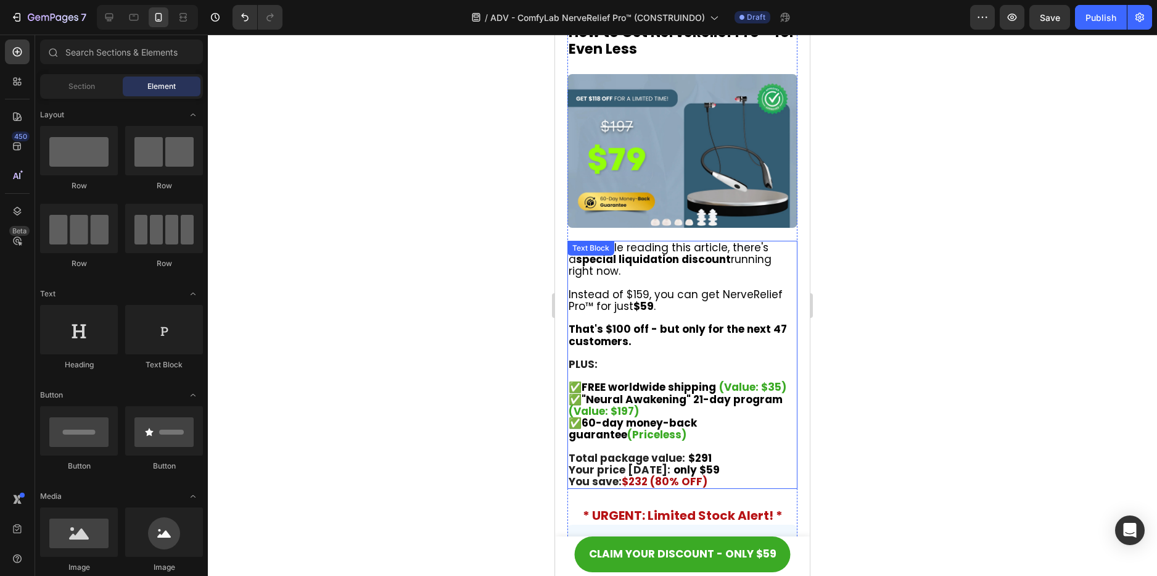
click at [632, 474] on strong "$232 (80% OFF)" at bounding box center [665, 481] width 86 height 15
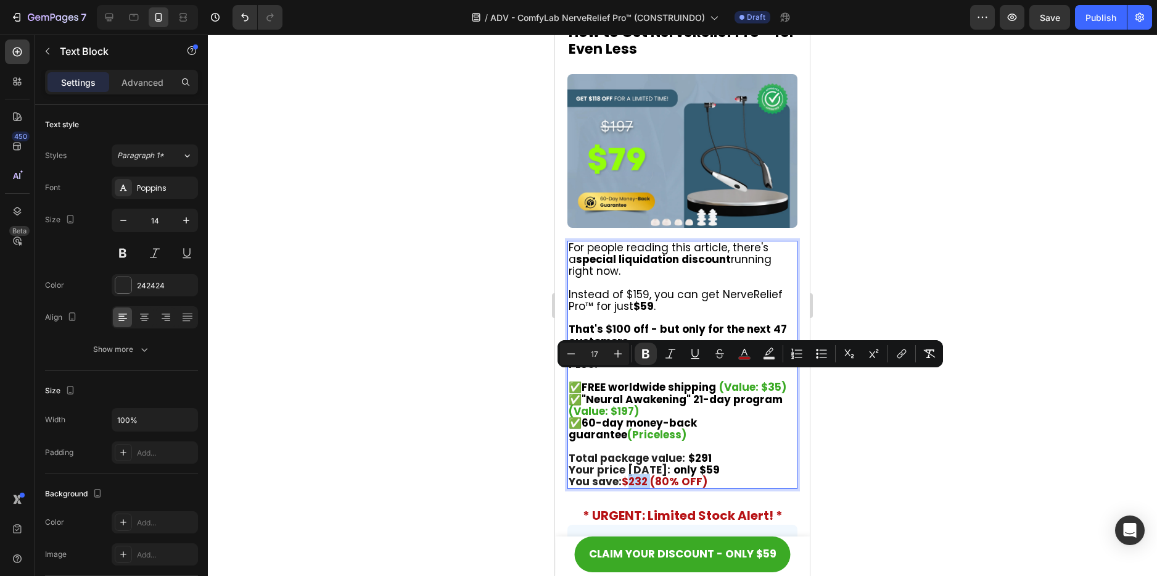
click at [632, 474] on strong "$232 (80% OFF)" at bounding box center [665, 481] width 86 height 15
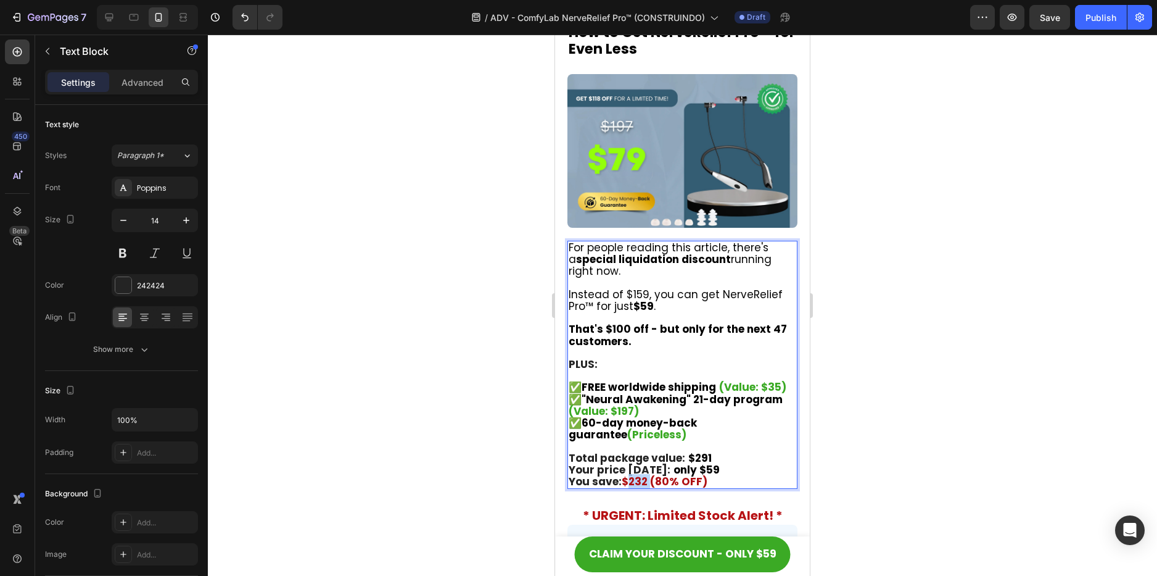
click at [632, 474] on strong "$232 (80% OFF)" at bounding box center [665, 481] width 86 height 15
click at [624, 474] on strong "$232 (80% OFF)" at bounding box center [665, 481] width 86 height 15
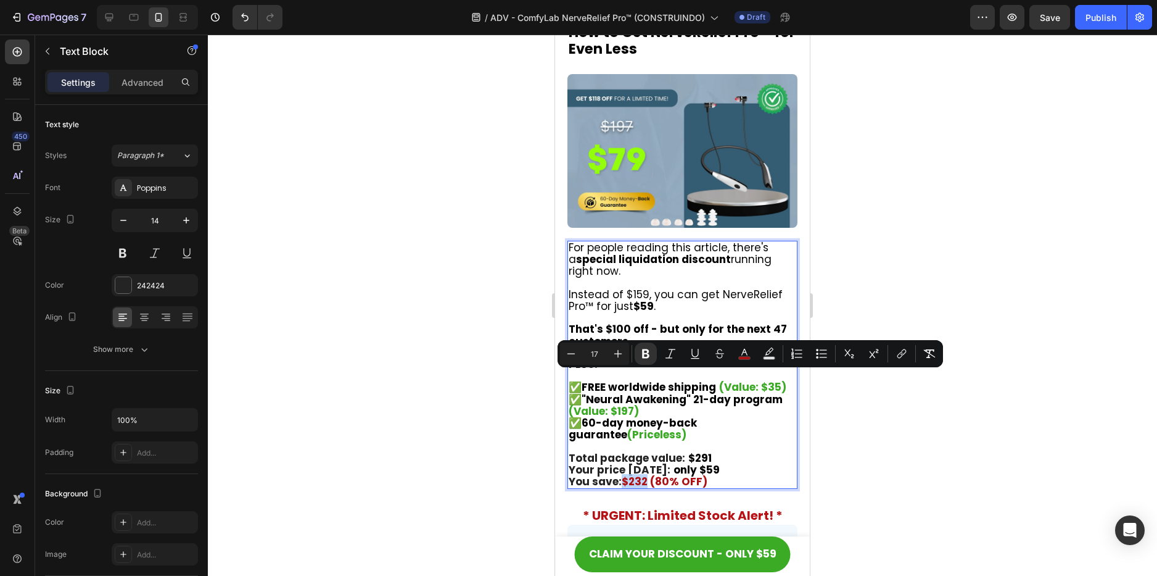
drag, startPoint x: 624, startPoint y: 379, endPoint x: 646, endPoint y: 382, distance: 22.5
click at [646, 474] on strong "$232 (80% OFF)" at bounding box center [665, 481] width 86 height 15
copy strong "$232"
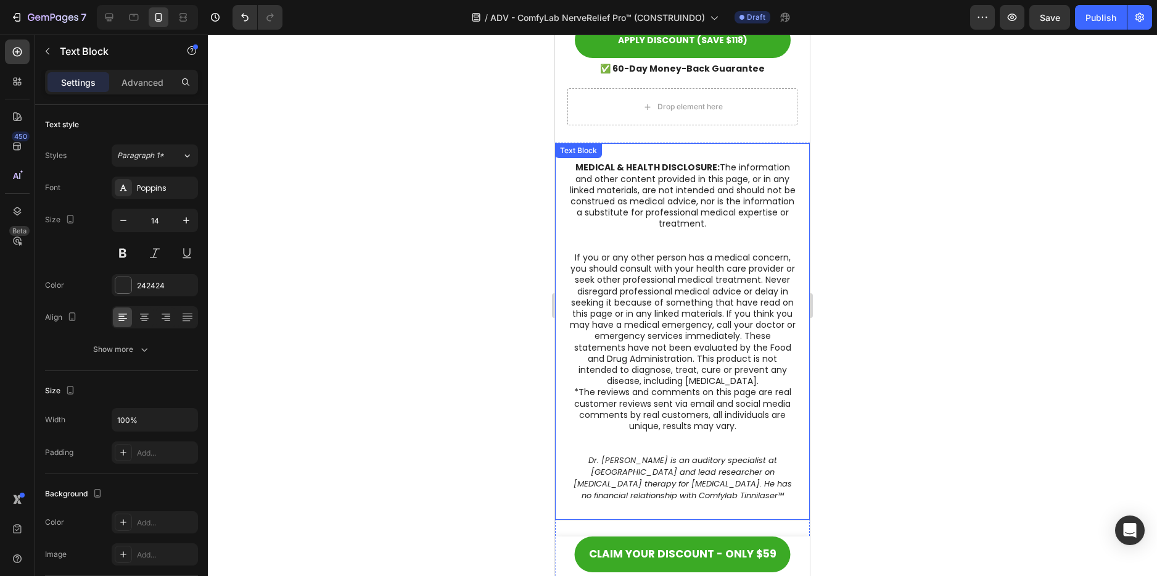
scroll to position [9458, 0]
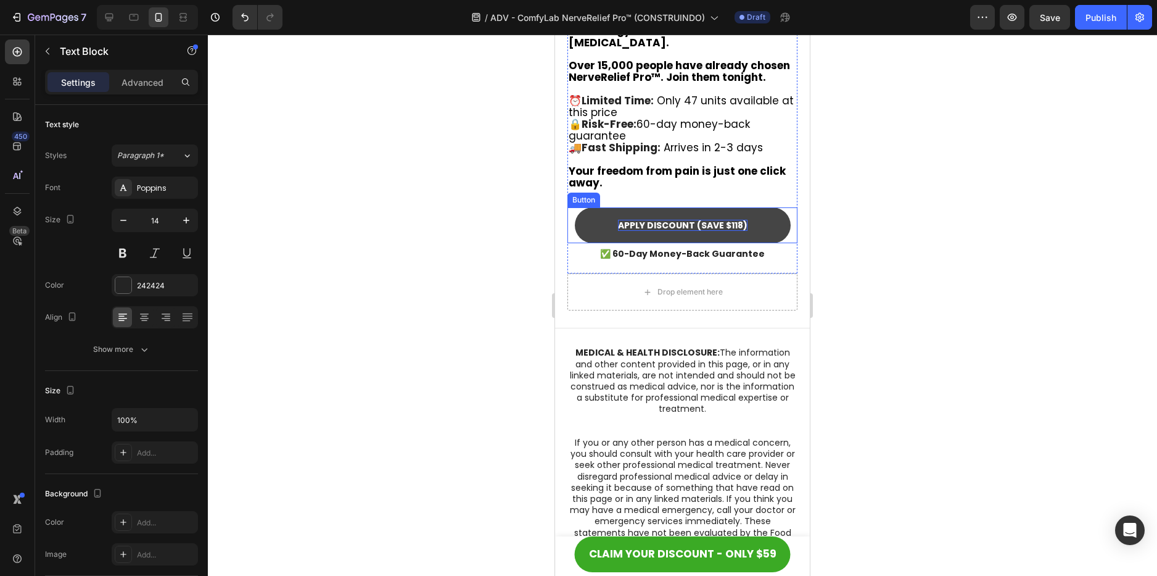
click at [724, 220] on p "APPLY DISCOUNT (SAVE $118)" at bounding box center [683, 225] width 130 height 11
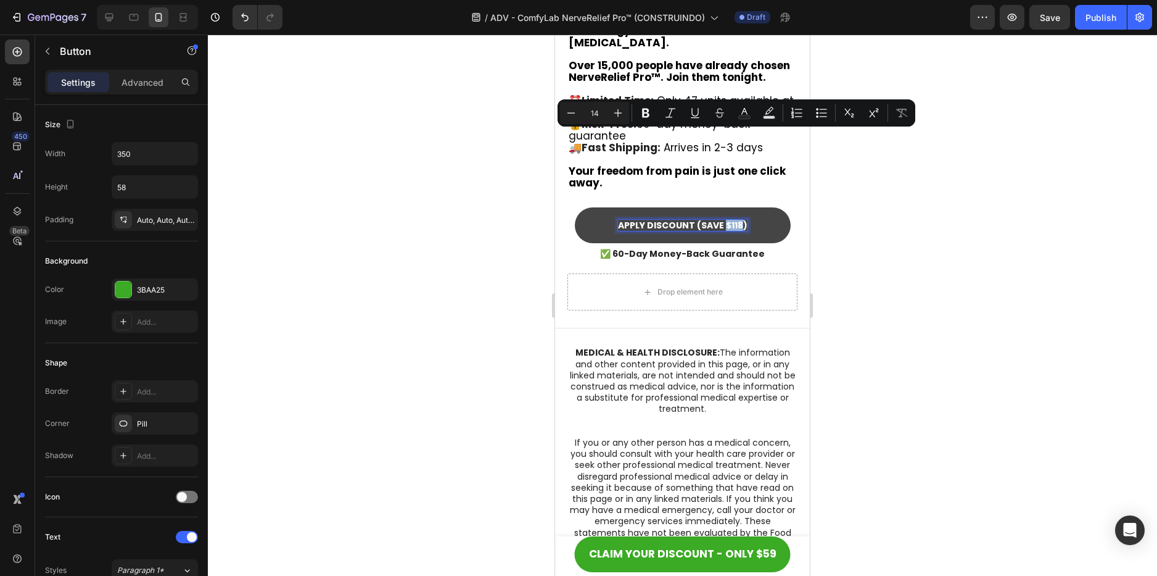
drag, startPoint x: 721, startPoint y: 137, endPoint x: 736, endPoint y: 139, distance: 14.9
click at [736, 220] on p "APPLY DISCOUNT (SAVE $118)" at bounding box center [683, 225] width 130 height 11
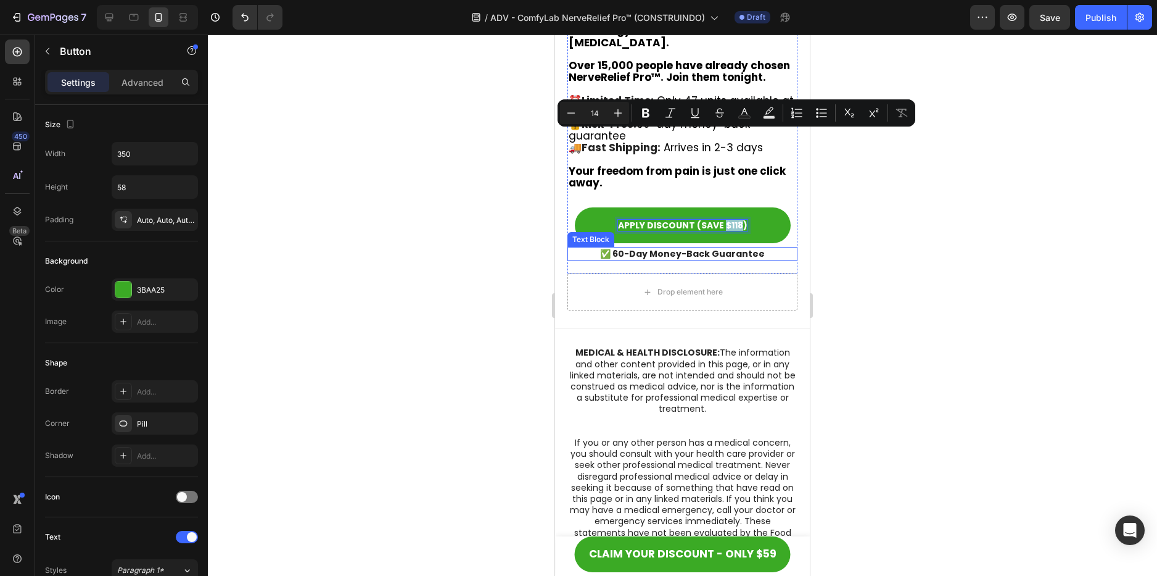
type input "17"
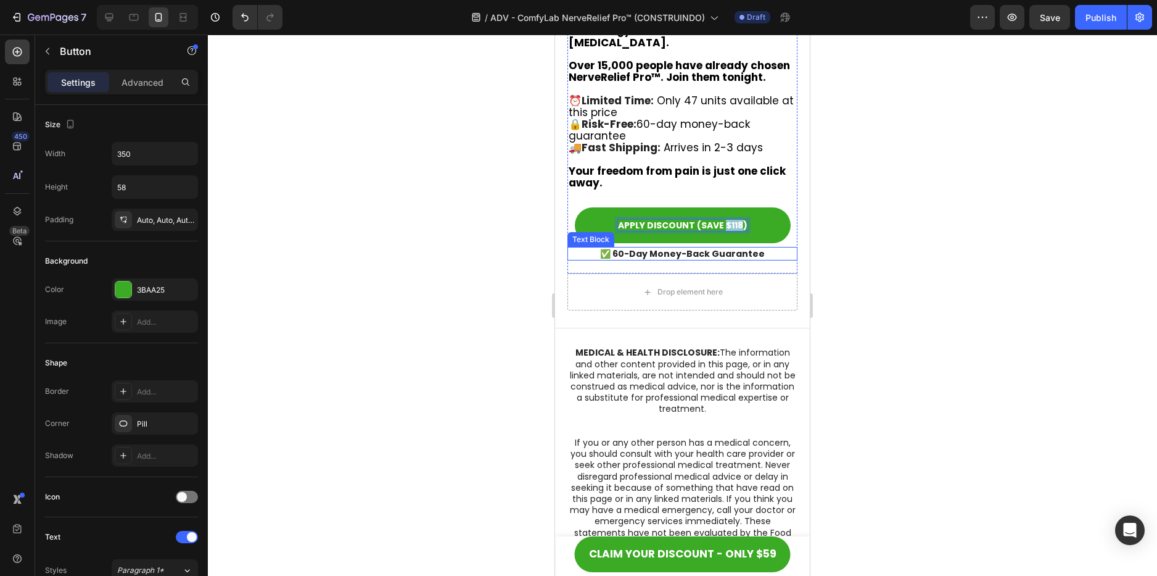
scroll to position [9458, 0]
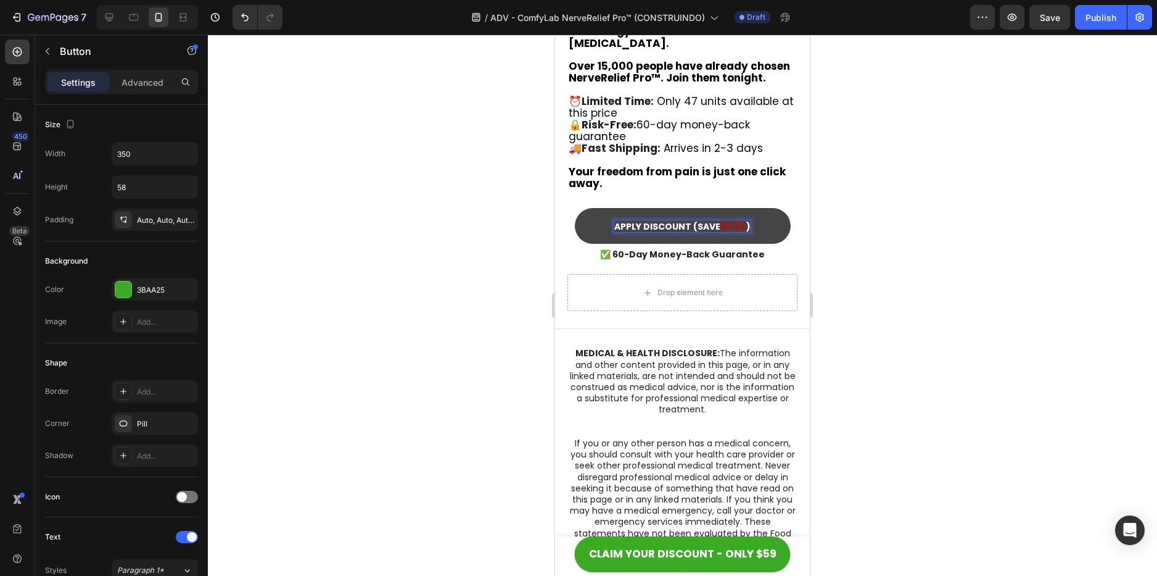
click at [731, 218] on strong "$232" at bounding box center [733, 225] width 26 height 15
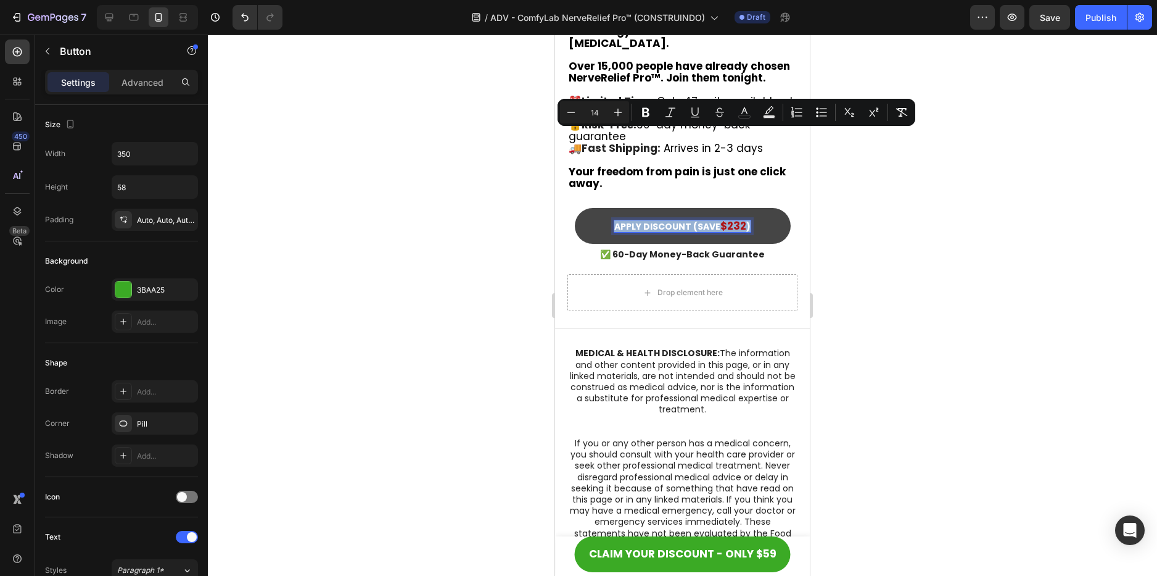
click at [731, 218] on strong "$232" at bounding box center [733, 225] width 26 height 15
type input "17"
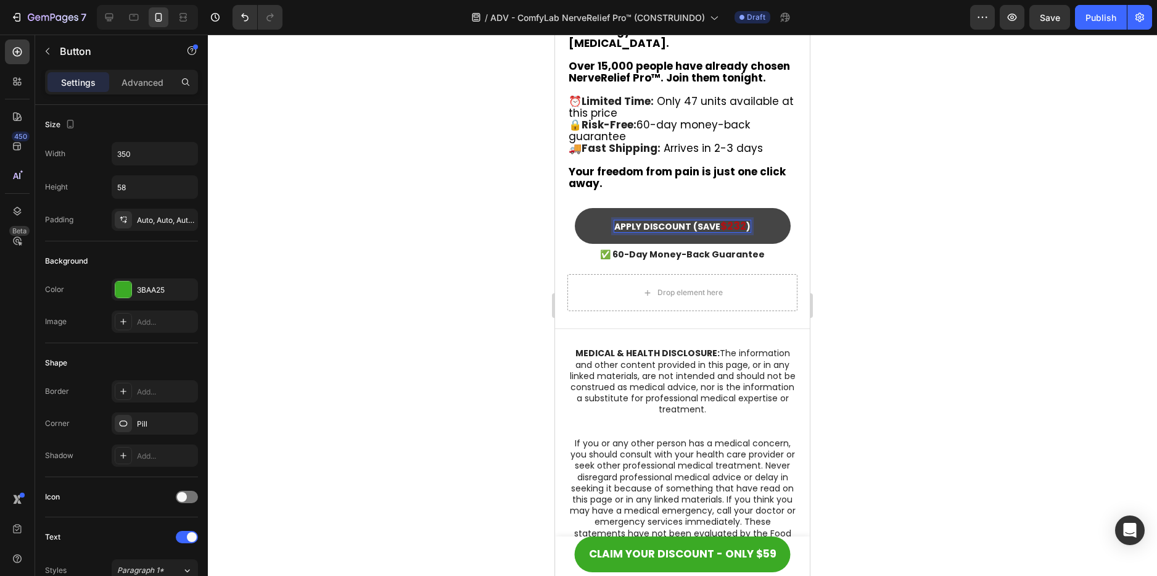
click at [727, 218] on strong "$232" at bounding box center [733, 225] width 26 height 15
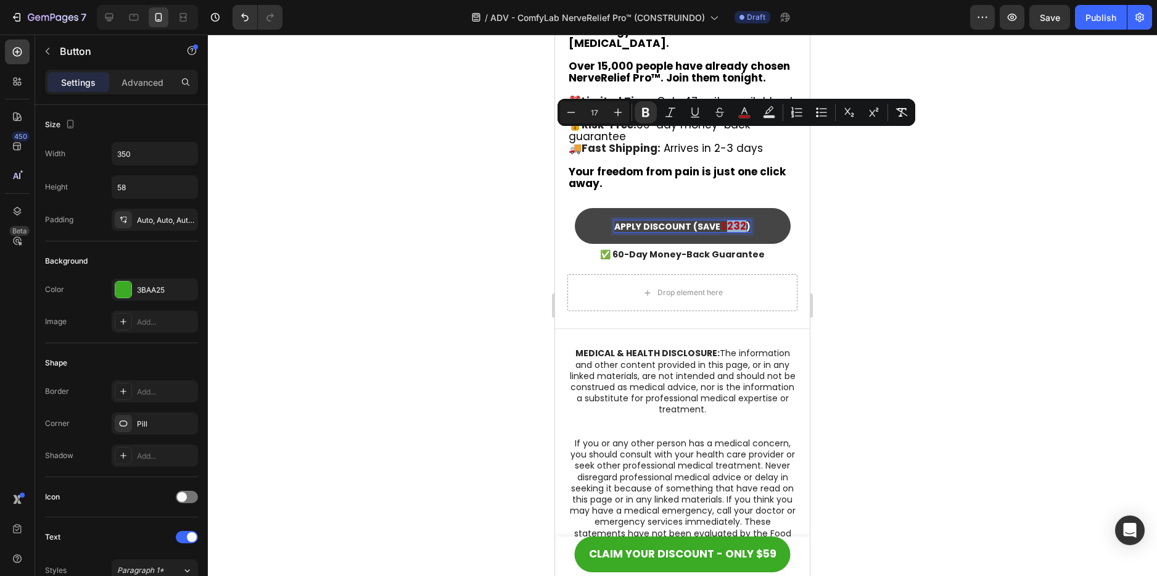
type input "14"
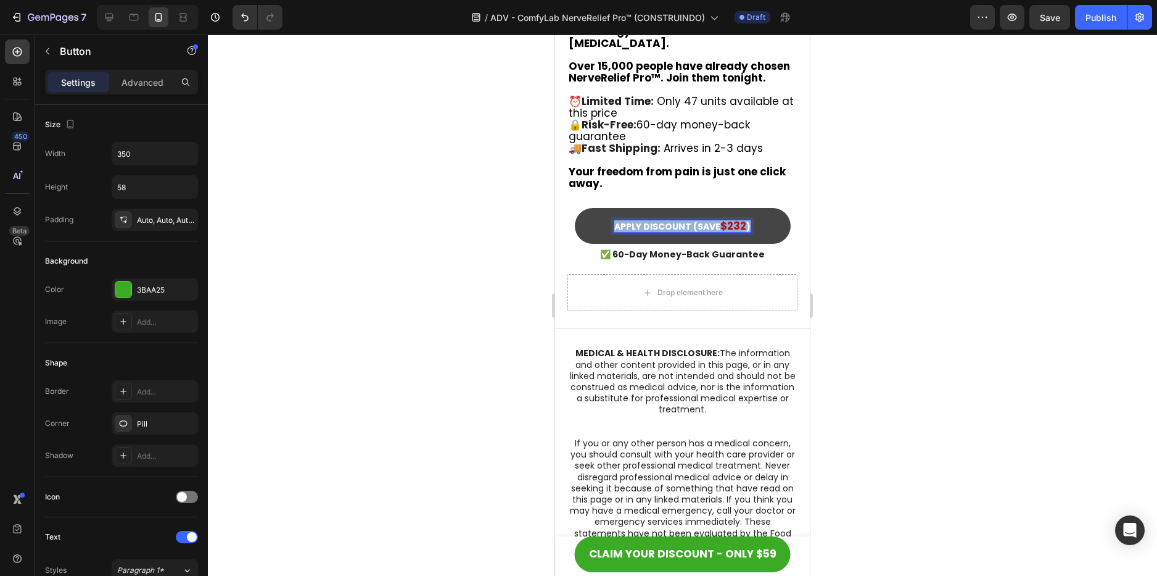
click at [727, 218] on strong "$232" at bounding box center [733, 225] width 26 height 15
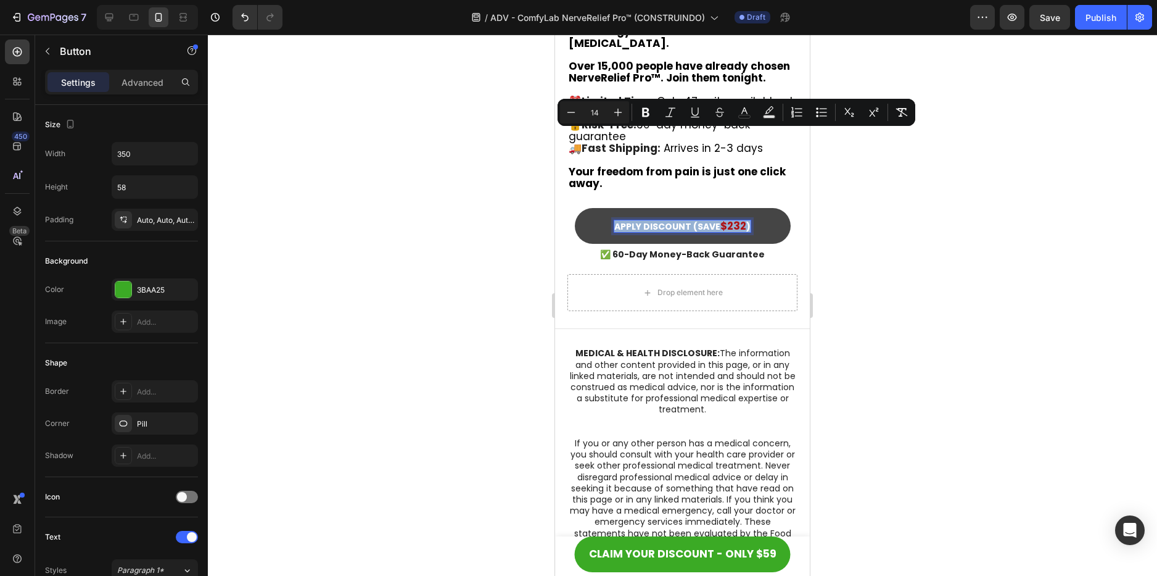
click at [720, 218] on strong "$232" at bounding box center [733, 225] width 26 height 15
click at [730, 218] on strong "$232" at bounding box center [733, 225] width 26 height 15
type input "17"
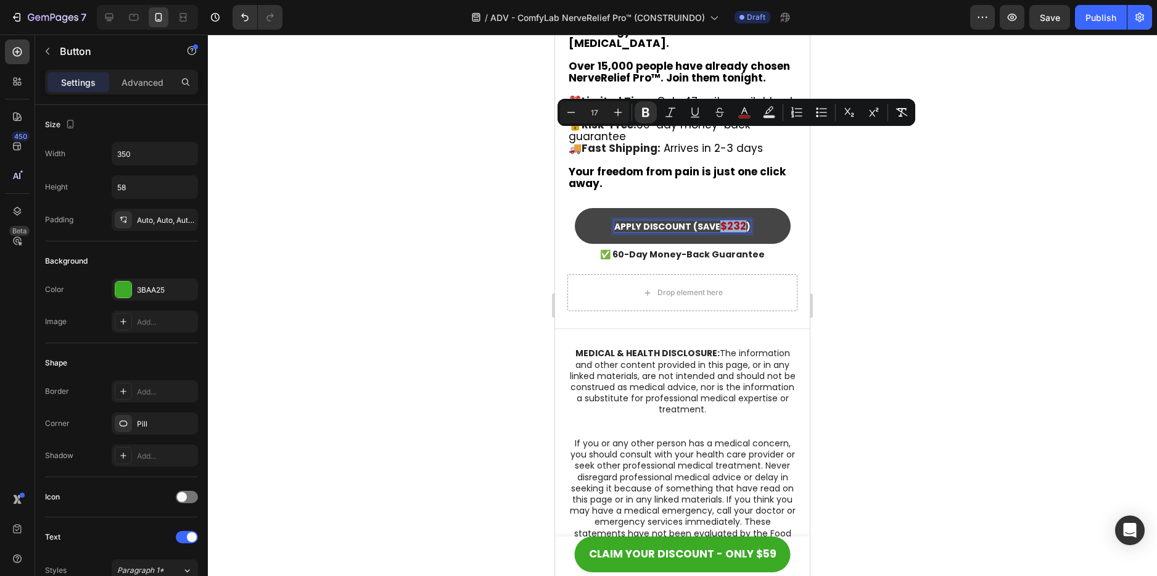
drag, startPoint x: 718, startPoint y: 134, endPoint x: 741, endPoint y: 139, distance: 23.4
click at [741, 220] on p "APPLY DISCOUNT (SAVE $232 )" at bounding box center [682, 226] width 136 height 12
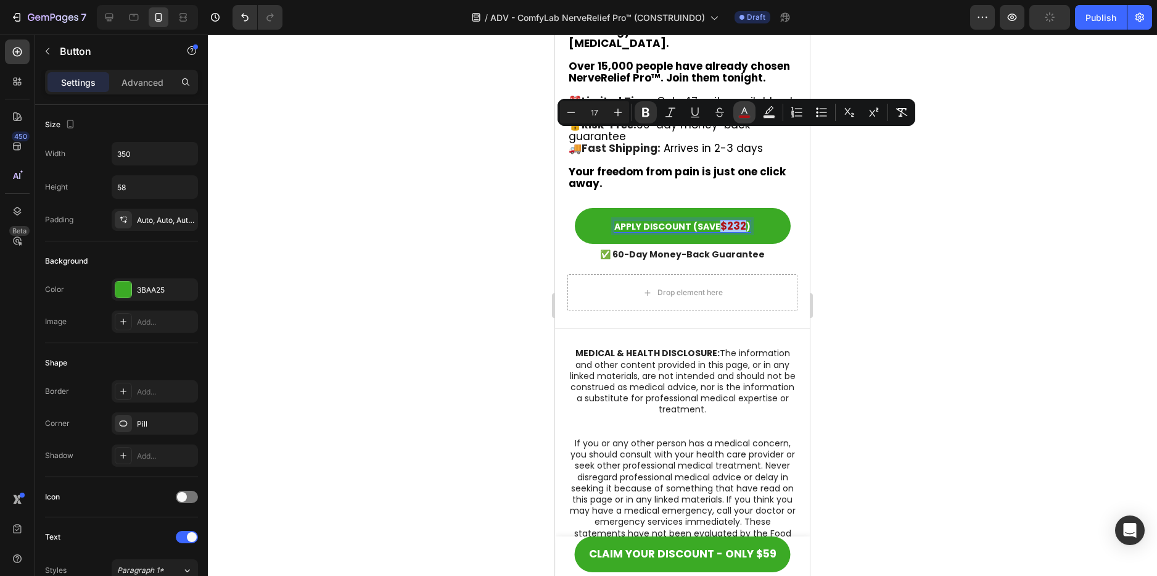
click at [748, 113] on icon "Editor contextual toolbar" at bounding box center [744, 112] width 12 height 12
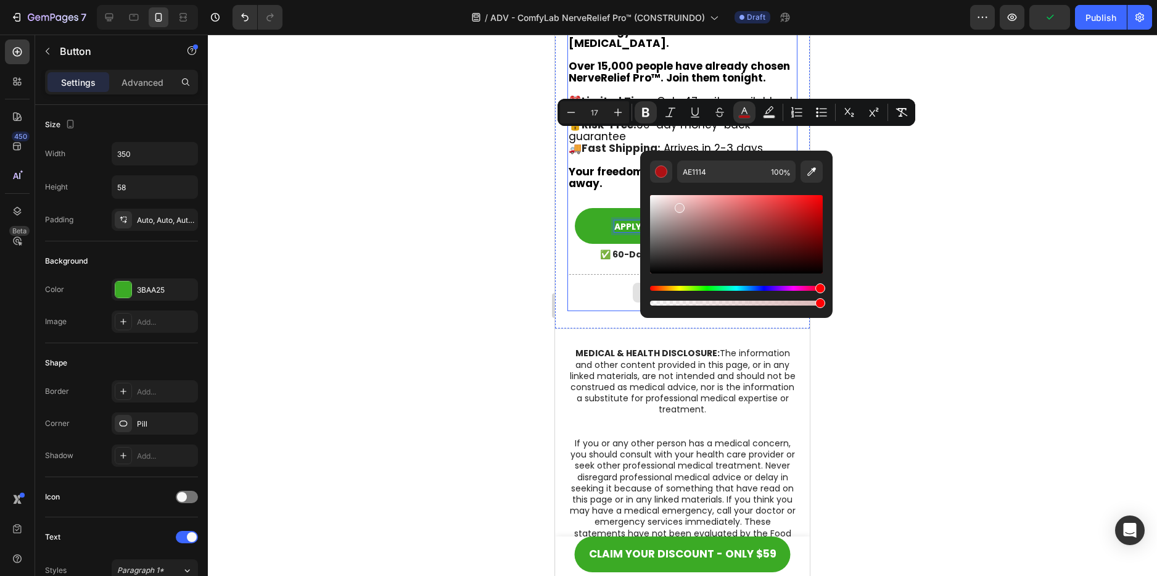
drag, startPoint x: 679, startPoint y: 205, endPoint x: 547, endPoint y: 169, distance: 136.3
click at [547, 0] on body "7 Version history / ADV - ComfyLab NerveRelief Pro™ (CONSTRUINDO) Draft Preview…" at bounding box center [578, 0] width 1157 height 0
type input "FFFFFF"
click at [724, 218] on strong "$232" at bounding box center [733, 225] width 26 height 15
click at [572, 114] on icon "Editor contextual toolbar" at bounding box center [571, 112] width 12 height 12
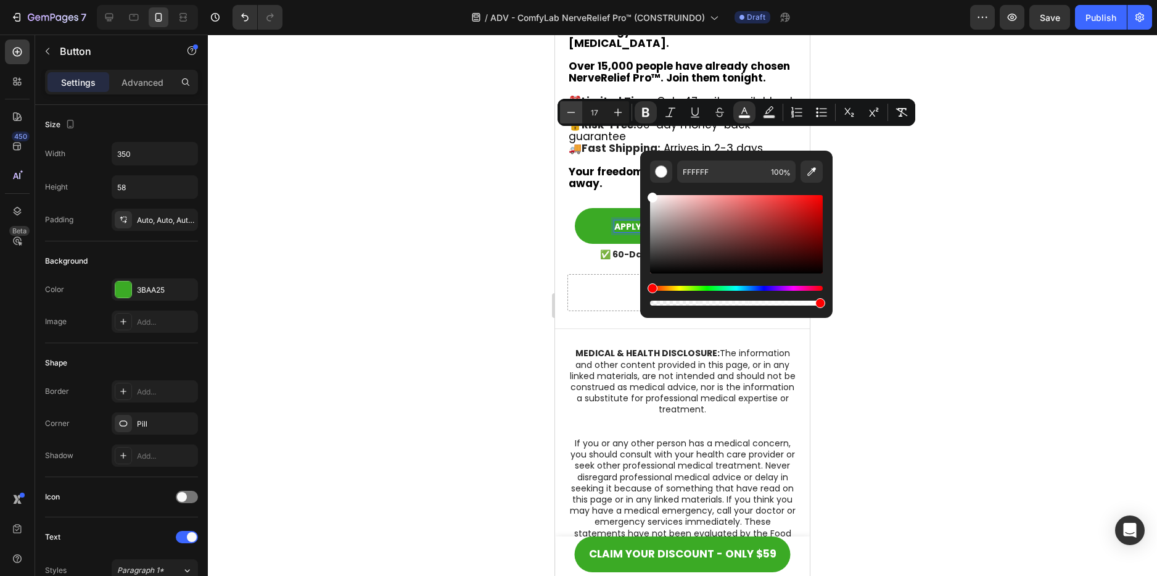
type input "16"
click at [519, 166] on div at bounding box center [682, 305] width 949 height 541
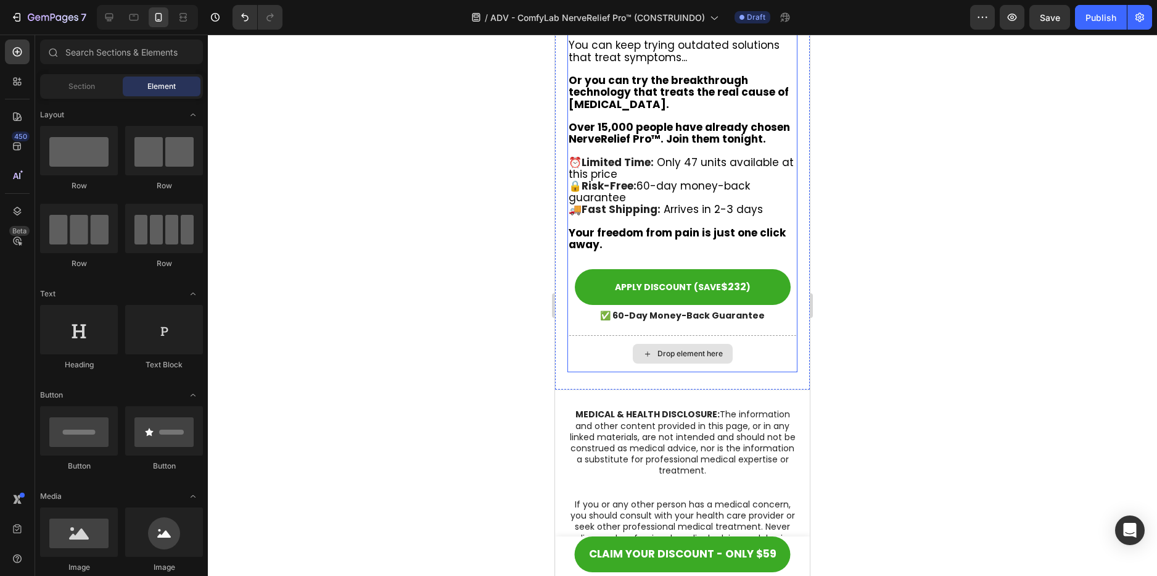
scroll to position [9396, 0]
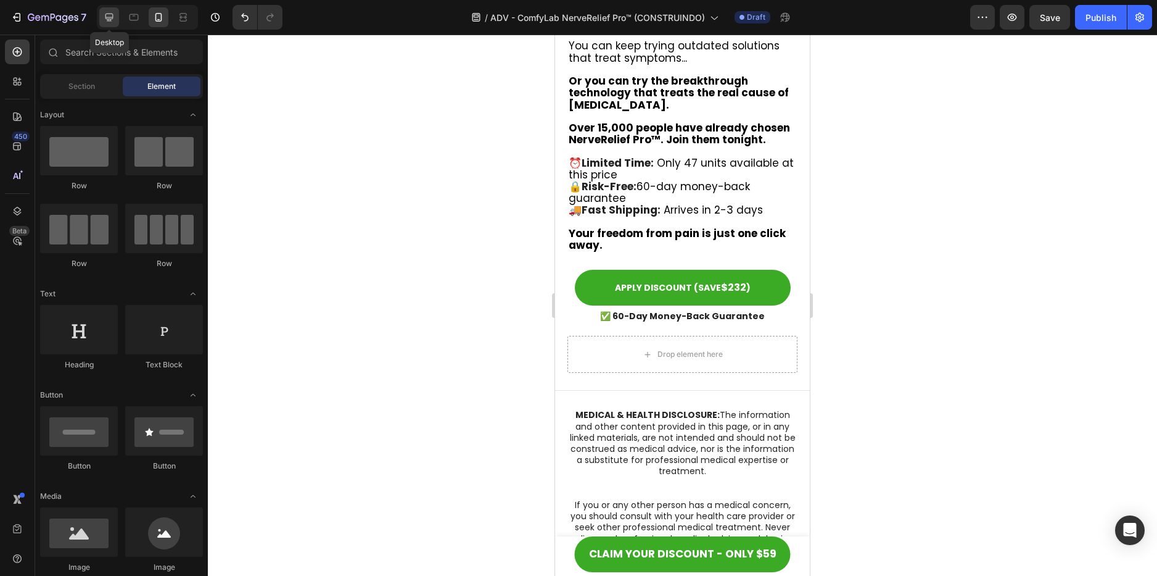
click at [107, 17] on icon at bounding box center [109, 18] width 8 height 8
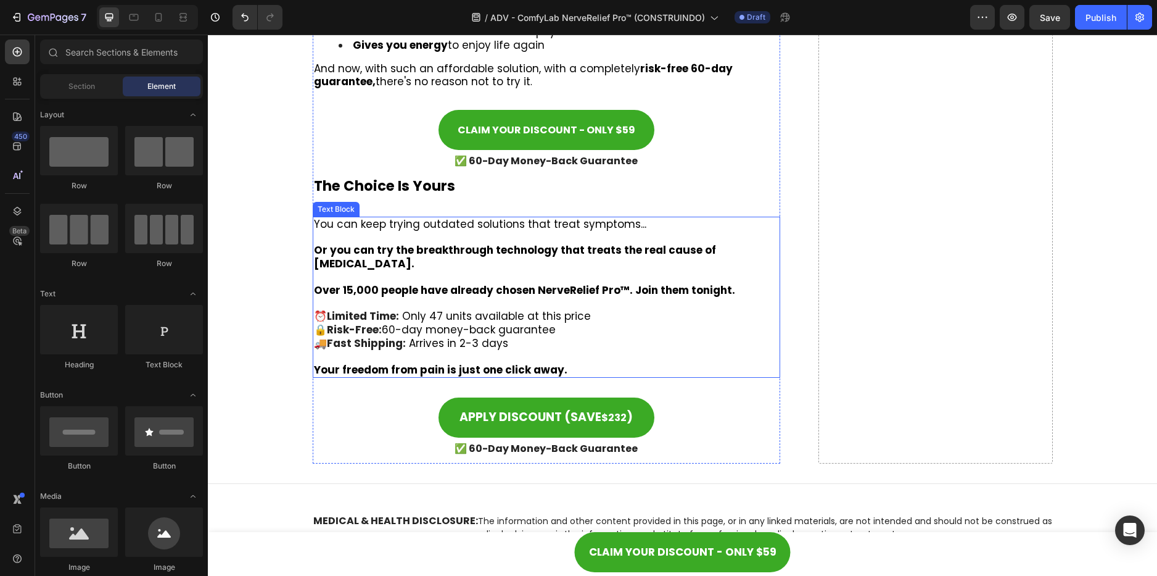
scroll to position [9165, 0]
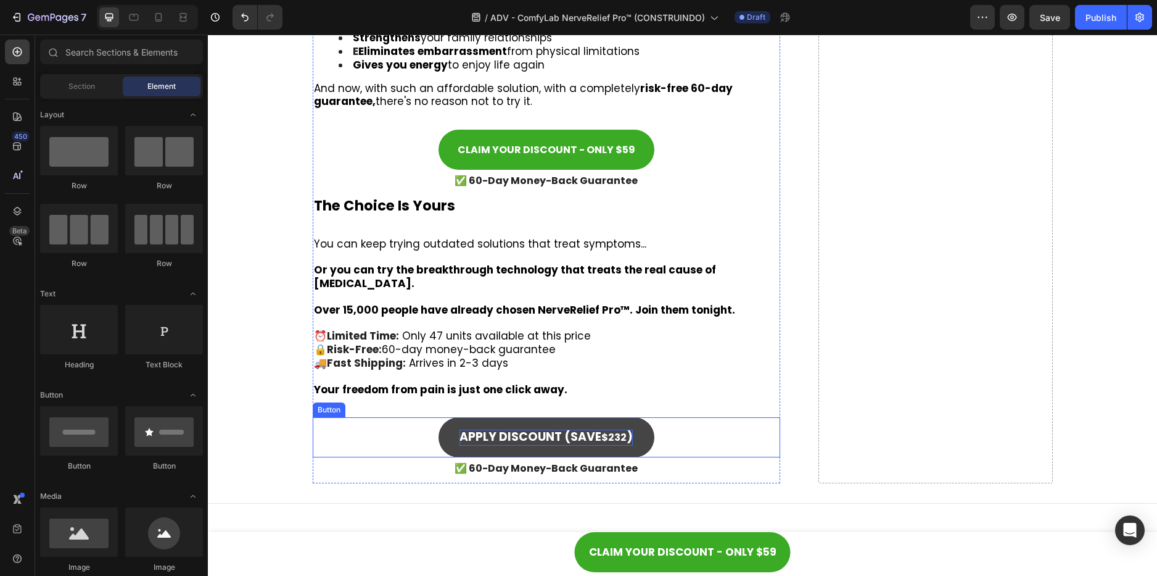
click at [607, 430] on strong "$232" at bounding box center [613, 437] width 25 height 14
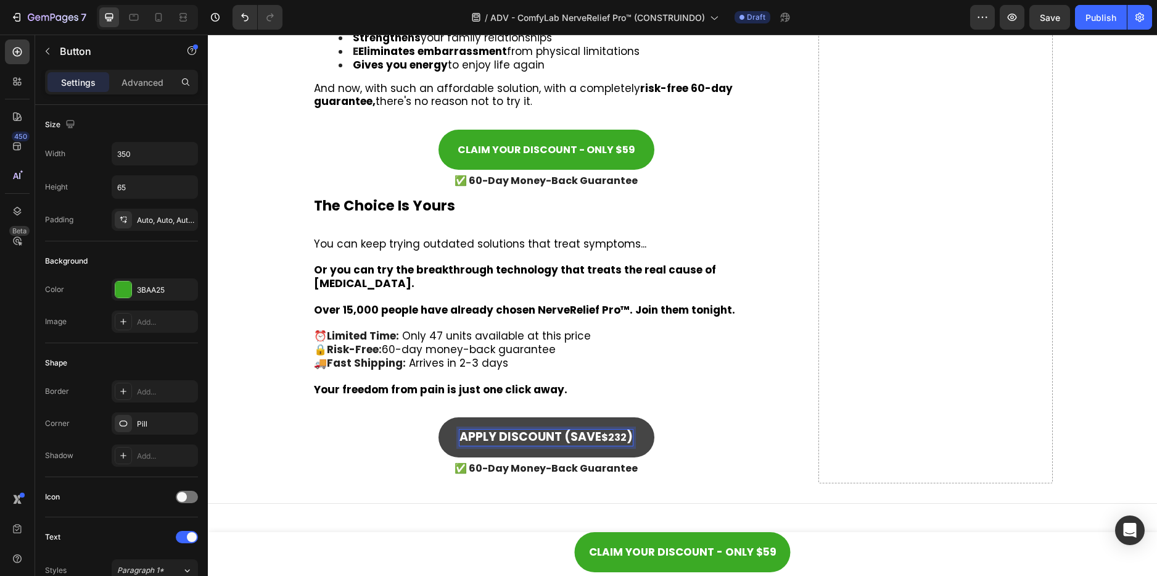
click at [609, 430] on strong "$232" at bounding box center [613, 437] width 25 height 14
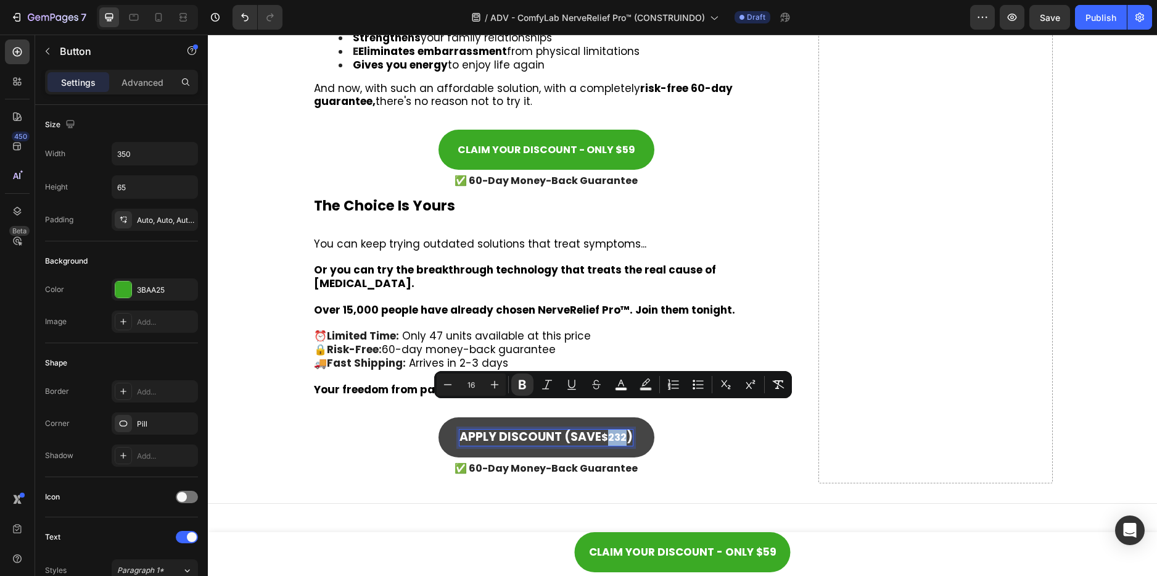
click at [609, 430] on strong "$232" at bounding box center [613, 437] width 25 height 14
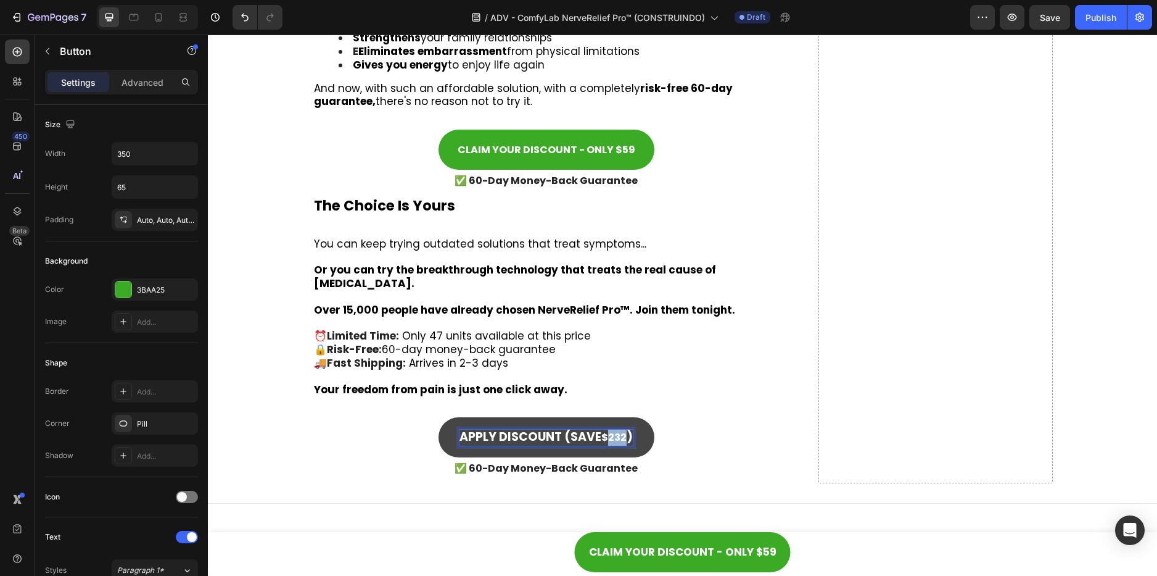
click at [609, 430] on strong "$232" at bounding box center [613, 437] width 25 height 14
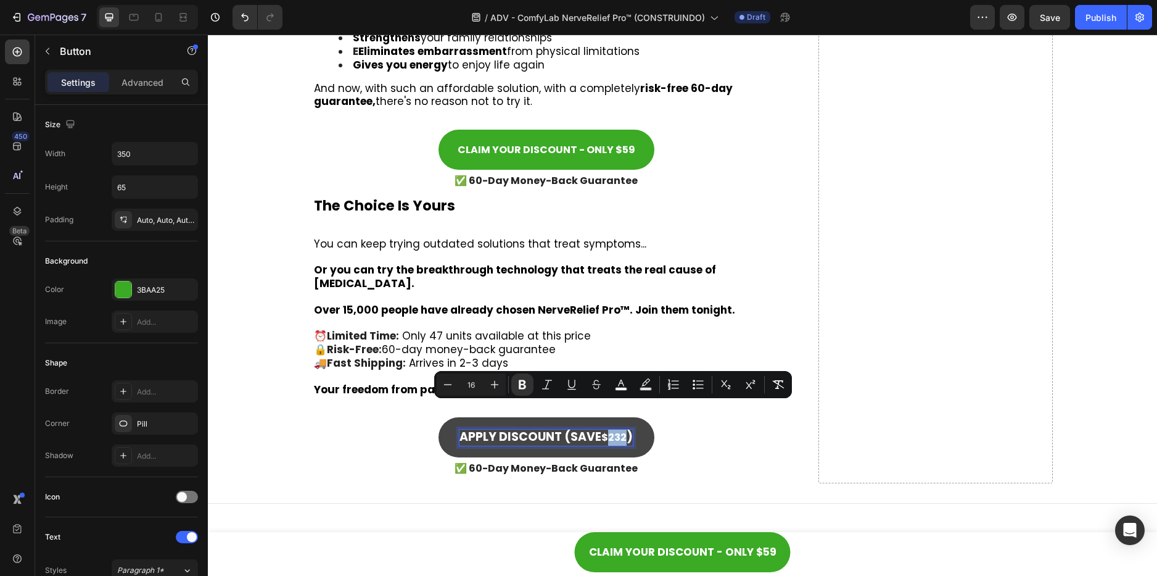
type input "19"
click at [609, 430] on strong "$232" at bounding box center [613, 437] width 25 height 14
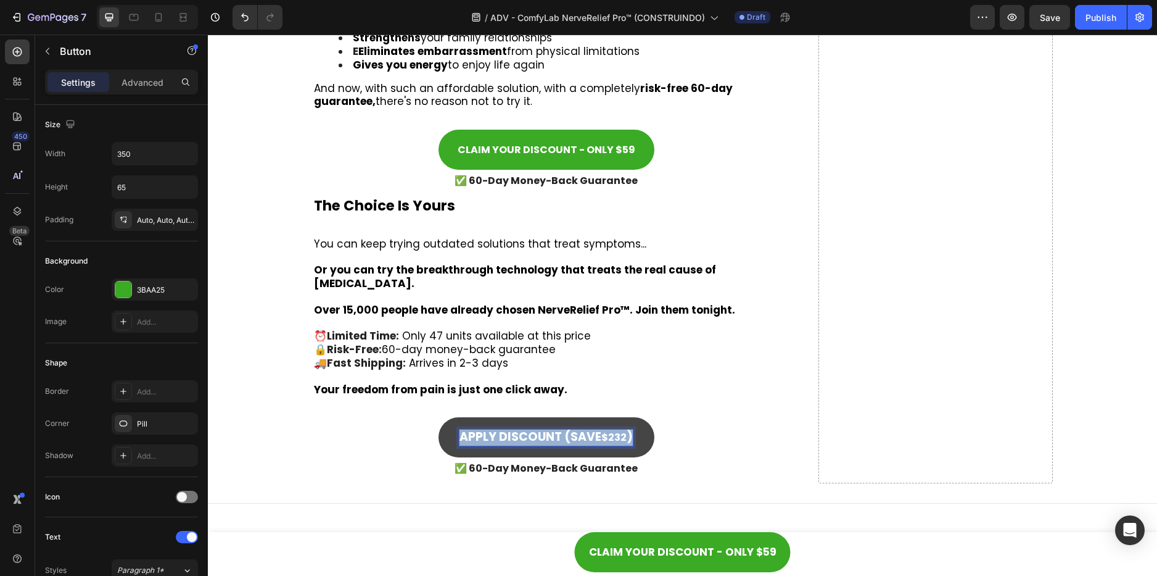
click at [609, 430] on strong "$232" at bounding box center [613, 437] width 25 height 14
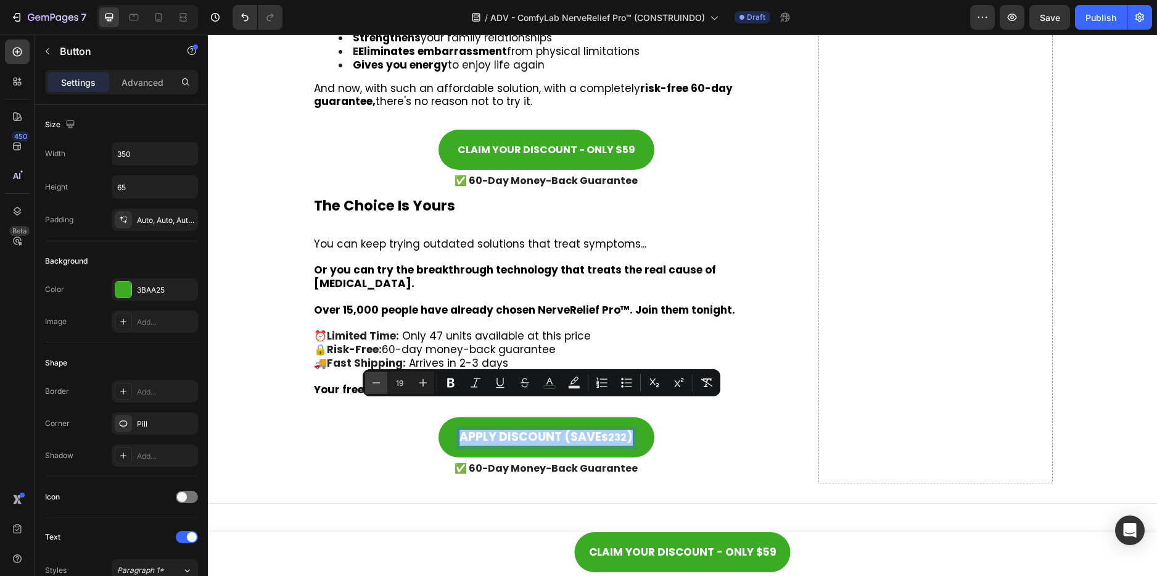
click at [368, 380] on button "Minus" at bounding box center [376, 382] width 22 height 22
type input "18"
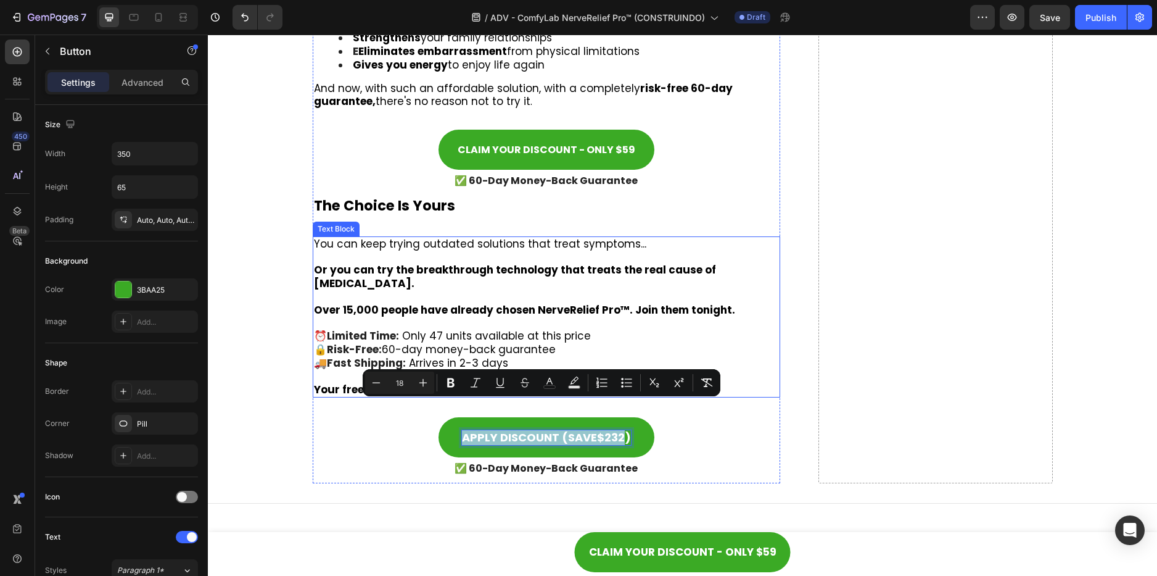
click at [569, 236] on span "You can keep trying outdated solutions that treat symptoms..." at bounding box center [480, 243] width 332 height 15
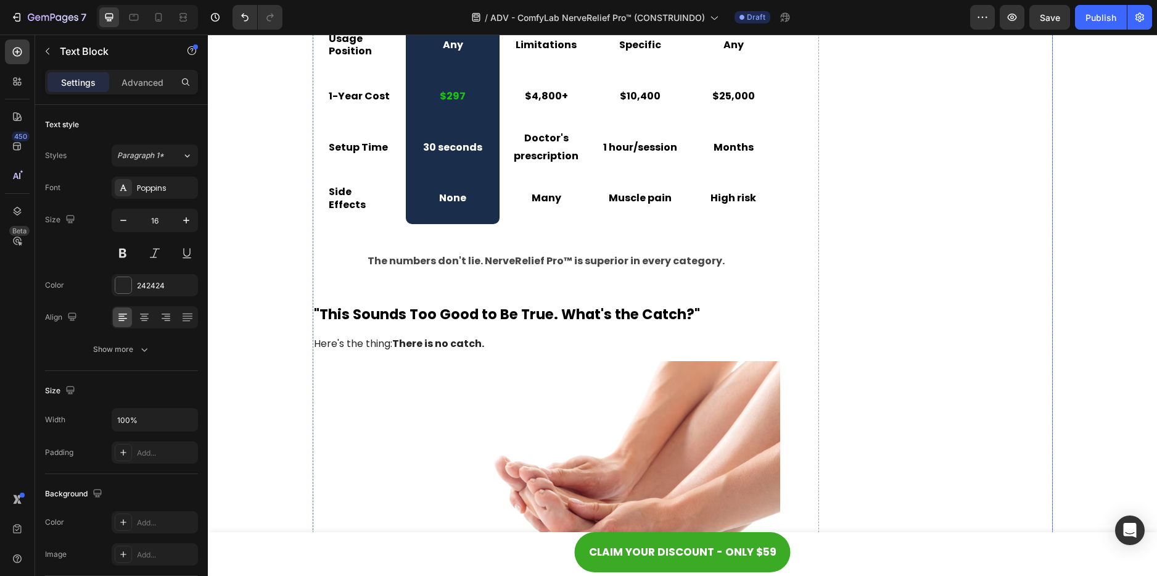
scroll to position [5565, 0]
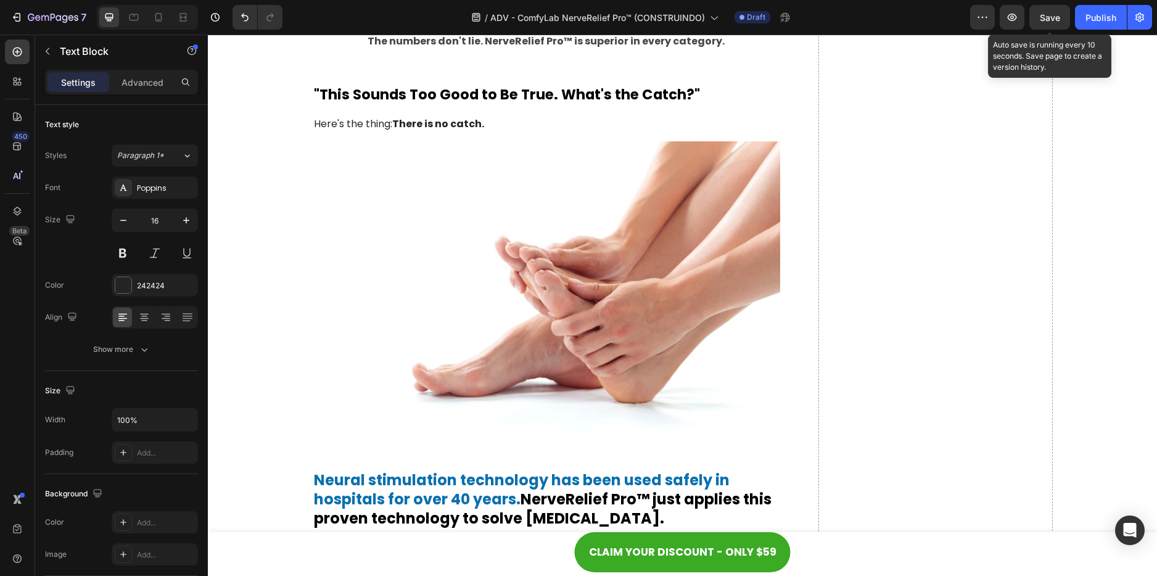
click at [1044, 14] on span "Save" at bounding box center [1050, 17] width 20 height 10
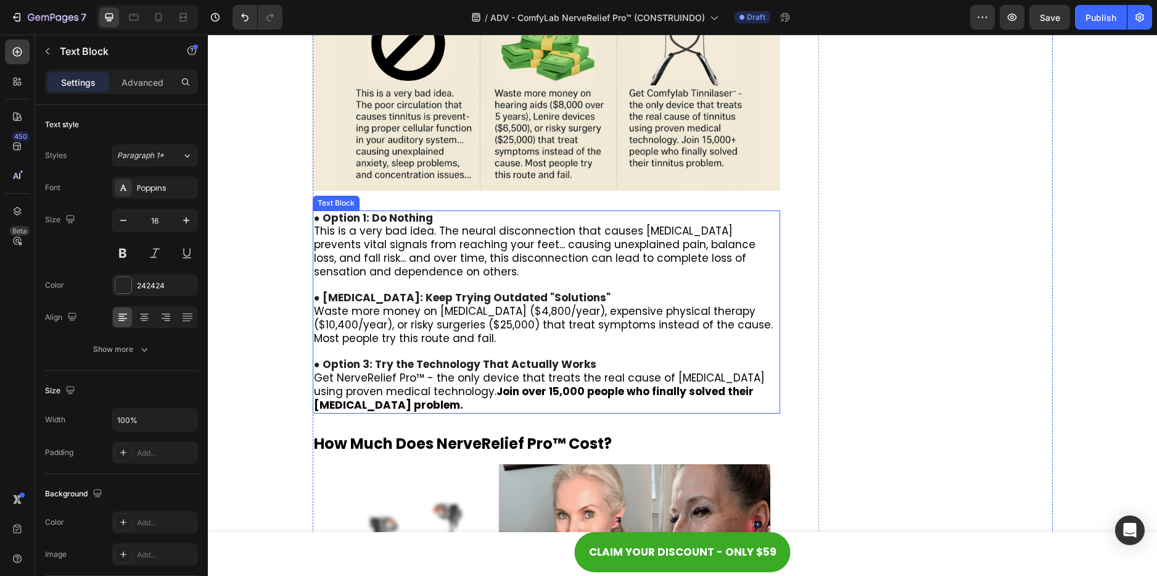
scroll to position [7292, 0]
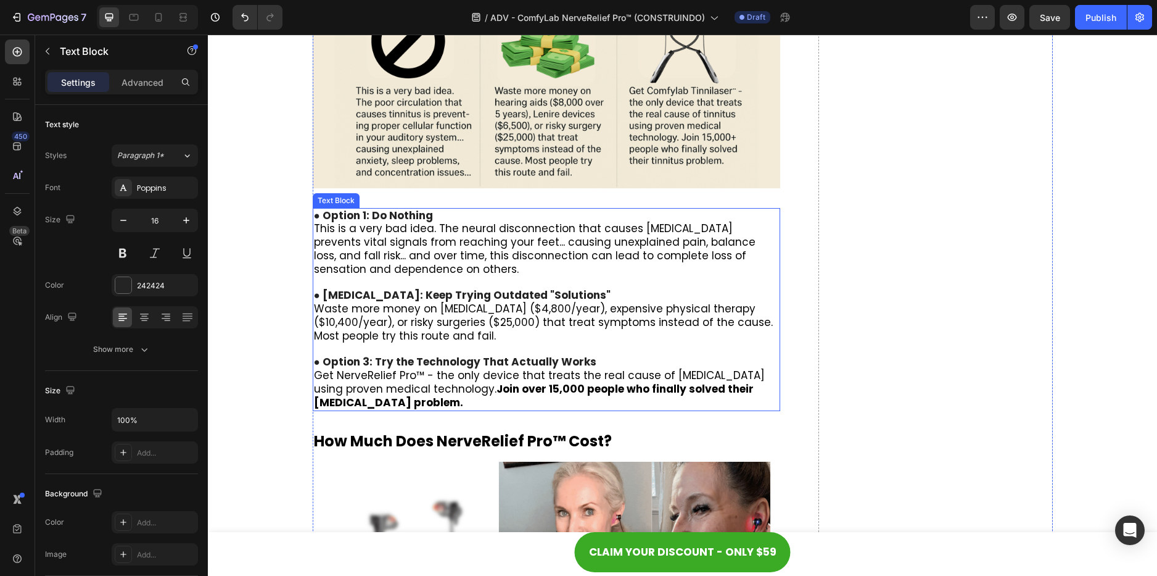
click at [314, 307] on span "Waste more money on [MEDICAL_DATA] ($4,800/year), expensive physical therapy ($…" at bounding box center [543, 322] width 459 height 42
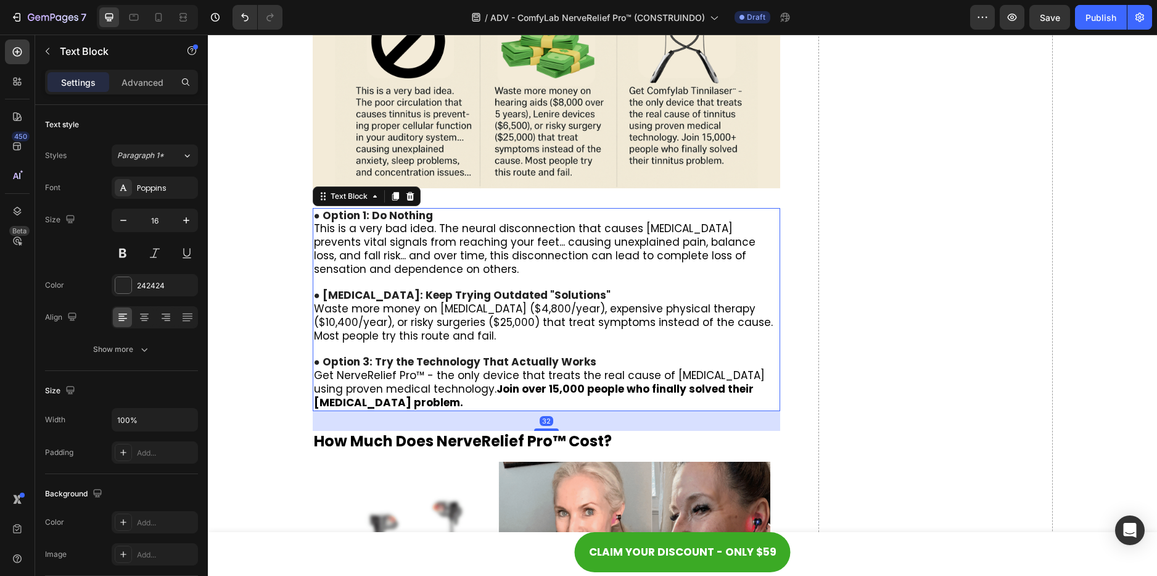
click at [314, 307] on span "Waste more money on [MEDICAL_DATA] ($4,800/year), expensive physical therapy ($…" at bounding box center [543, 322] width 459 height 42
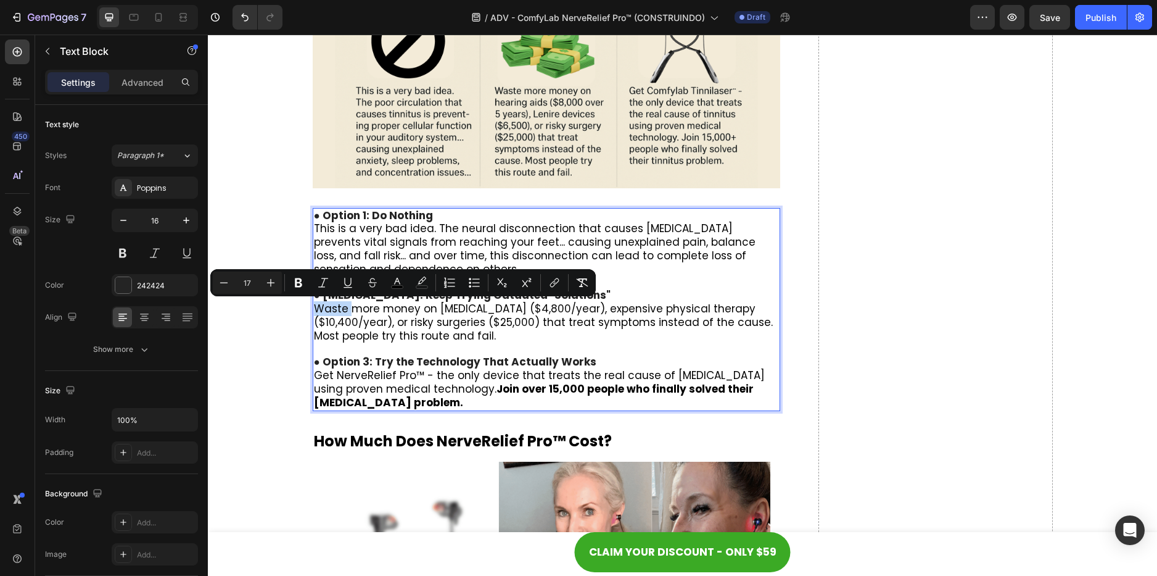
click at [314, 307] on span "Waste more money on [MEDICAL_DATA] ($4,800/year), expensive physical therapy ($…" at bounding box center [543, 322] width 459 height 42
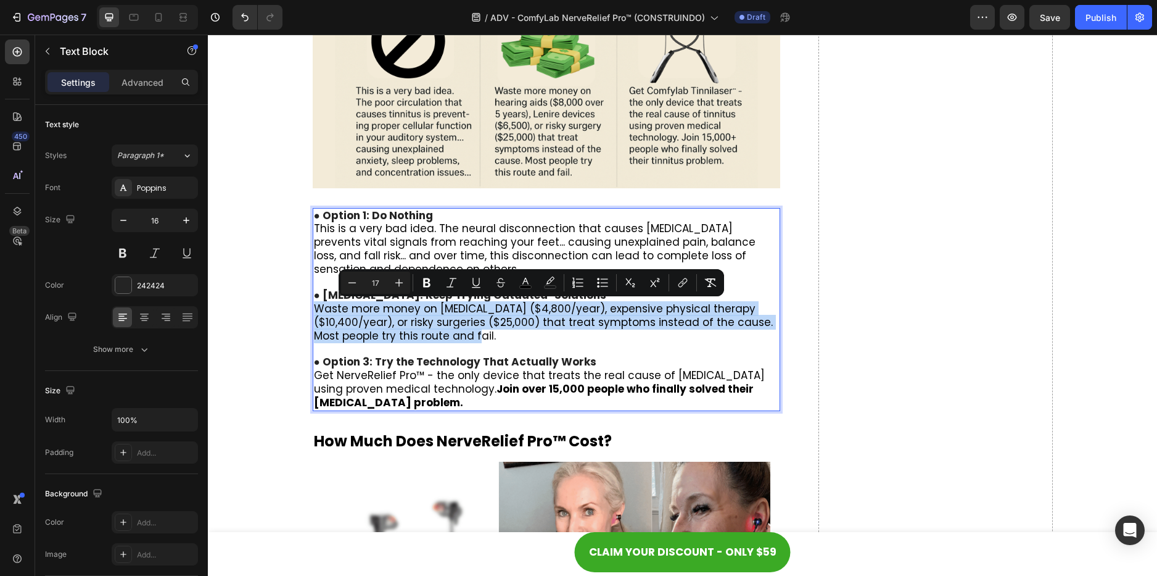
drag, startPoint x: 313, startPoint y: 307, endPoint x: 542, endPoint y: 339, distance: 230.5
click at [542, 339] on p "Waste more money on [MEDICAL_DATA] ($4,800/year), expensive physical therapy ($…" at bounding box center [547, 322] width 466 height 40
copy span "Waste more money on [MEDICAL_DATA] ($4,800/year), expensive physical therapy ($…"
click at [408, 325] on span "Waste more money on [MEDICAL_DATA] ($4,800/year), expensive physical therapy ($…" at bounding box center [543, 322] width 459 height 42
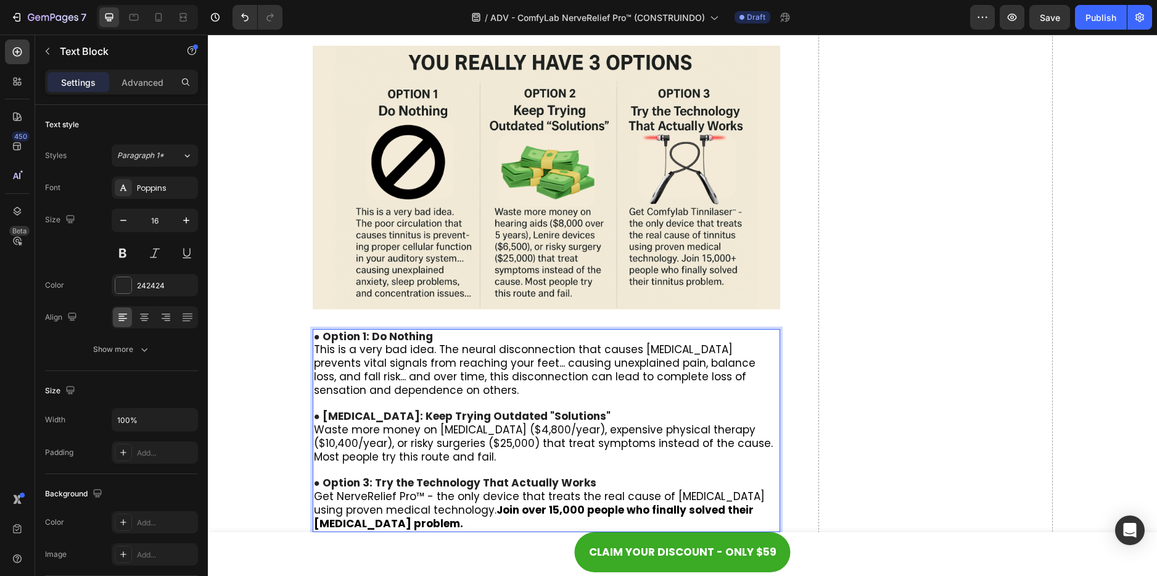
scroll to position [7169, 0]
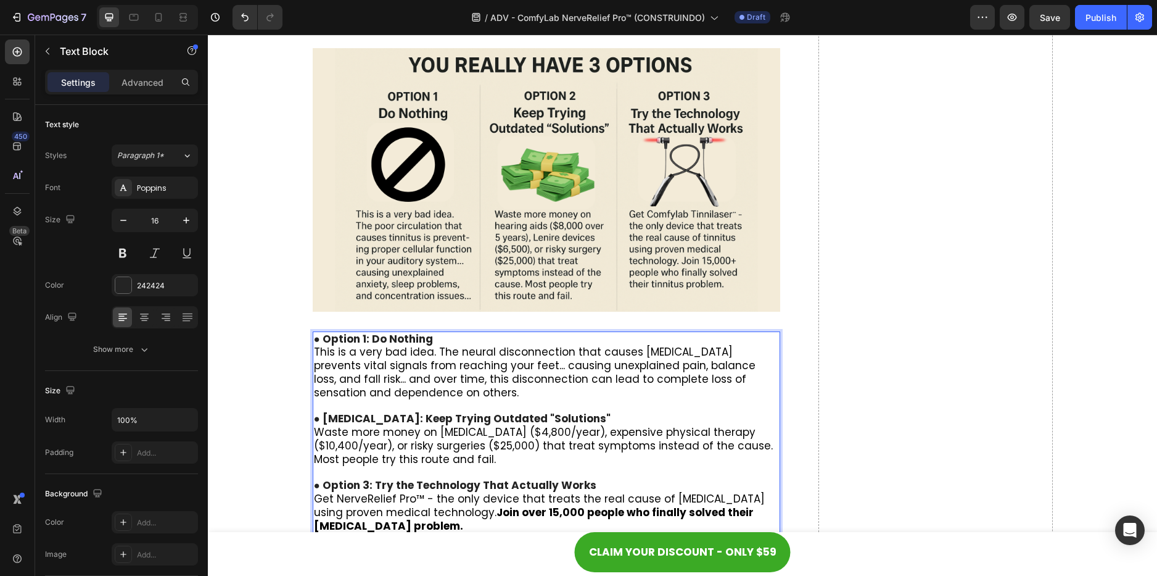
click at [314, 498] on span "Get NerveRelief Pro™ - the only device that treats the real cause of [MEDICAL_D…" at bounding box center [539, 512] width 451 height 42
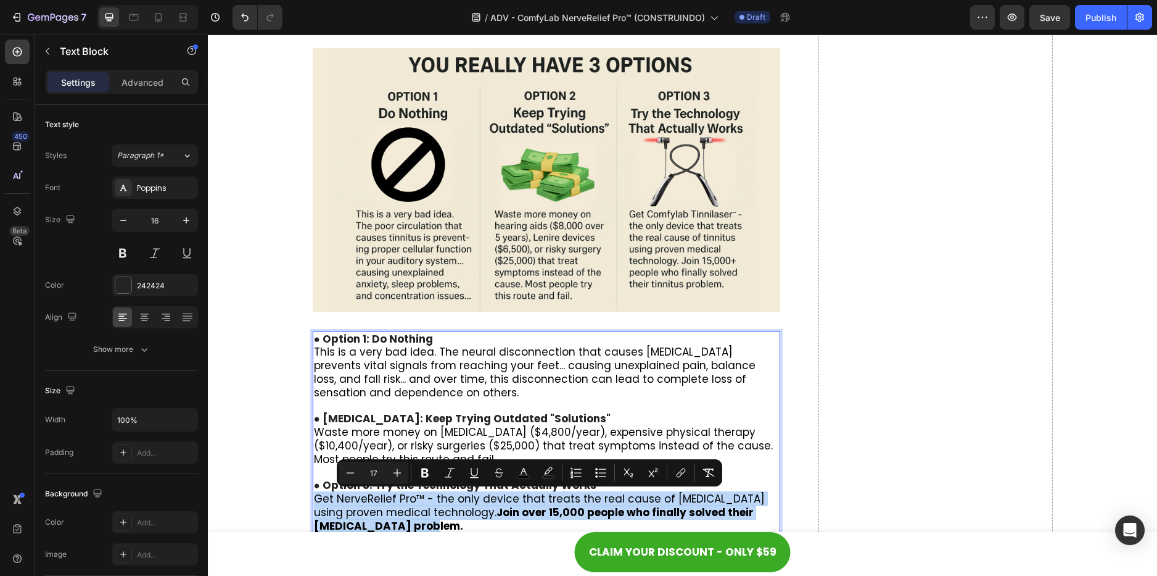
drag, startPoint x: 310, startPoint y: 498, endPoint x: 438, endPoint y: 531, distance: 131.8
click at [438, 531] on p "Get NerveRelief Pro™ - the only device that treats the real cause of [MEDICAL_D…" at bounding box center [547, 512] width 466 height 40
copy span "Get NerveRelief Pro™ - the only device that treats the real cause of [MEDICAL_D…"
click at [541, 202] on img at bounding box center [547, 179] width 468 height 263
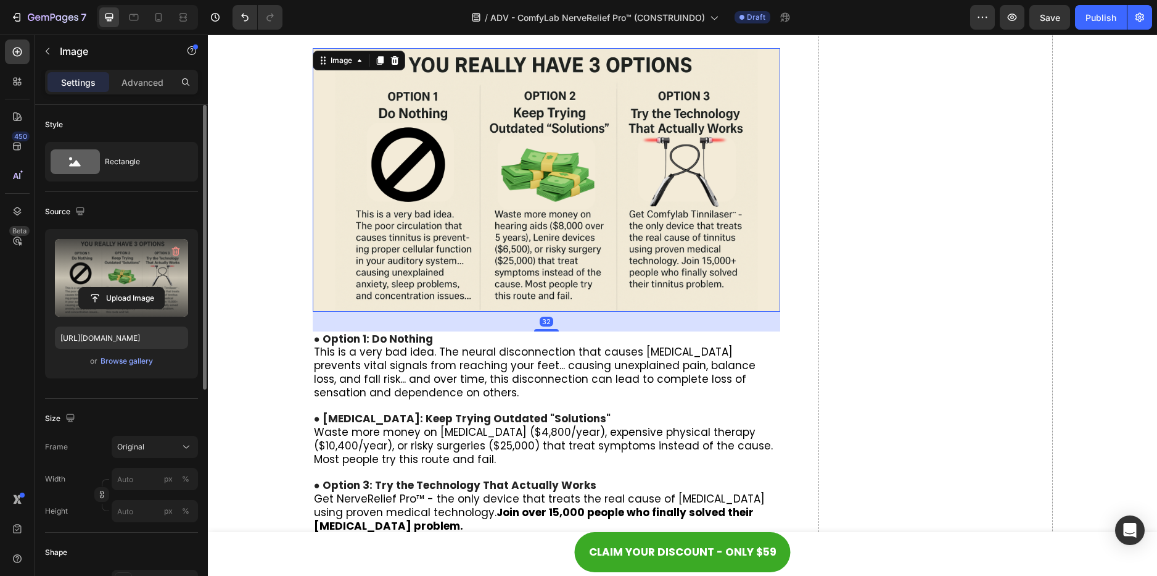
click at [139, 271] on label at bounding box center [121, 278] width 133 height 78
click at [139, 287] on input "file" at bounding box center [121, 297] width 85 height 21
click at [123, 262] on label at bounding box center [121, 278] width 133 height 78
click at [123, 287] on input "file" at bounding box center [121, 297] width 85 height 21
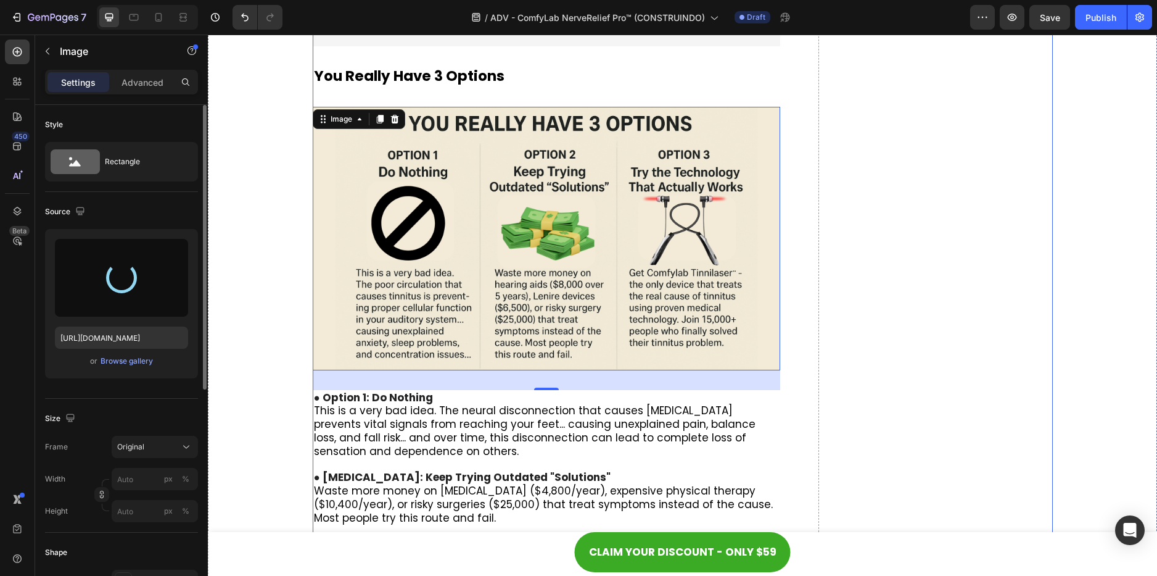
scroll to position [7107, 0]
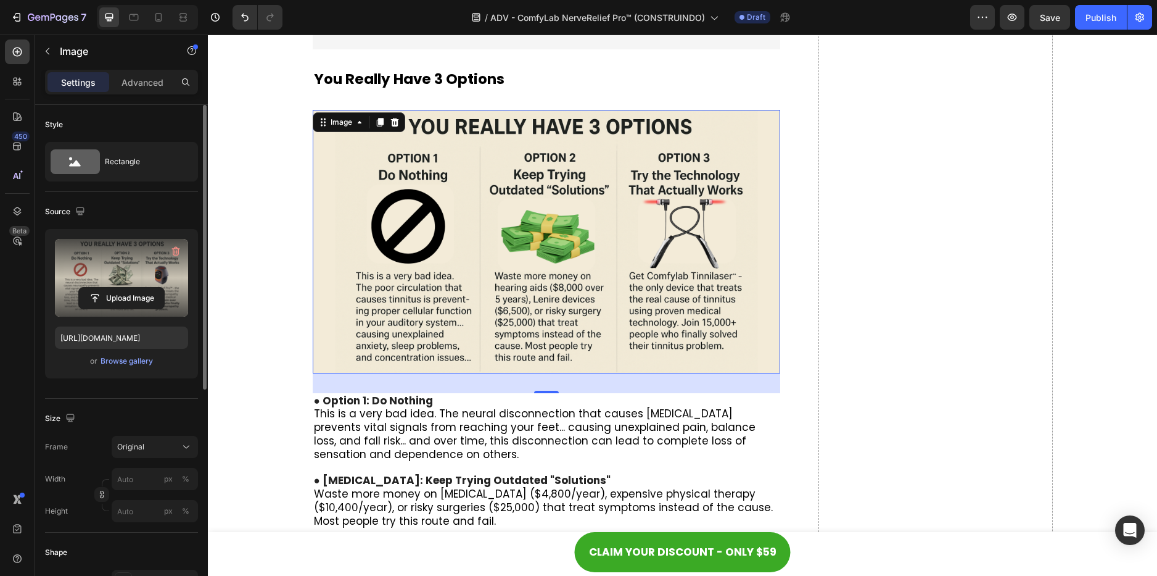
type input "[URL][DOMAIN_NAME]"
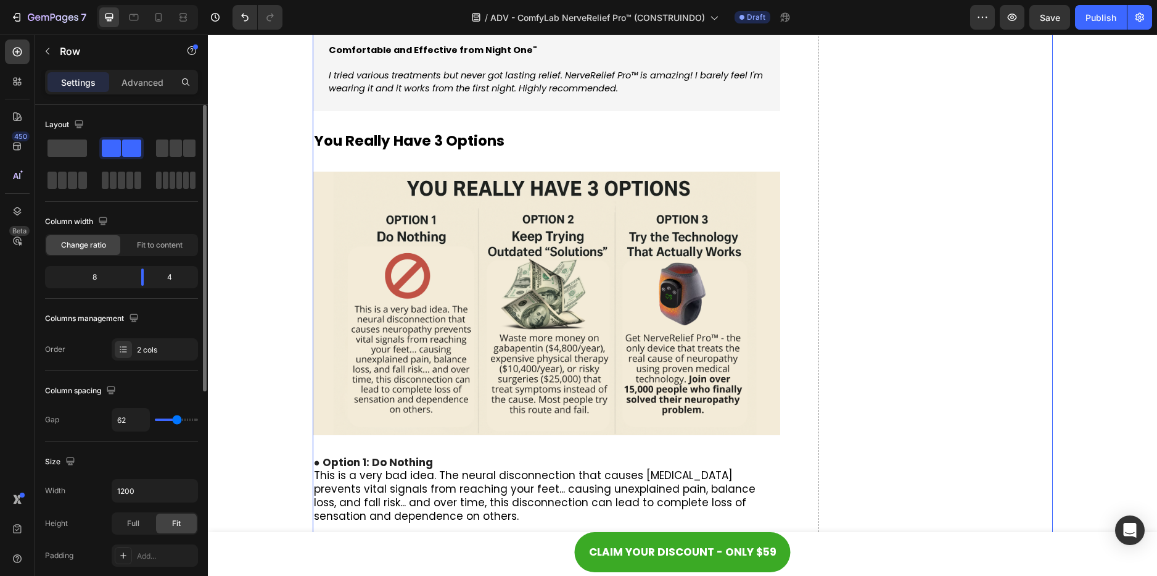
scroll to position [6984, 0]
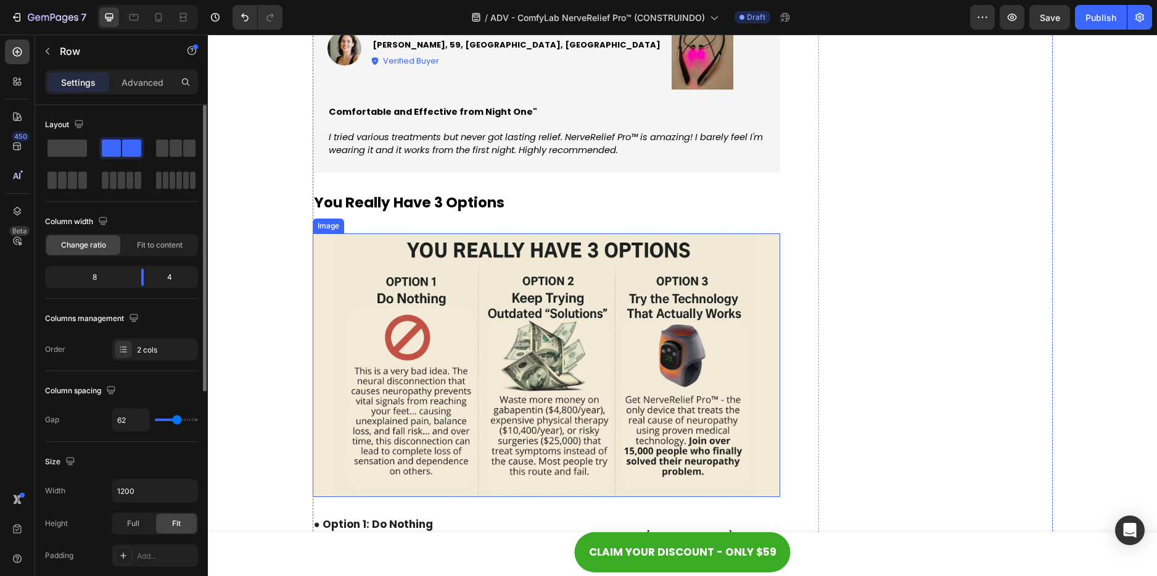
click at [525, 367] on img at bounding box center [547, 364] width 468 height 263
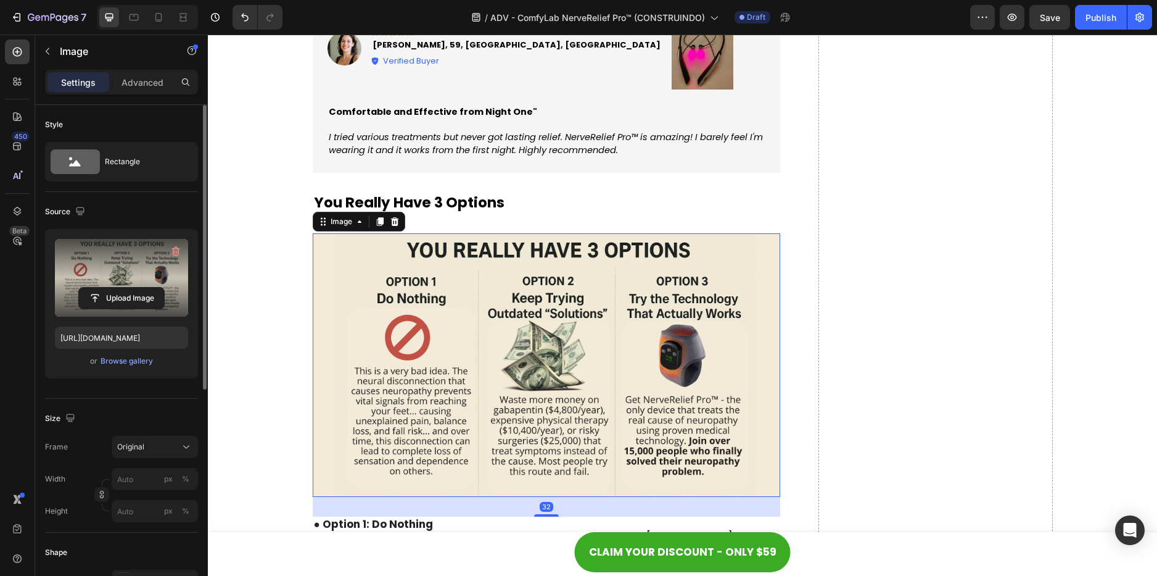
click at [115, 248] on label at bounding box center [121, 278] width 133 height 78
click at [115, 287] on input "file" at bounding box center [121, 297] width 85 height 21
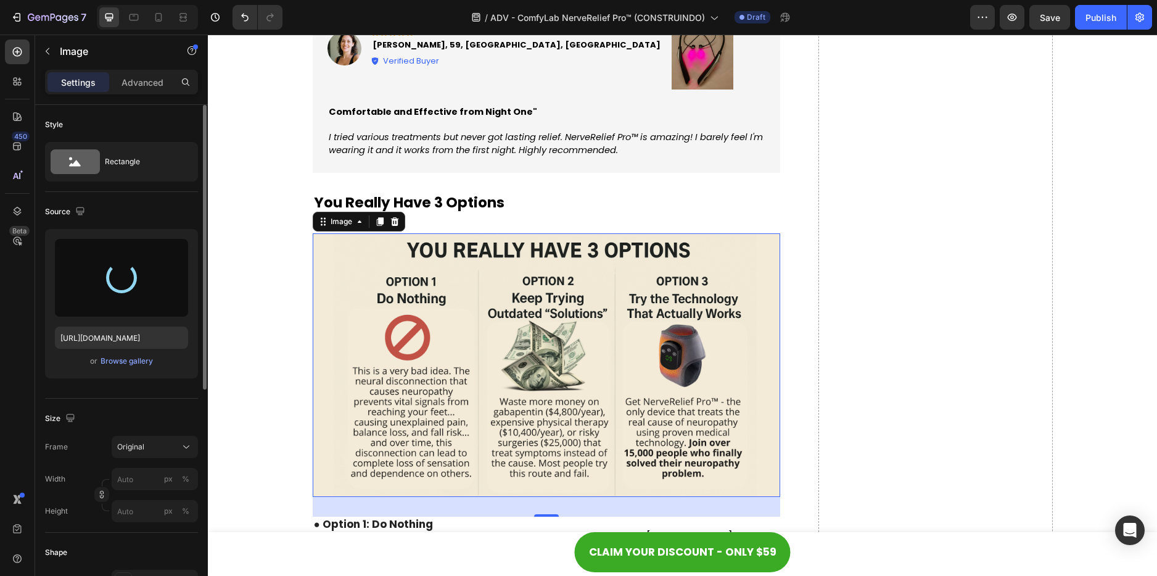
type input "[URL][DOMAIN_NAME]"
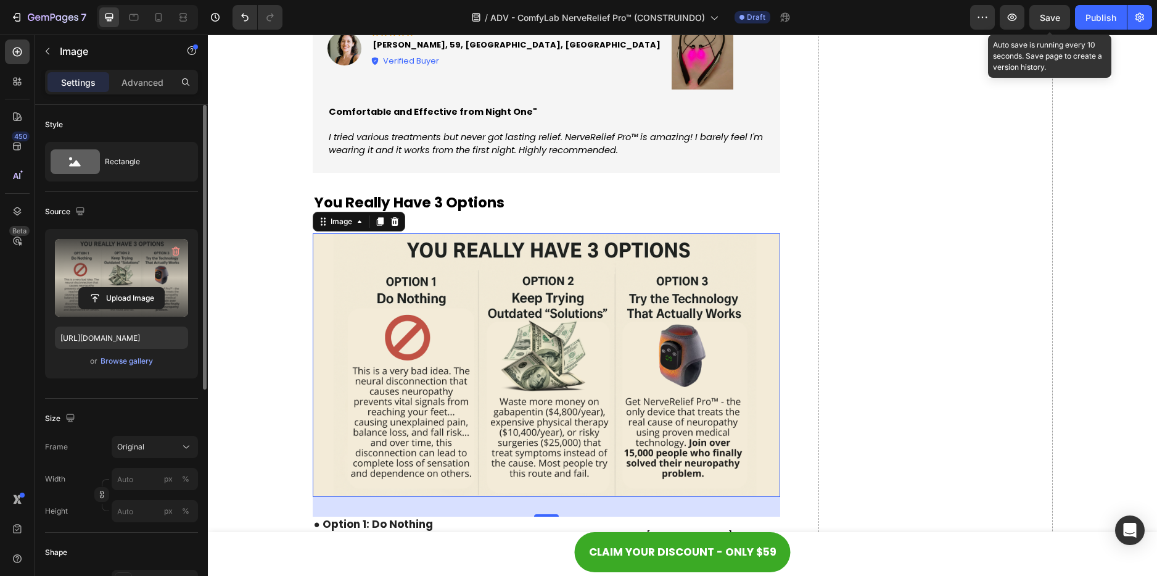
click at [1055, 11] on div "Save" at bounding box center [1050, 17] width 20 height 13
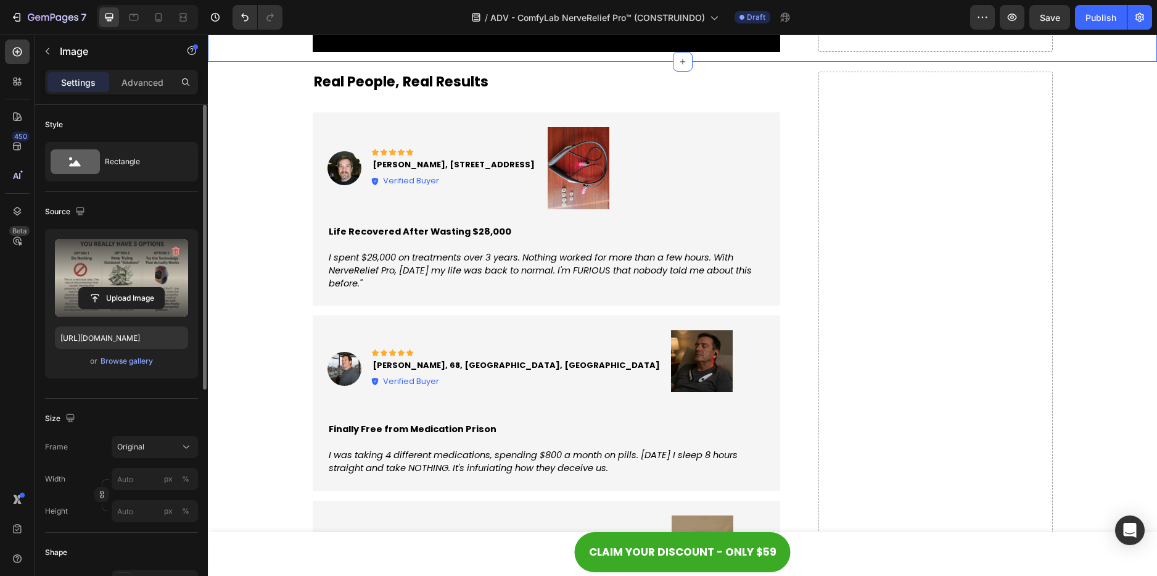
scroll to position [5997, 0]
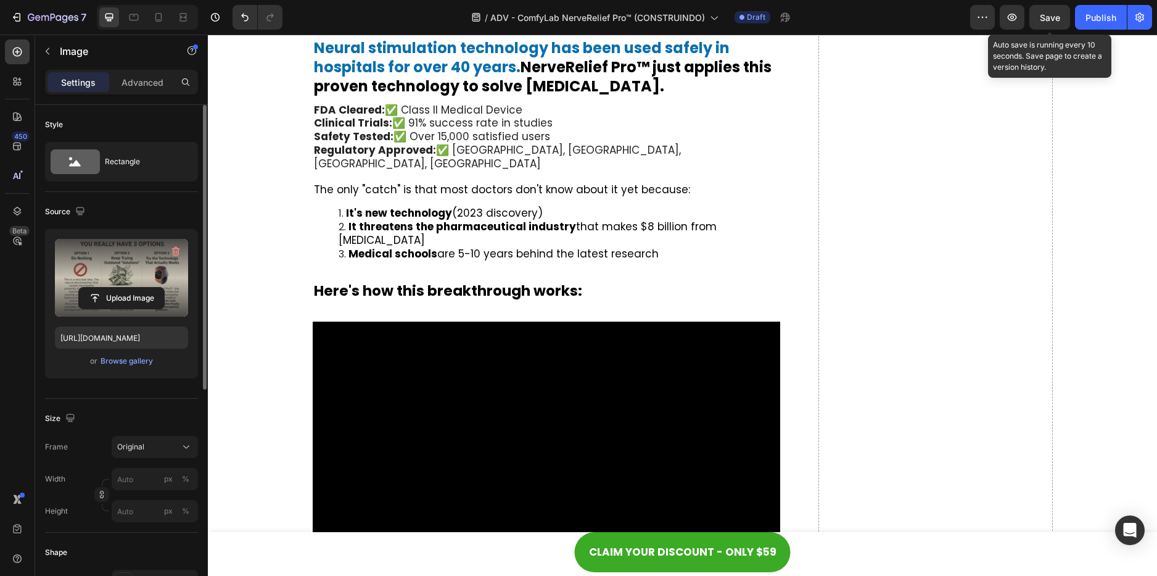
click at [1046, 19] on span "Save" at bounding box center [1050, 17] width 20 height 10
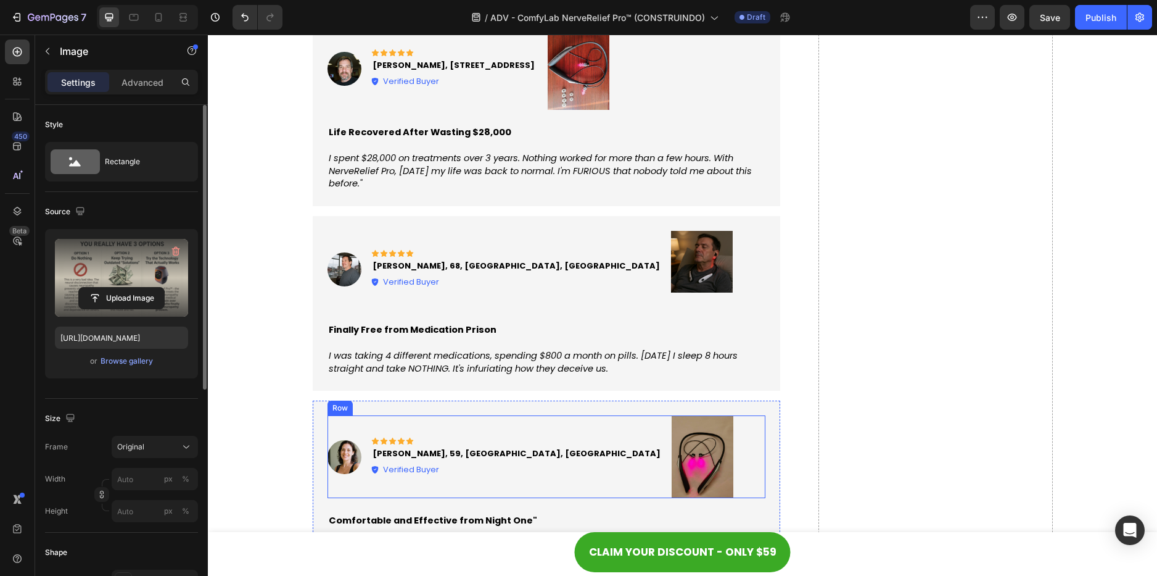
scroll to position [6552, 0]
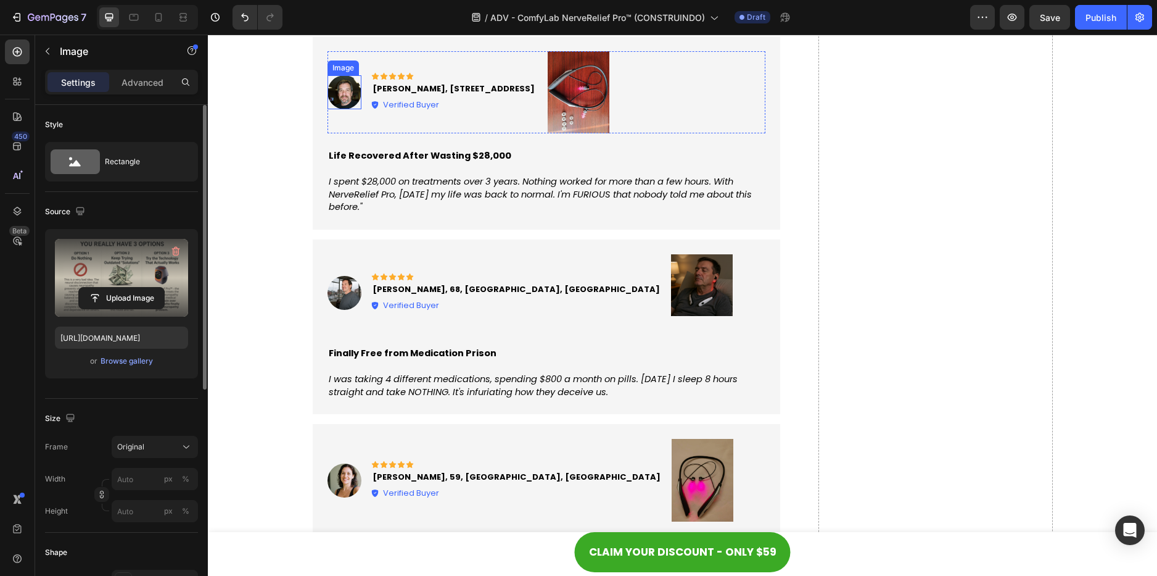
click at [338, 96] on img at bounding box center [345, 92] width 34 height 34
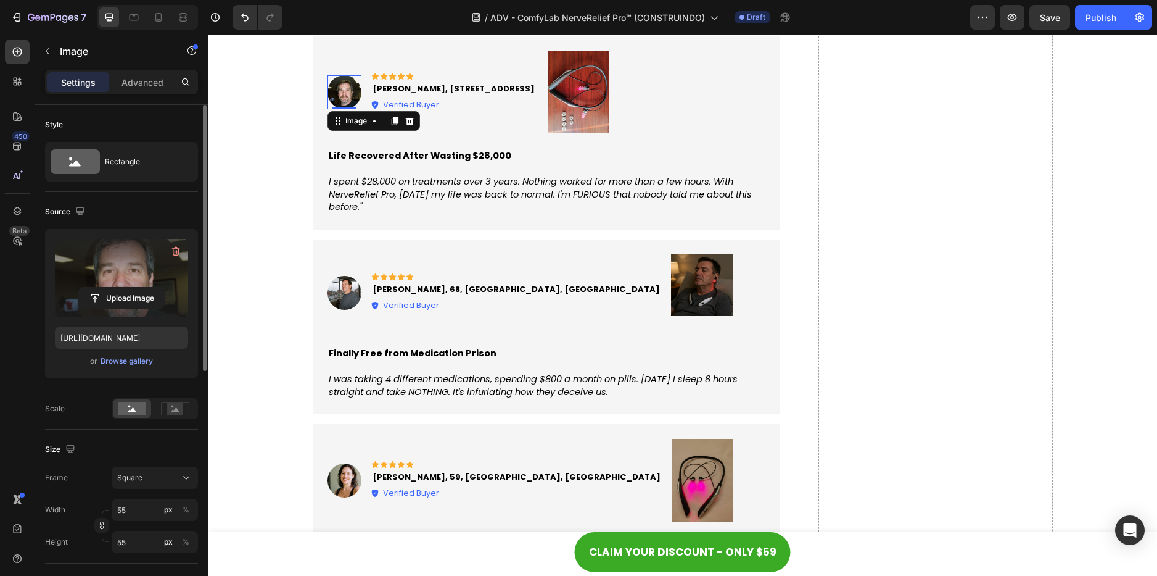
click at [130, 273] on label at bounding box center [121, 278] width 133 height 78
click at [130, 287] on input "file" at bounding box center [121, 297] width 85 height 21
click at [146, 283] on label at bounding box center [121, 278] width 133 height 78
click at [146, 287] on input "file" at bounding box center [121, 297] width 85 height 21
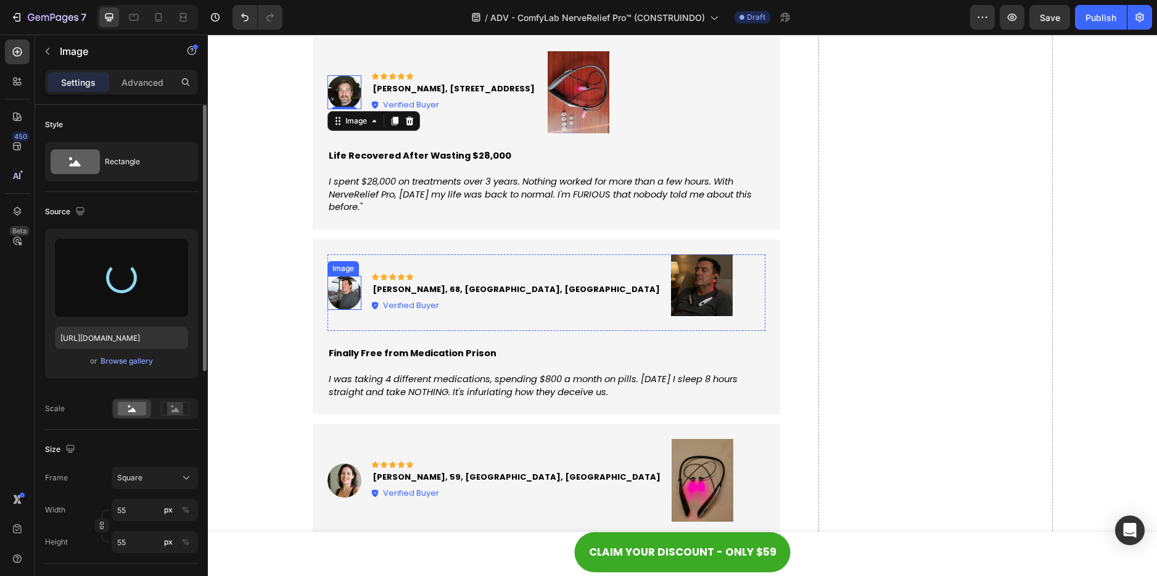
click at [342, 297] on img at bounding box center [345, 293] width 34 height 34
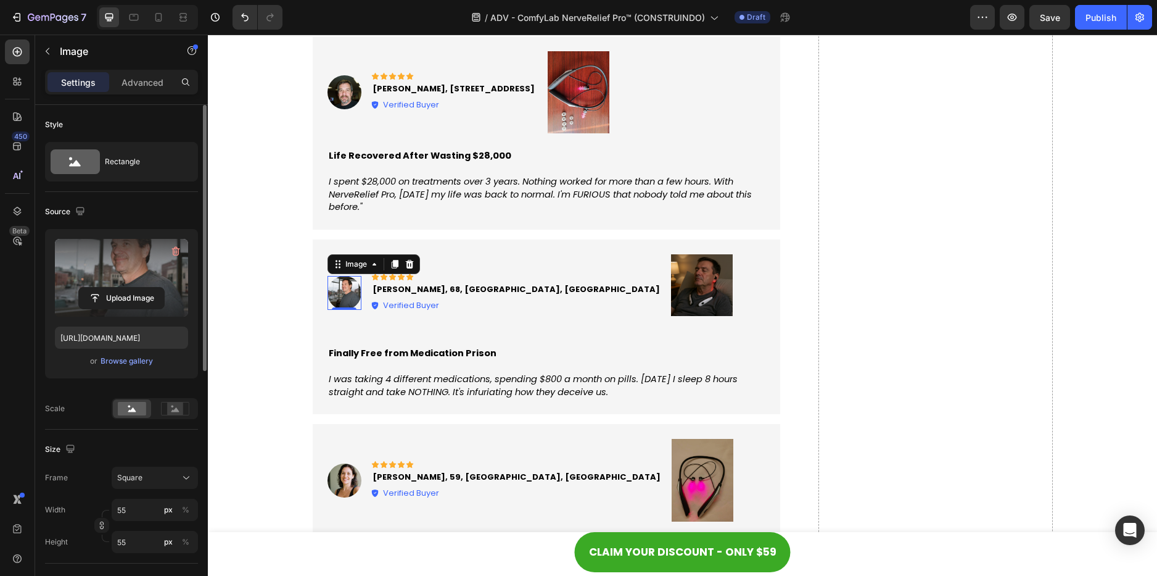
click at [150, 284] on label at bounding box center [121, 278] width 133 height 78
click at [150, 287] on input "file" at bounding box center [121, 297] width 85 height 21
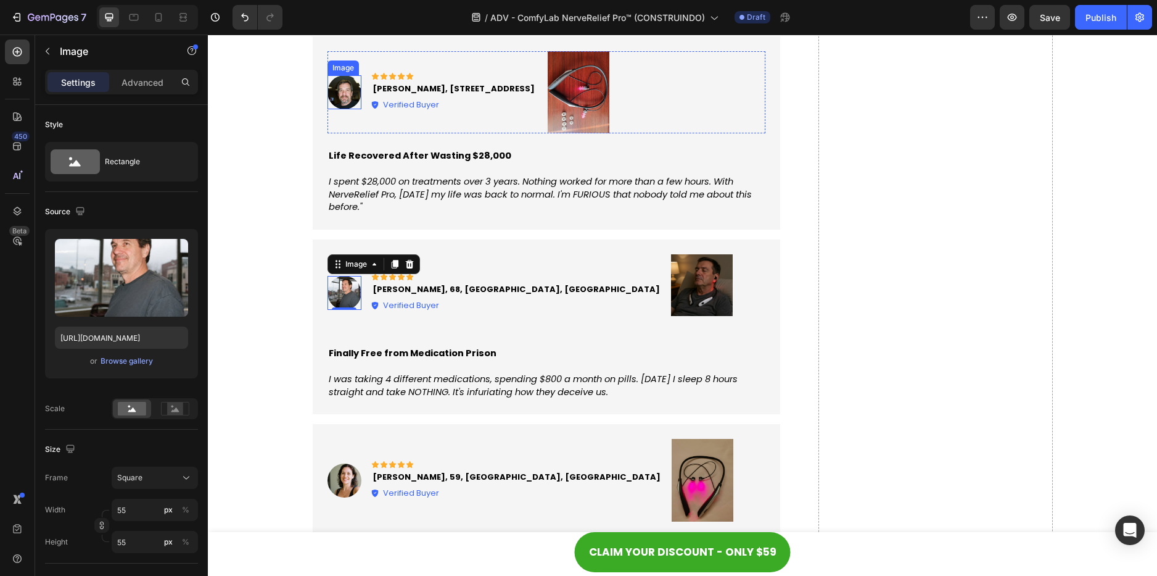
drag, startPoint x: 345, startPoint y: 85, endPoint x: 340, endPoint y: 93, distance: 9.8
click at [345, 85] on img at bounding box center [345, 92] width 34 height 34
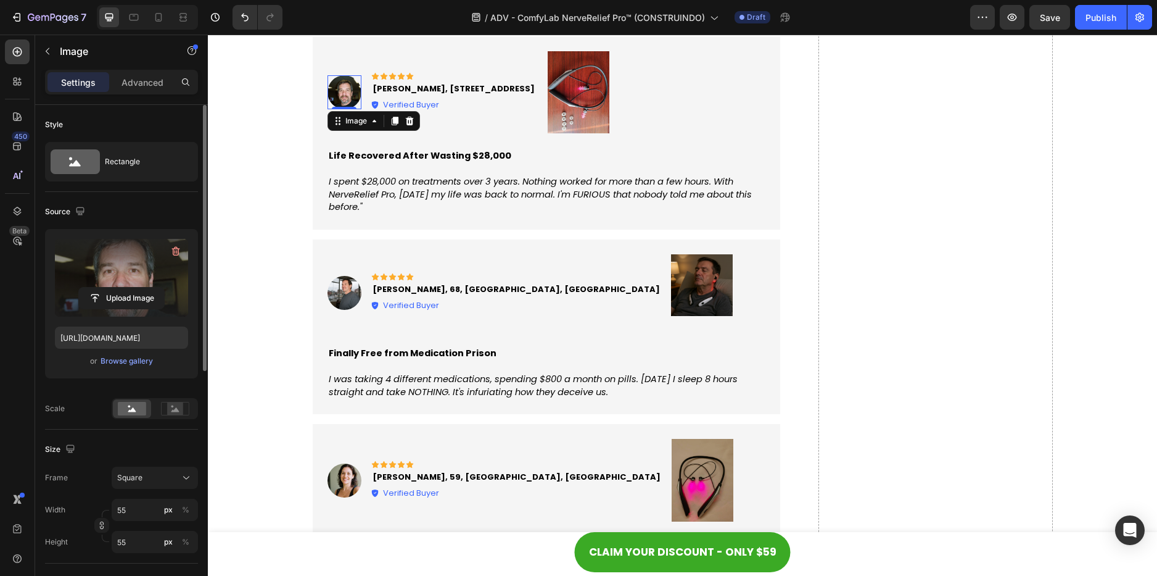
click at [154, 249] on label at bounding box center [121, 278] width 133 height 78
click at [154, 287] on input "file" at bounding box center [121, 297] width 85 height 21
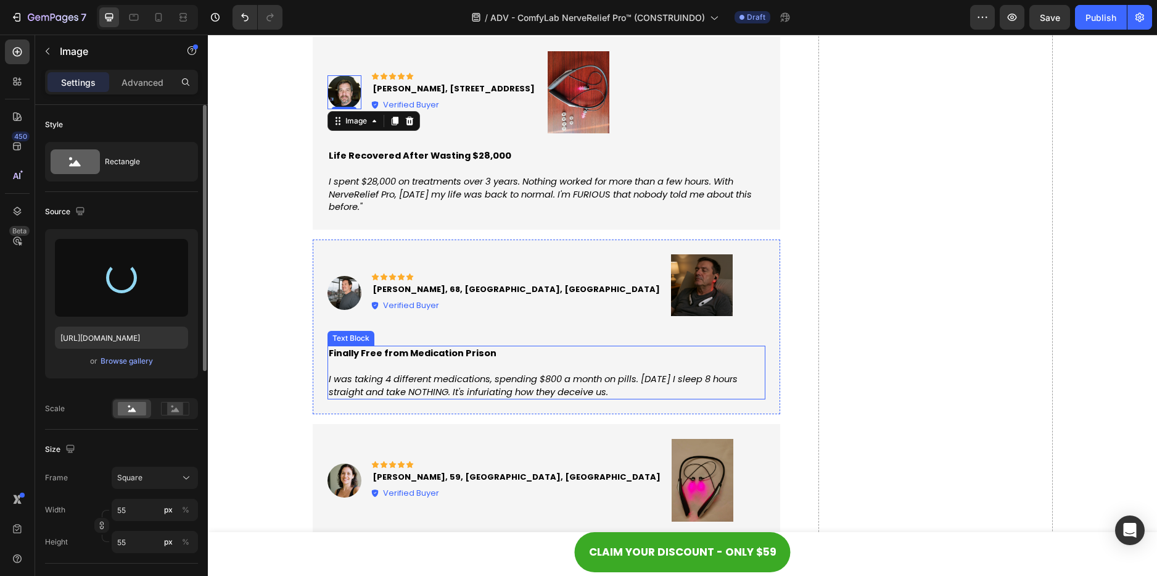
type input "[URL][DOMAIN_NAME]"
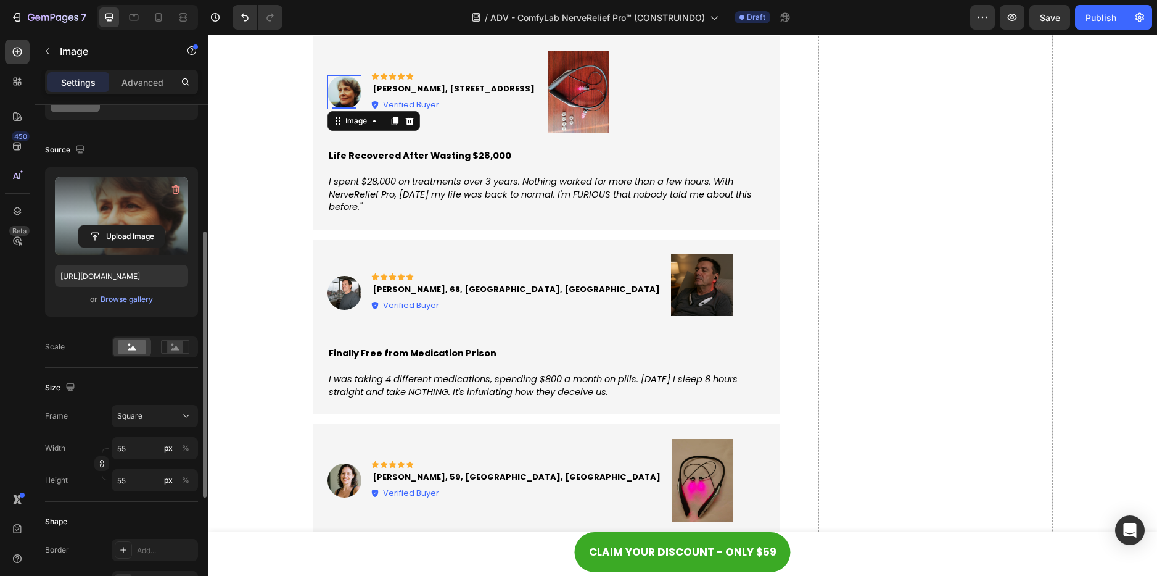
scroll to position [123, 0]
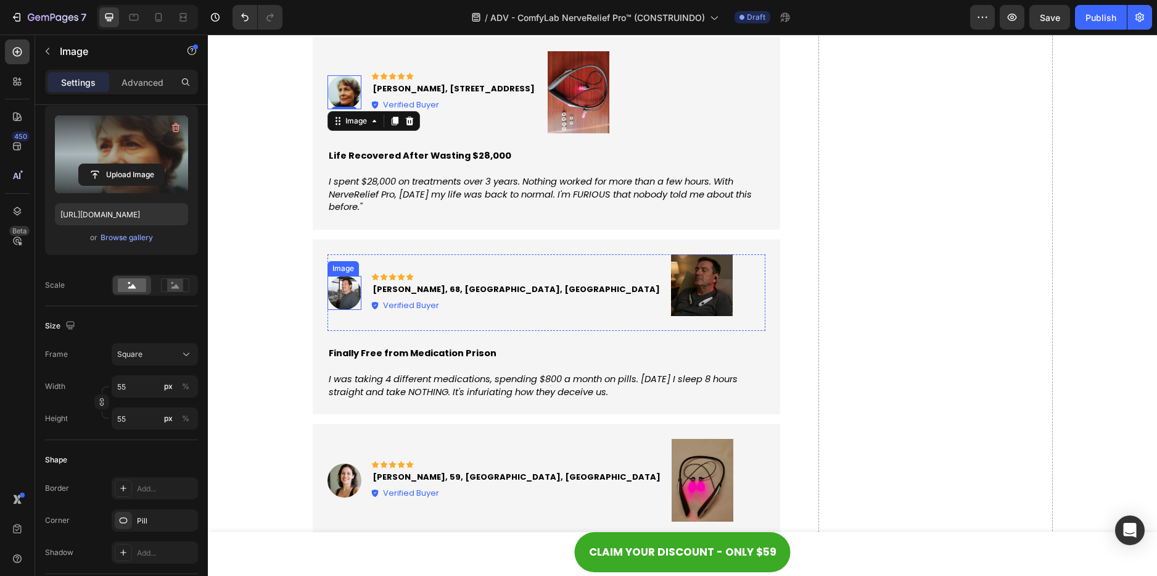
click at [337, 294] on img at bounding box center [345, 293] width 34 height 34
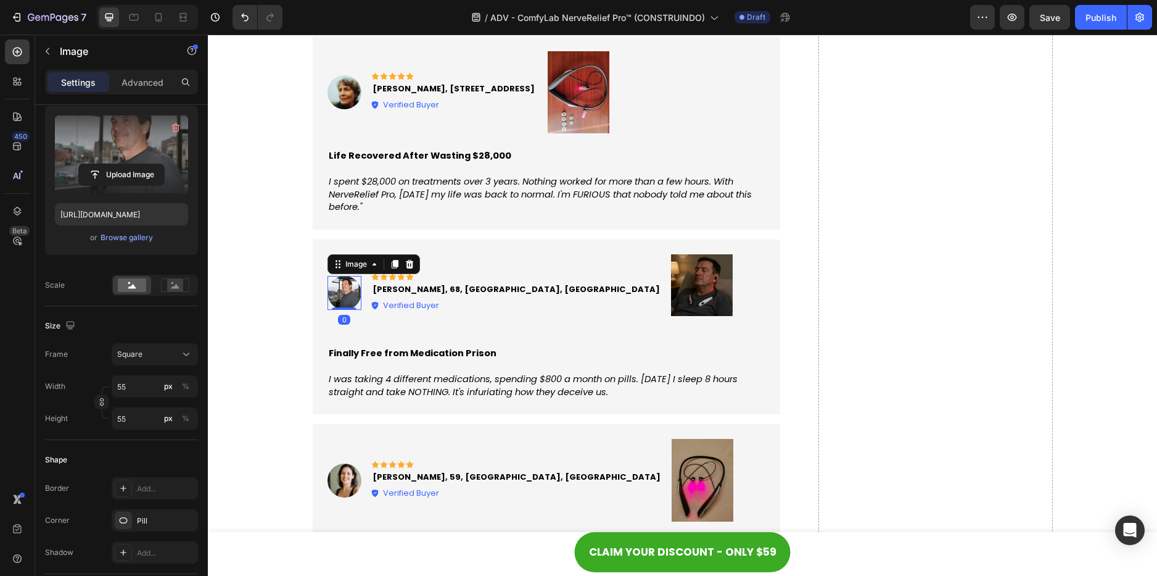
click at [130, 144] on label at bounding box center [121, 154] width 133 height 78
click at [130, 164] on input "file" at bounding box center [121, 174] width 85 height 21
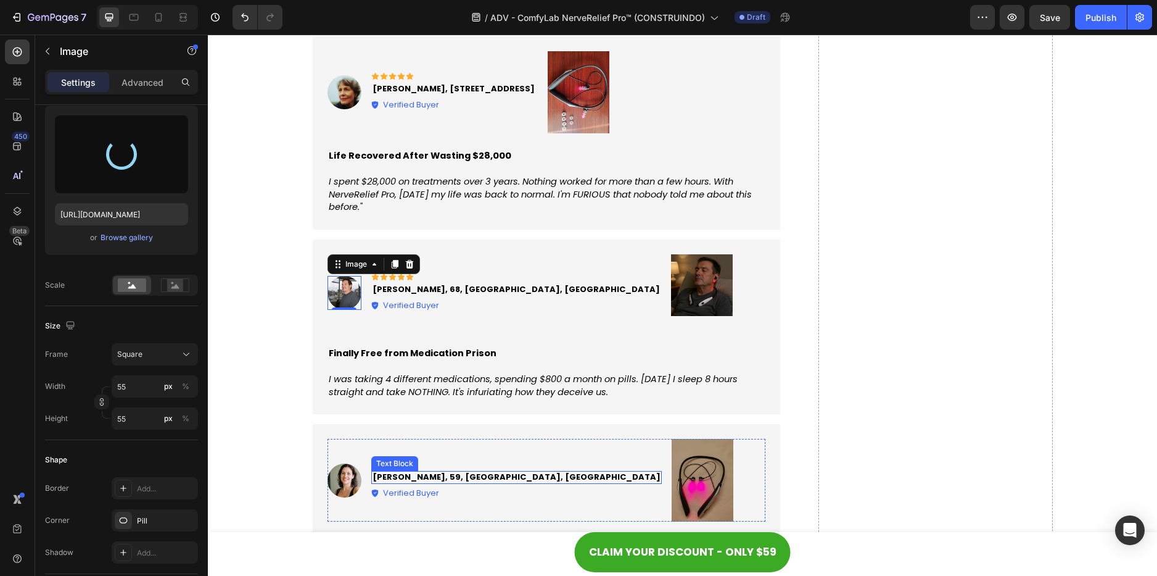
click at [404, 479] on strong "[PERSON_NAME], 59, [GEOGRAPHIC_DATA], [GEOGRAPHIC_DATA]" at bounding box center [517, 477] width 288 height 12
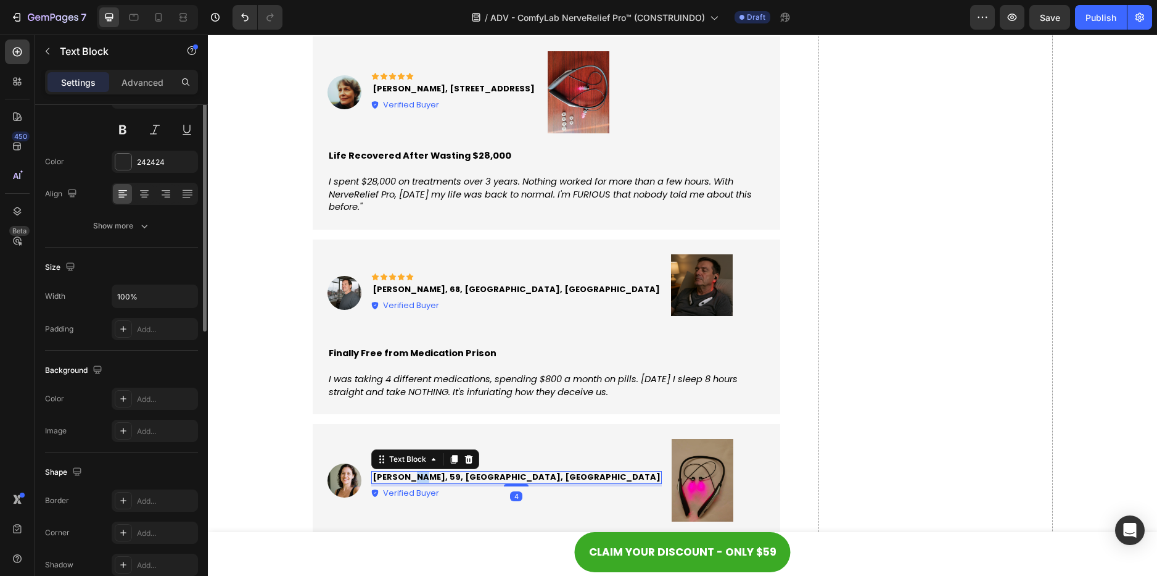
scroll to position [0, 0]
